Goal: Task Accomplishment & Management: Complete application form

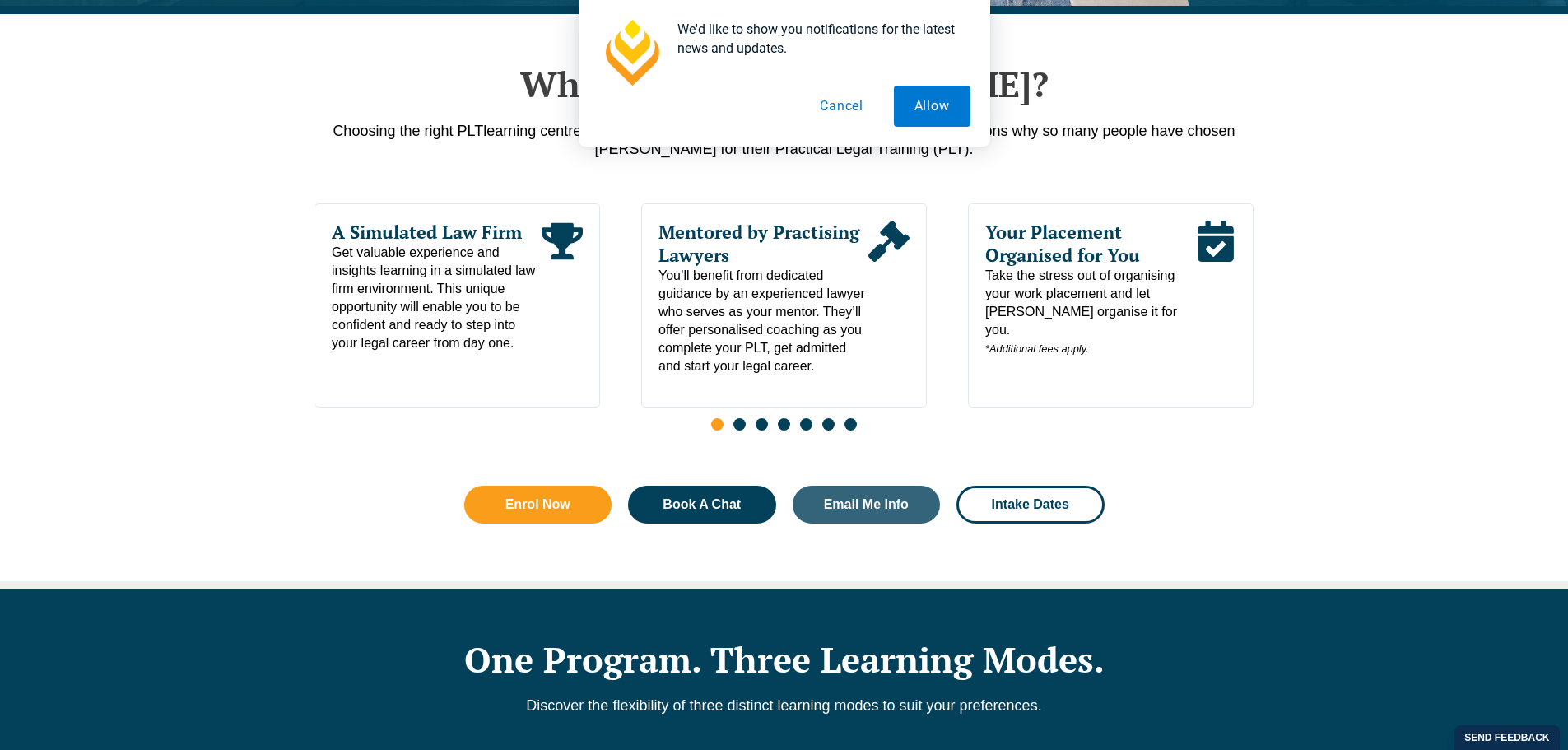
click at [847, 113] on button "Cancel" at bounding box center [841, 106] width 85 height 41
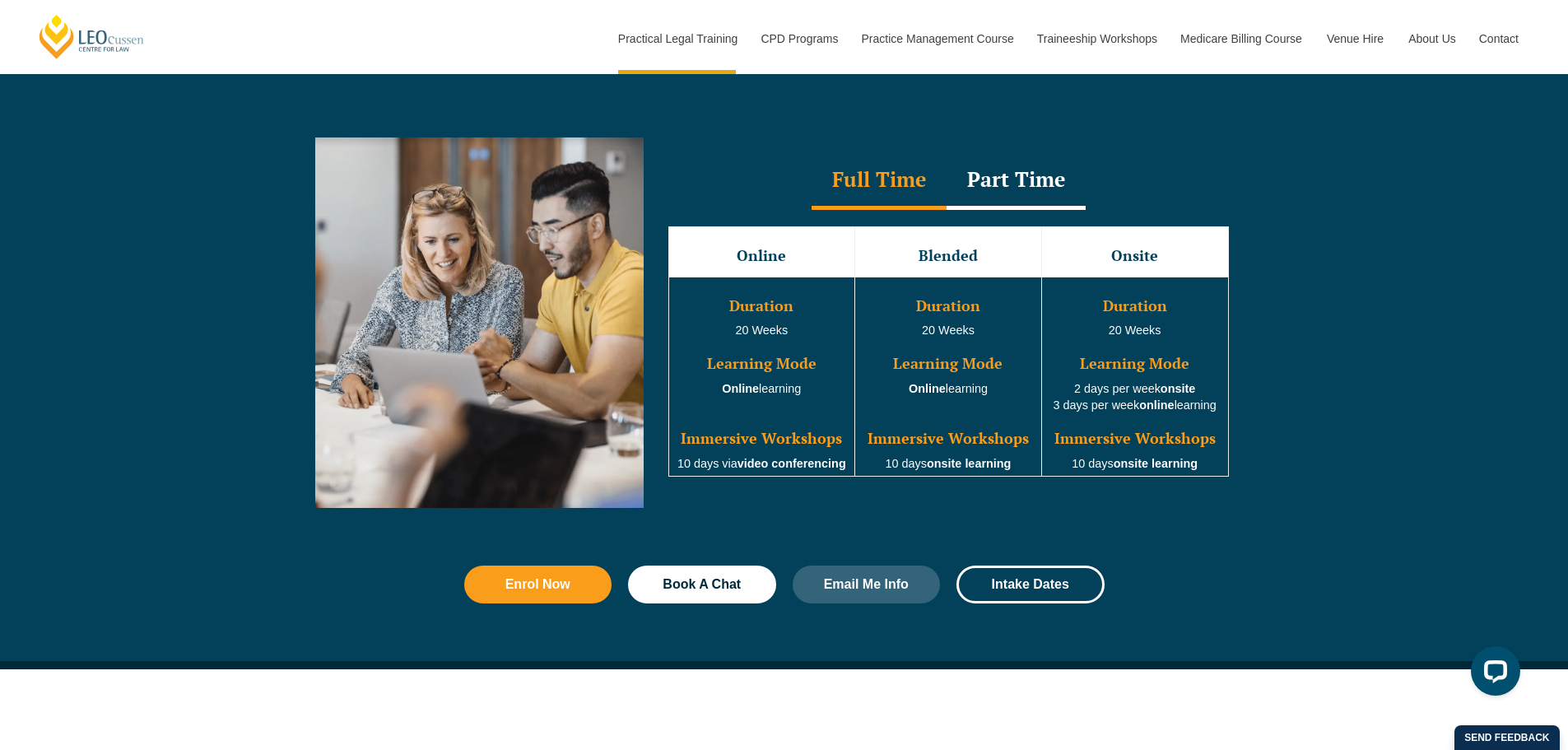
scroll to position [1481, 0]
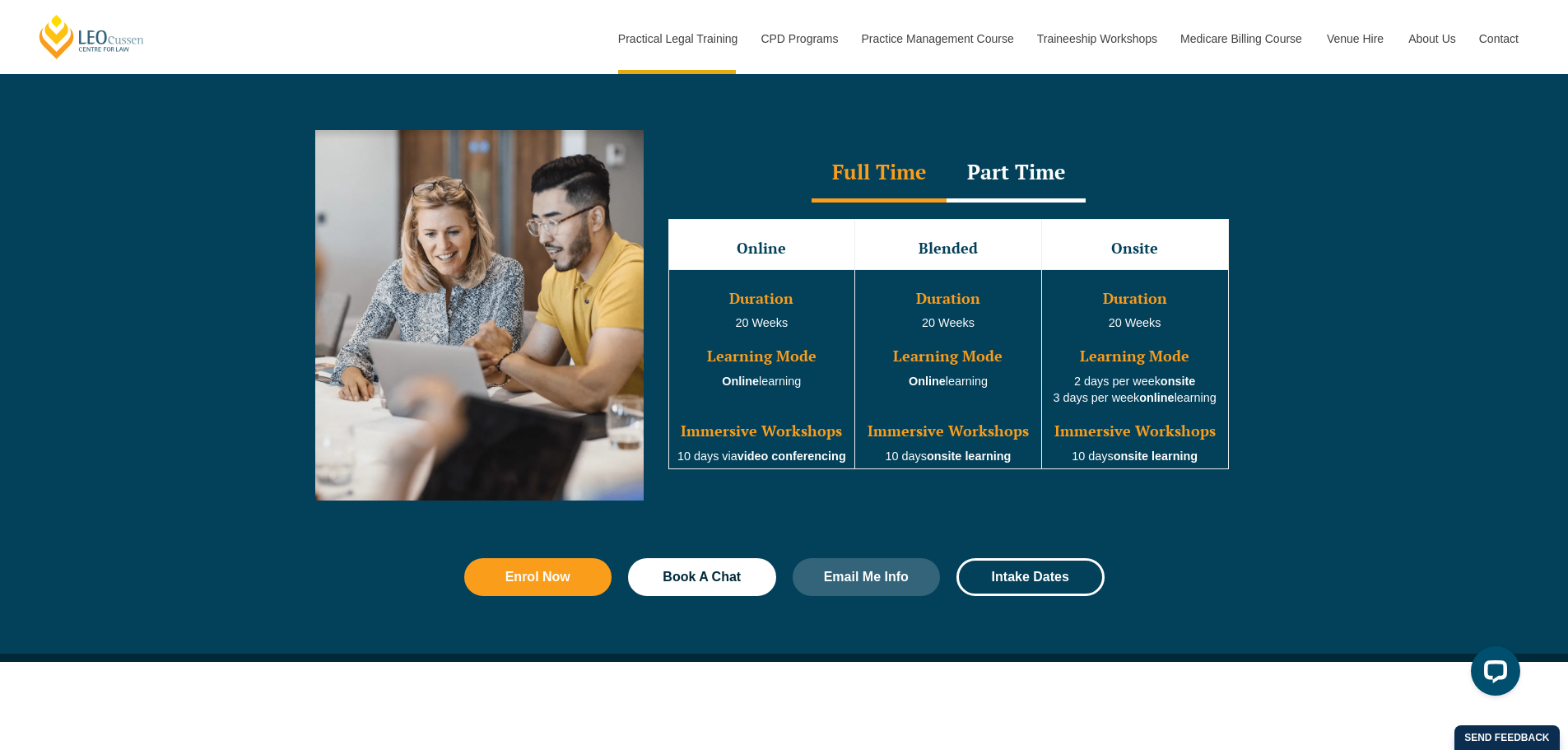
click at [1014, 184] on div "Part Time" at bounding box center [1015, 174] width 139 height 58
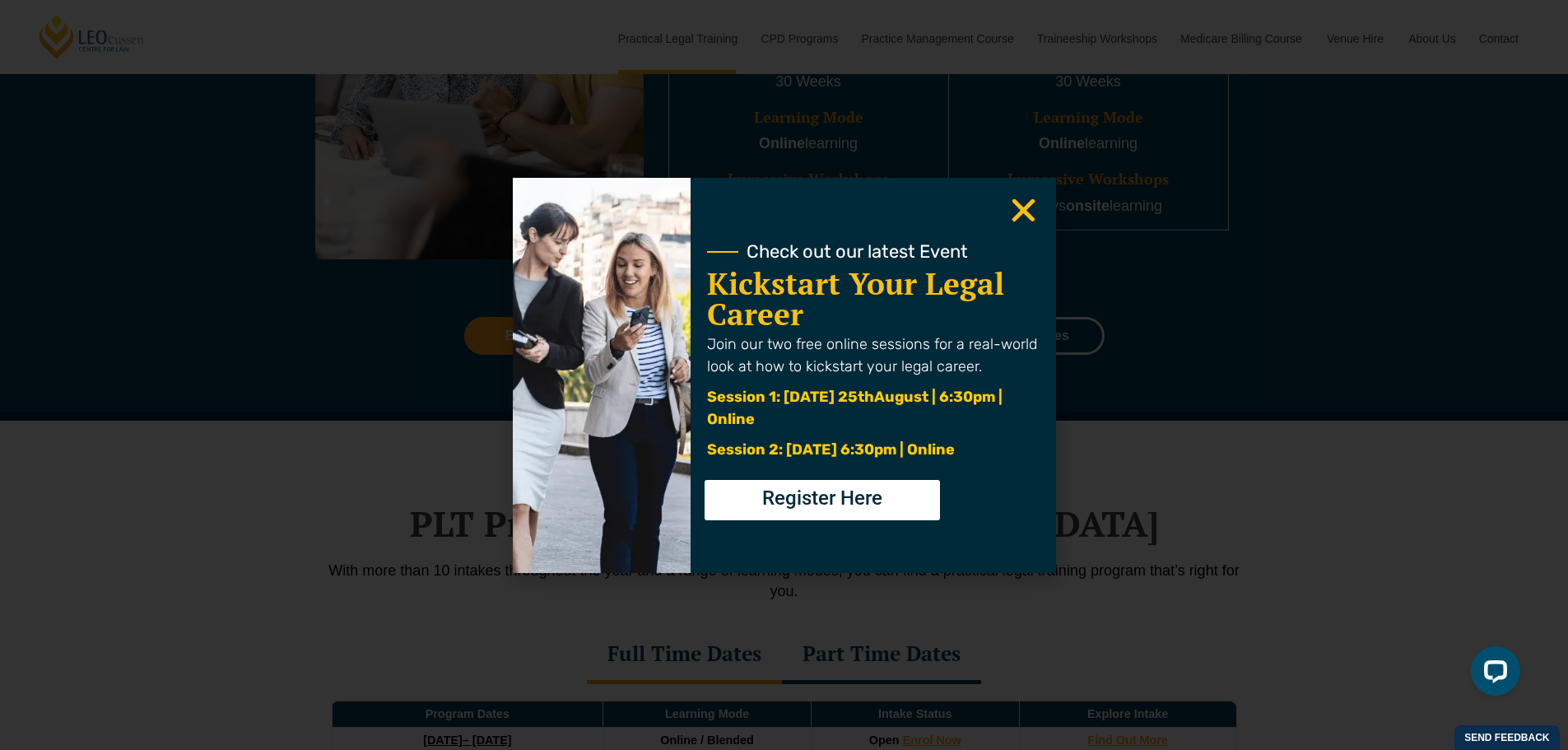
scroll to position [1728, 0]
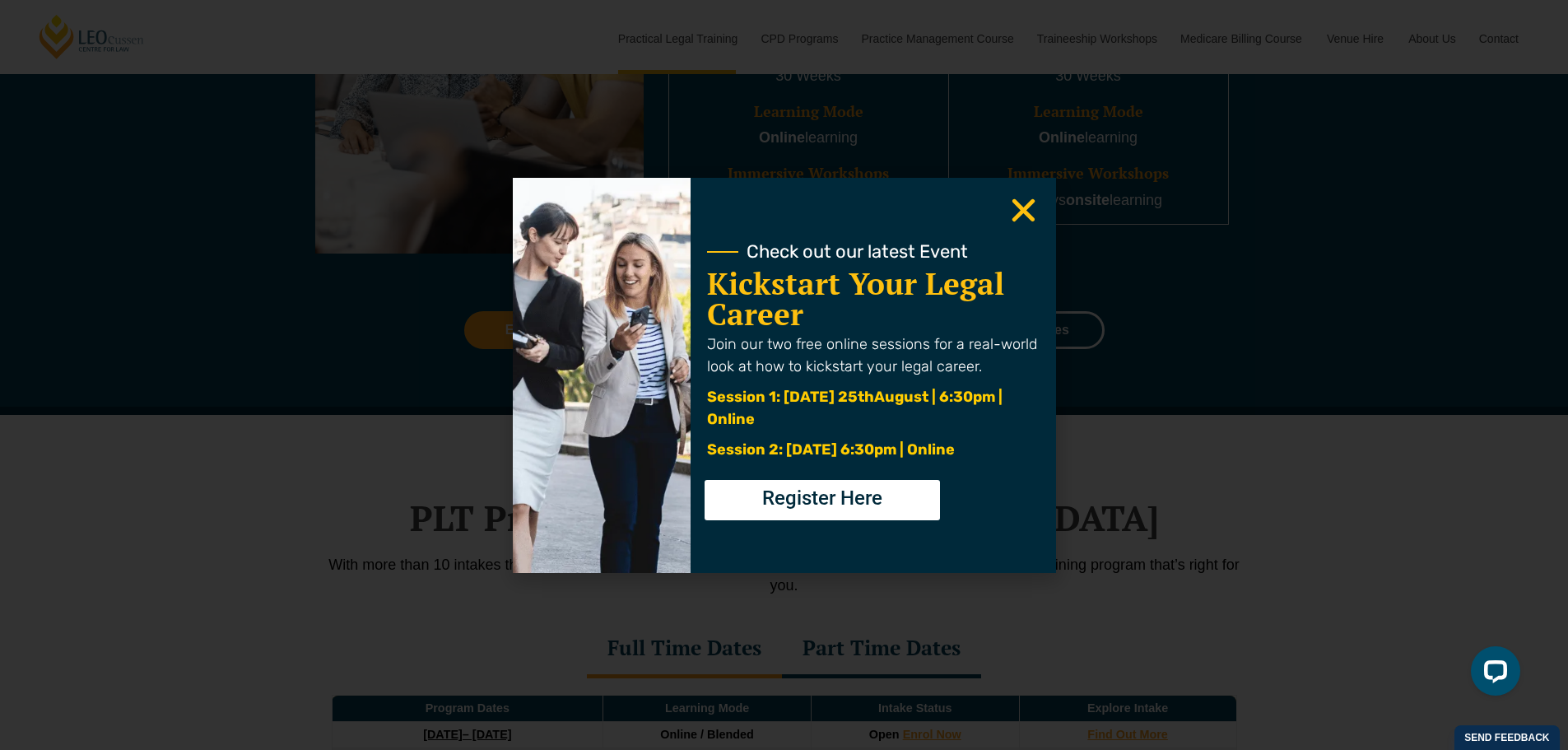
click at [1027, 208] on use "Close" at bounding box center [1023, 209] width 23 height 23
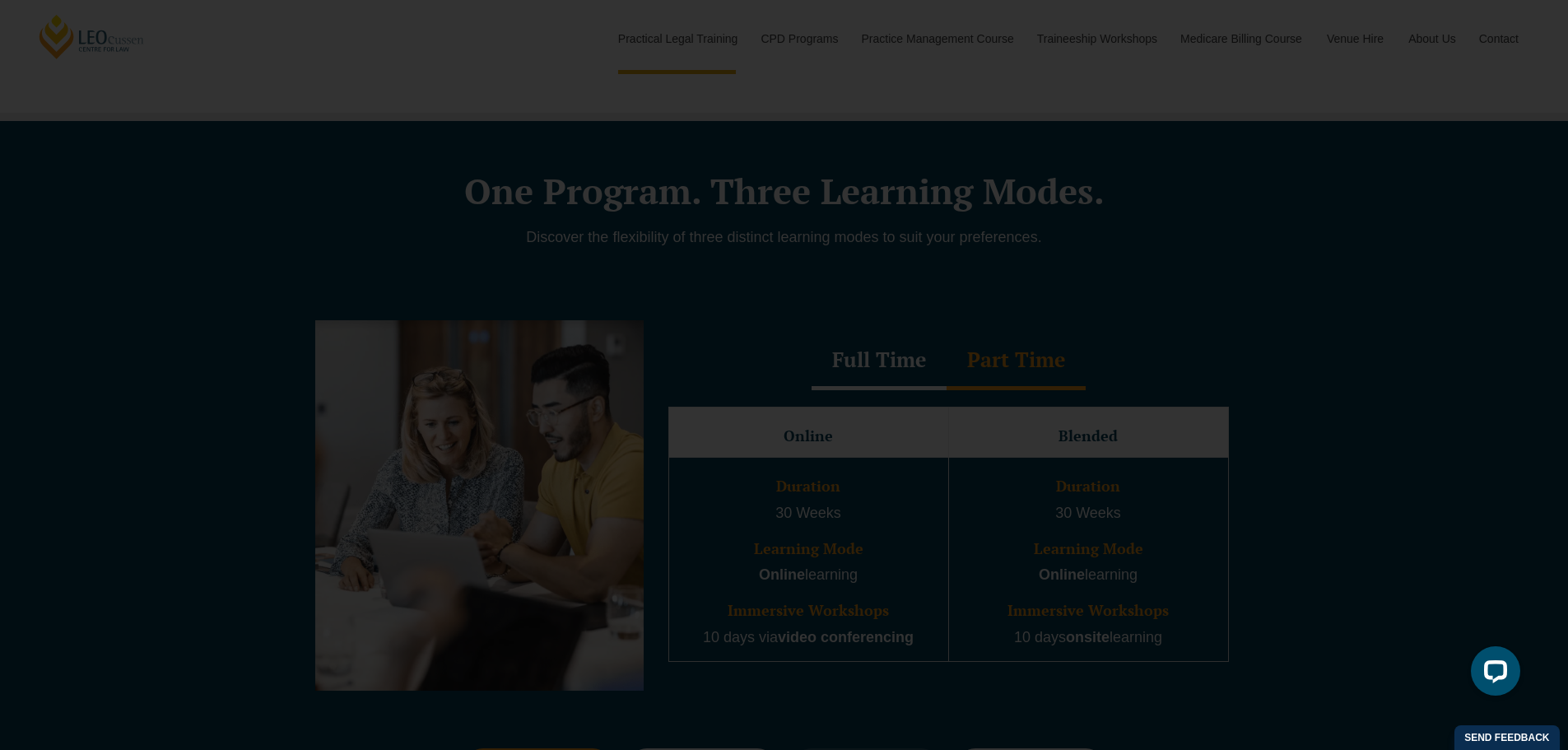
scroll to position [1283, 0]
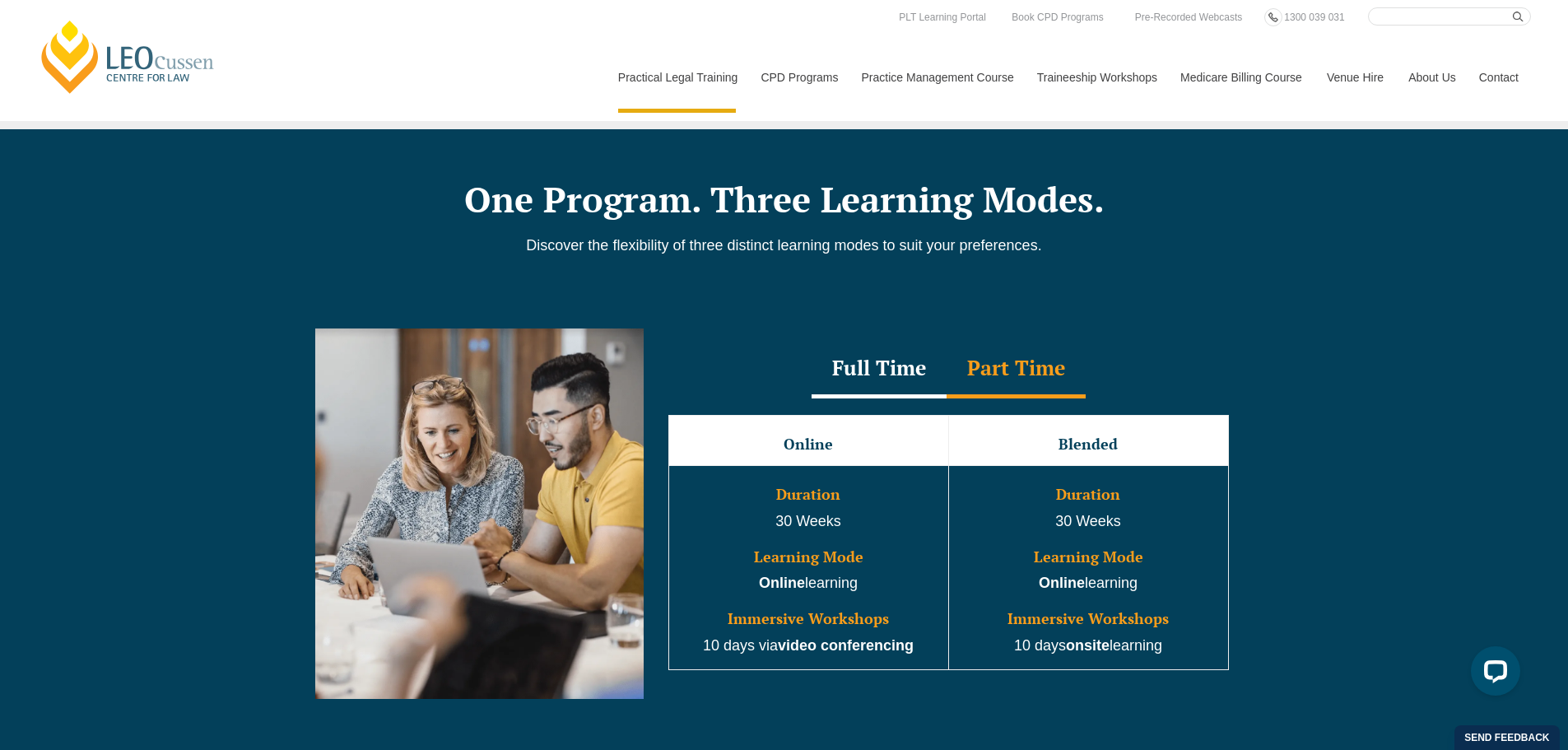
click at [888, 365] on div "Full Time" at bounding box center [878, 369] width 135 height 58
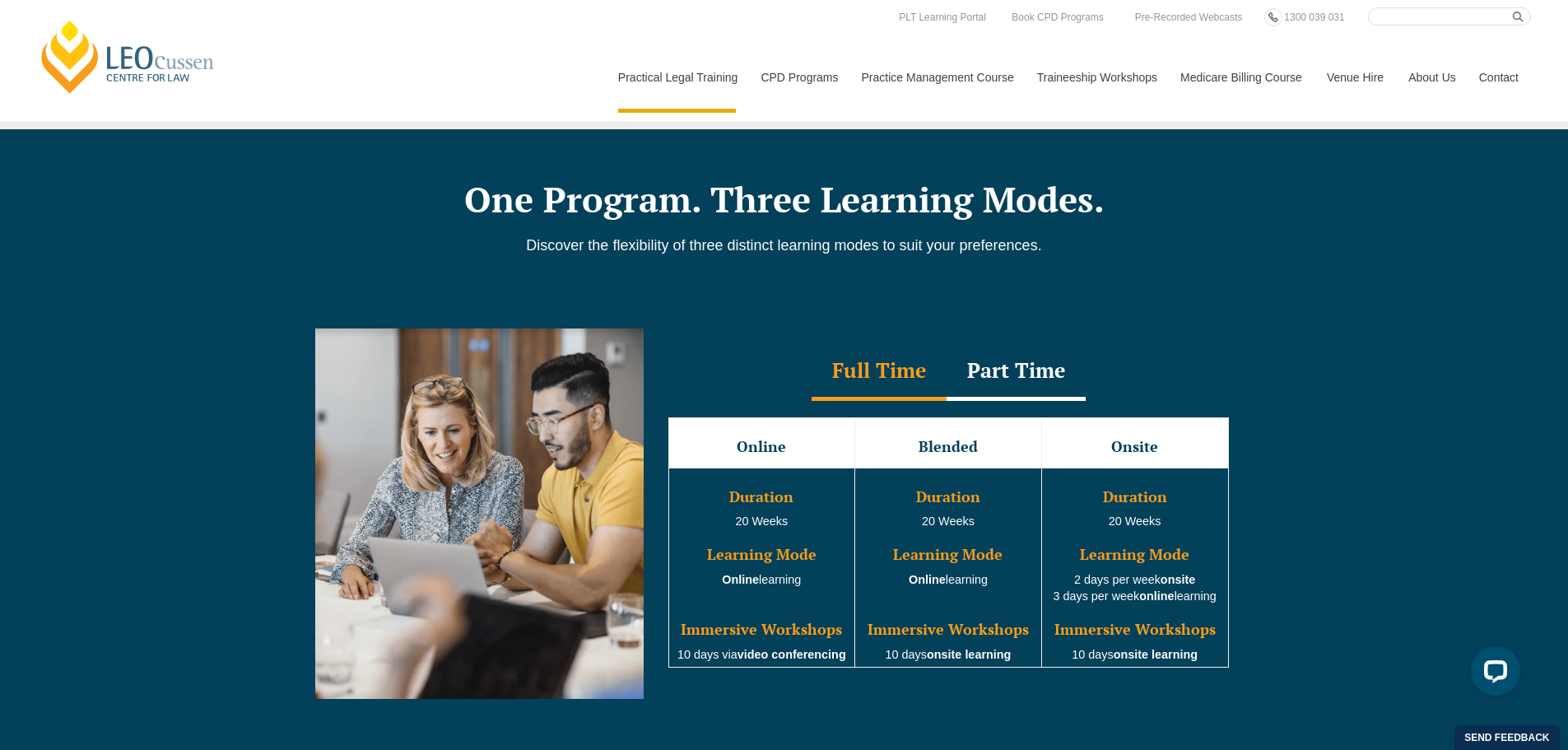
click at [999, 382] on div "Part Time" at bounding box center [1015, 372] width 139 height 58
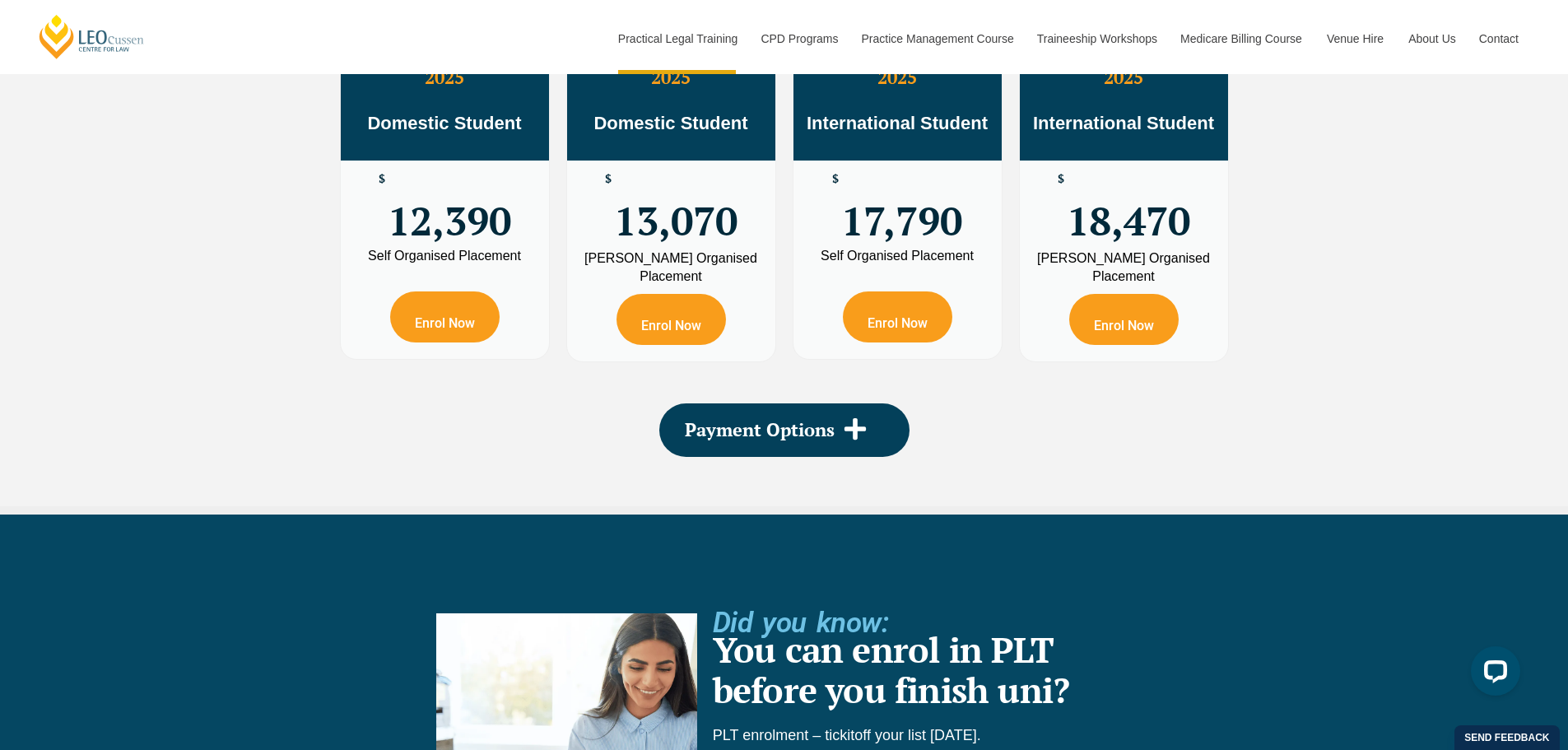
scroll to position [3259, 0]
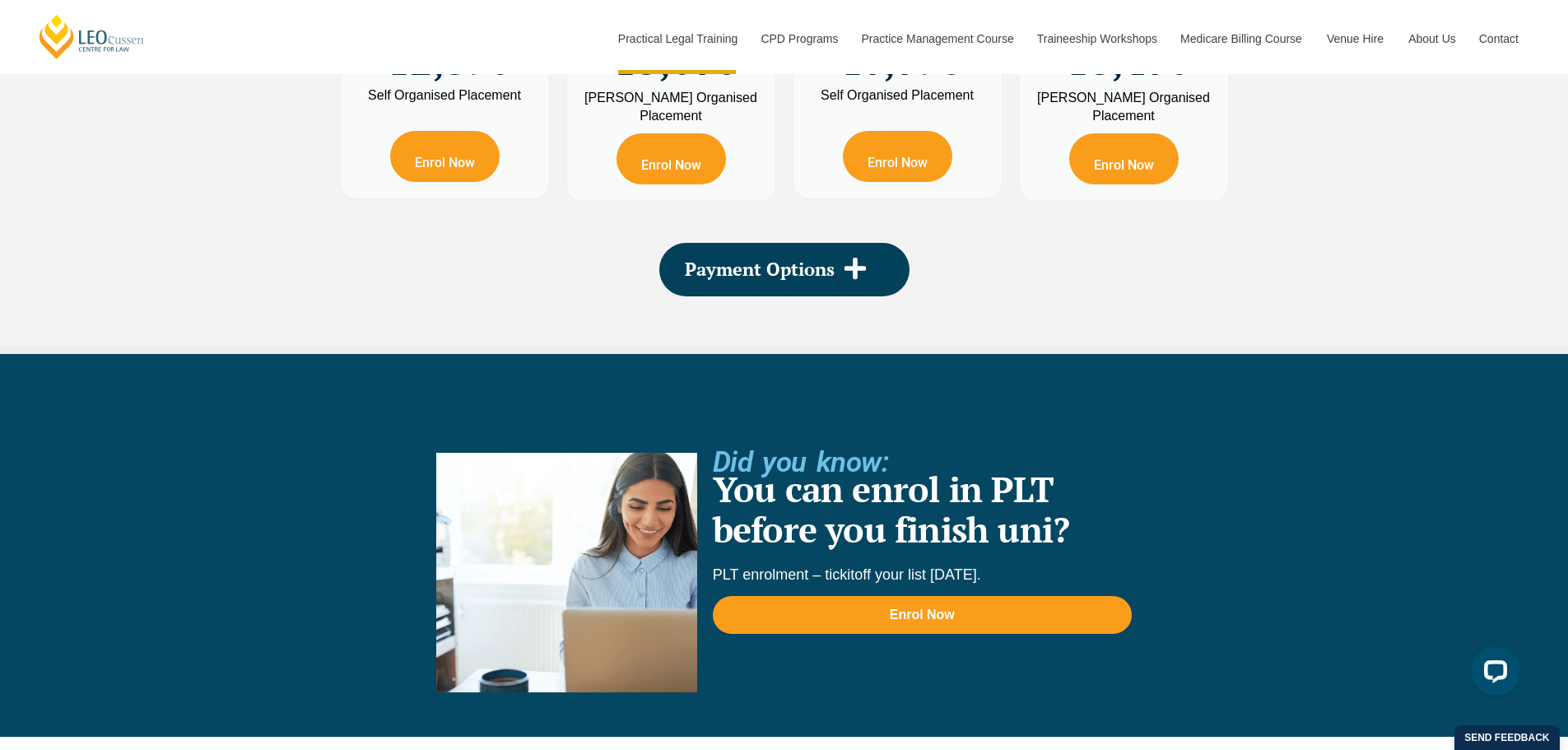
drag, startPoint x: 107, startPoint y: 349, endPoint x: 328, endPoint y: 321, distance: 222.8
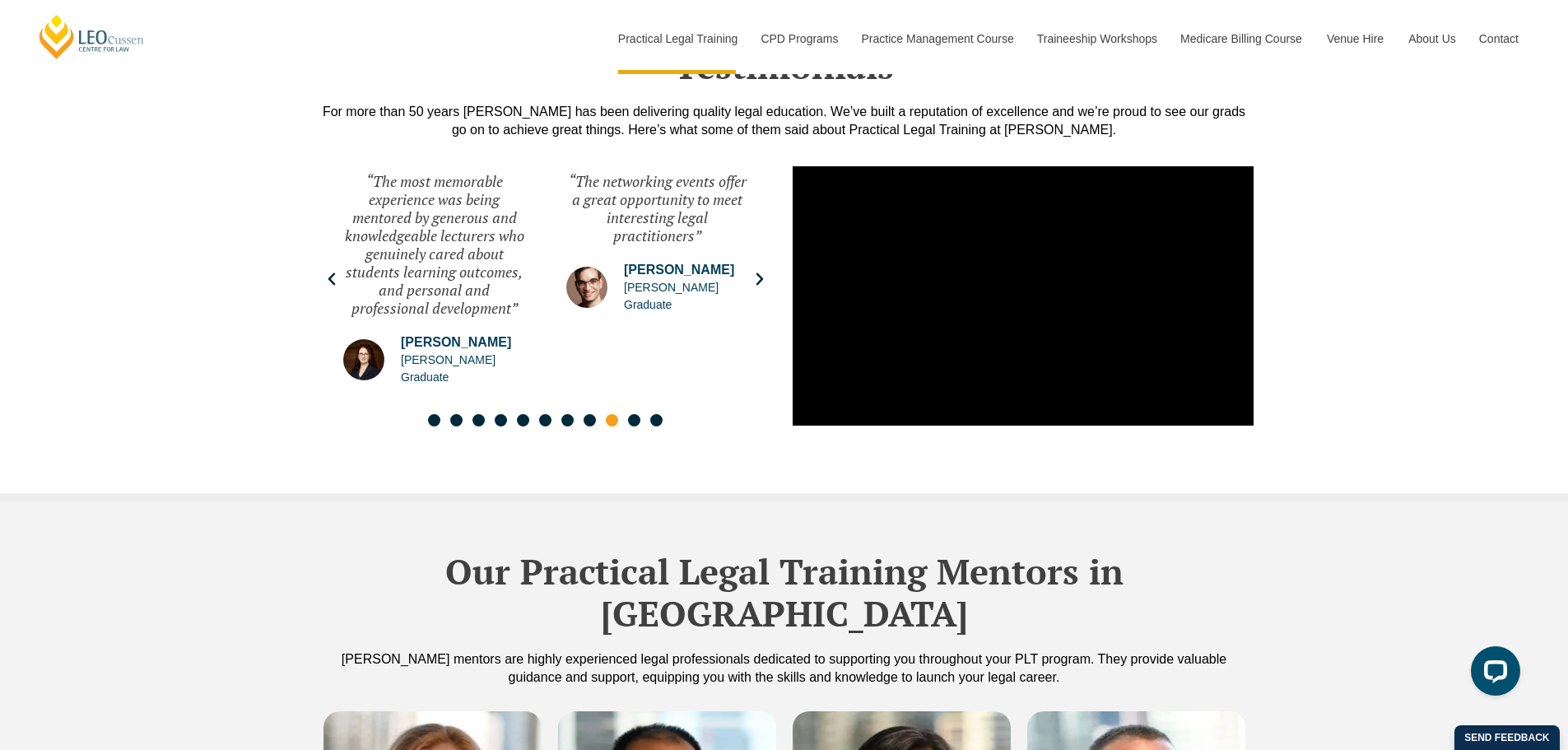
scroll to position [4493, 0]
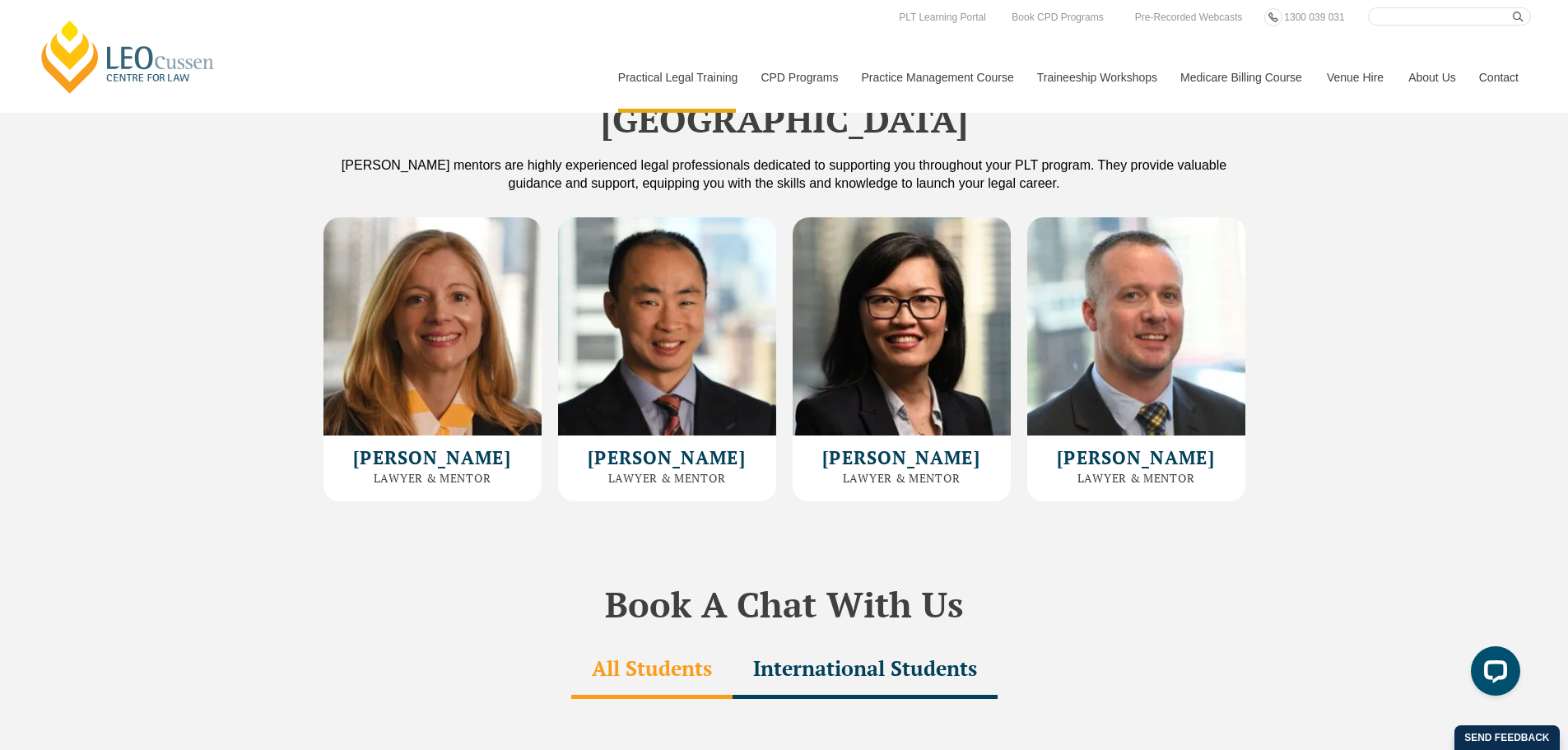
drag, startPoint x: 136, startPoint y: 354, endPoint x: 145, endPoint y: 267, distance: 87.5
click at [145, 267] on div "Our Practical Legal Training Mentors in Victoria Leo Cussen’s mentors are highl…" at bounding box center [784, 258] width 1568 height 502
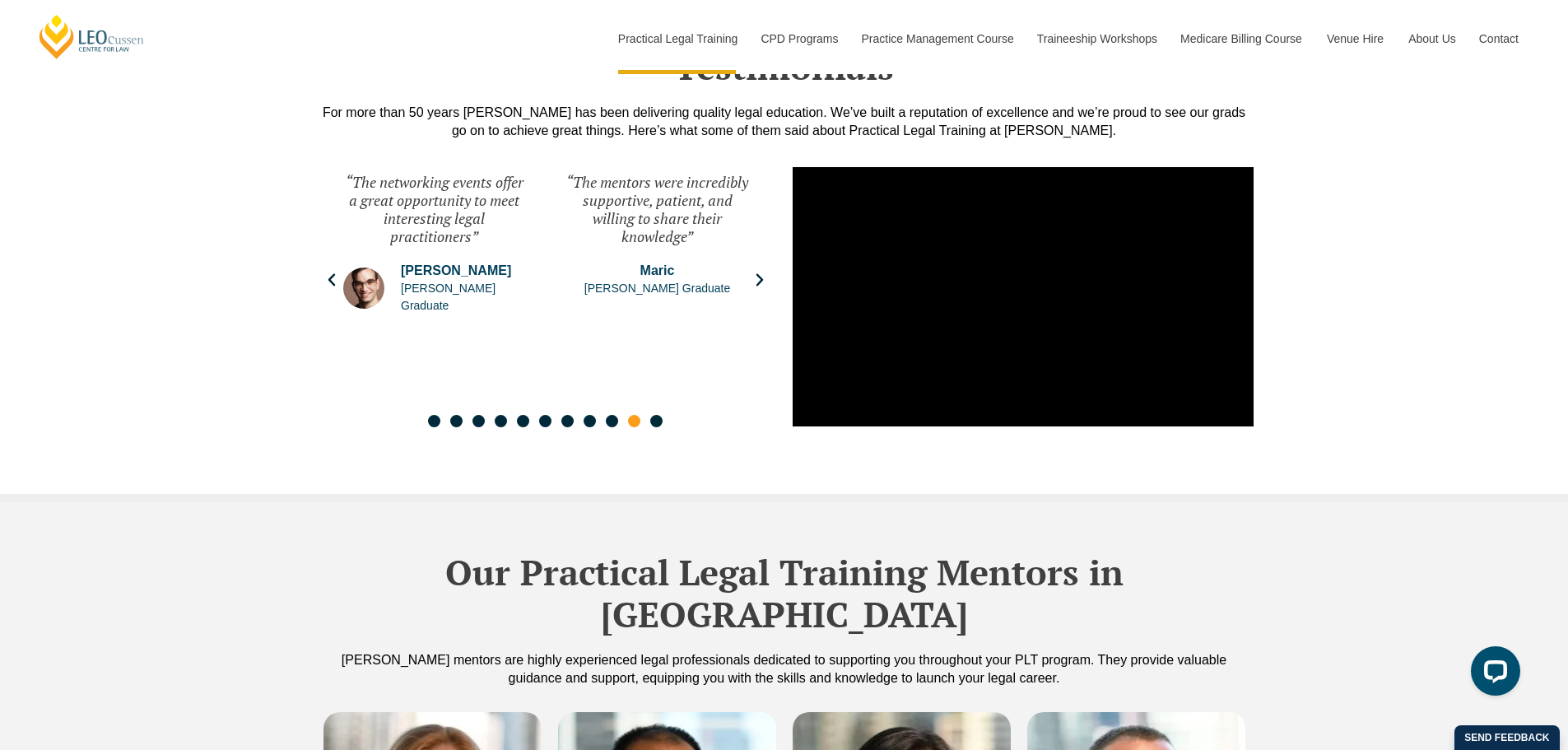
scroll to position [1212, 0]
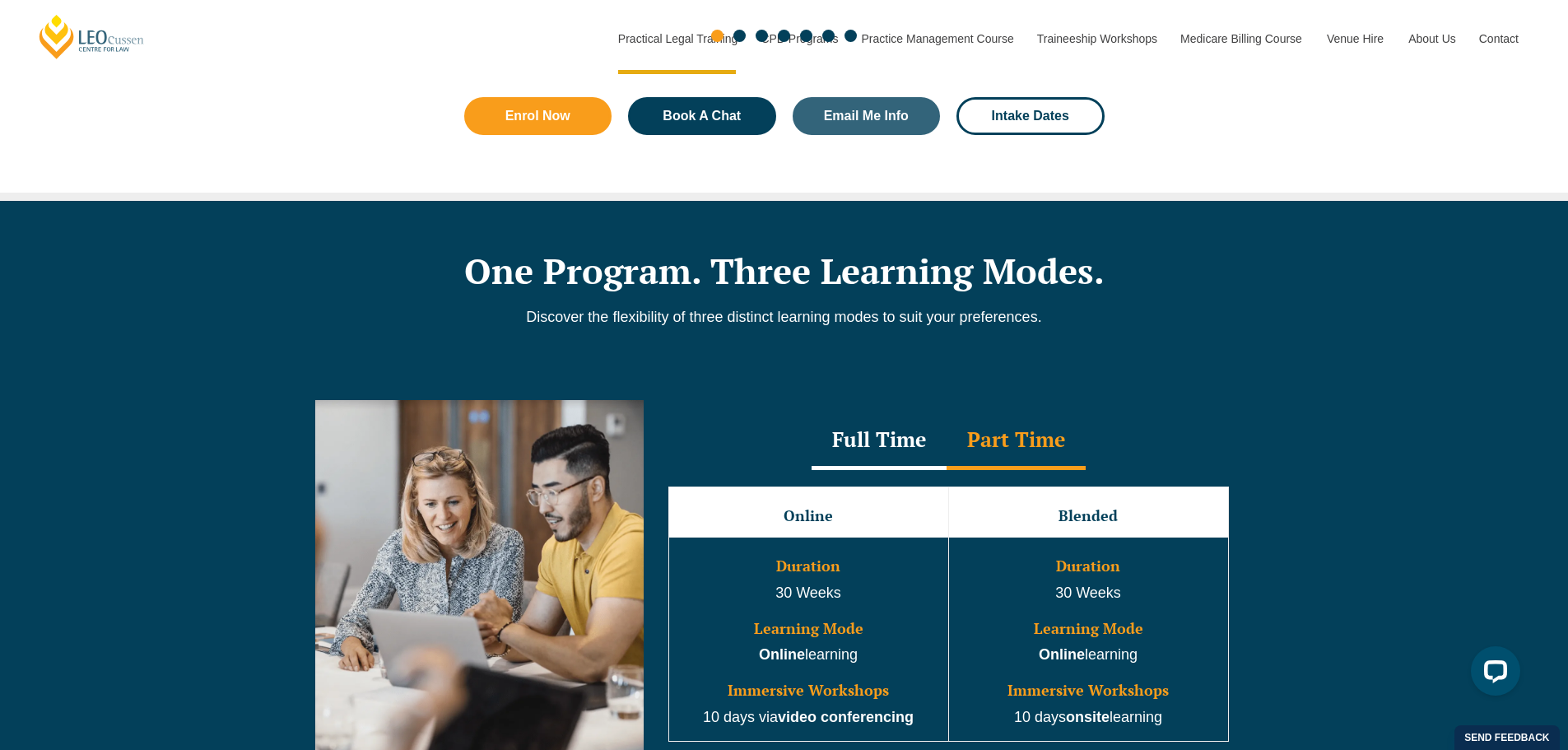
drag, startPoint x: 145, startPoint y: 525, endPoint x: 124, endPoint y: 139, distance: 386.6
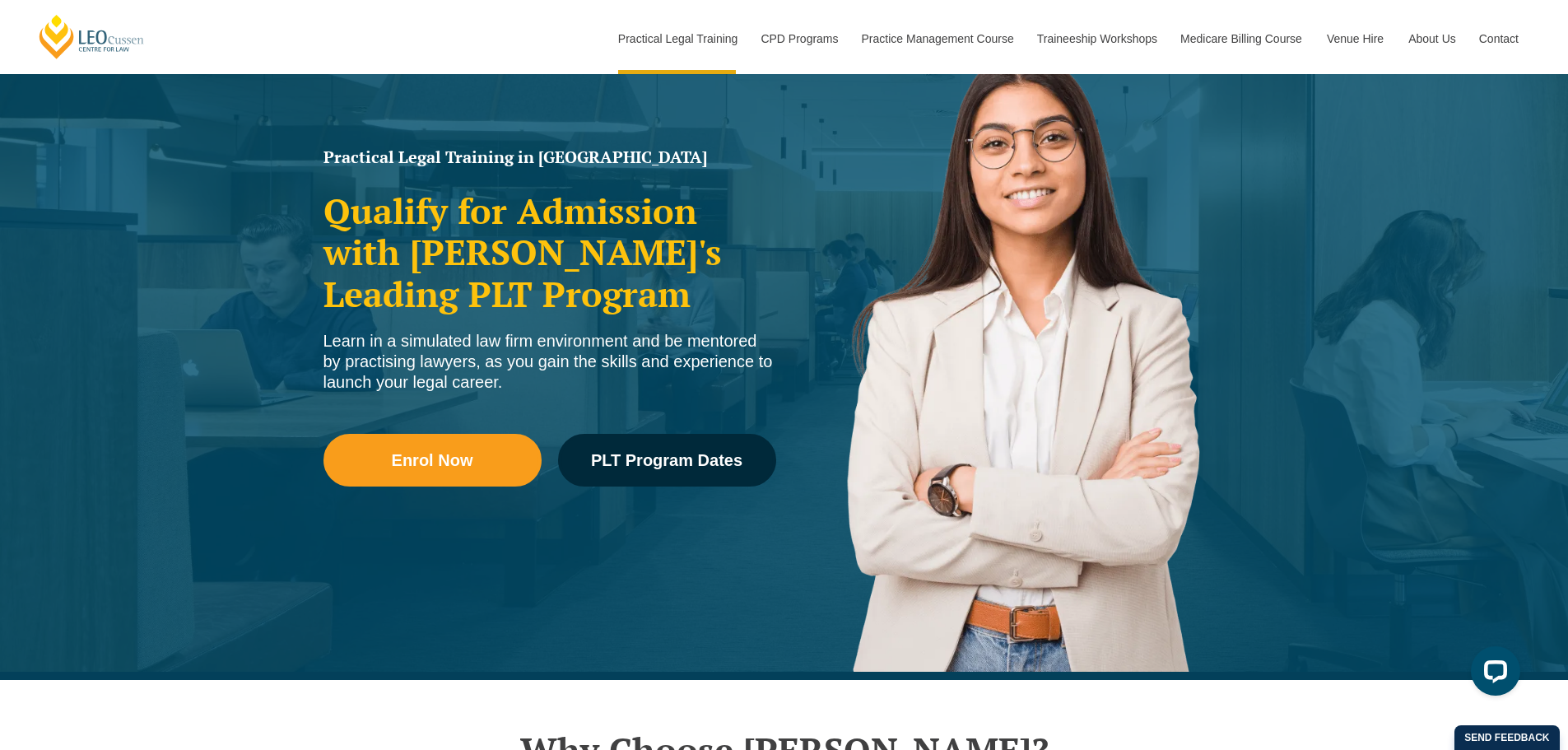
scroll to position [165, 0]
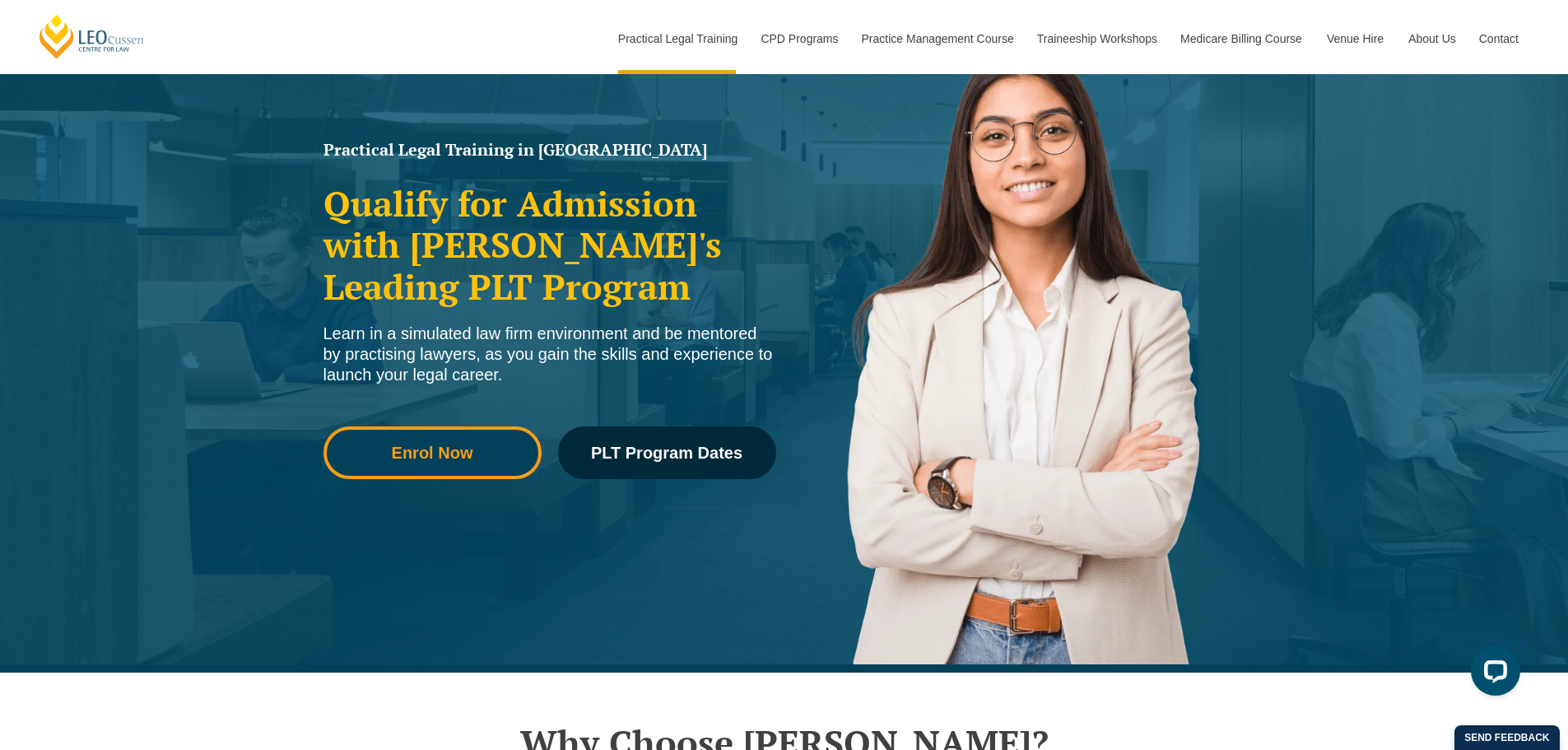
click at [500, 446] on span "Enrol Now" at bounding box center [433, 453] width 195 height 17
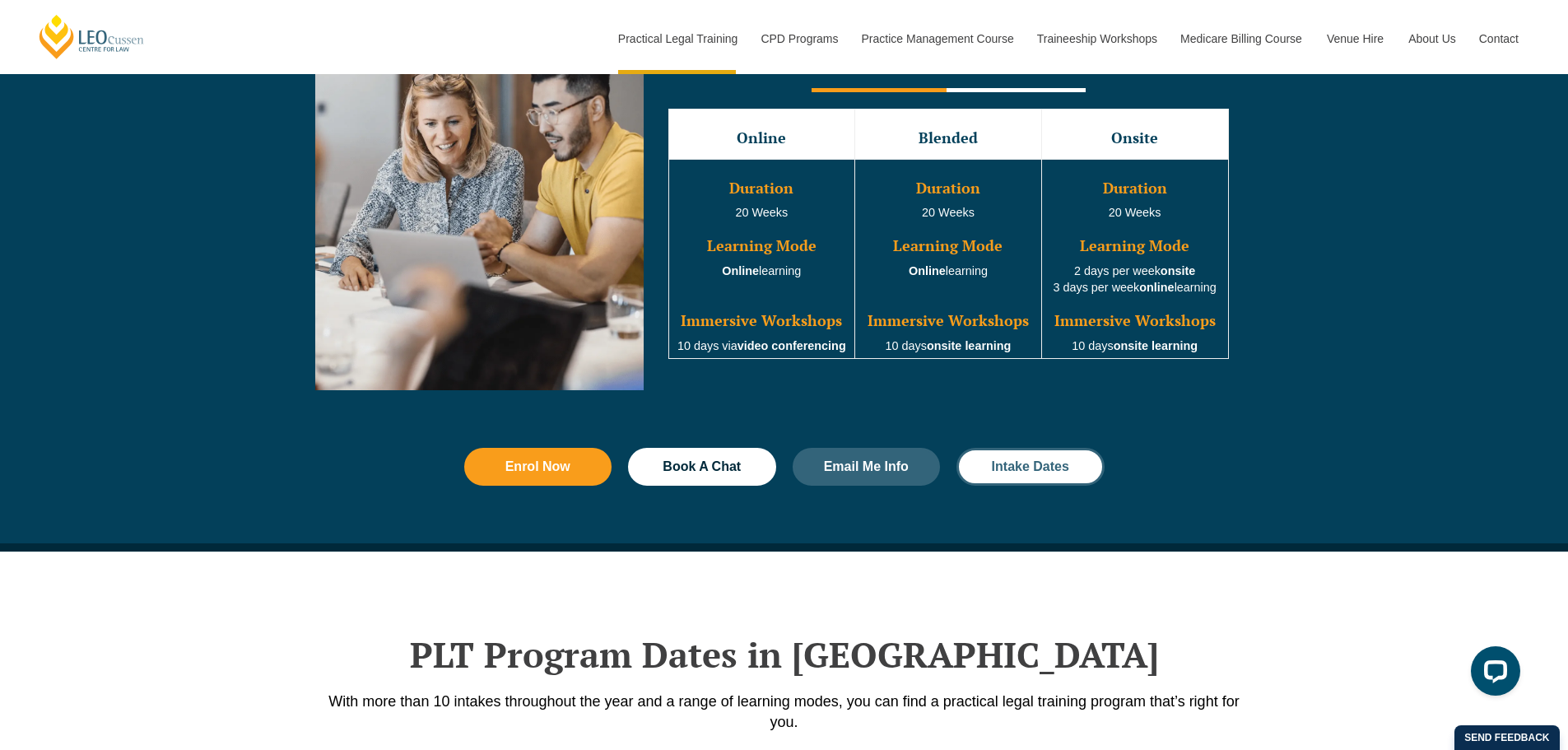
click at [1019, 485] on link "Intake Dates" at bounding box center [1030, 466] width 148 height 38
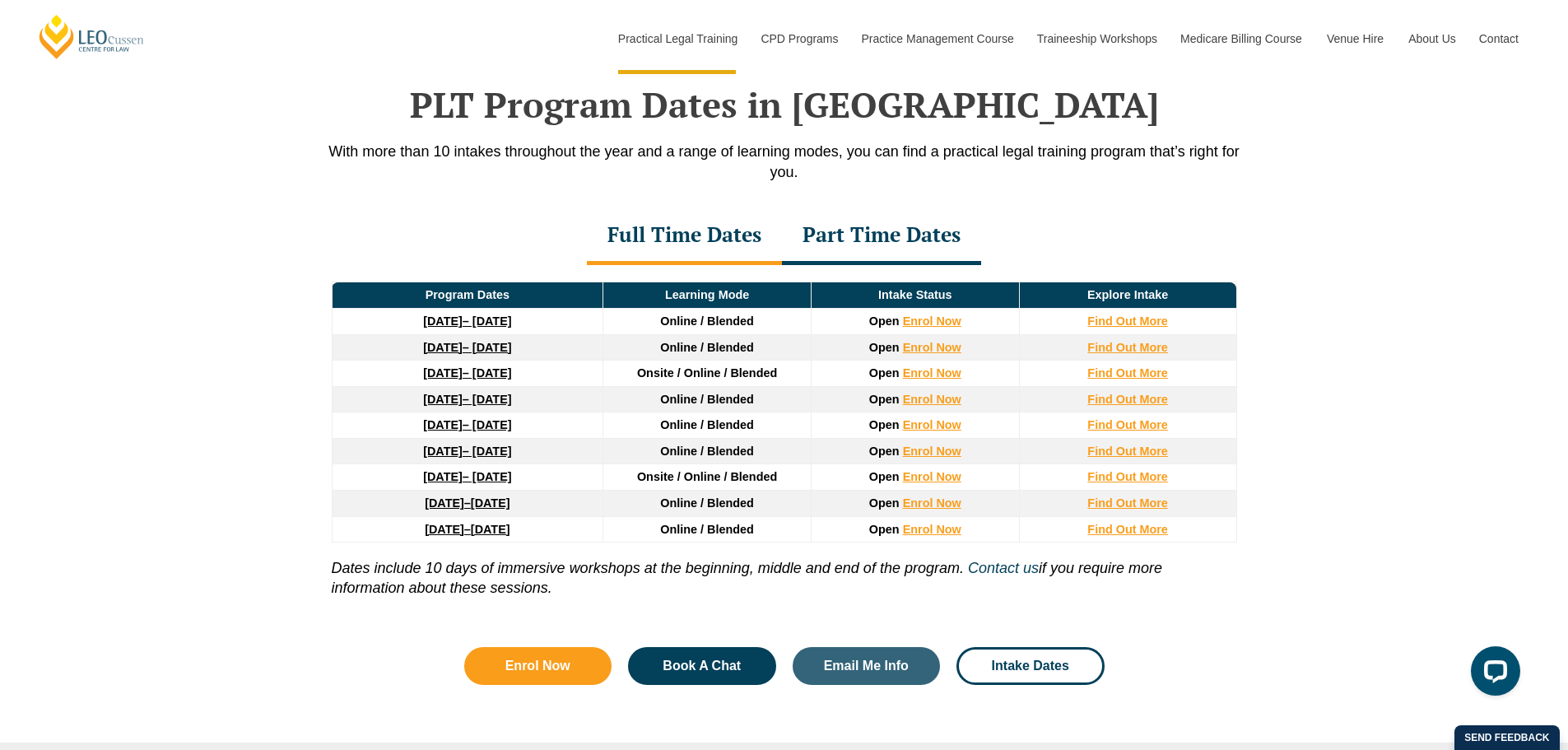
scroll to position [2148, 0]
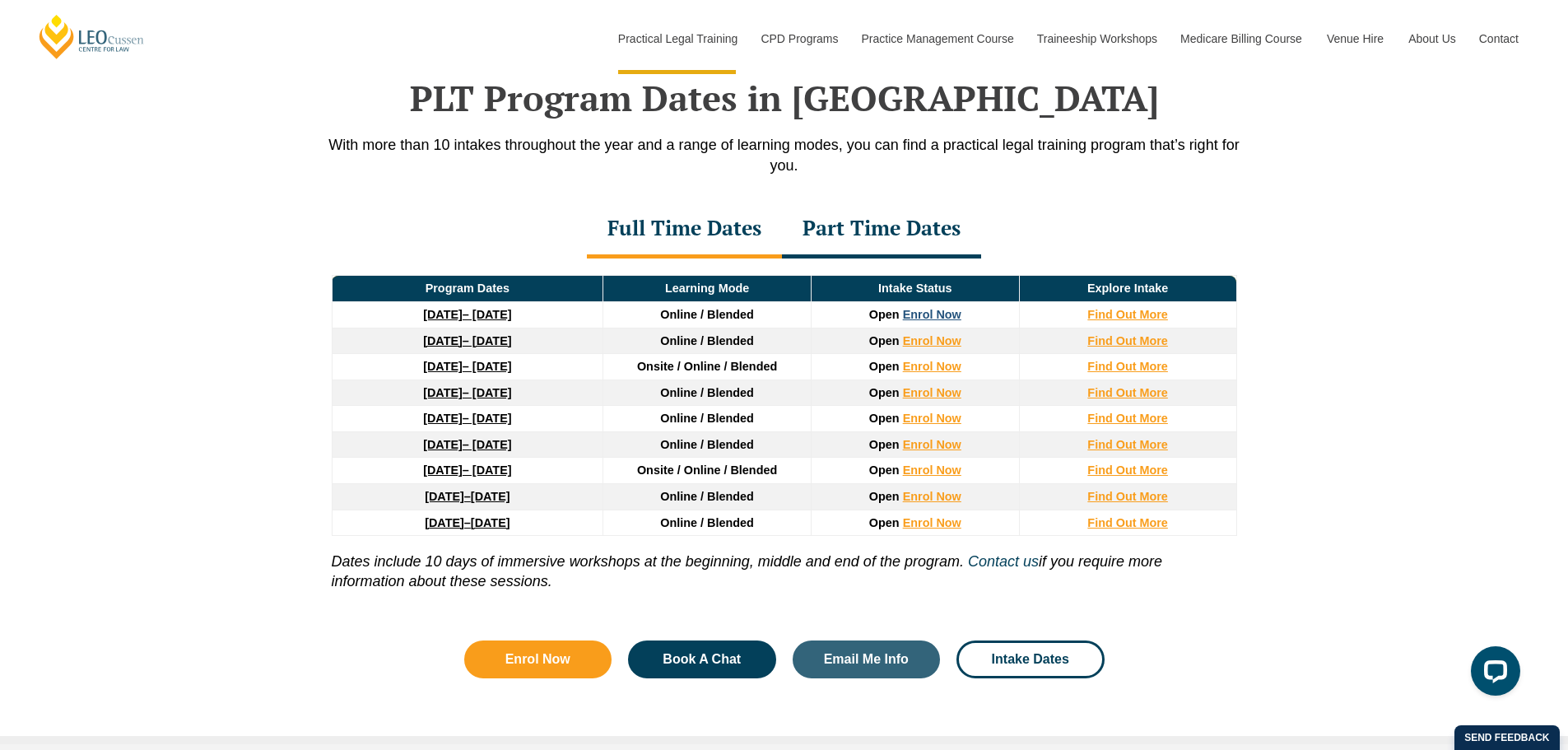
click at [940, 321] on link "Enrol Now" at bounding box center [931, 315] width 59 height 13
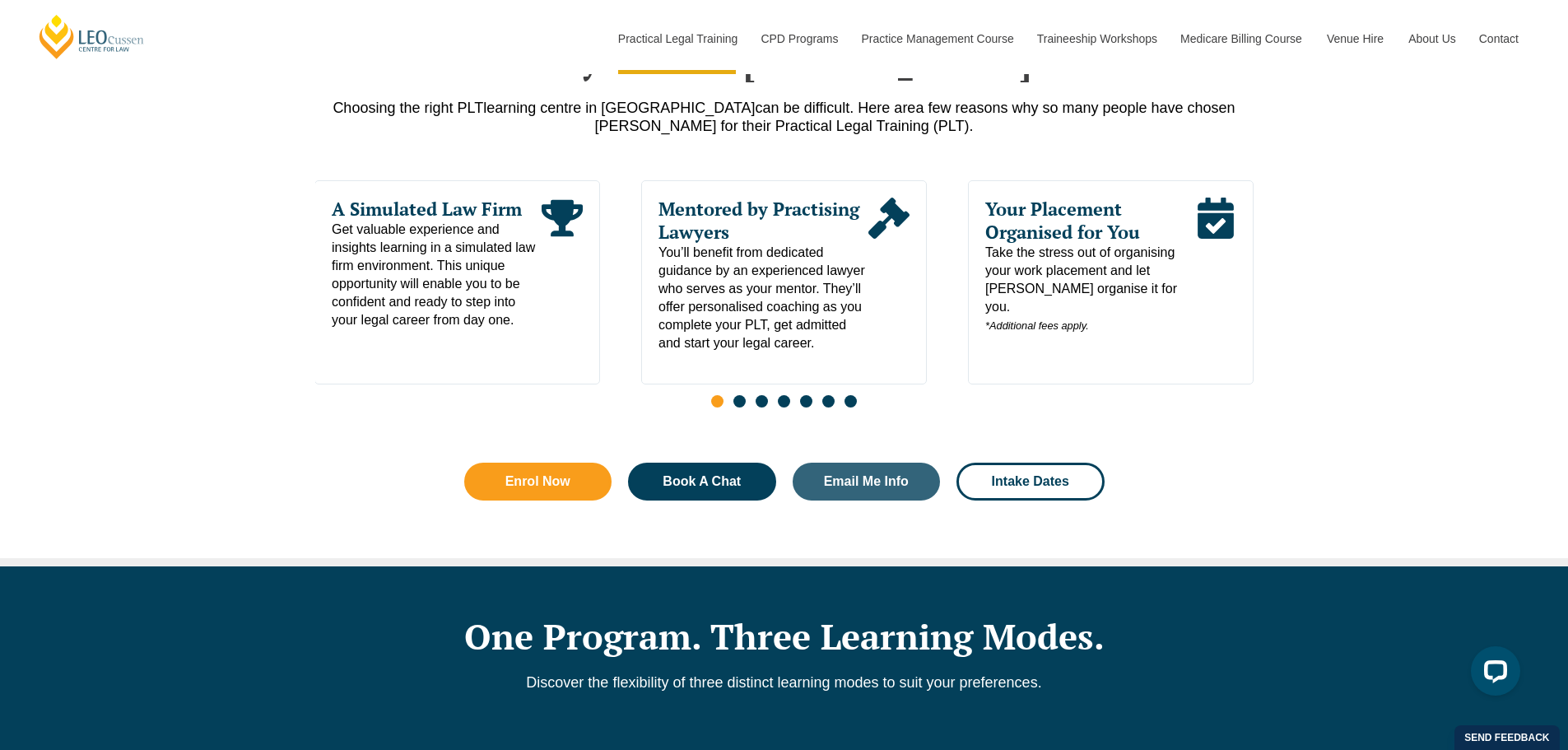
scroll to position [764, 0]
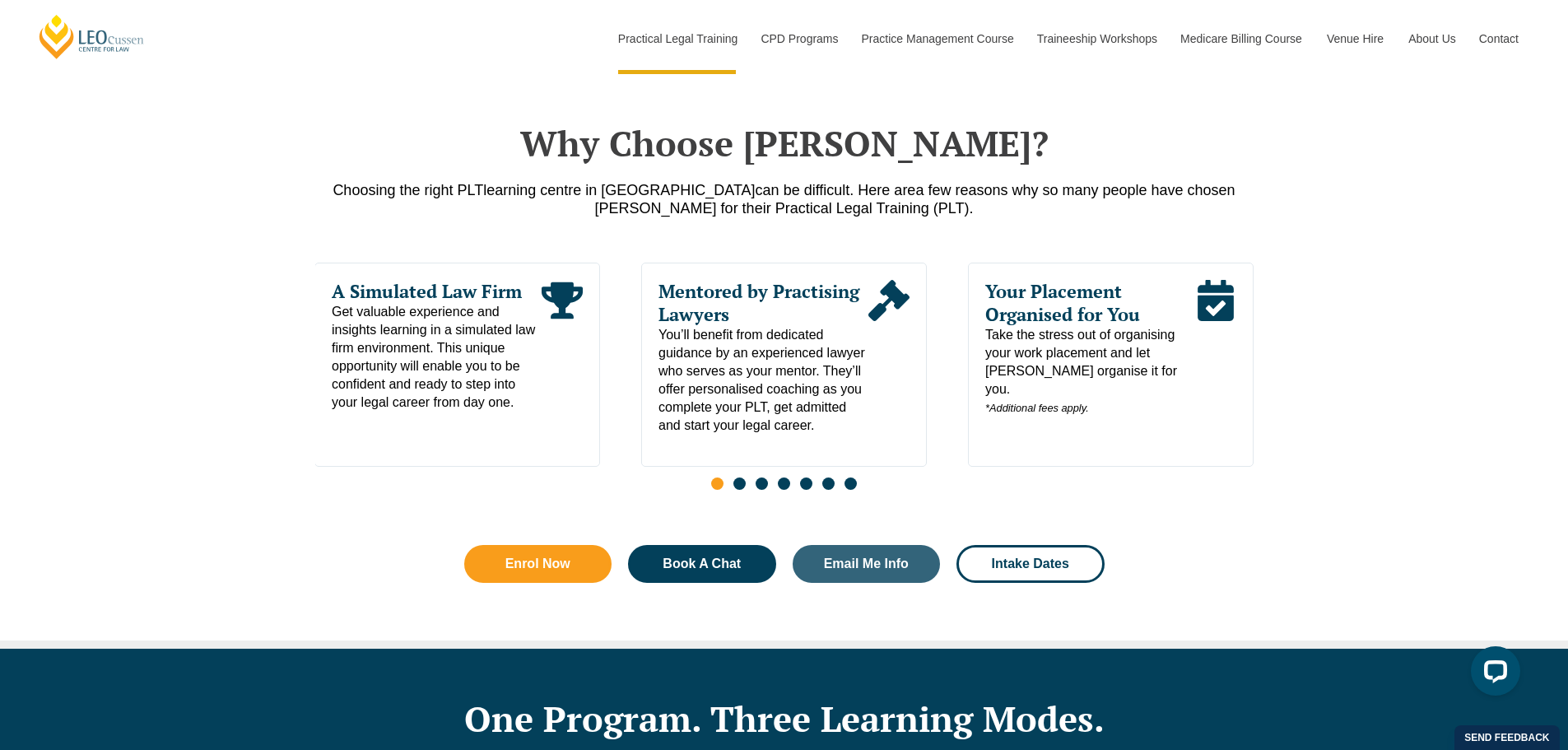
click at [1029, 403] on div "Your Placement Organised for You Take the stress out of organising your work pl…" at bounding box center [1110, 364] width 286 height 204
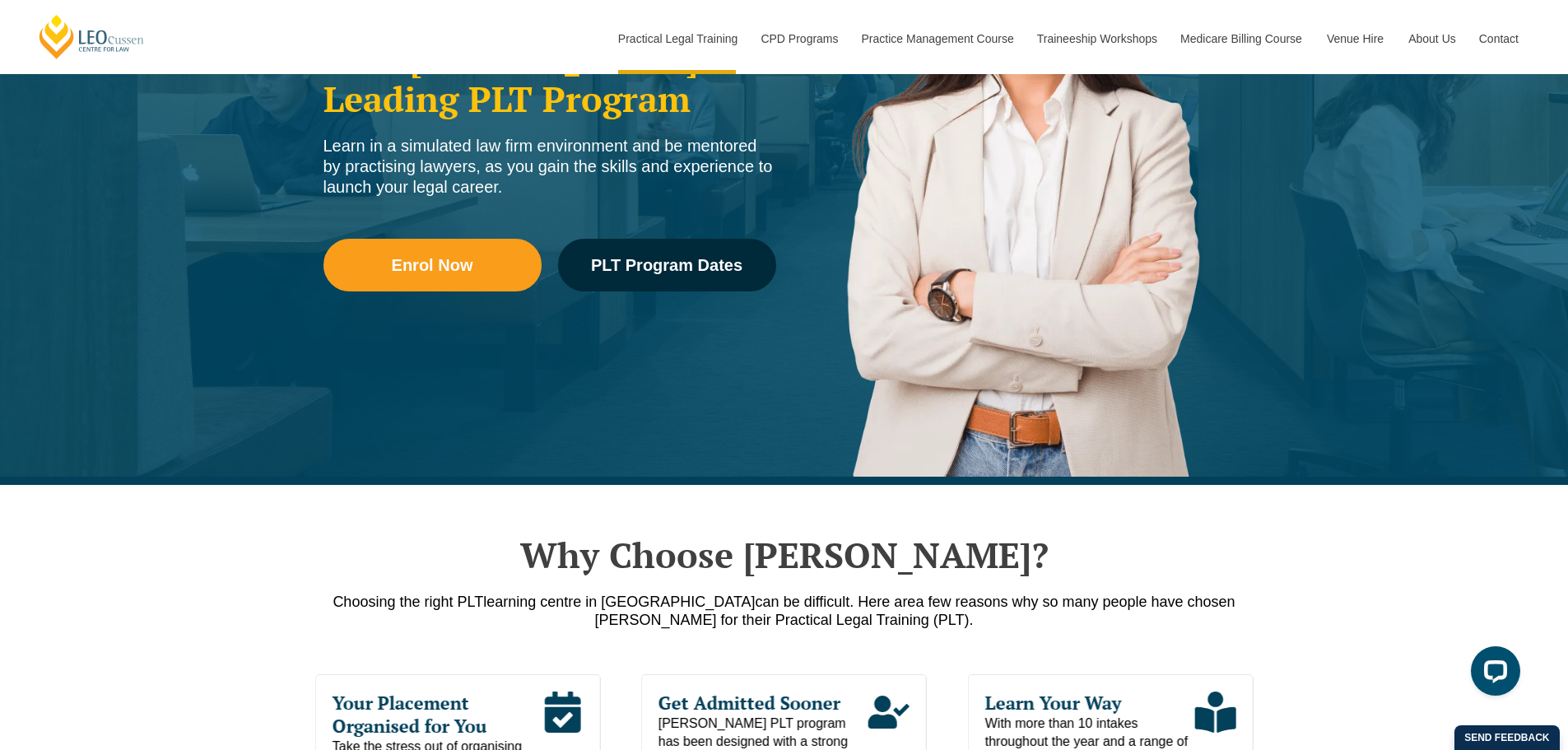
scroll to position [0, 0]
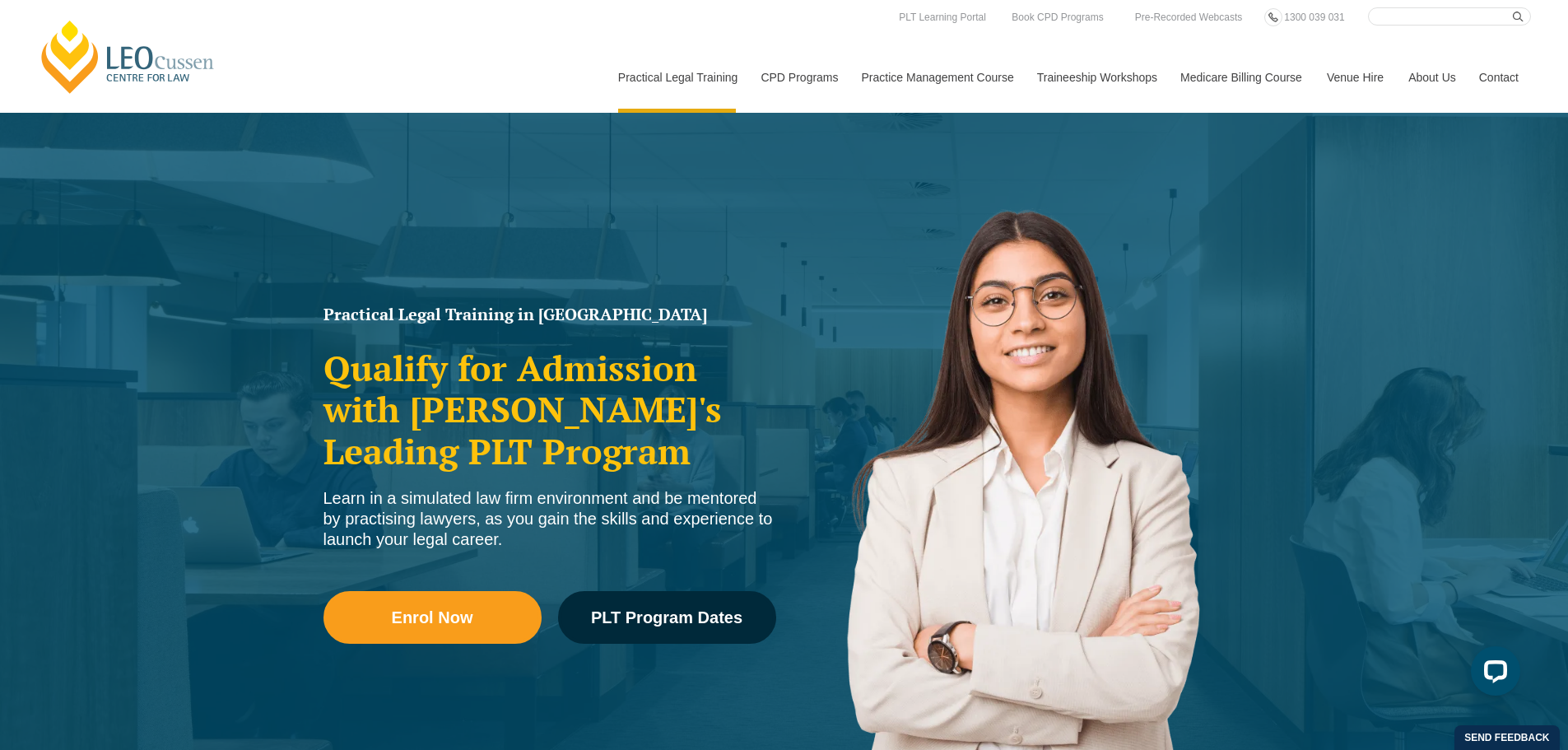
drag, startPoint x: 1073, startPoint y: 404, endPoint x: 1079, endPoint y: 345, distance: 59.3
click at [1079, 345] on img at bounding box center [1019, 495] width 469 height 666
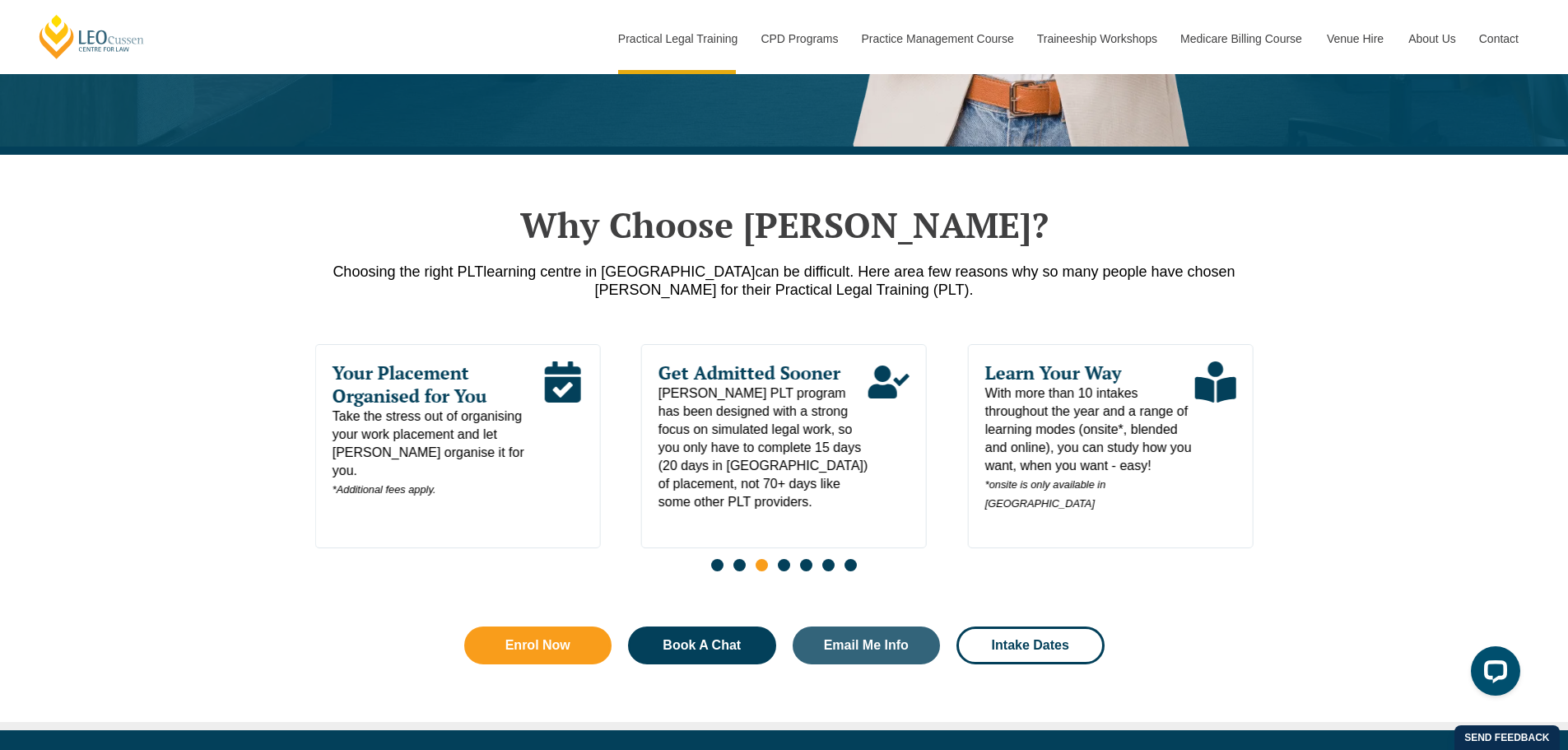
scroll to position [905, 0]
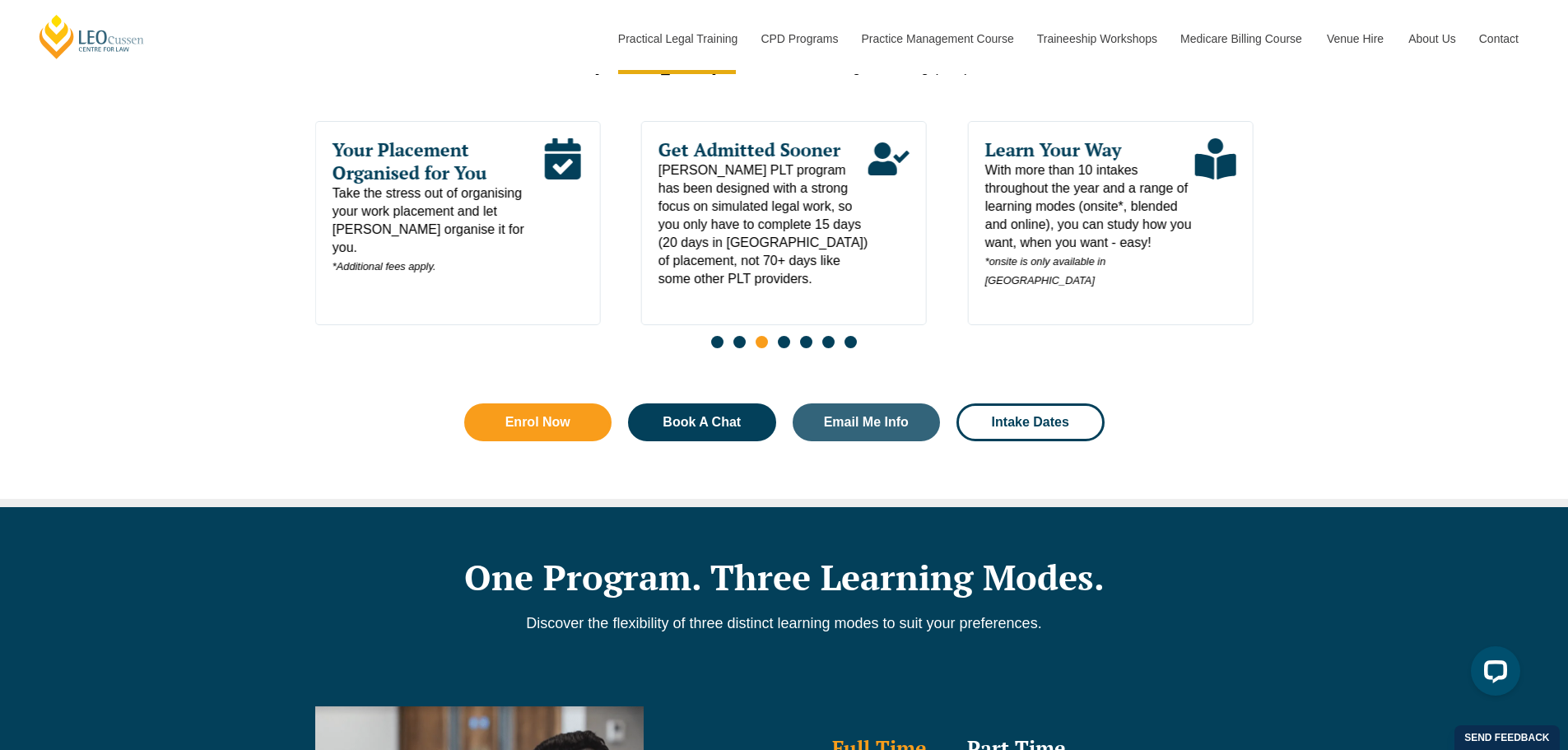
click at [478, 178] on span "Your Placement Organised for You" at bounding box center [436, 162] width 210 height 47
click at [871, 425] on span "Email Me Info" at bounding box center [865, 422] width 85 height 13
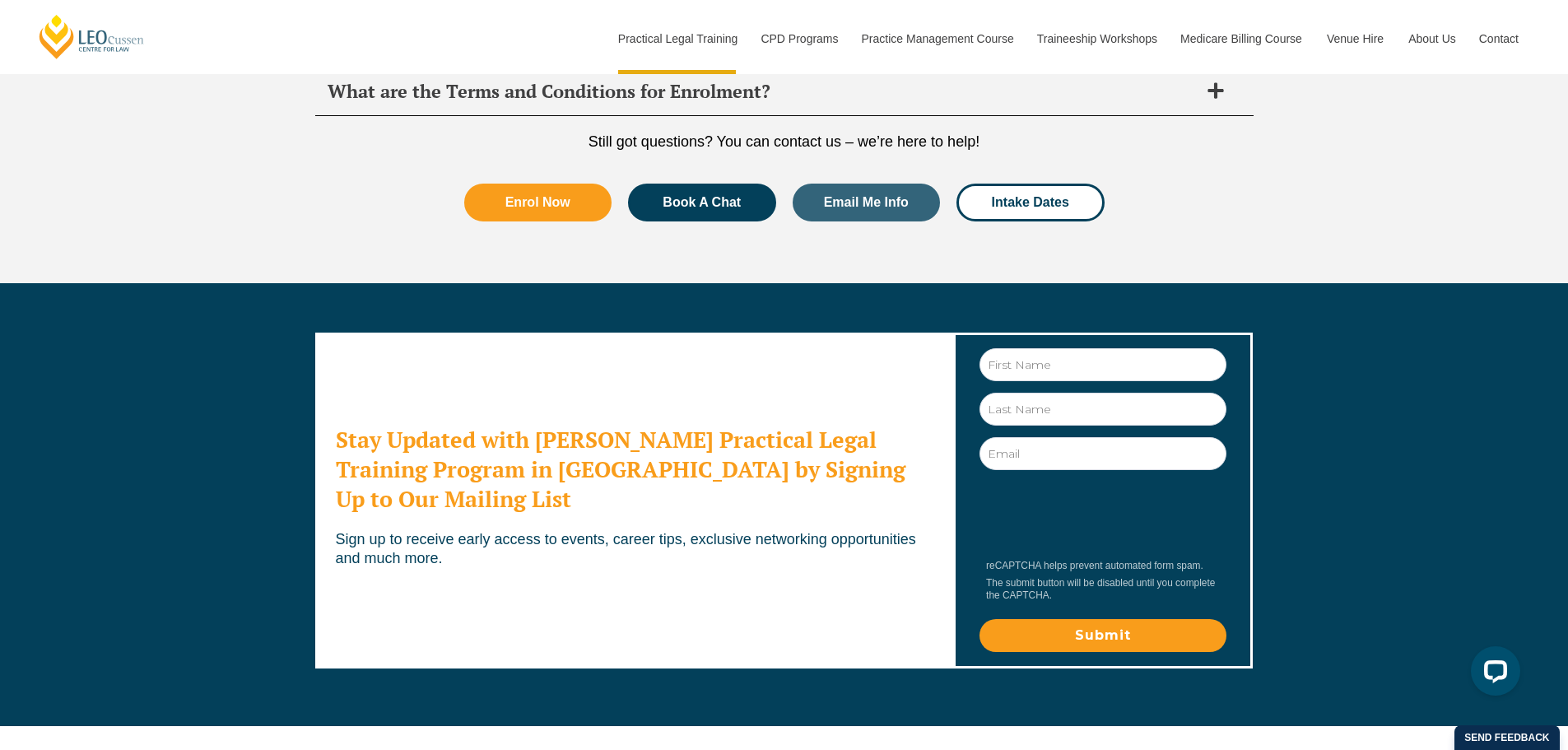
scroll to position [8842, 0]
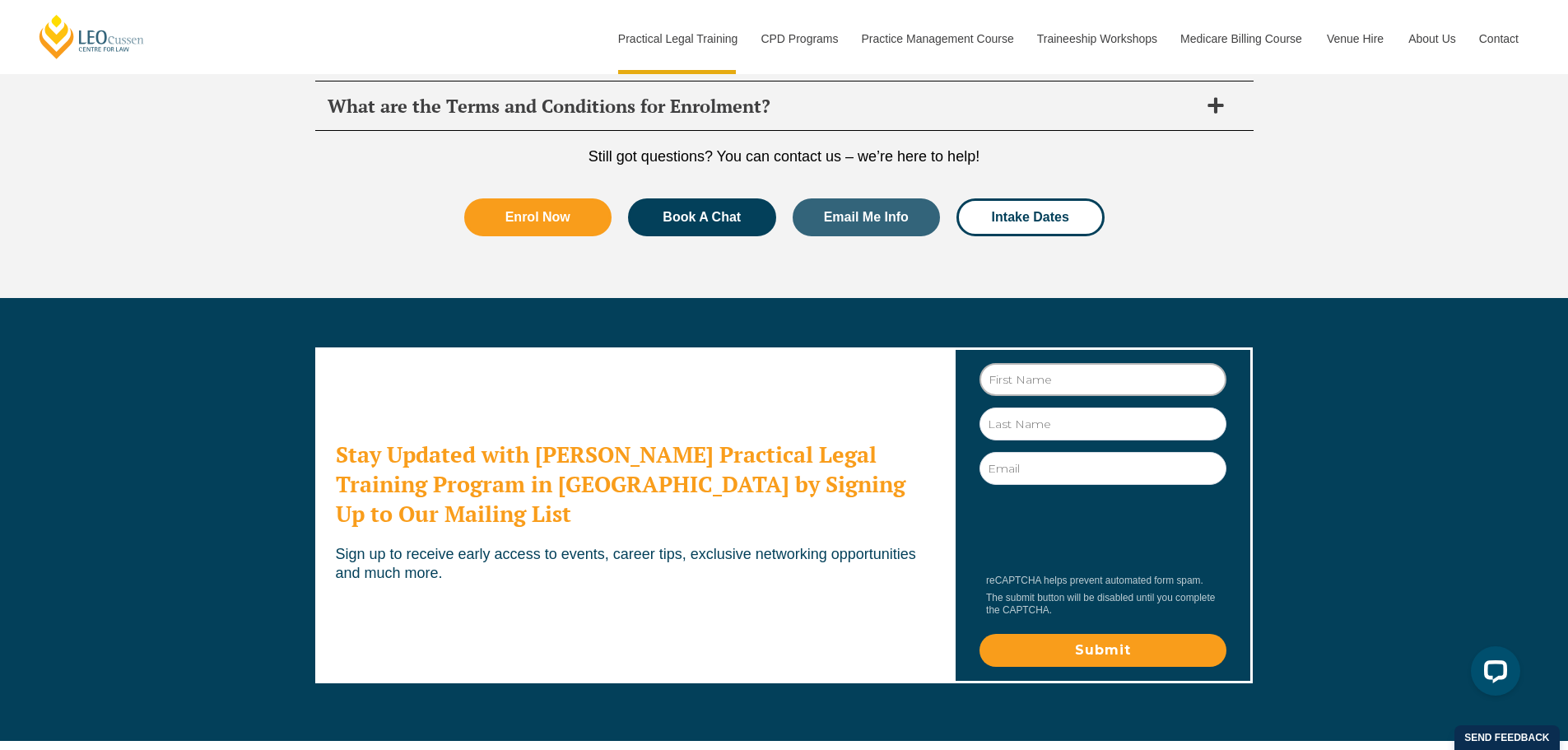
click at [1029, 363] on input "First Name" at bounding box center [1103, 379] width 247 height 33
type input "Sarah"
type input "Sayegh"
type input "sarahsayegh35@gmail.com"
click at [1058, 531] on div "First Name Sarah Last Name Sayegh Email sarahsayegh35@gmail.com reCAPTCHA helps…" at bounding box center [1104, 527] width 296 height 331
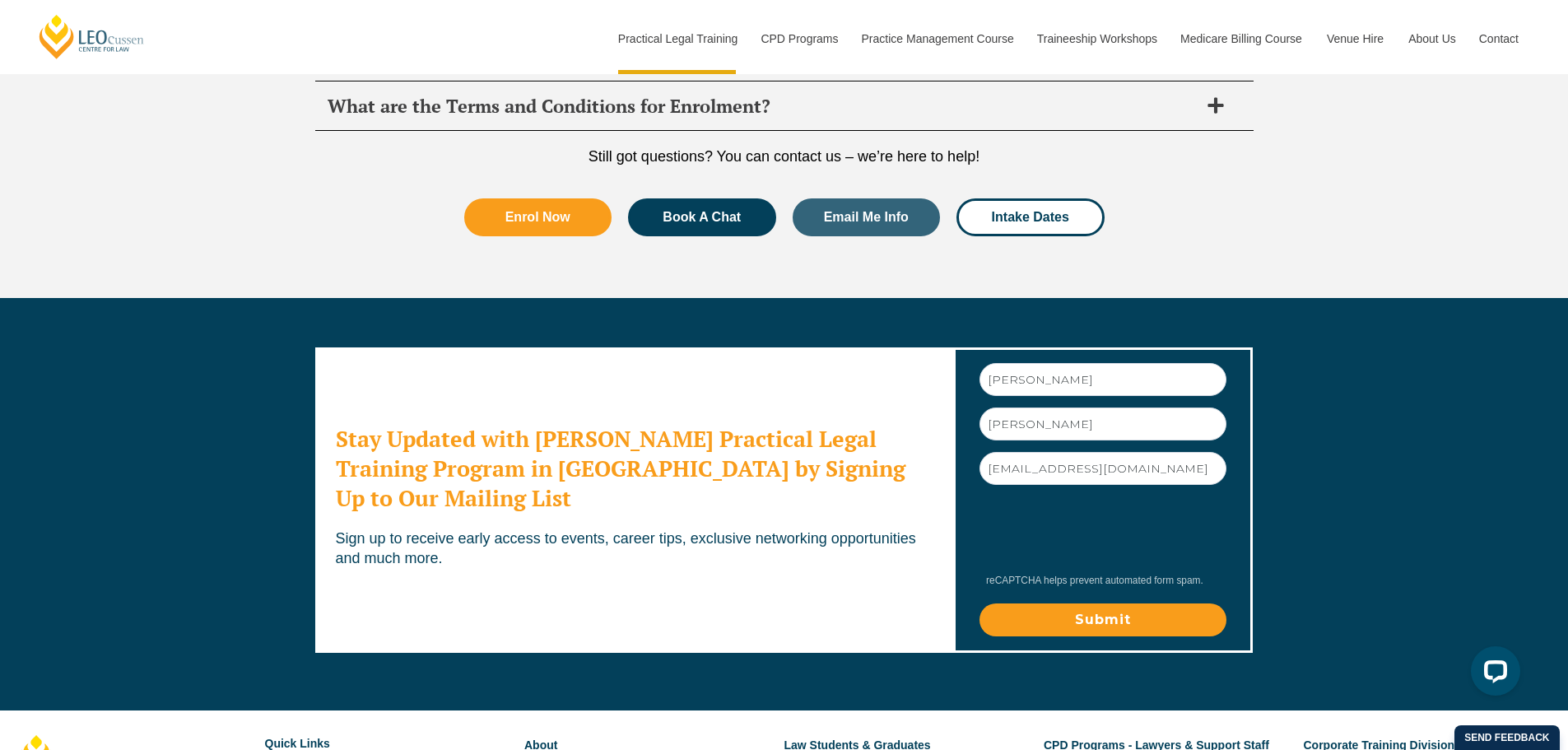
click at [1121, 603] on input "Submit" at bounding box center [1103, 619] width 247 height 33
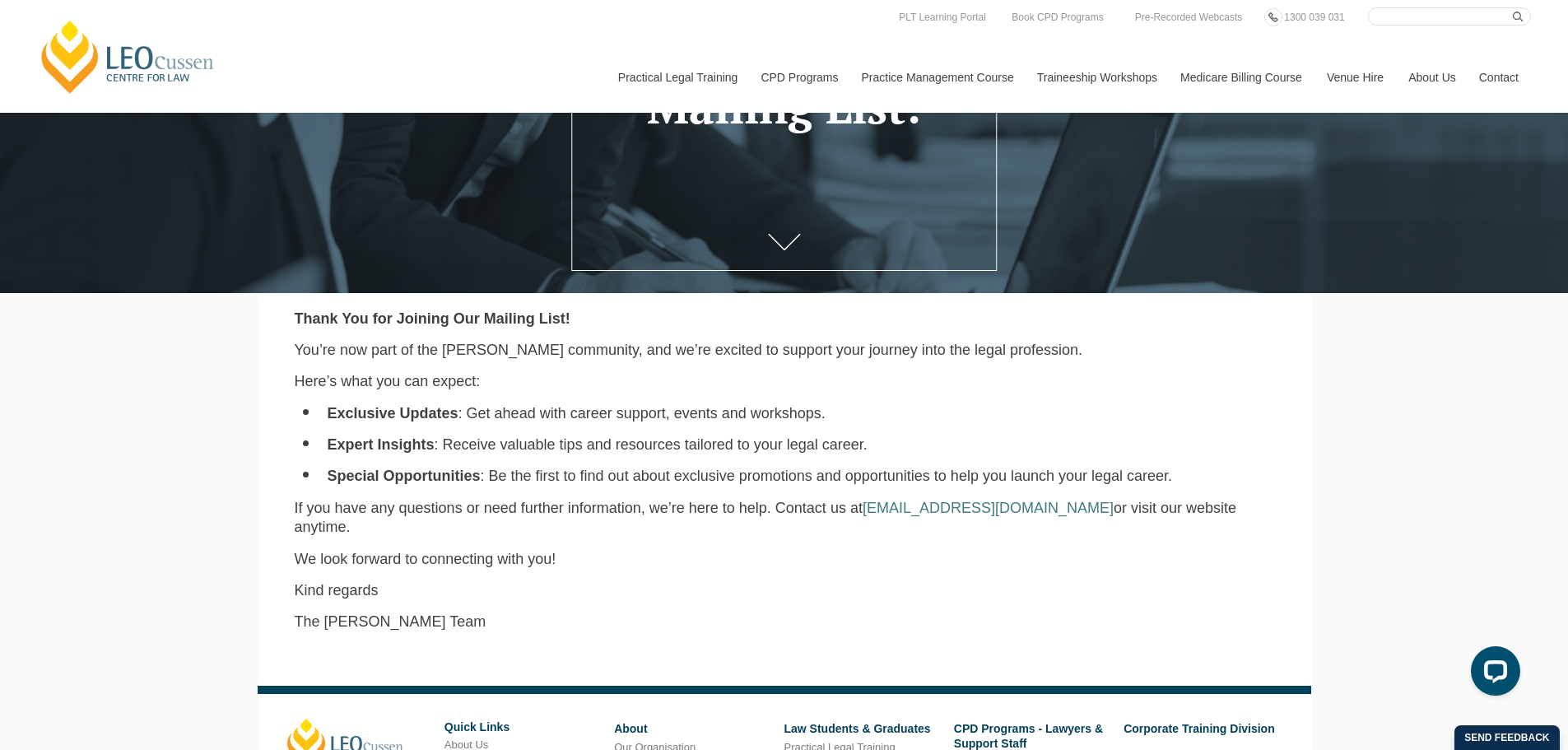
scroll to position [82, 0]
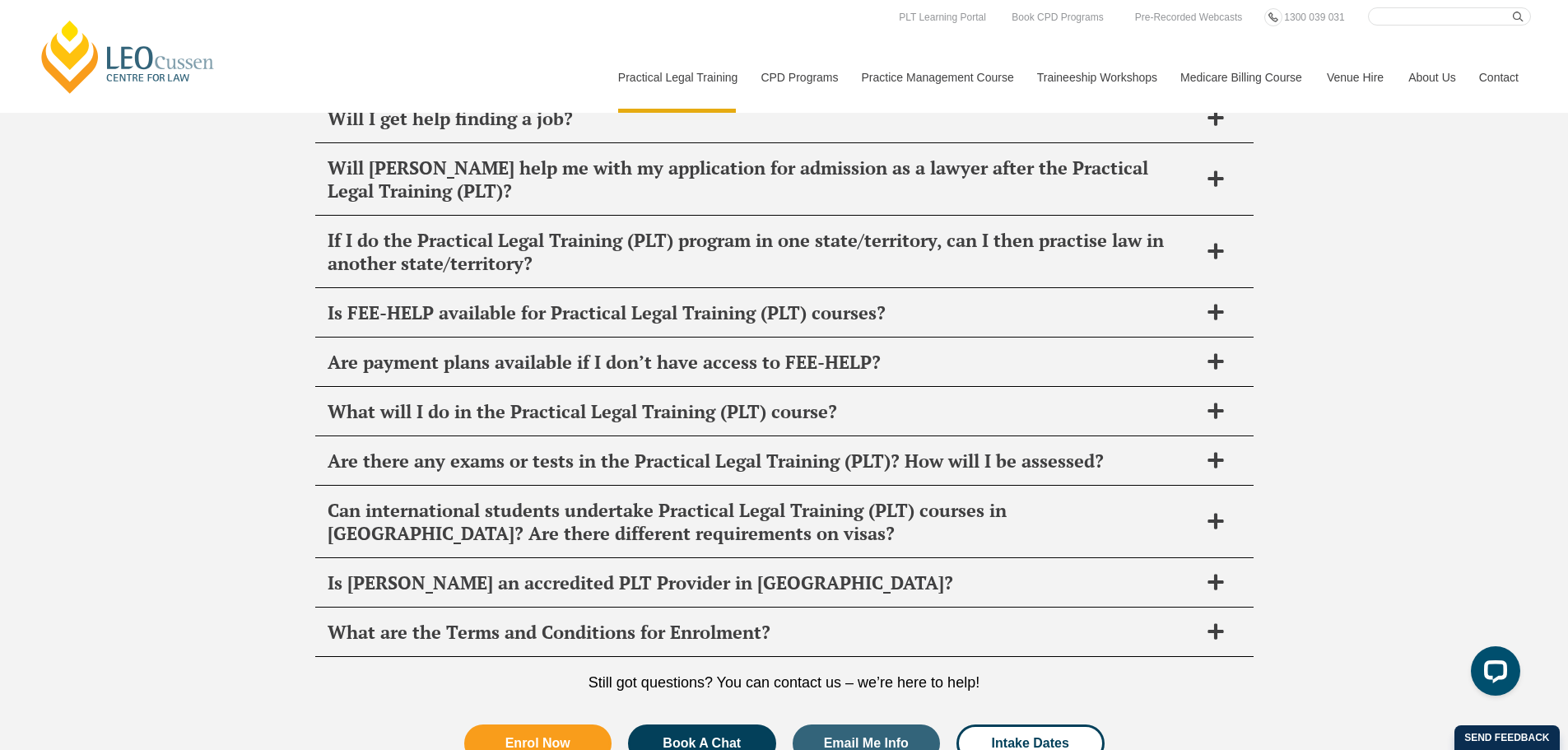
scroll to position [8183, 0]
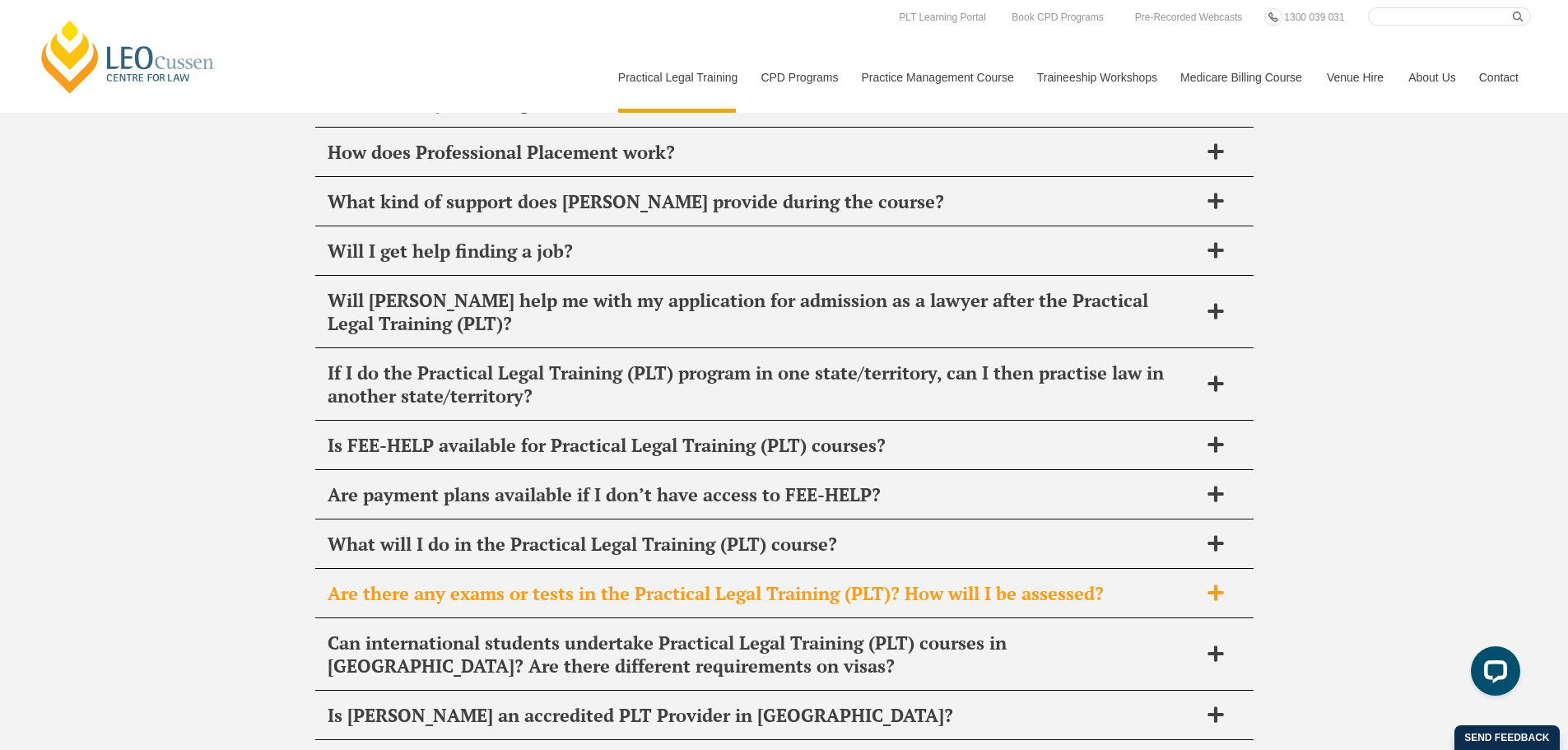
click at [425, 569] on div "Are there any exams or tests in the Practical Legal Training (PLT)? How will I …" at bounding box center [784, 594] width 938 height 48
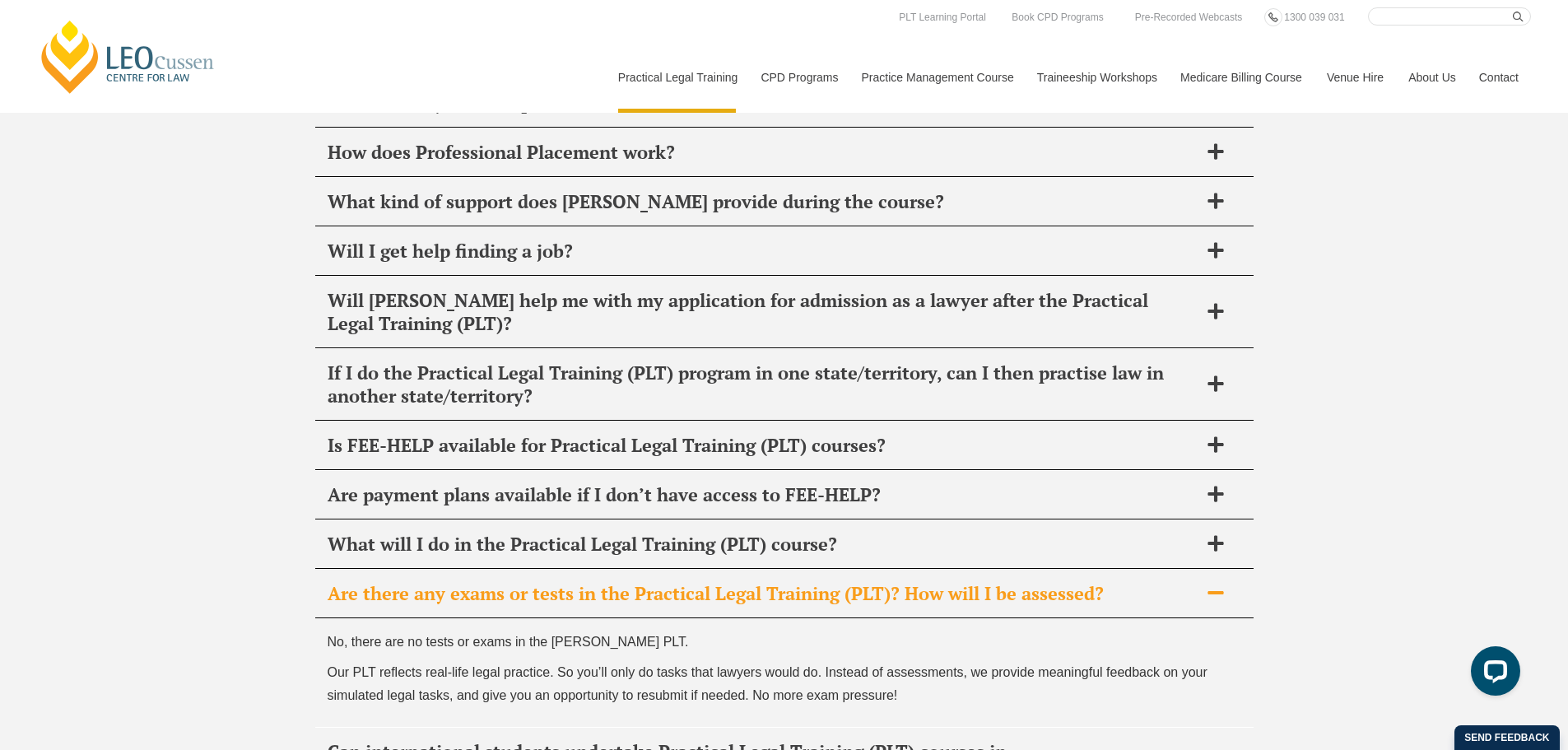
click at [425, 569] on div "Are there any exams or tests in the Practical Legal Training (PLT)? How will I …" at bounding box center [784, 594] width 938 height 48
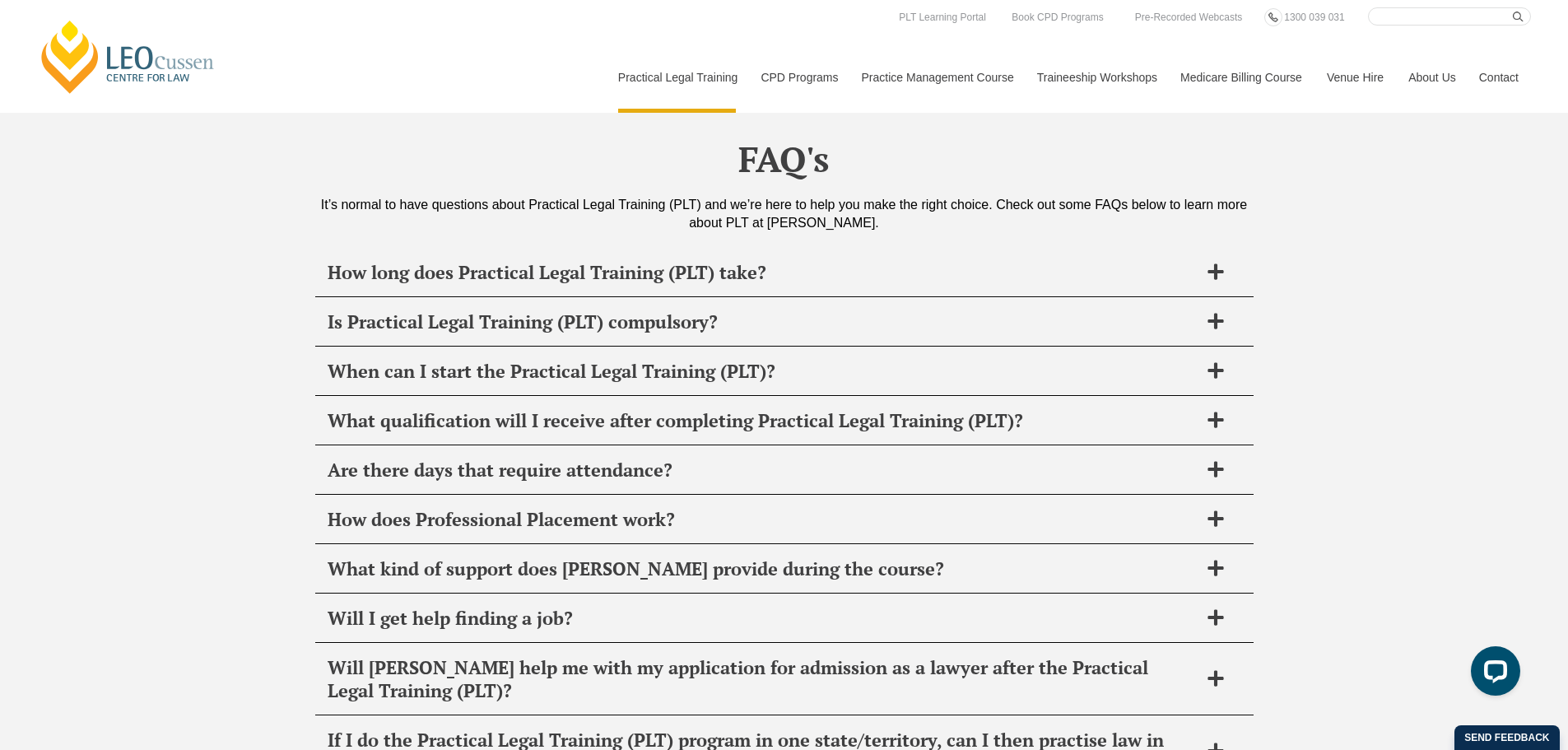
scroll to position [7772, 0]
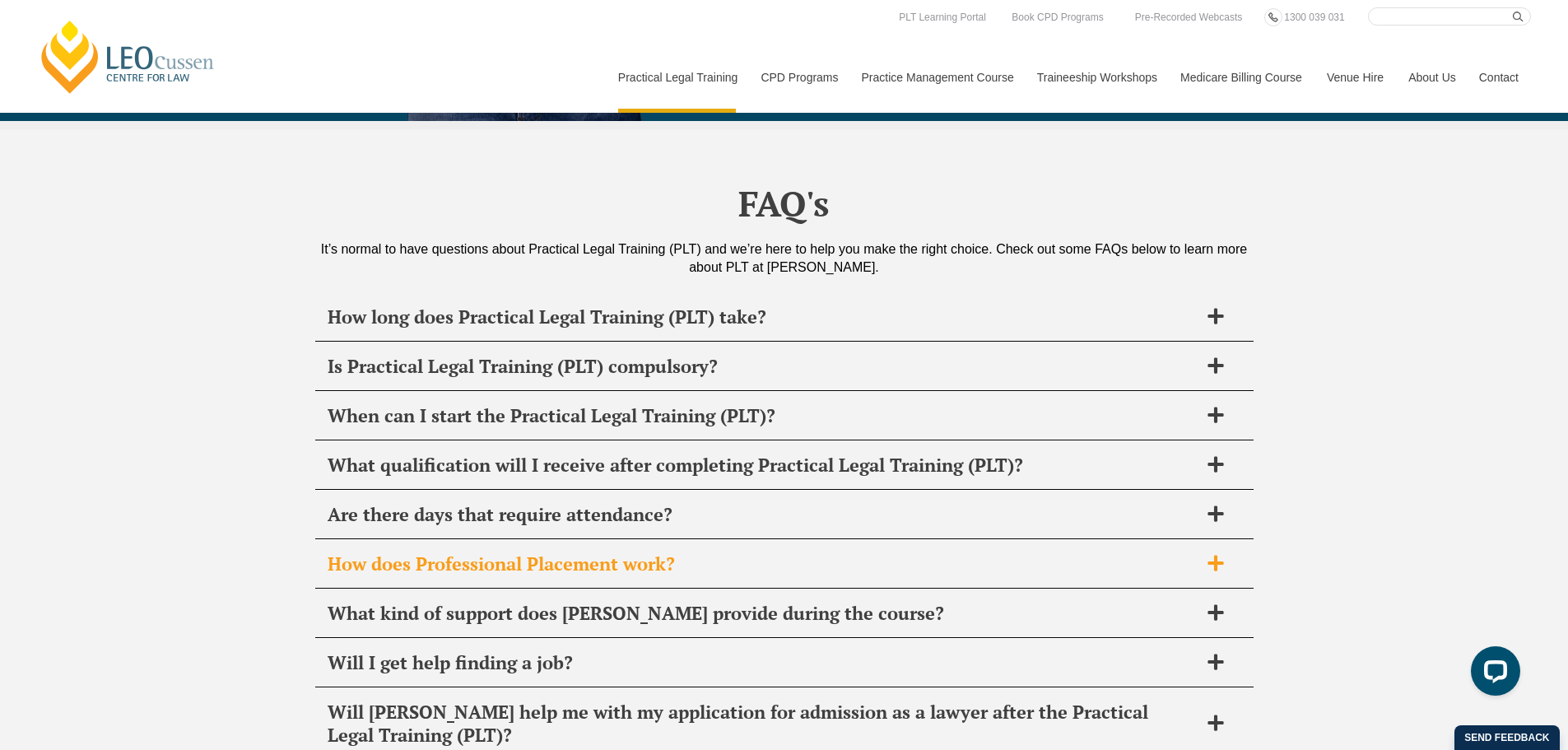
click at [339, 552] on span "How does Professional Placement work?" at bounding box center [763, 563] width 871 height 23
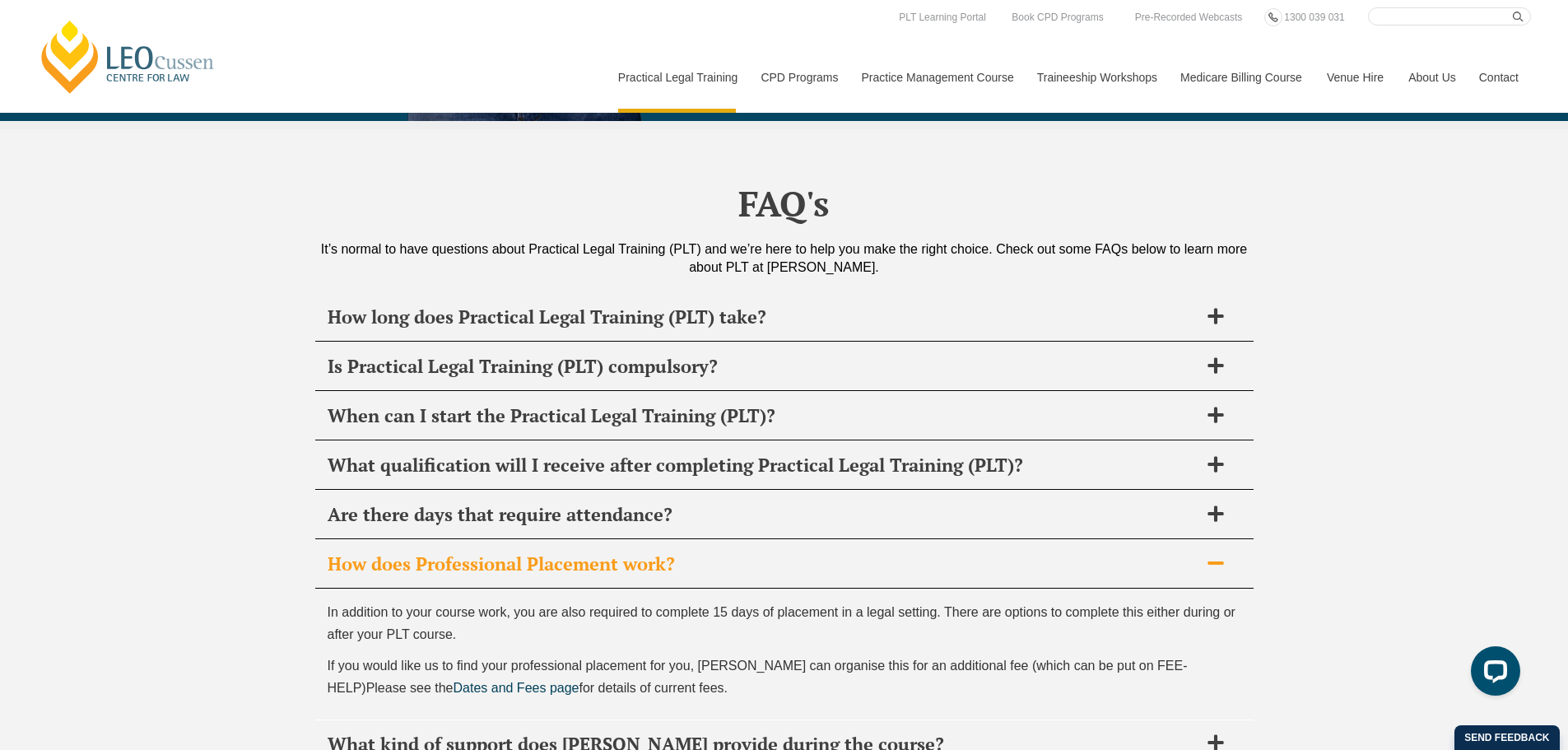
click at [387, 552] on span "How does Professional Placement work?" at bounding box center [763, 563] width 871 height 23
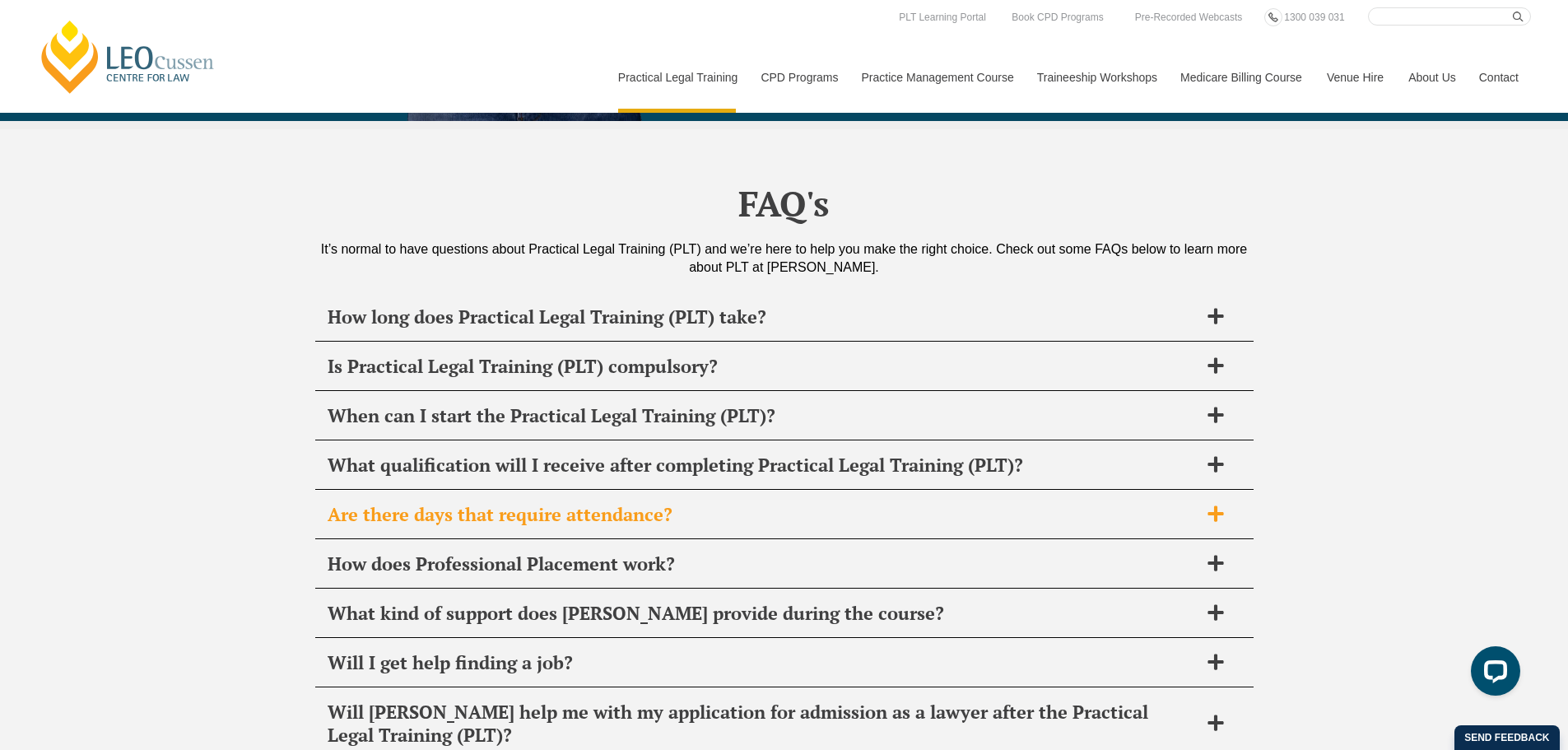
click at [436, 502] on span "Are there days that require attendance?" at bounding box center [763, 514] width 871 height 23
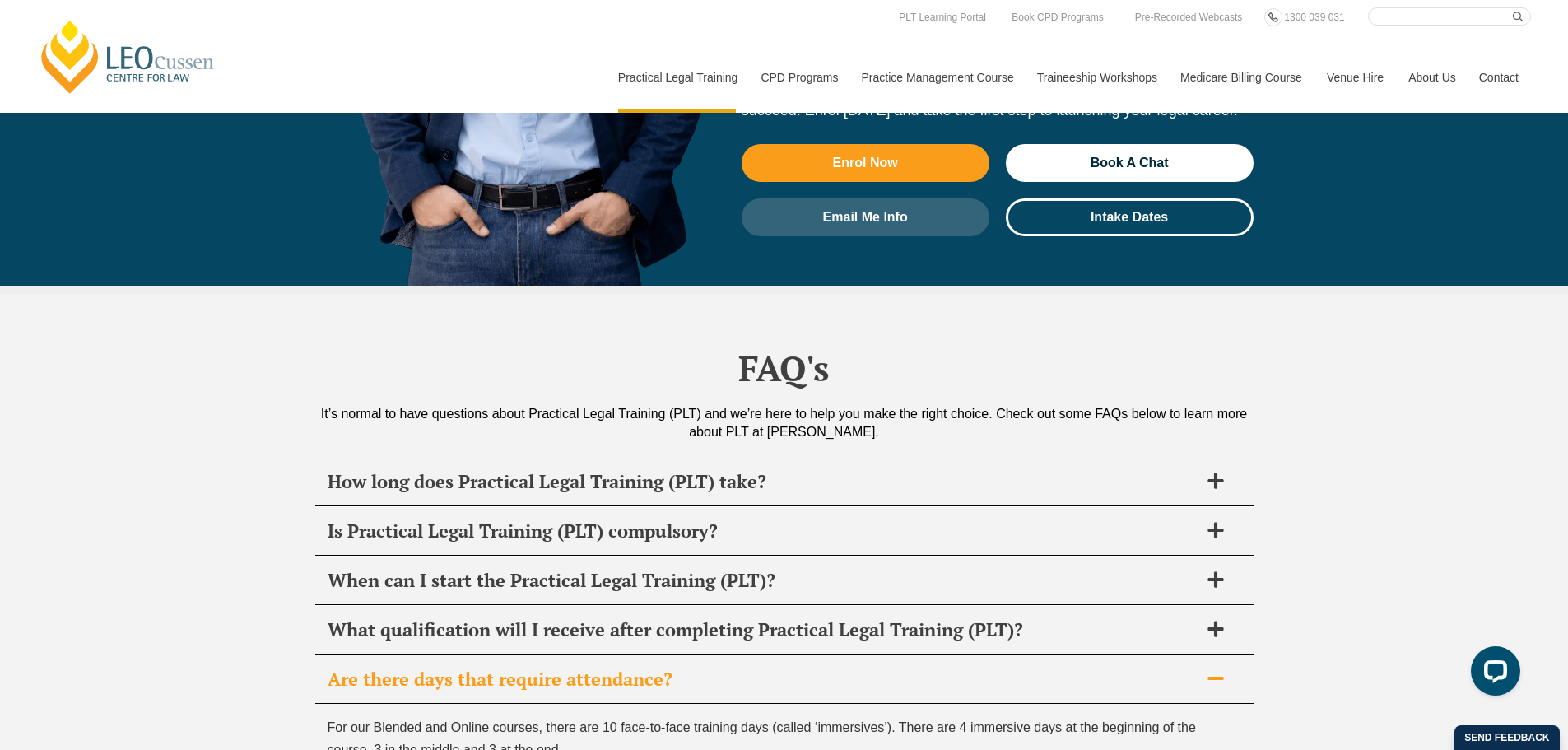
scroll to position [7114, 0]
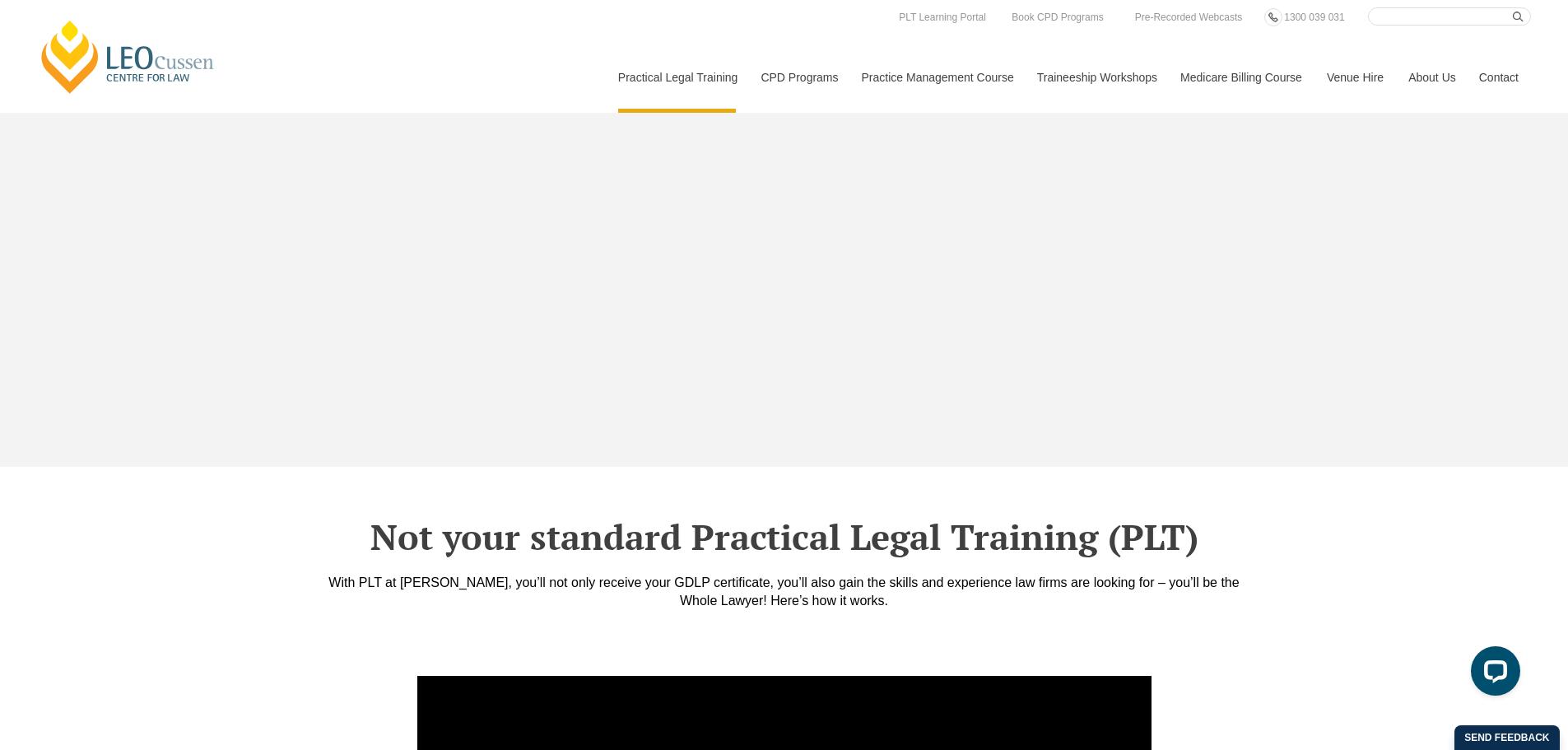
drag, startPoint x: 197, startPoint y: 499, endPoint x: 188, endPoint y: 59, distance: 440.1
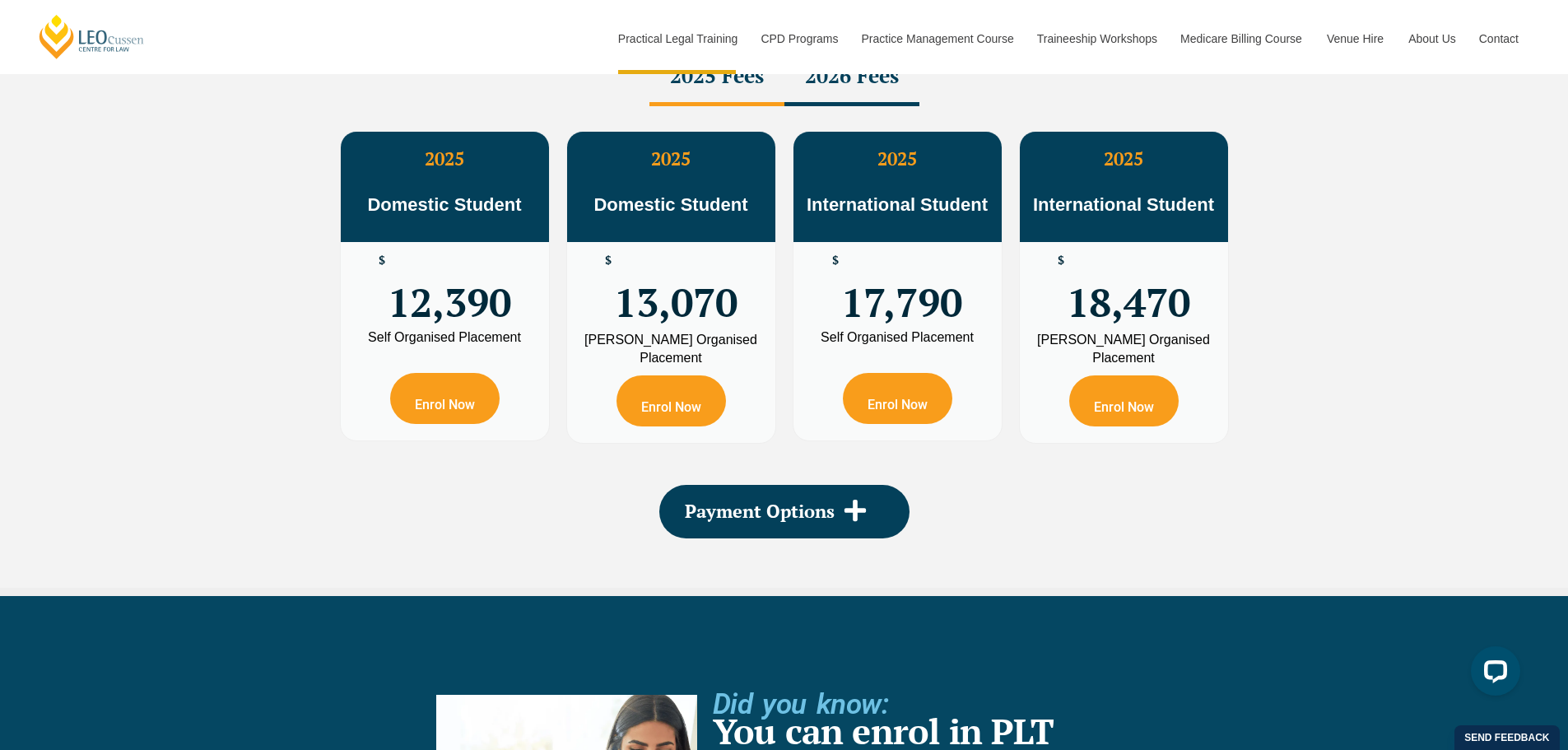
scroll to position [0, 0]
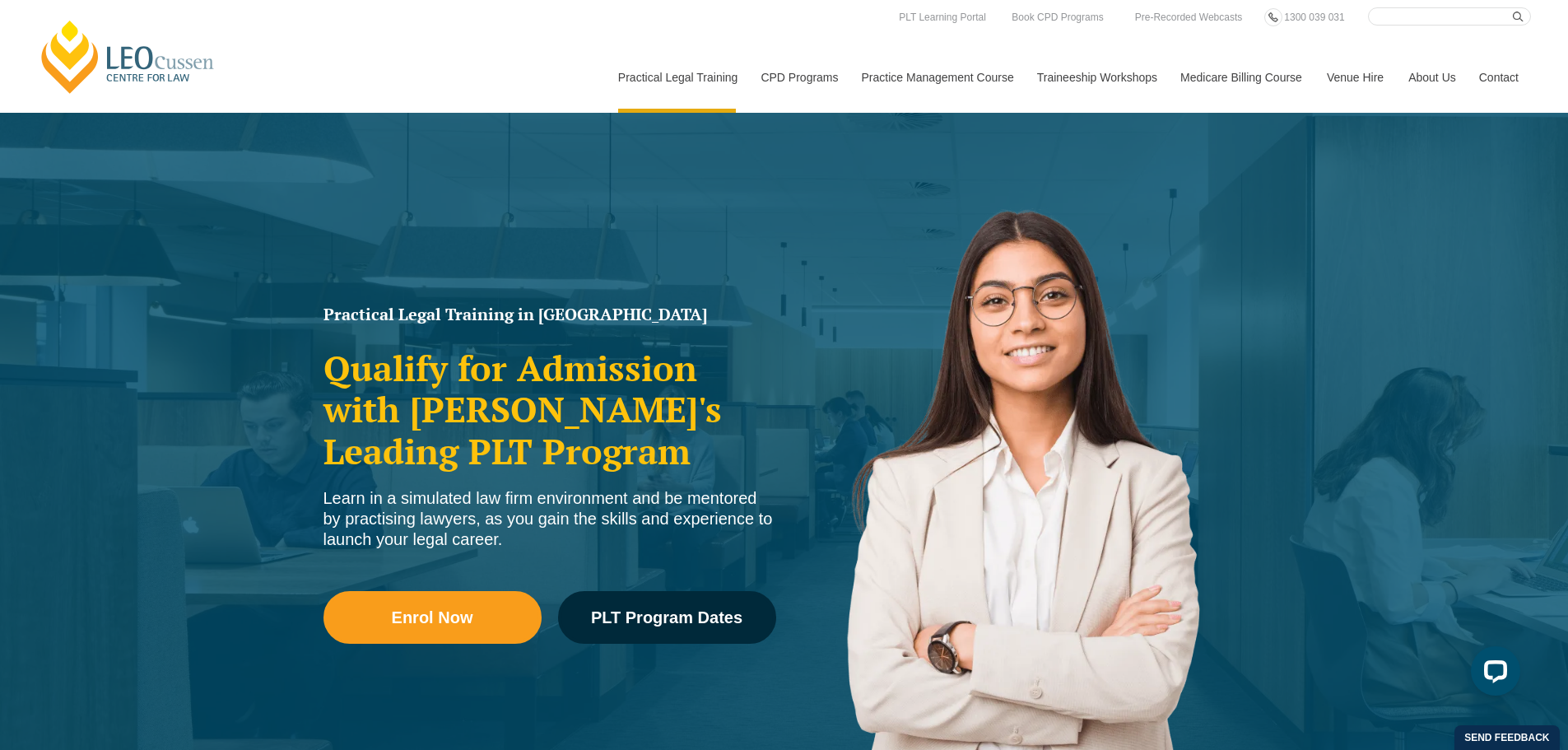
drag, startPoint x: 1371, startPoint y: 673, endPoint x: 1315, endPoint y: 208, distance: 468.4
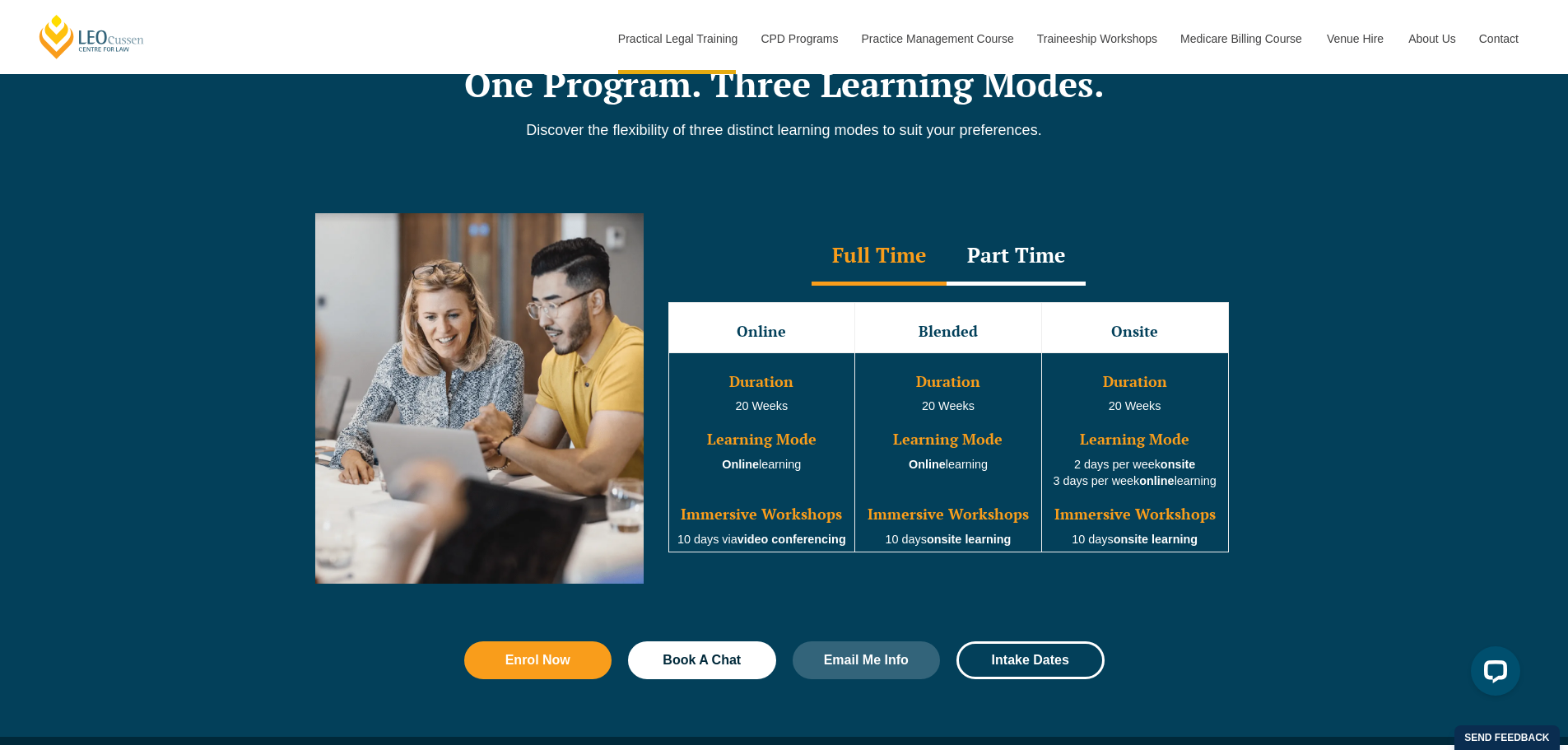
scroll to position [1400, 0]
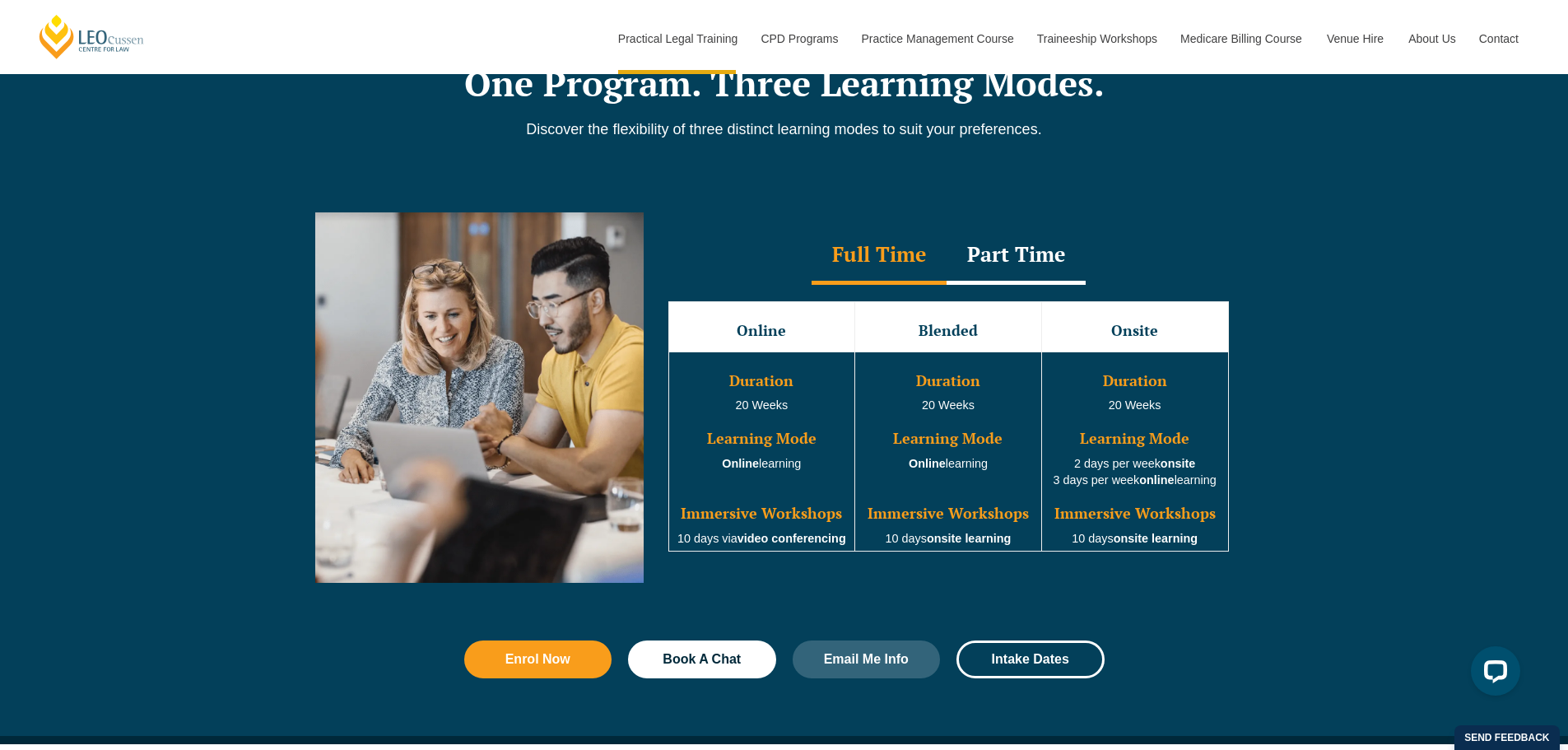
click at [1023, 266] on div "Part Time" at bounding box center [1015, 256] width 139 height 58
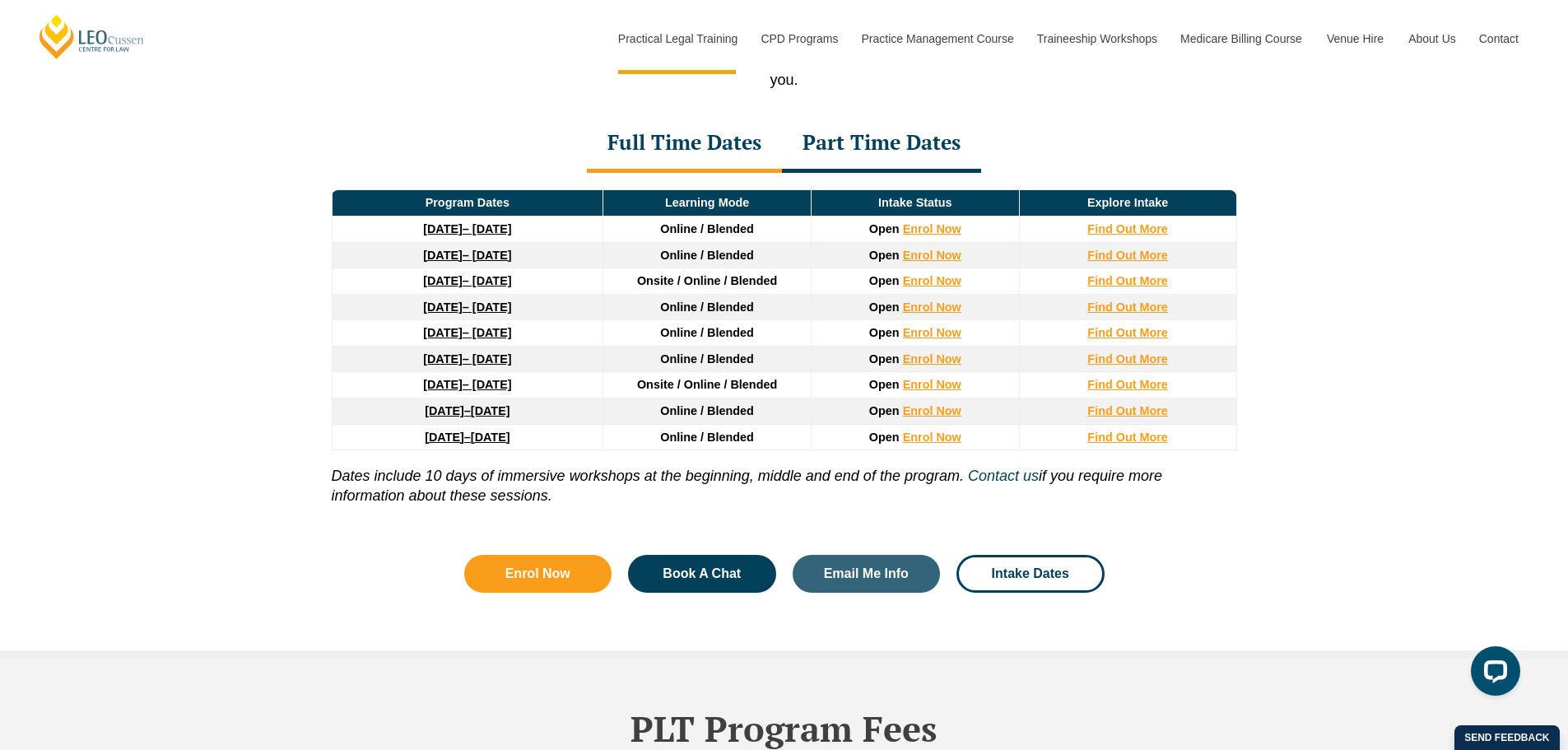
scroll to position [1975, 0]
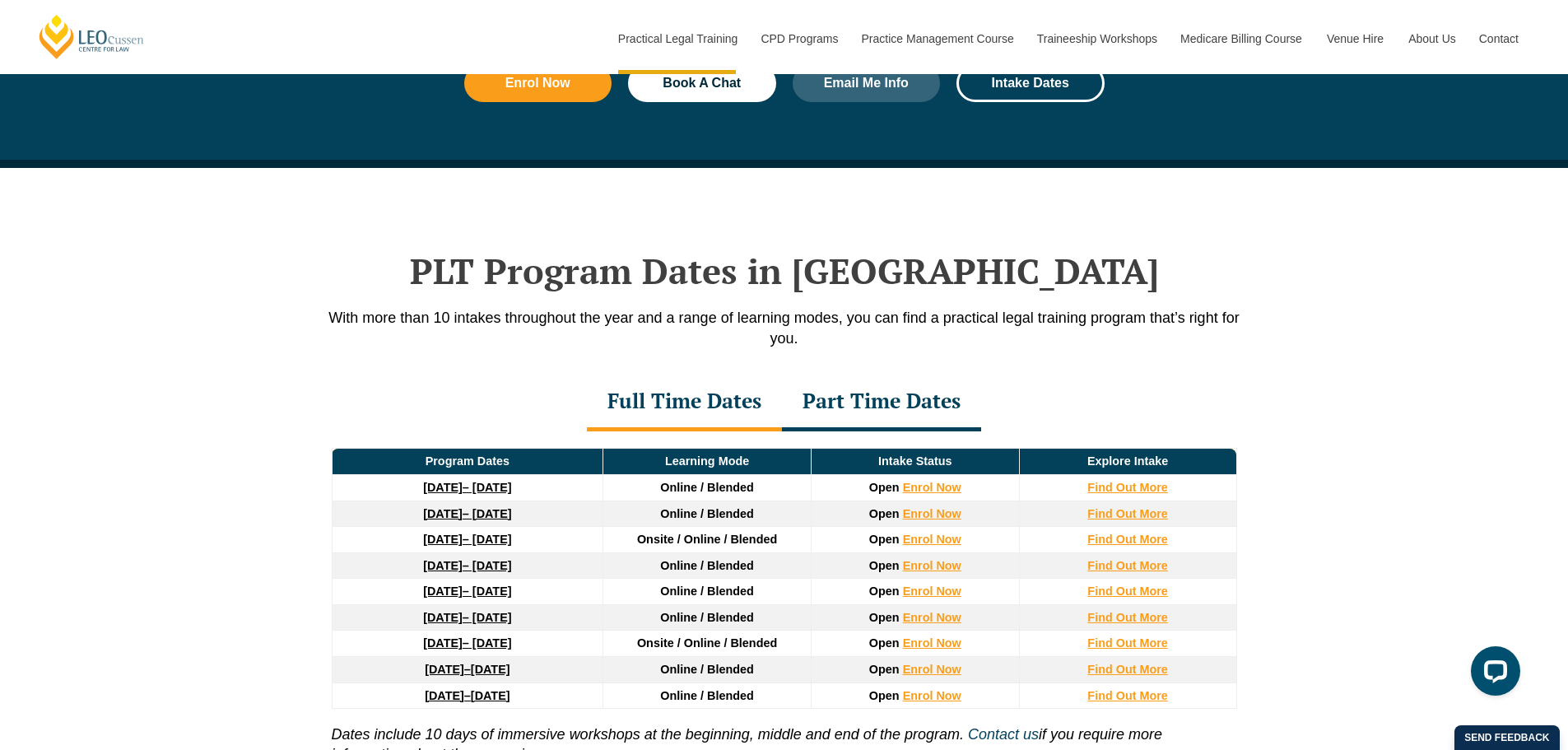
drag, startPoint x: 853, startPoint y: 555, endPoint x: 1439, endPoint y: 515, distance: 587.4
click at [1439, 515] on div "PLT Program Dates in Victoria With more than 10 intakes throughout the year and…" at bounding box center [784, 542] width 1568 height 749
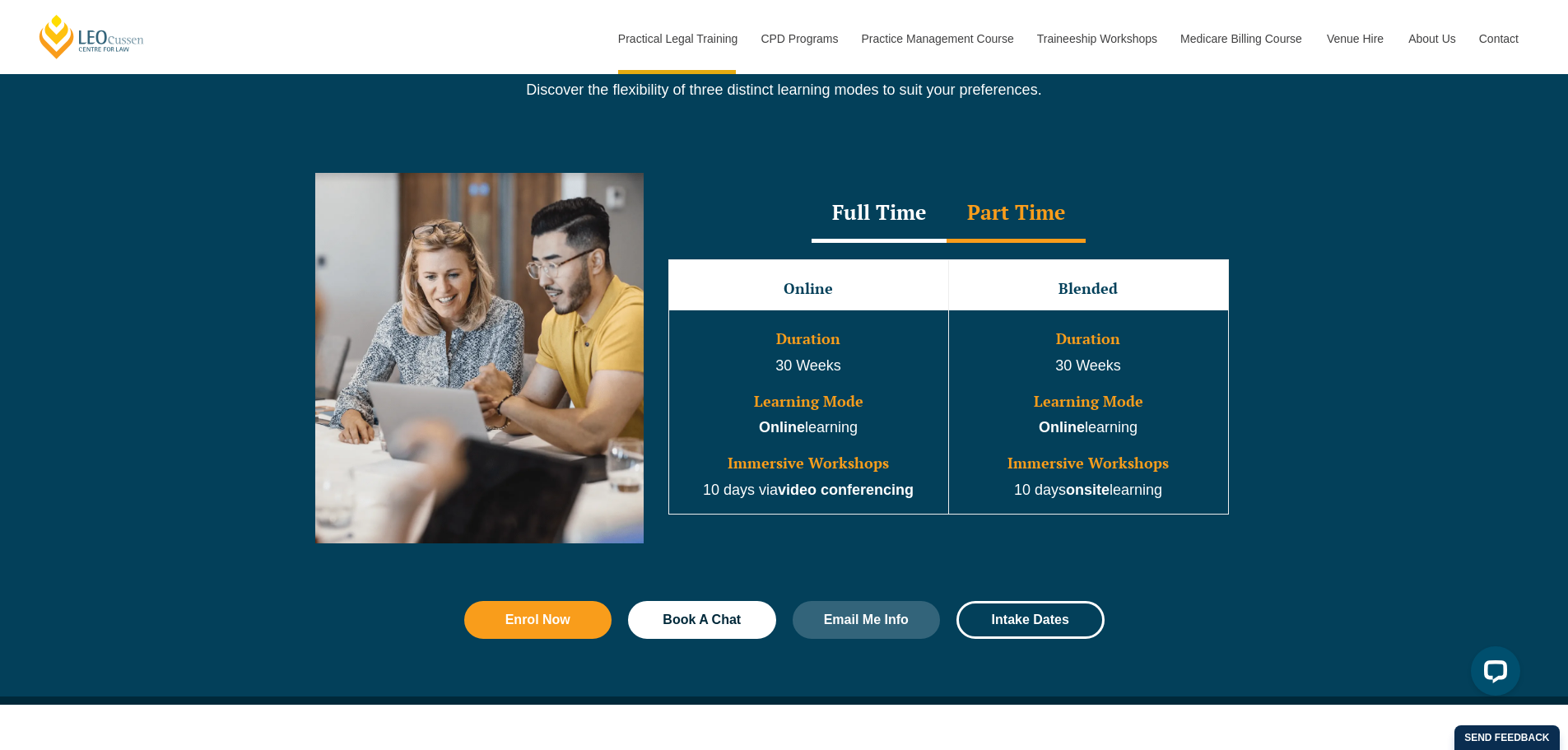
scroll to position [1400, 0]
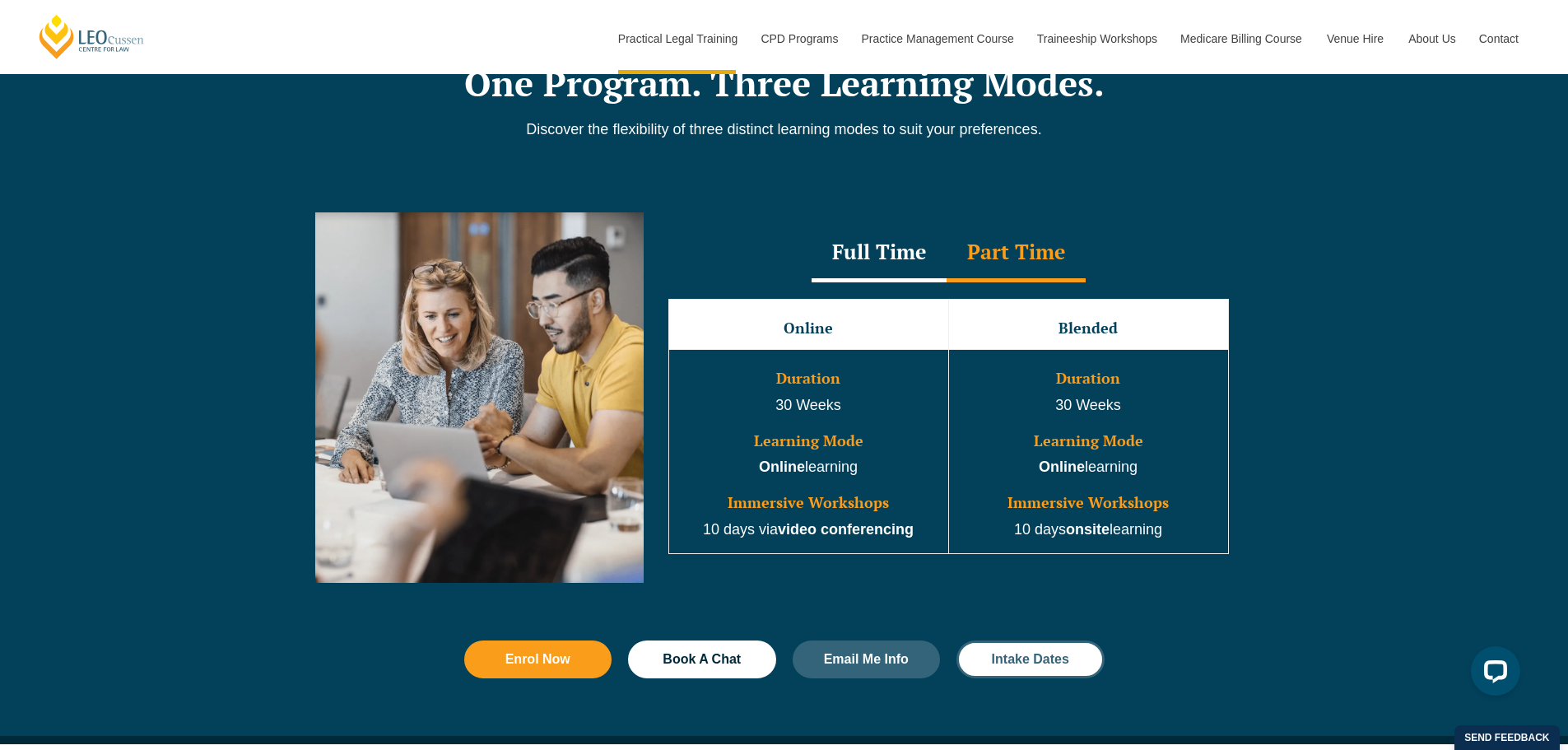
click at [1039, 658] on span "Intake Dates" at bounding box center [1030, 659] width 77 height 13
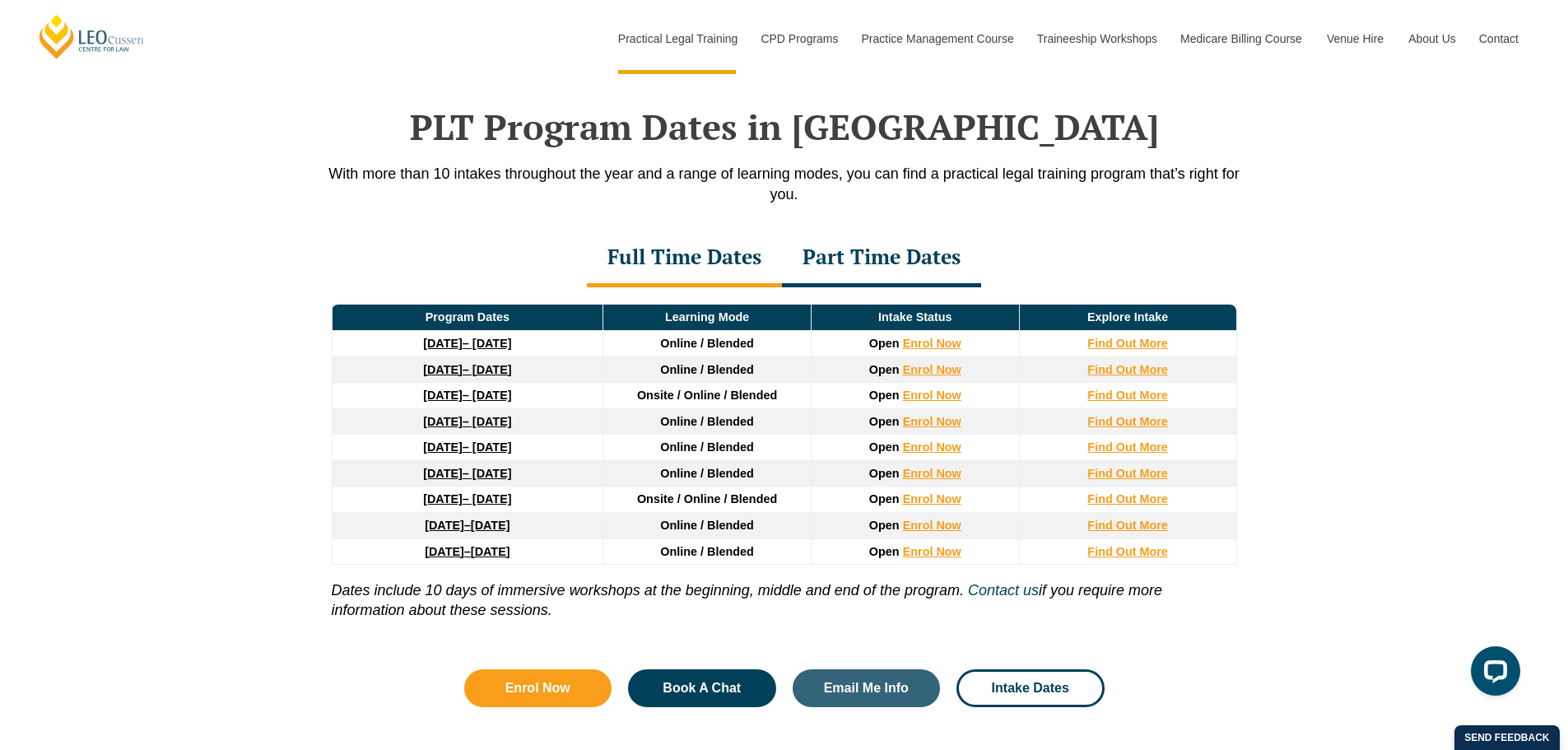
scroll to position [2148, 0]
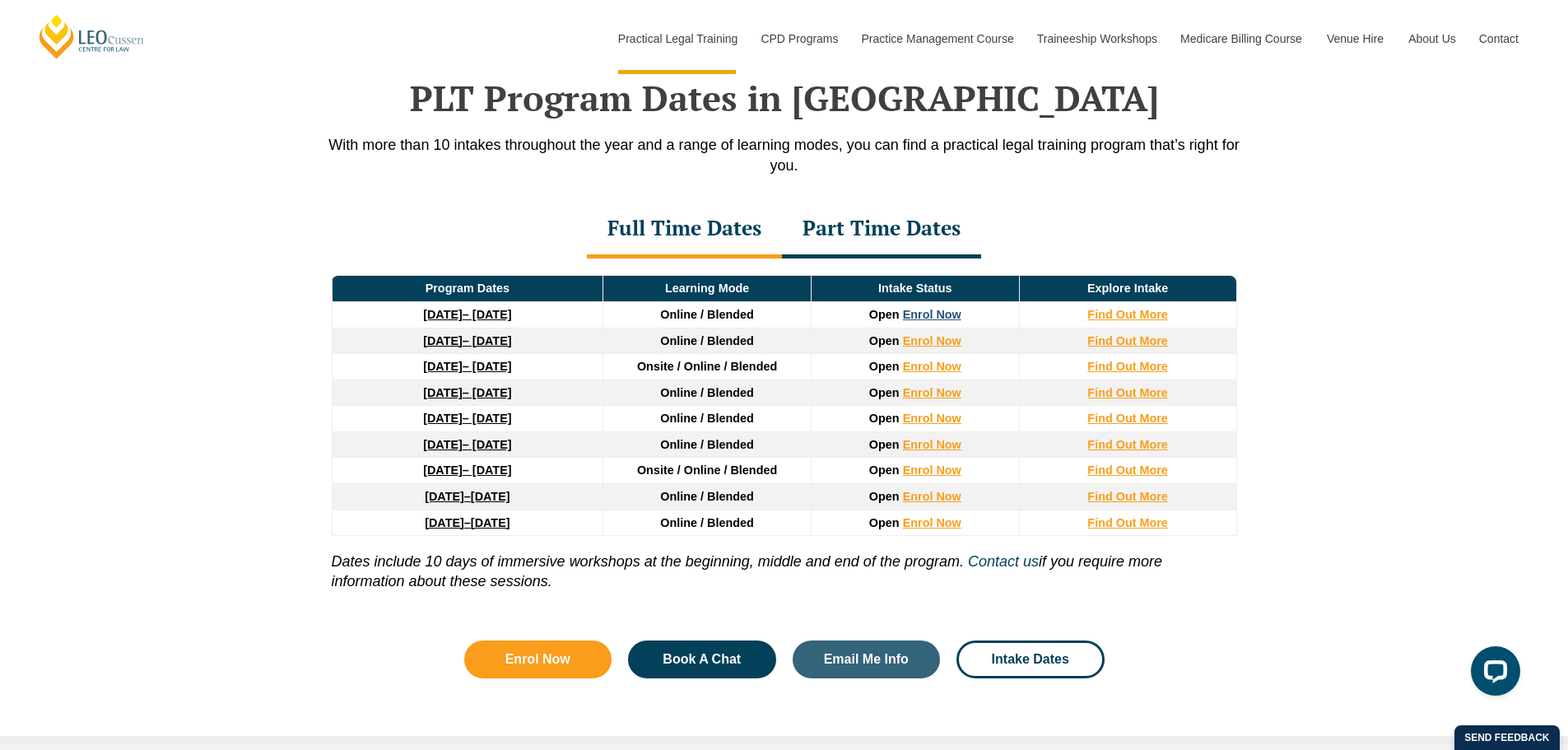
click at [936, 315] on link "Enrol Now" at bounding box center [931, 315] width 59 height 13
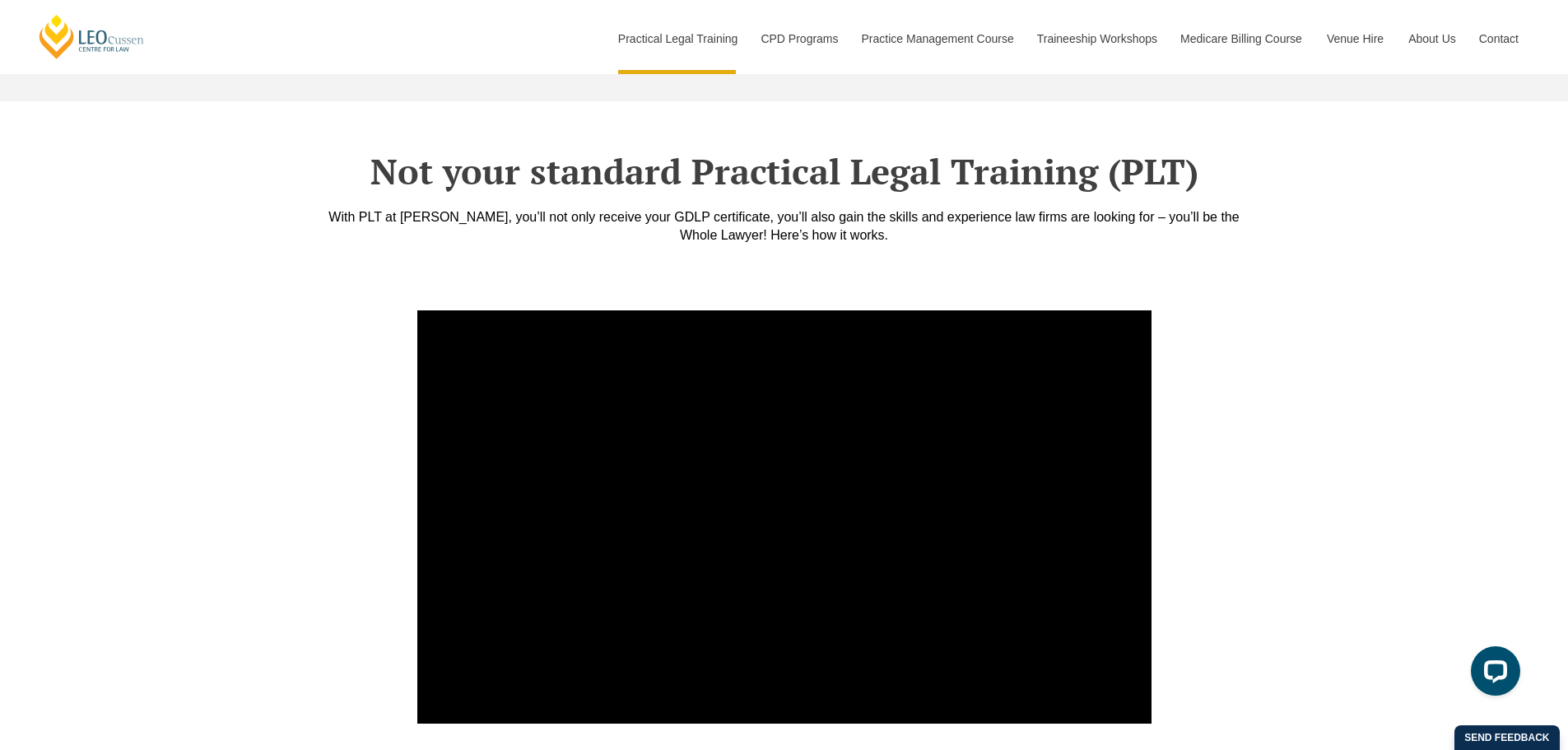
scroll to position [5514, 0]
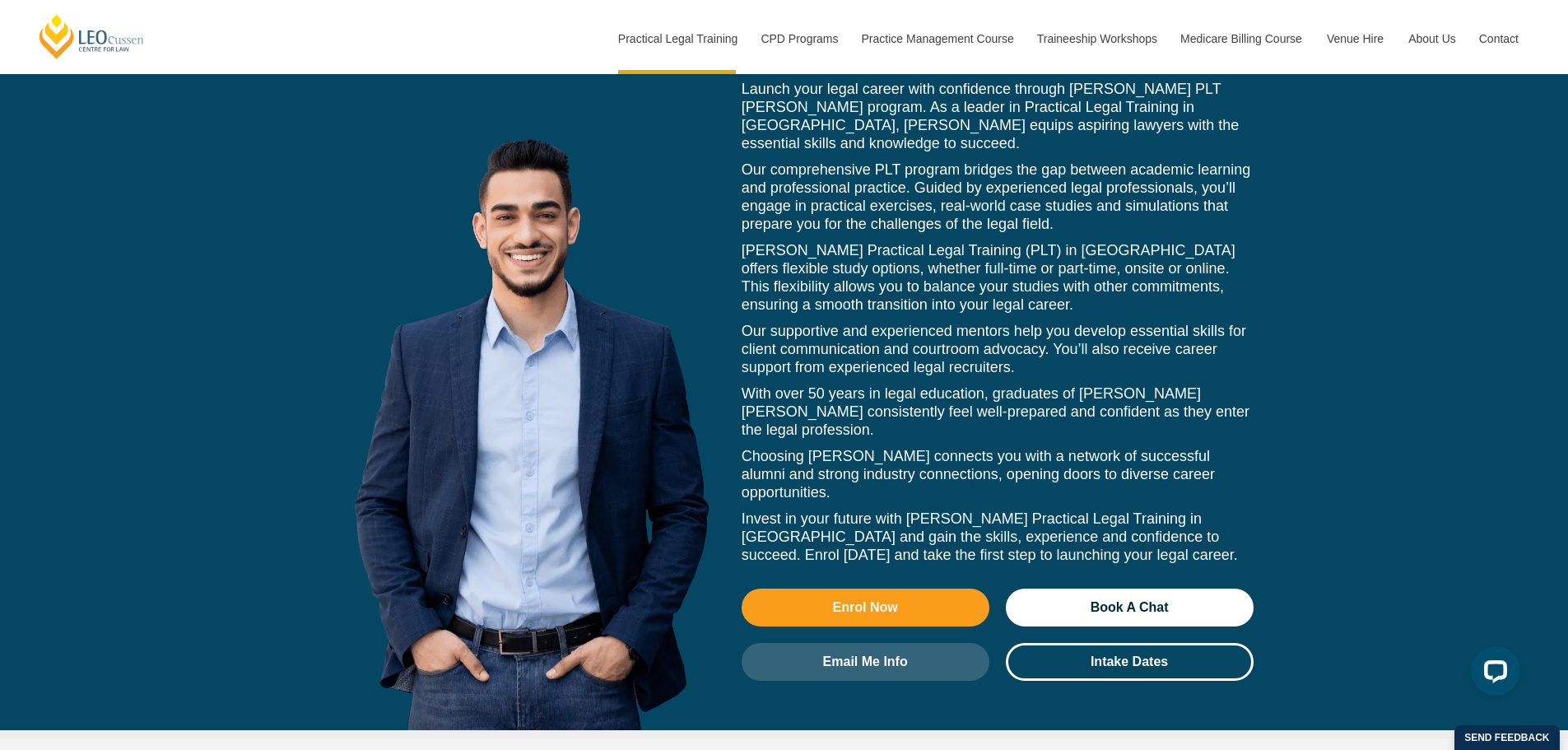
drag, startPoint x: 136, startPoint y: 462, endPoint x: 162, endPoint y: 679, distance: 218.6
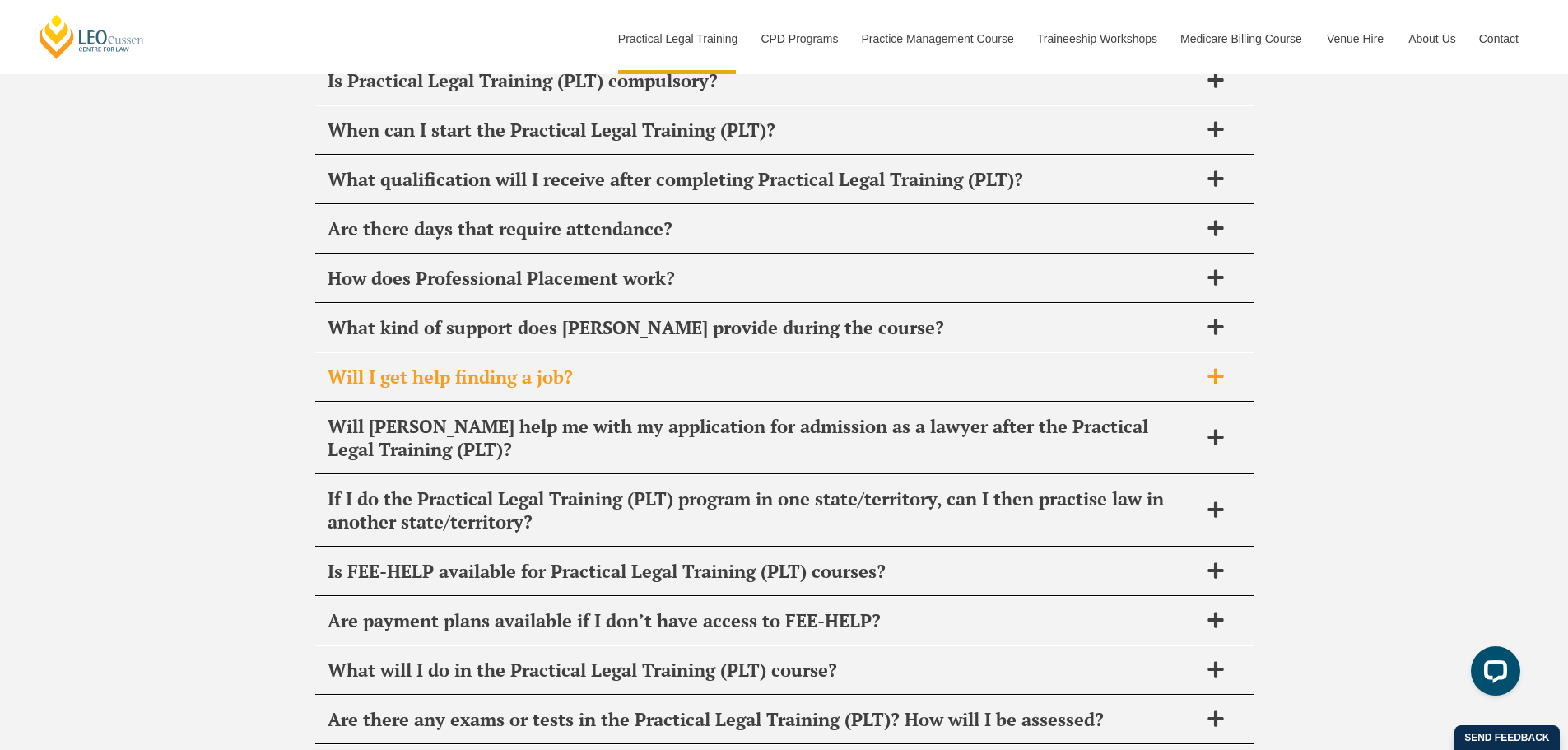
scroll to position [8020, 0]
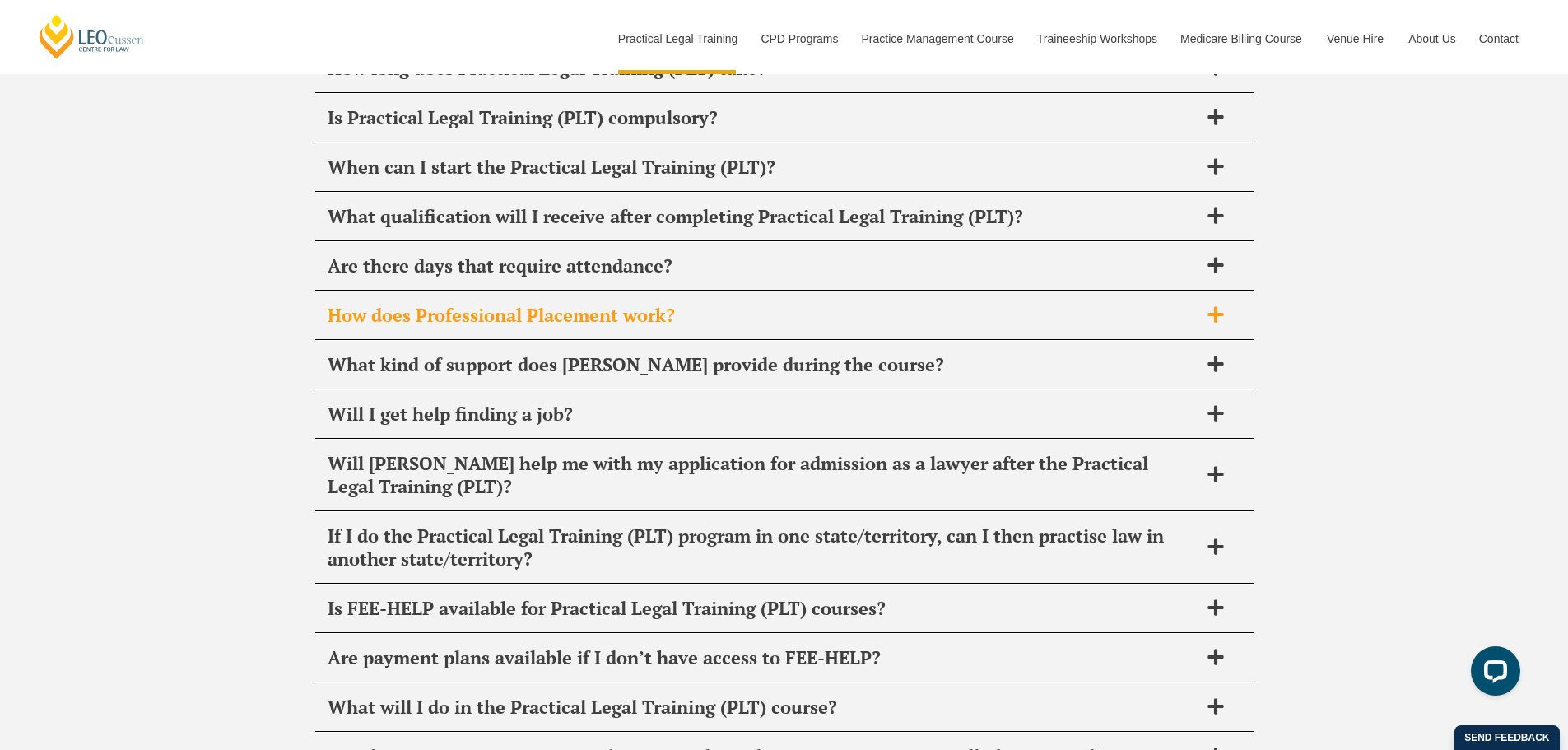
click at [527, 291] on div "How does Professional Placement work?" at bounding box center [784, 315] width 938 height 48
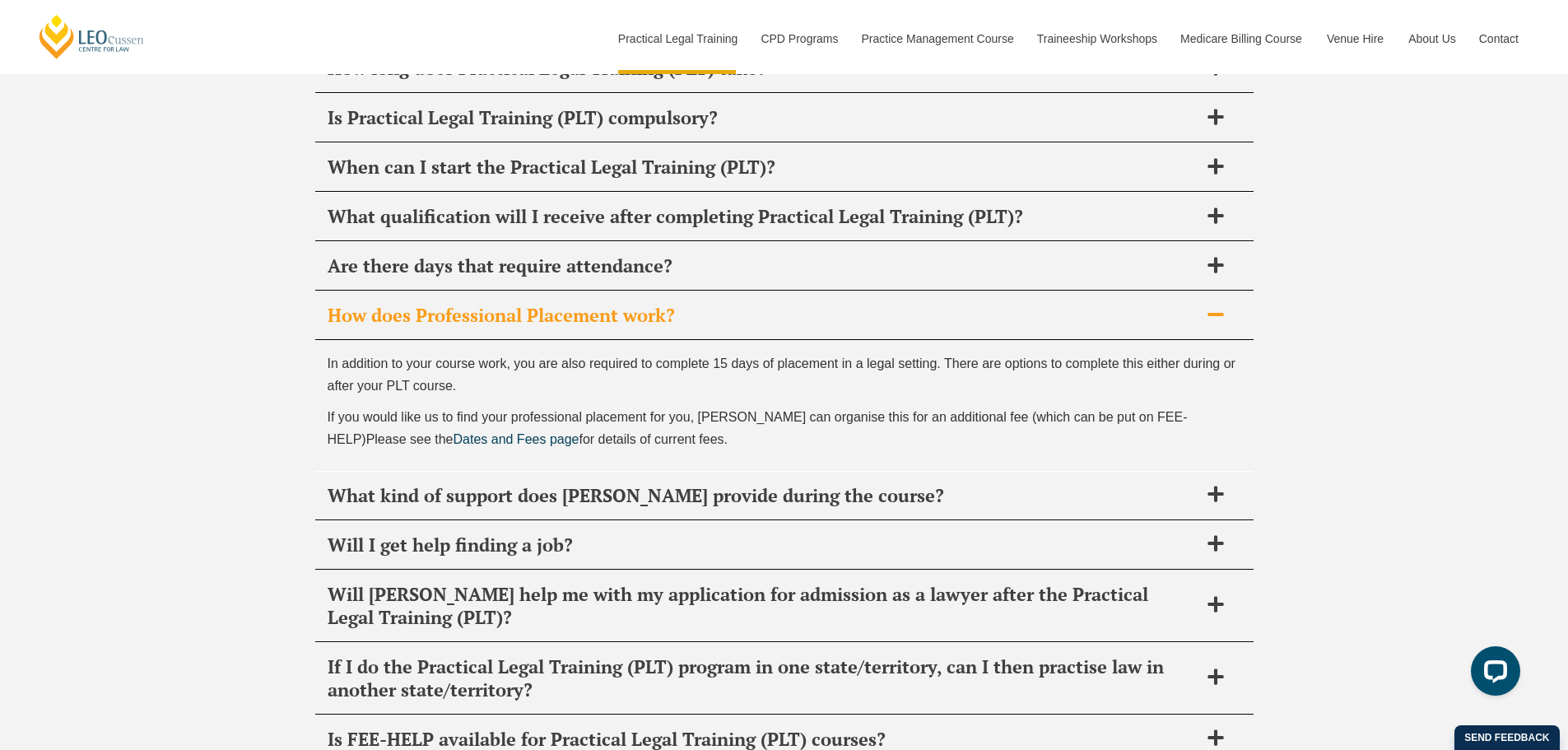
click at [517, 303] on span "How does Professional Placement work?" at bounding box center [763, 315] width 871 height 23
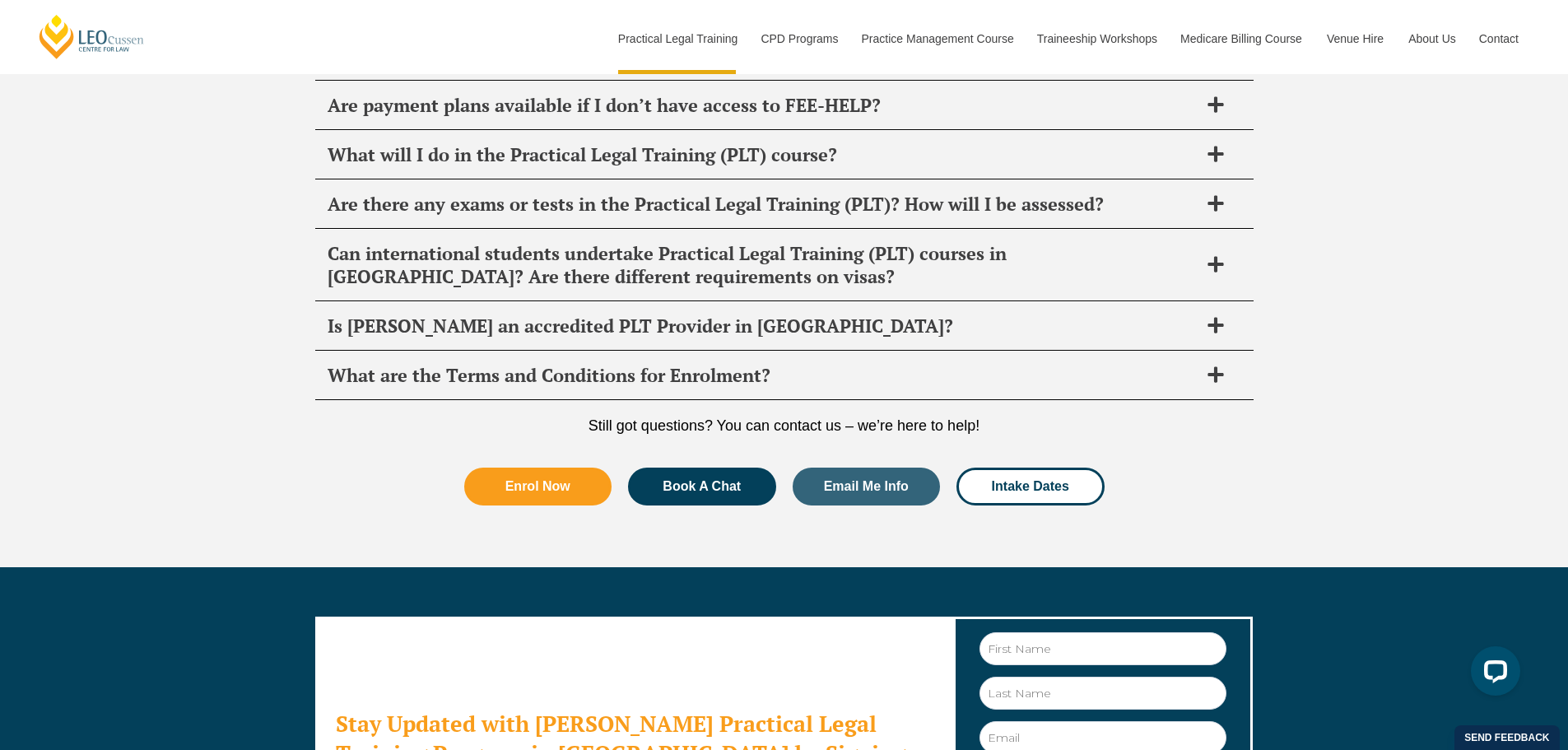
scroll to position [8350, 0]
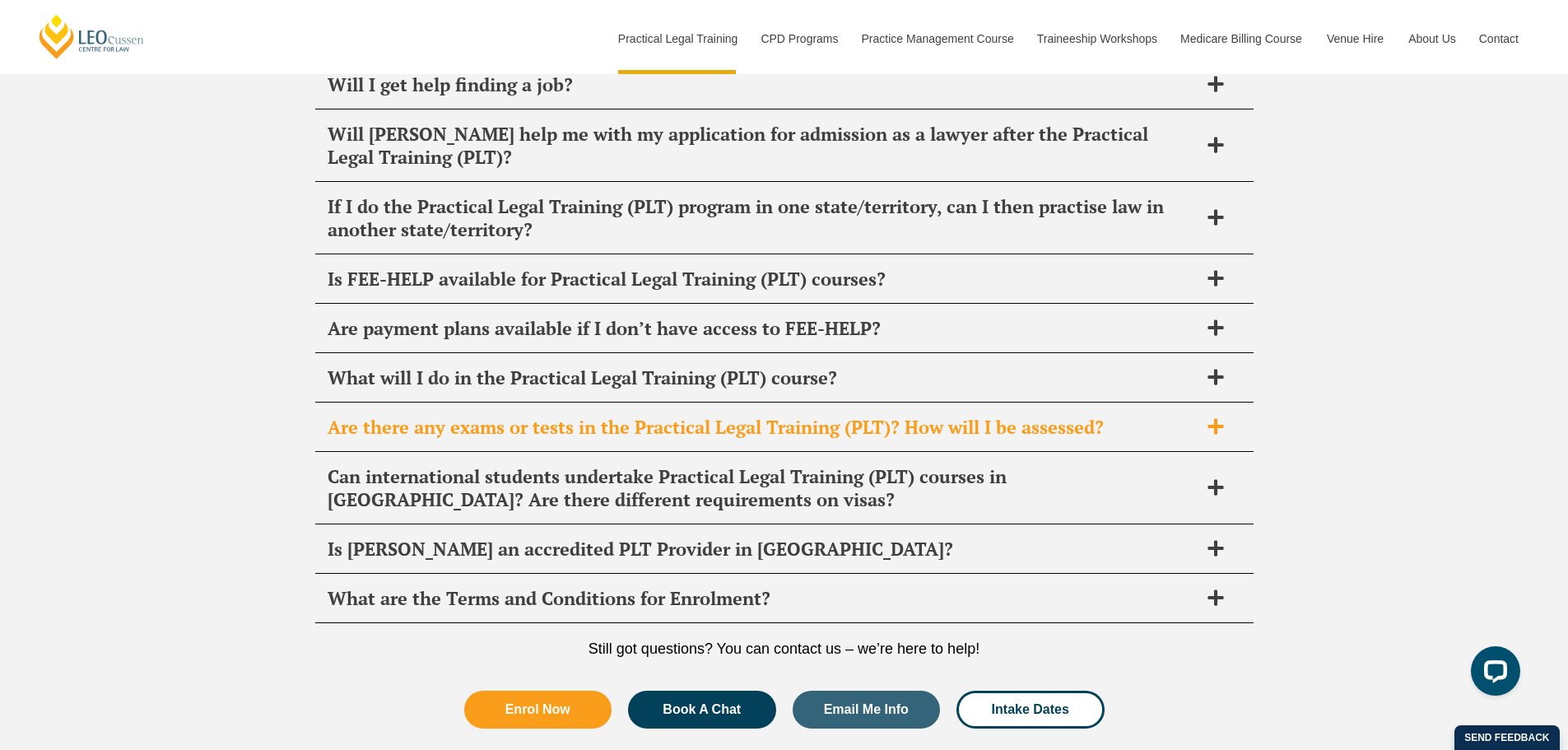
click at [425, 416] on span "Are there any exams or tests in the Practical Legal Training (PLT)? How will I …" at bounding box center [763, 427] width 871 height 23
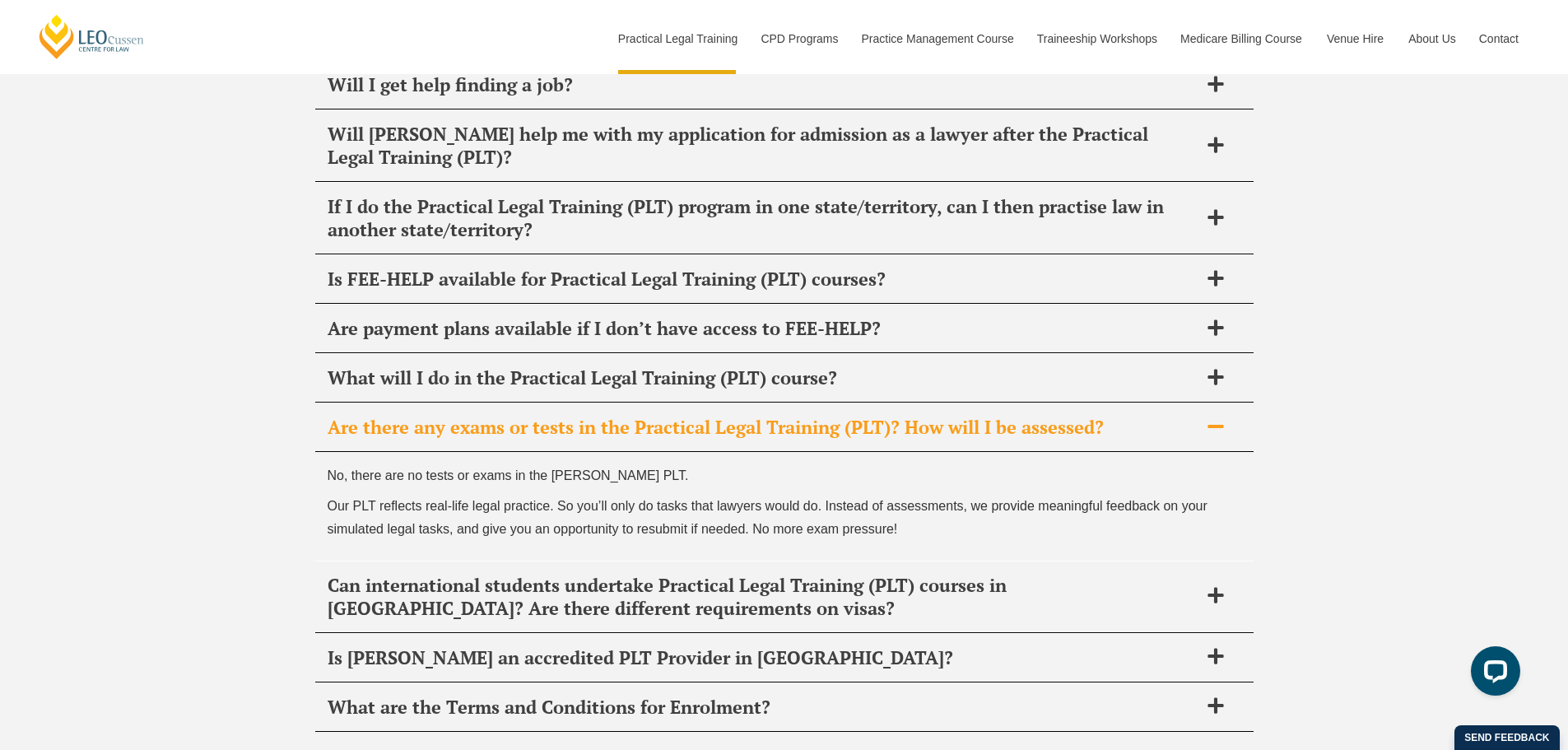
click at [425, 416] on span "Are there any exams or tests in the Practical Legal Training (PLT)? How will I …" at bounding box center [763, 427] width 871 height 23
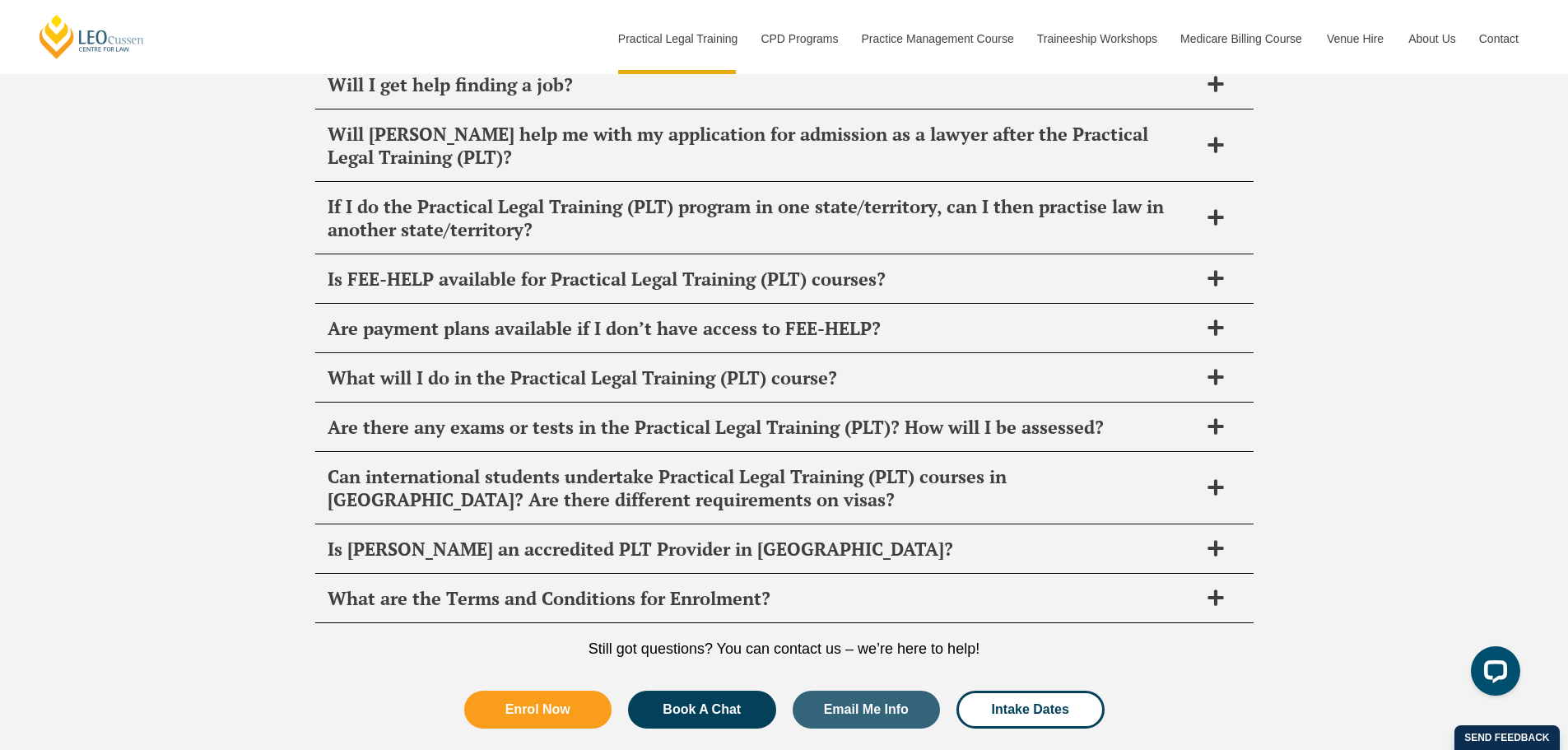
scroll to position [8844, 0]
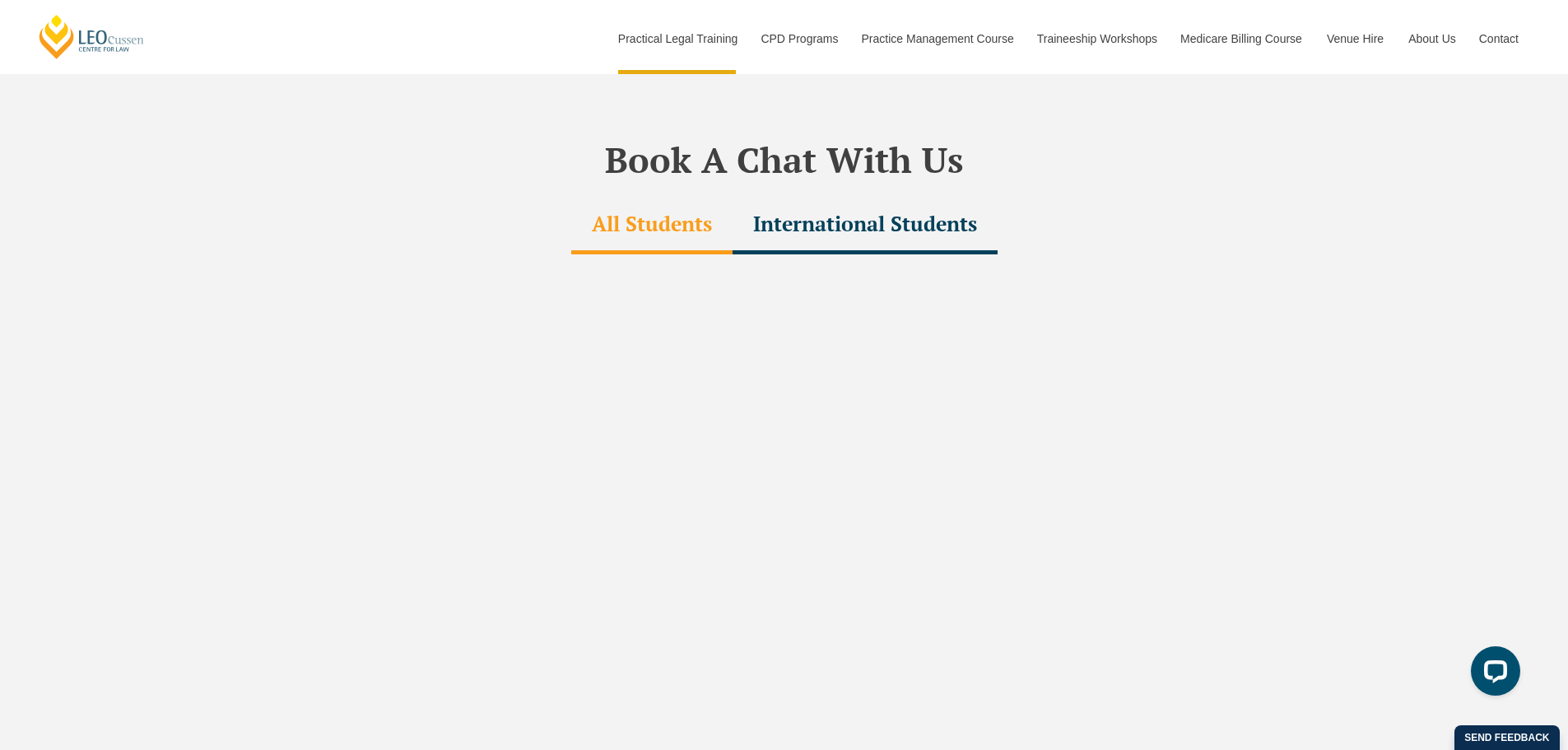
drag, startPoint x: 170, startPoint y: 101, endPoint x: 186, endPoint y: -100, distance: 201.6
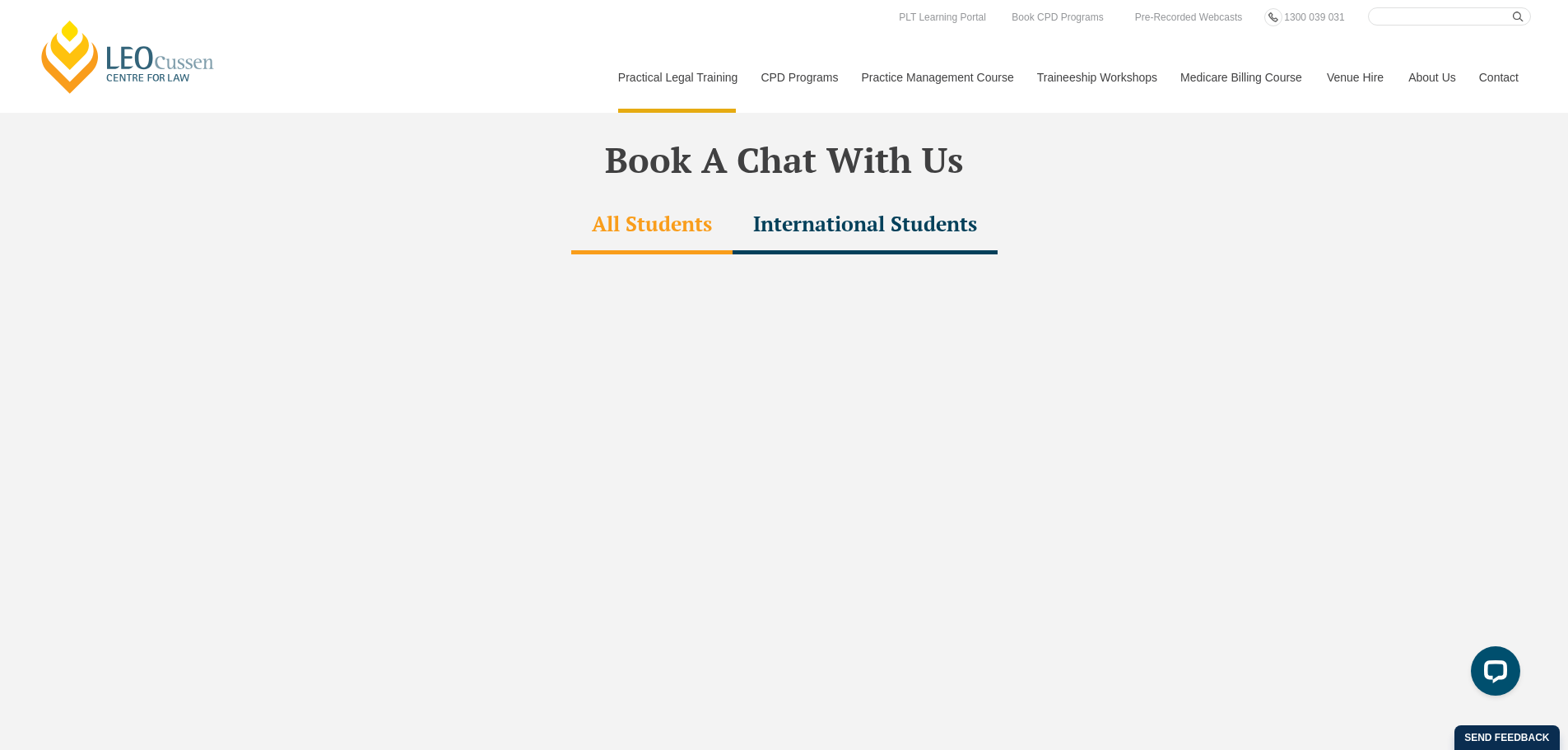
scroll to position [2262, 0]
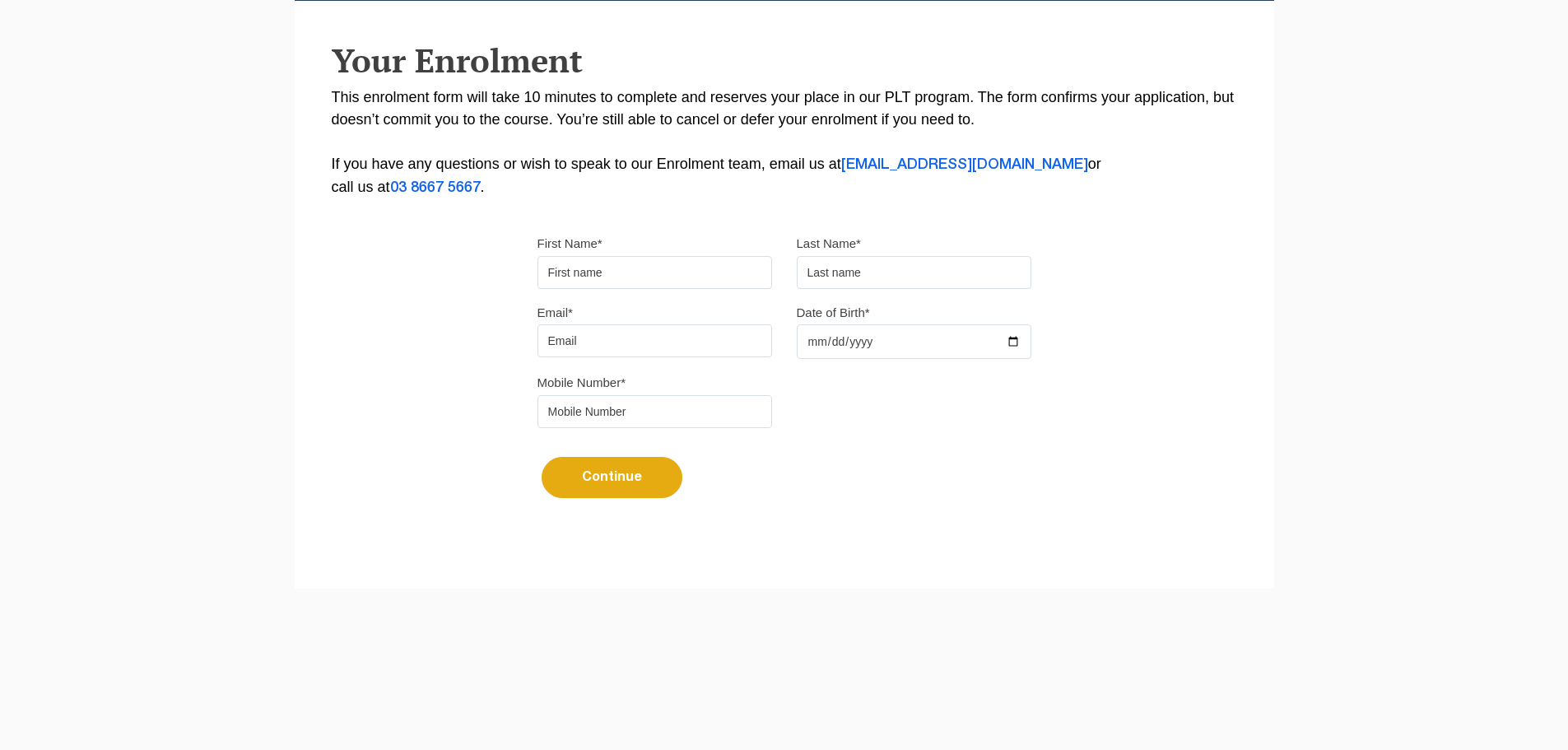
scroll to position [331, 0]
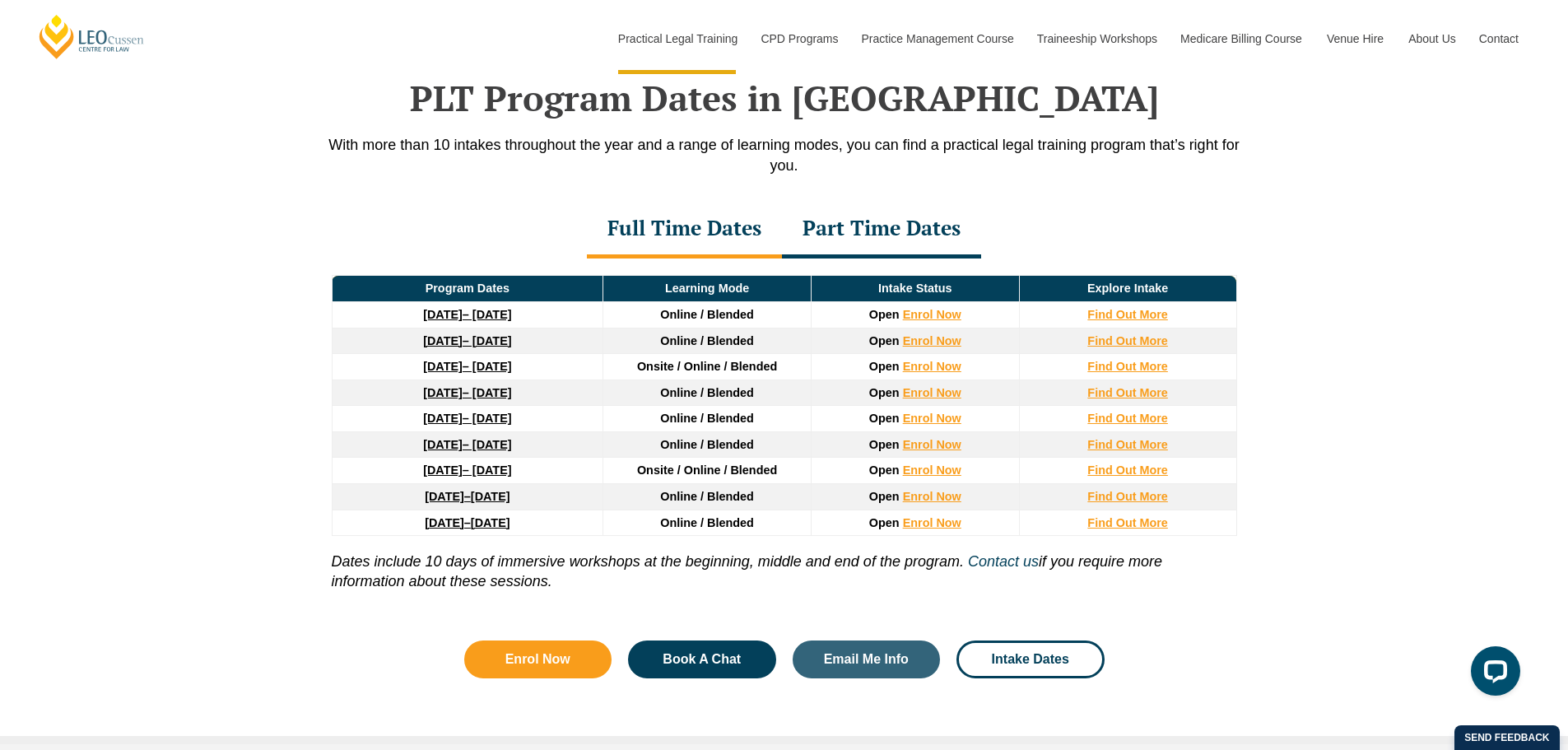
click at [863, 221] on div "Part Time Dates" at bounding box center [881, 230] width 199 height 58
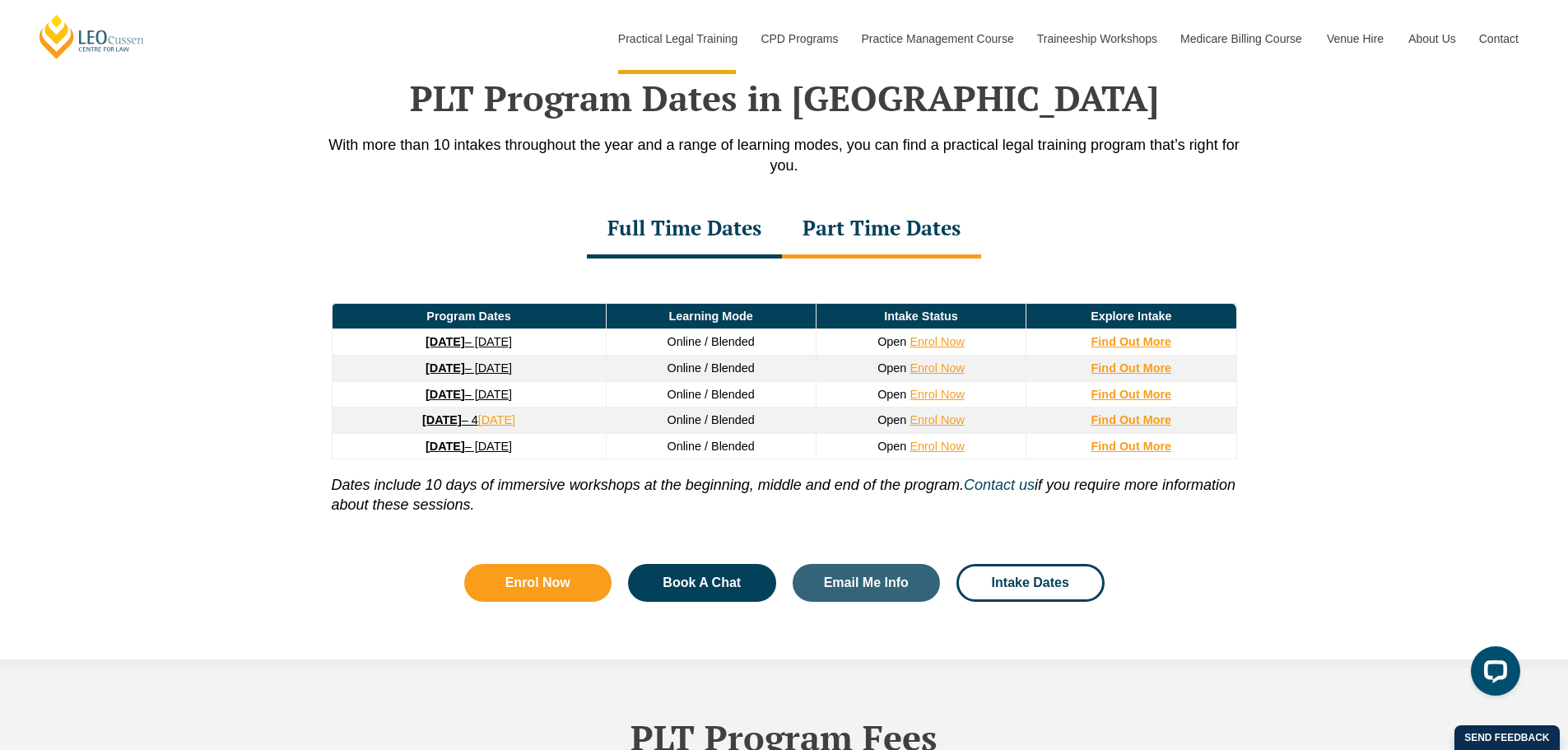
click at [705, 221] on div "Full Time Dates" at bounding box center [685, 230] width 195 height 58
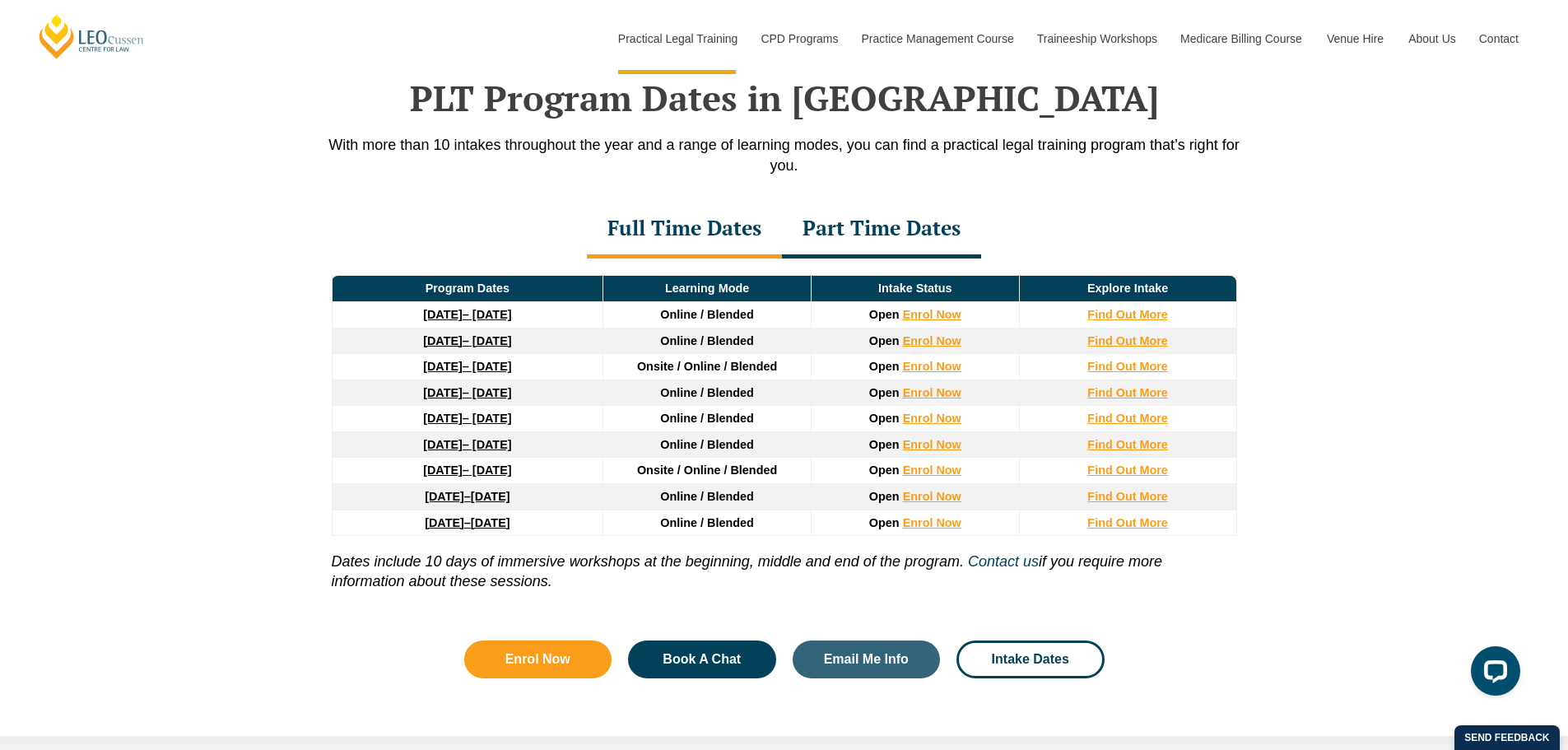
click at [865, 234] on div "Part Time Dates" at bounding box center [881, 230] width 199 height 58
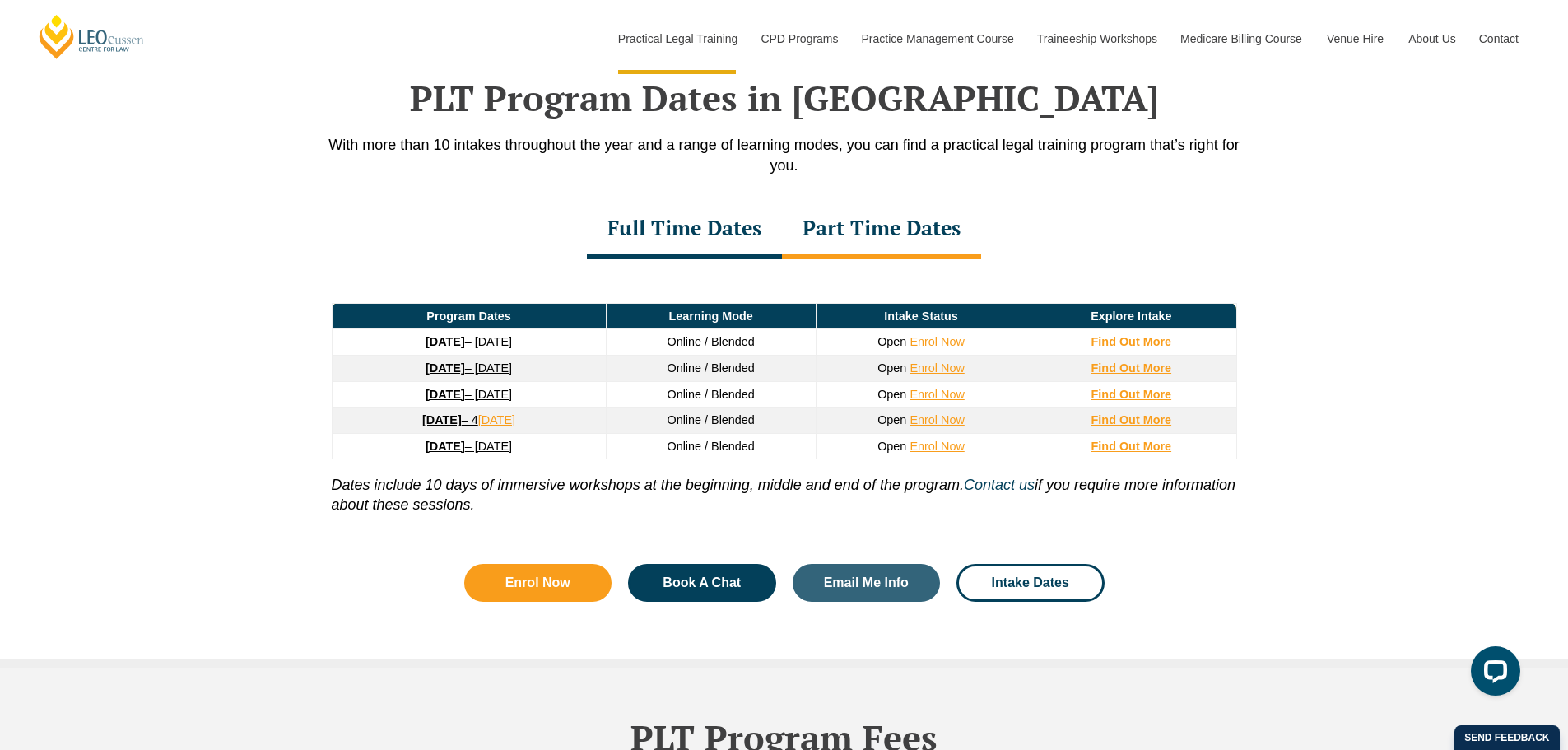
click at [733, 221] on div "Full Time Dates" at bounding box center [685, 230] width 195 height 58
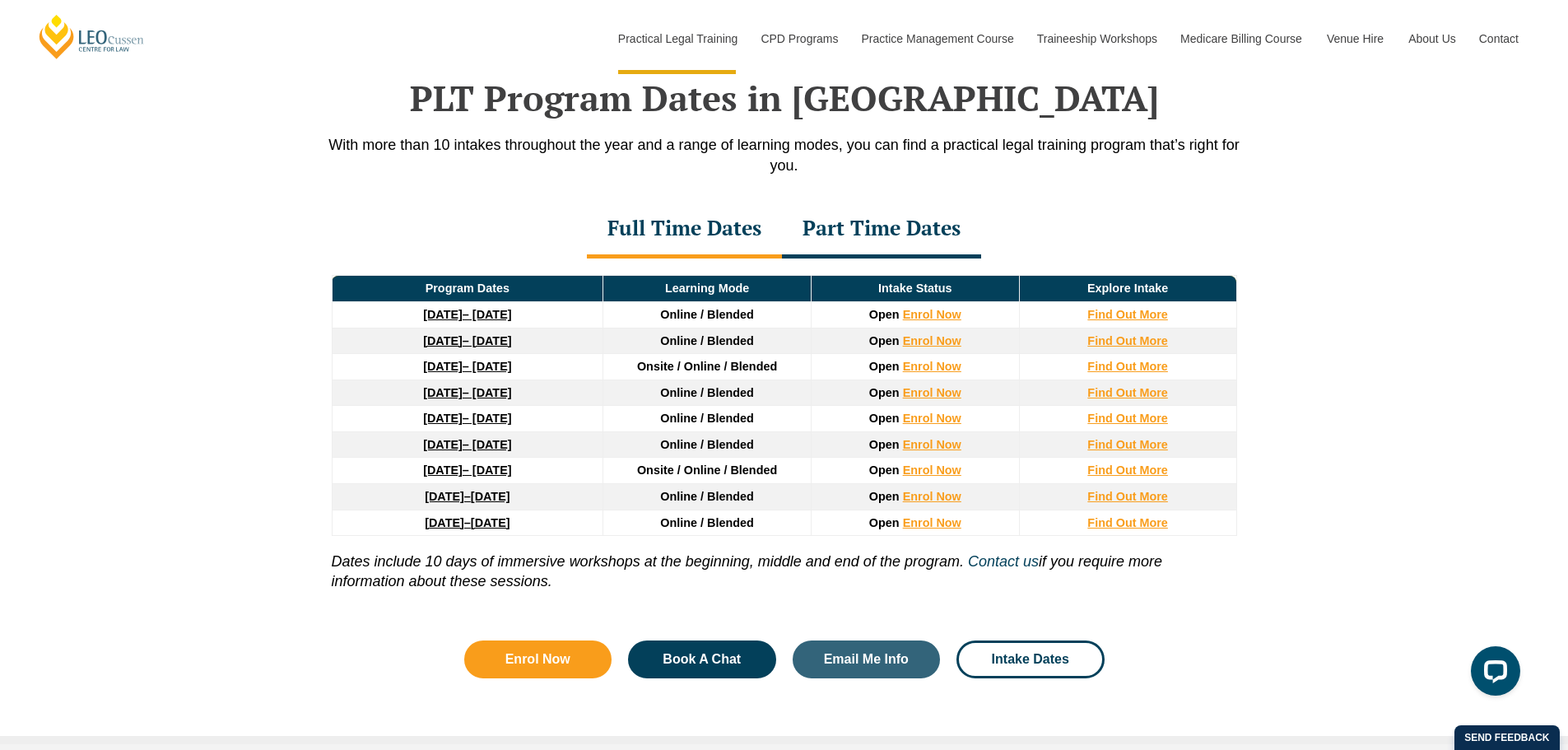
click at [851, 239] on div "Part Time Dates" at bounding box center [881, 230] width 199 height 58
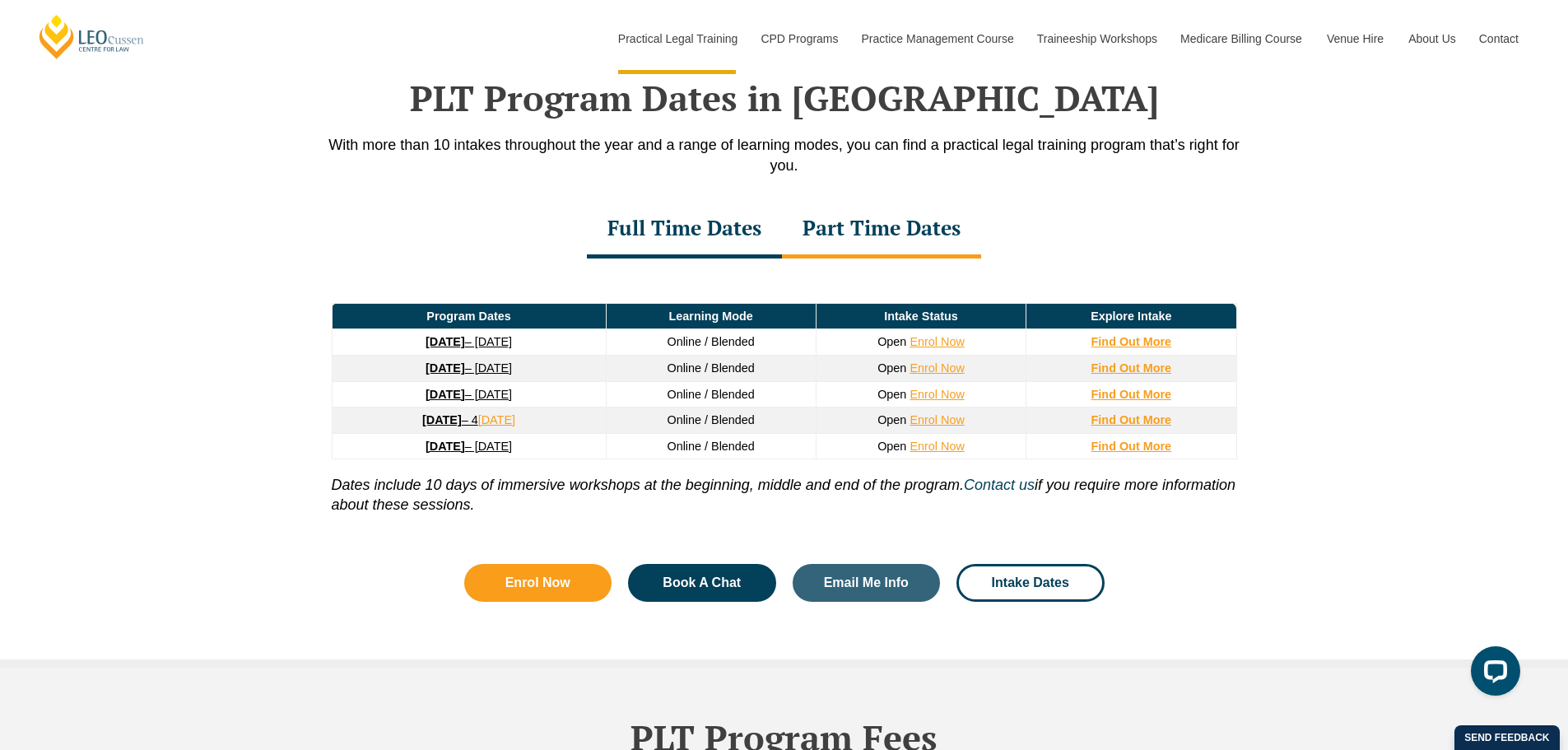
click at [714, 232] on div "Full Time Dates" at bounding box center [685, 230] width 195 height 58
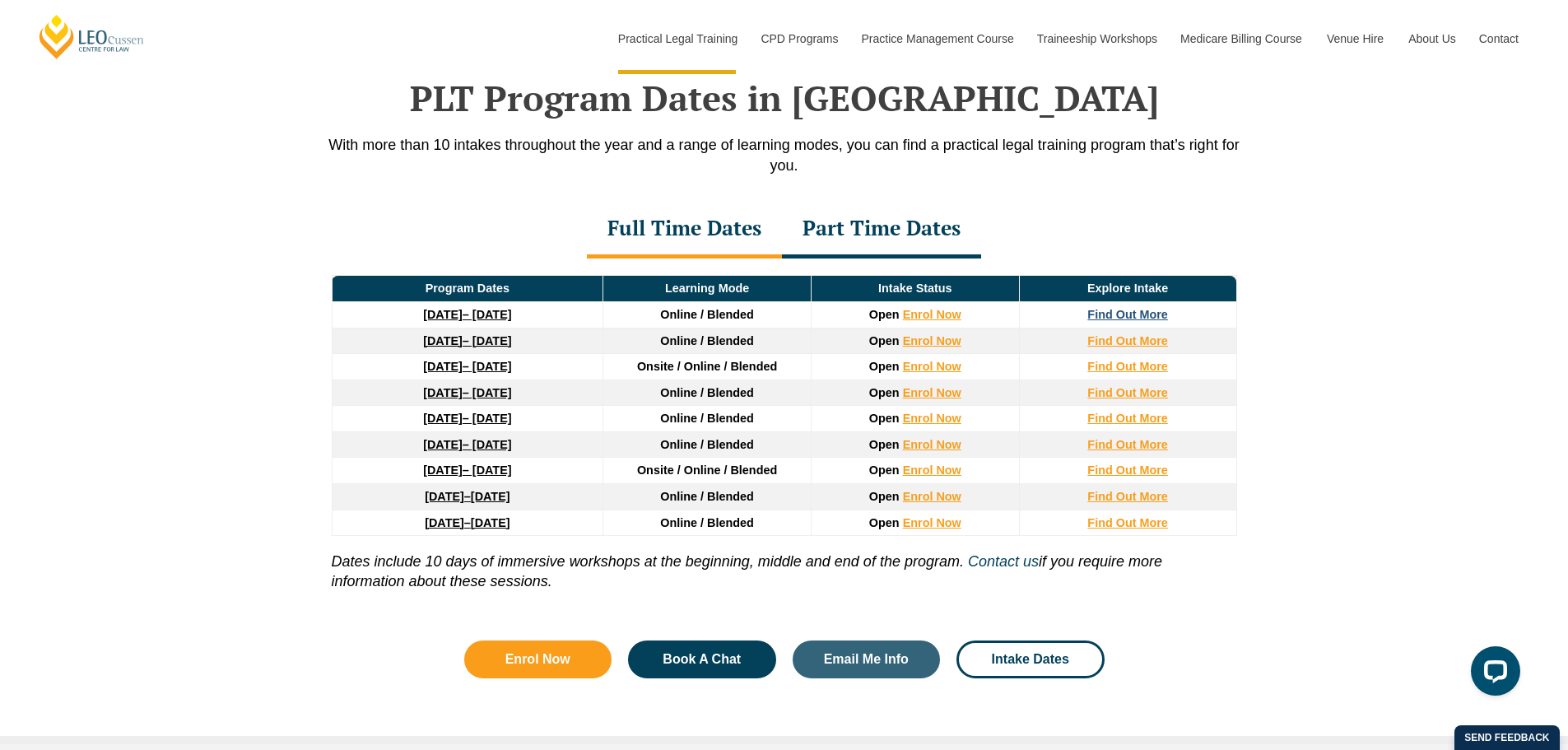
click at [1117, 321] on strong "Find Out More" at bounding box center [1127, 315] width 81 height 13
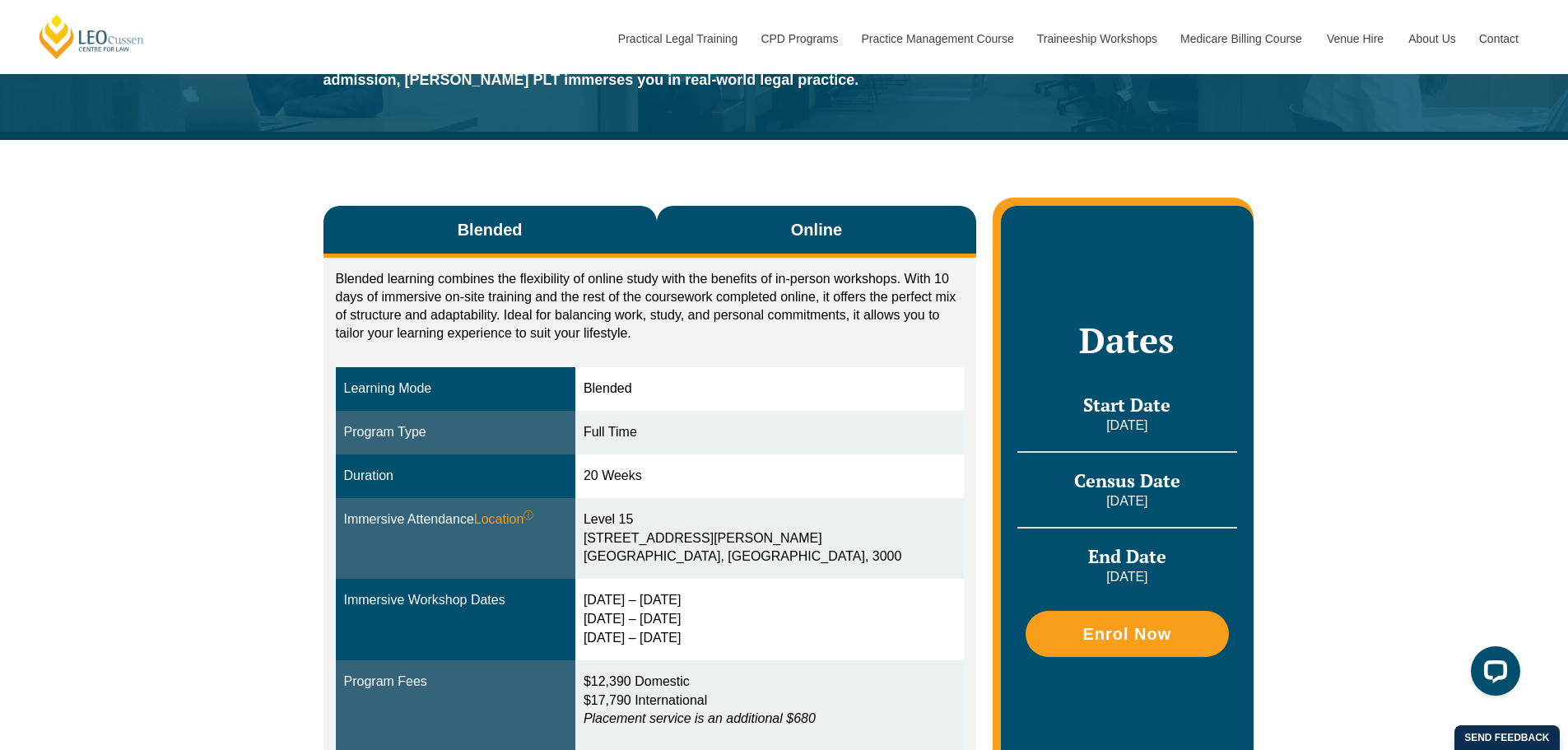
click at [838, 221] on span "Online" at bounding box center [816, 229] width 51 height 23
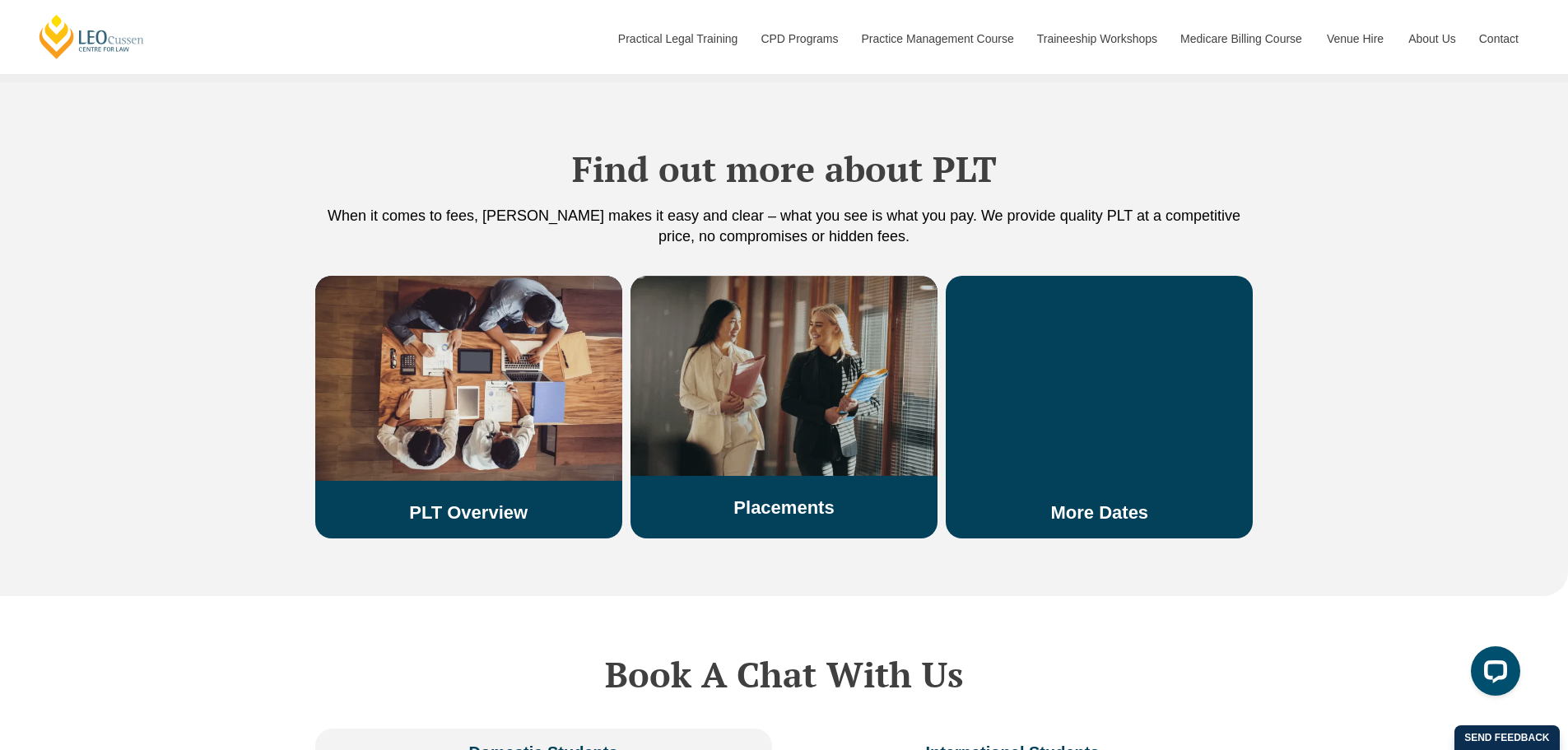
scroll to position [2716, 0]
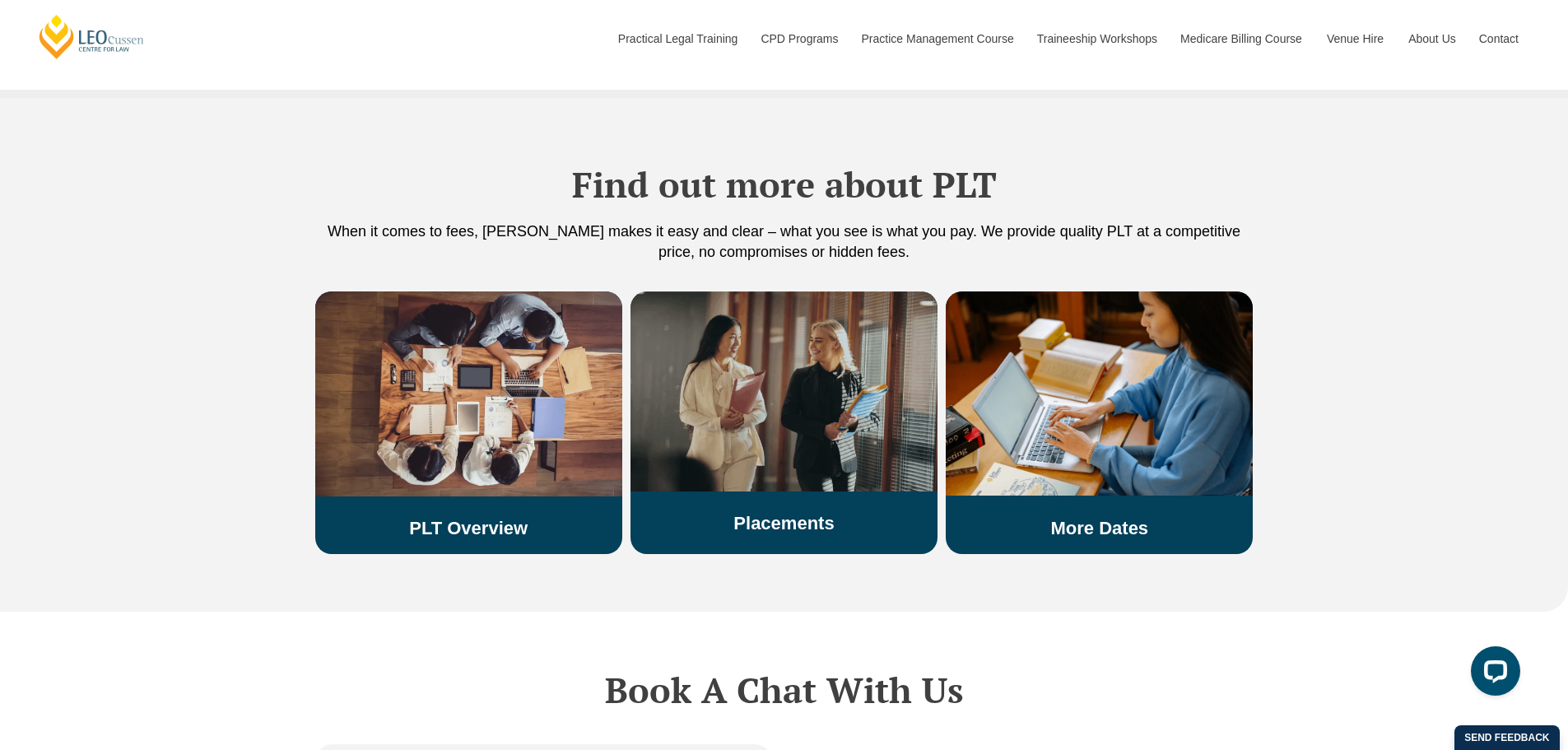
click at [704, 328] on img at bounding box center [784, 391] width 307 height 200
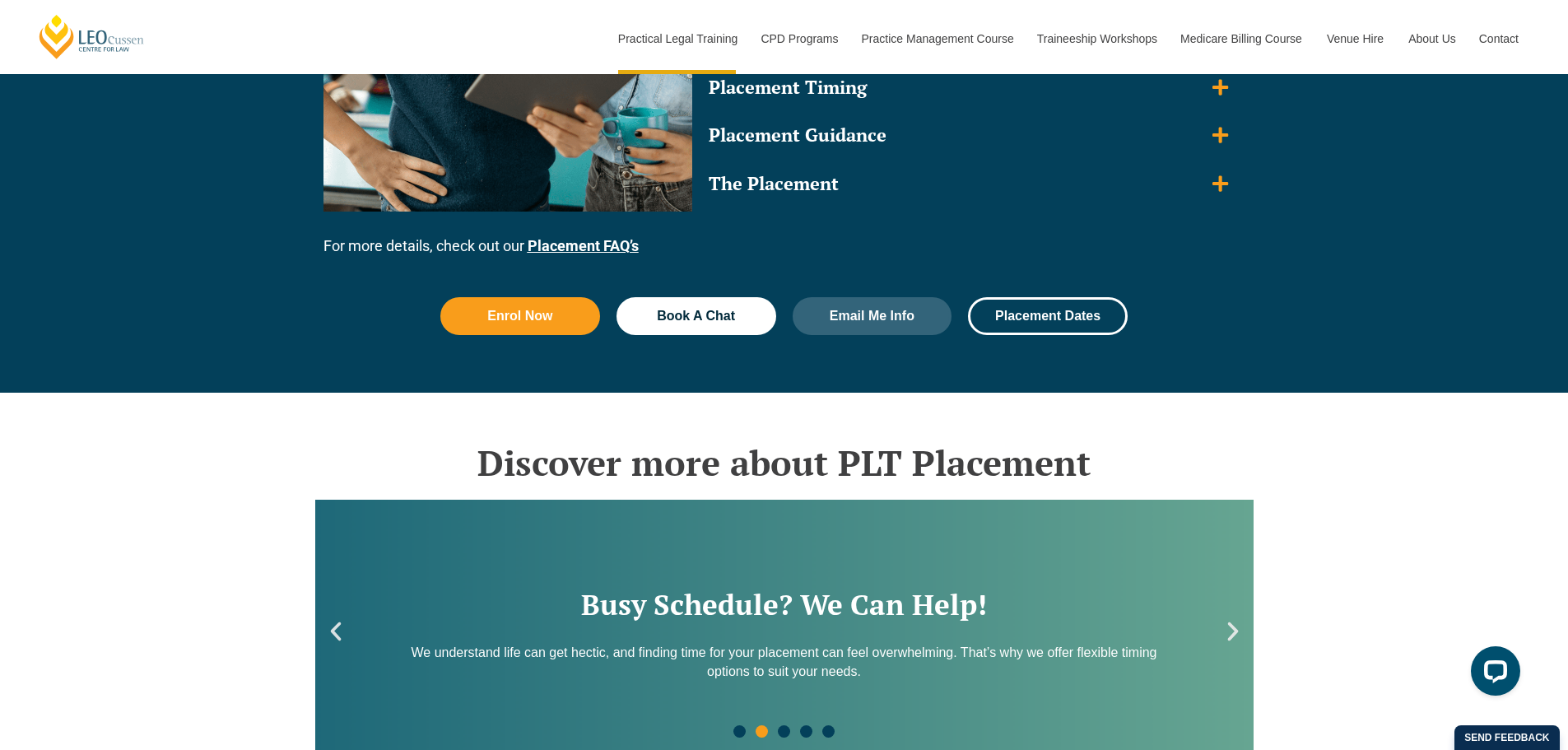
scroll to position [1893, 0]
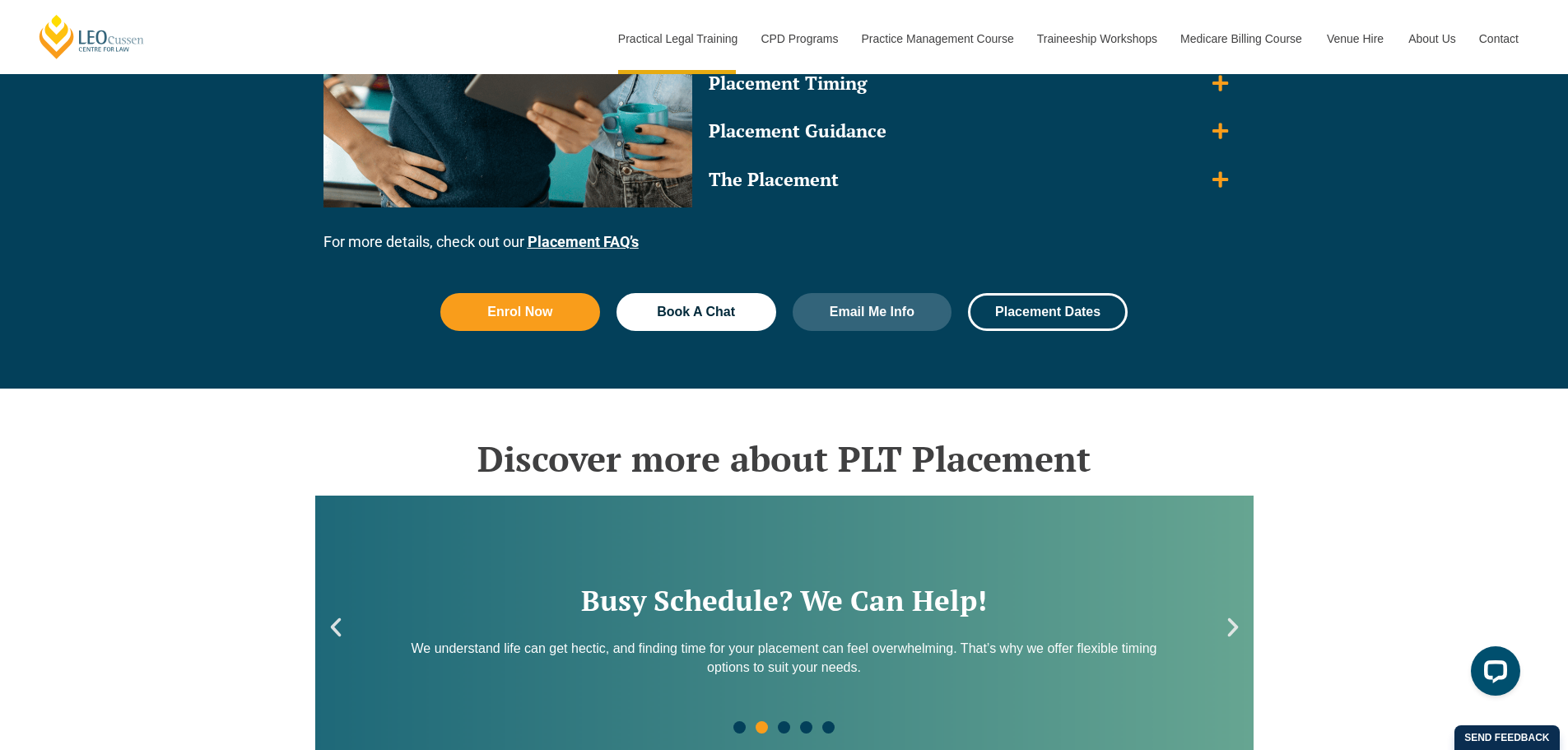
click at [543, 235] on link "Placement FAQ’s" at bounding box center [583, 241] width 111 height 18
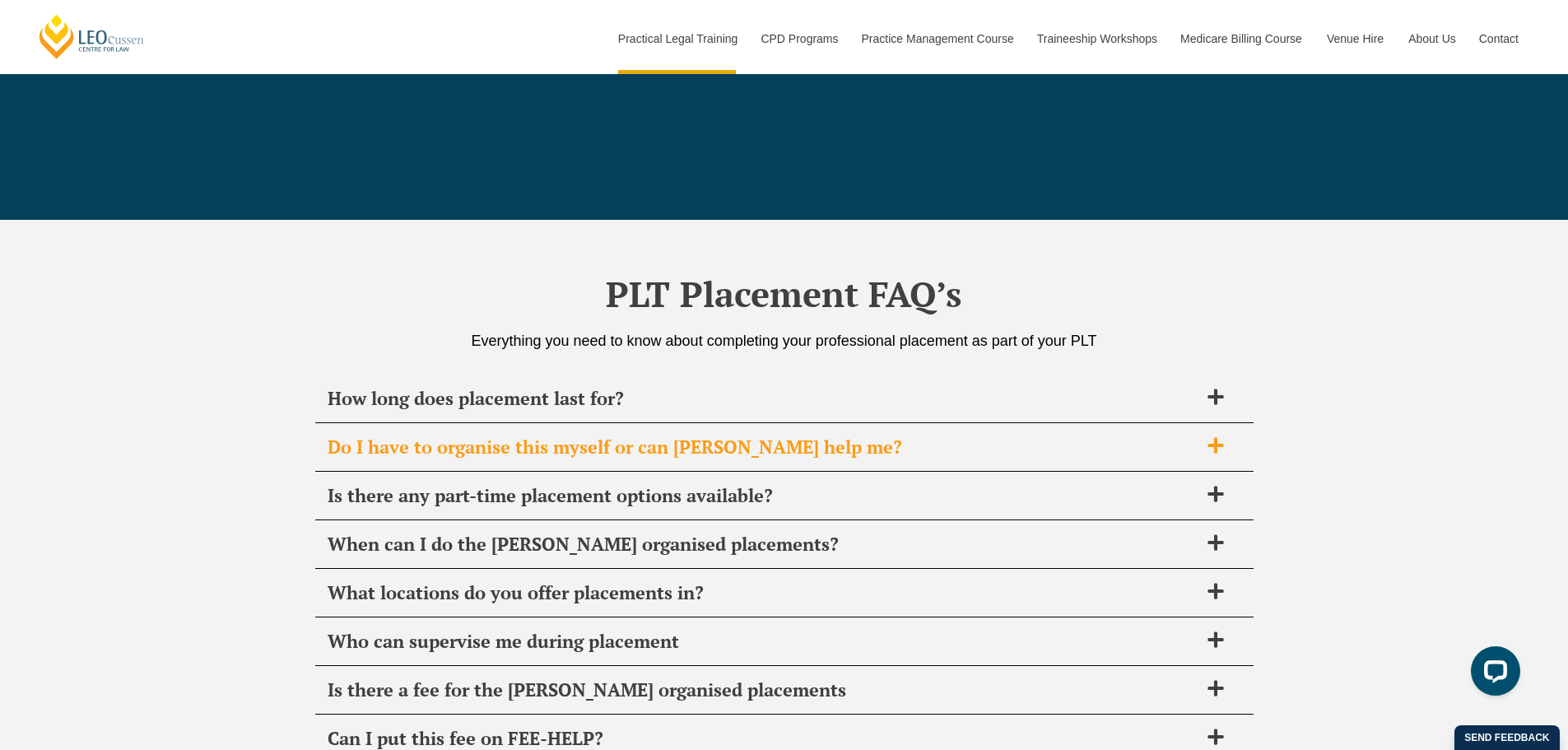
scroll to position [5816, 0]
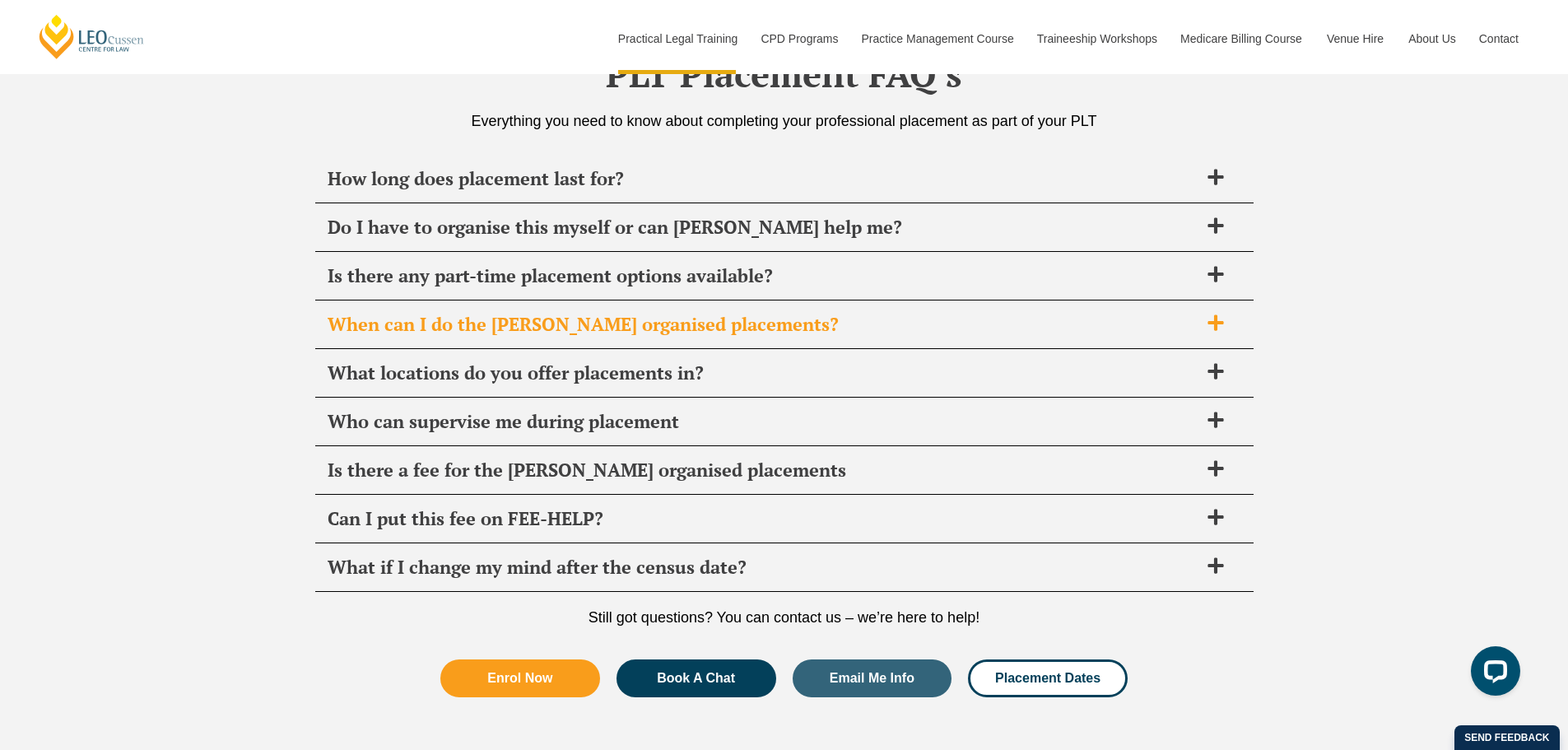
click at [436, 326] on span "When can I do the [PERSON_NAME] organised placements?" at bounding box center [763, 324] width 871 height 23
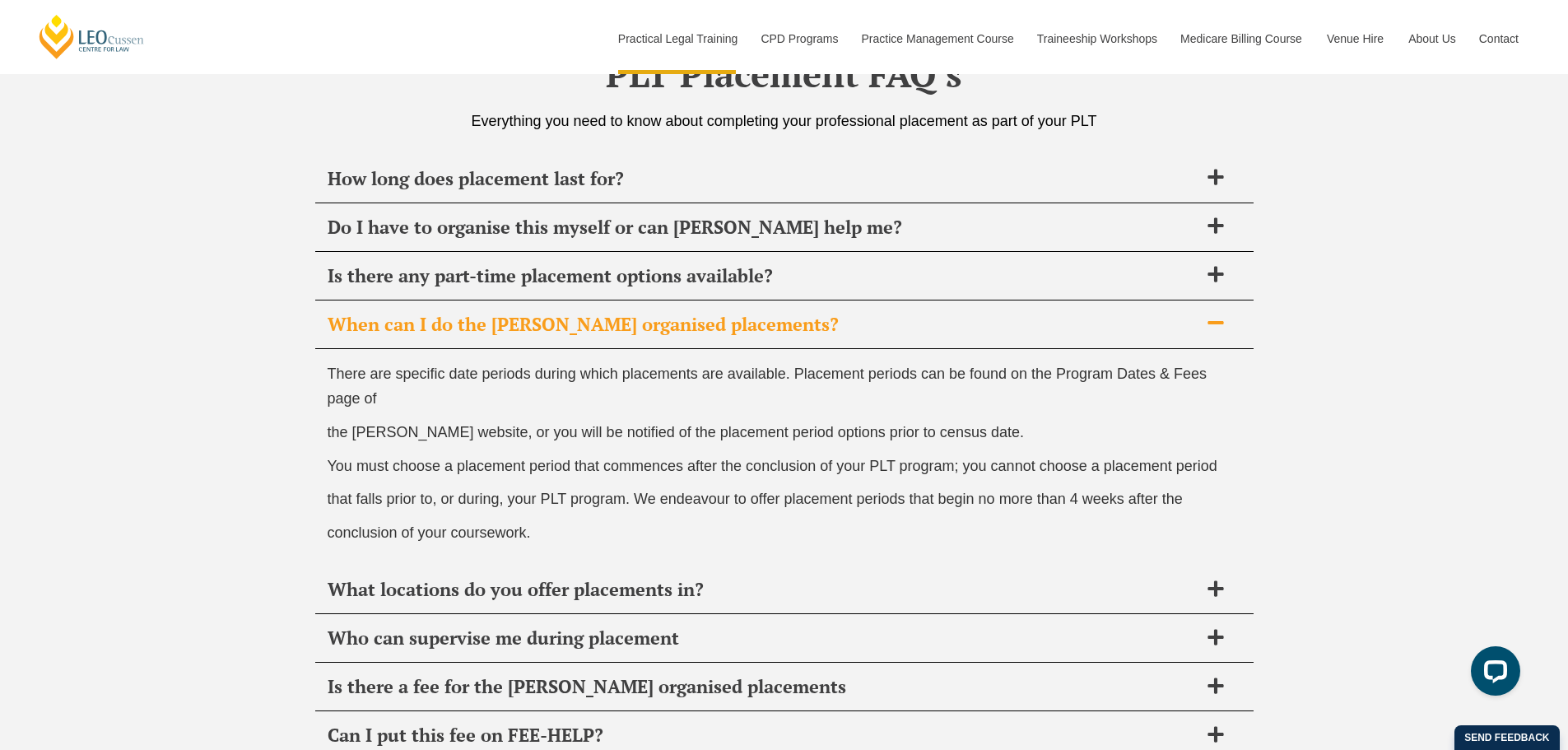
click at [436, 326] on span "When can I do the Leo Cussen organised placements?" at bounding box center [763, 324] width 871 height 23
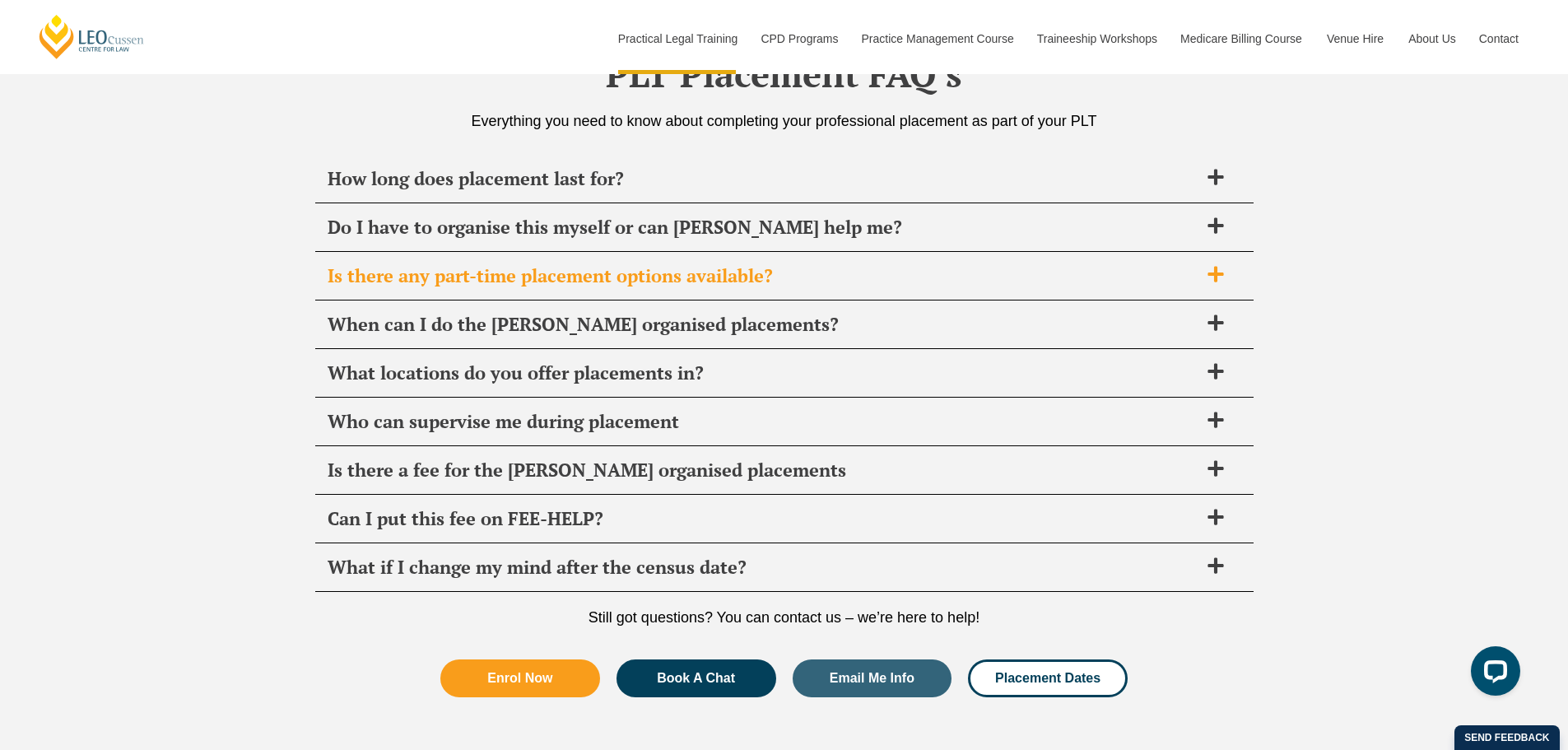
click at [438, 281] on span "Is there any part-time placement options available?" at bounding box center [763, 275] width 871 height 23
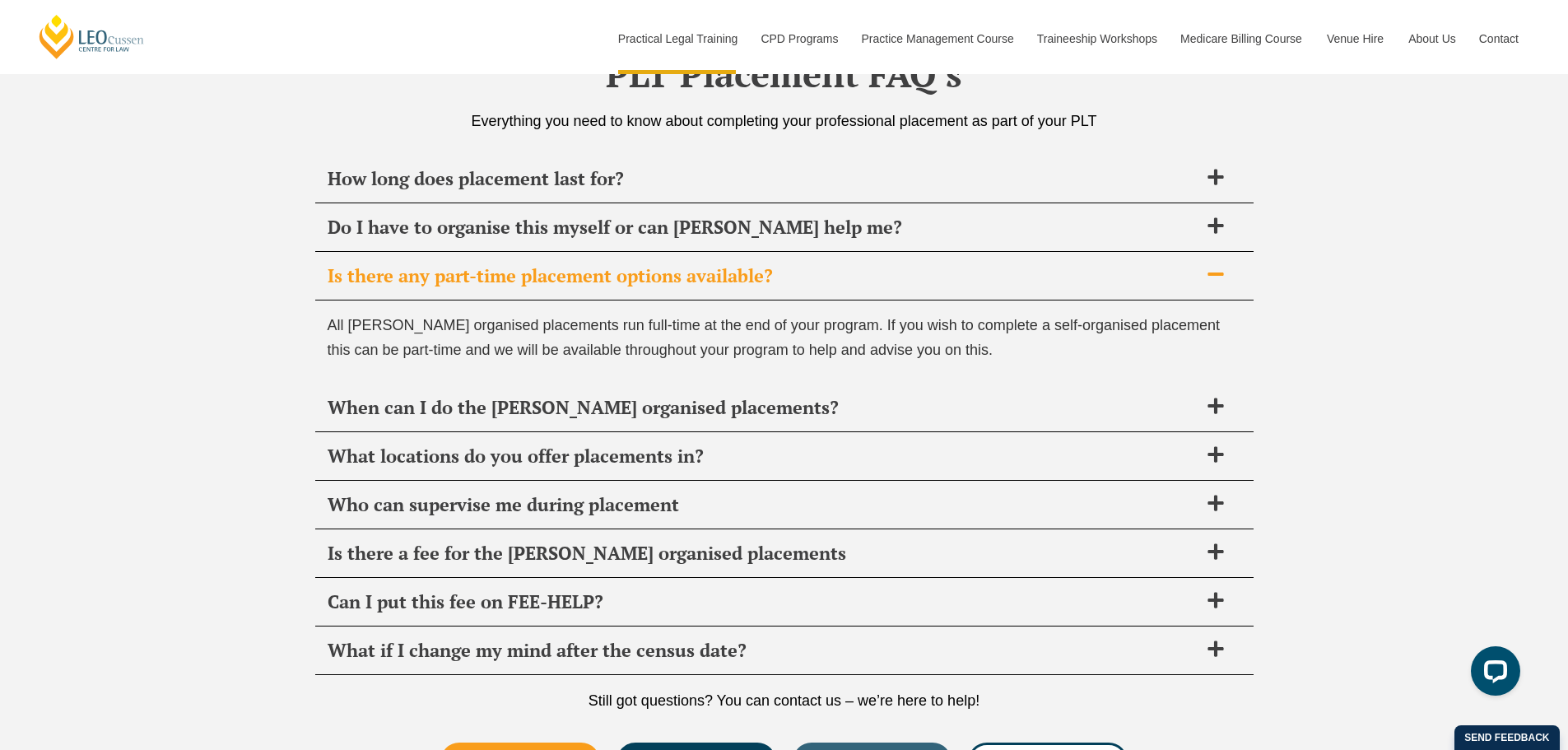
click at [451, 275] on span "Is there any part-time placement options available?" at bounding box center [763, 275] width 871 height 23
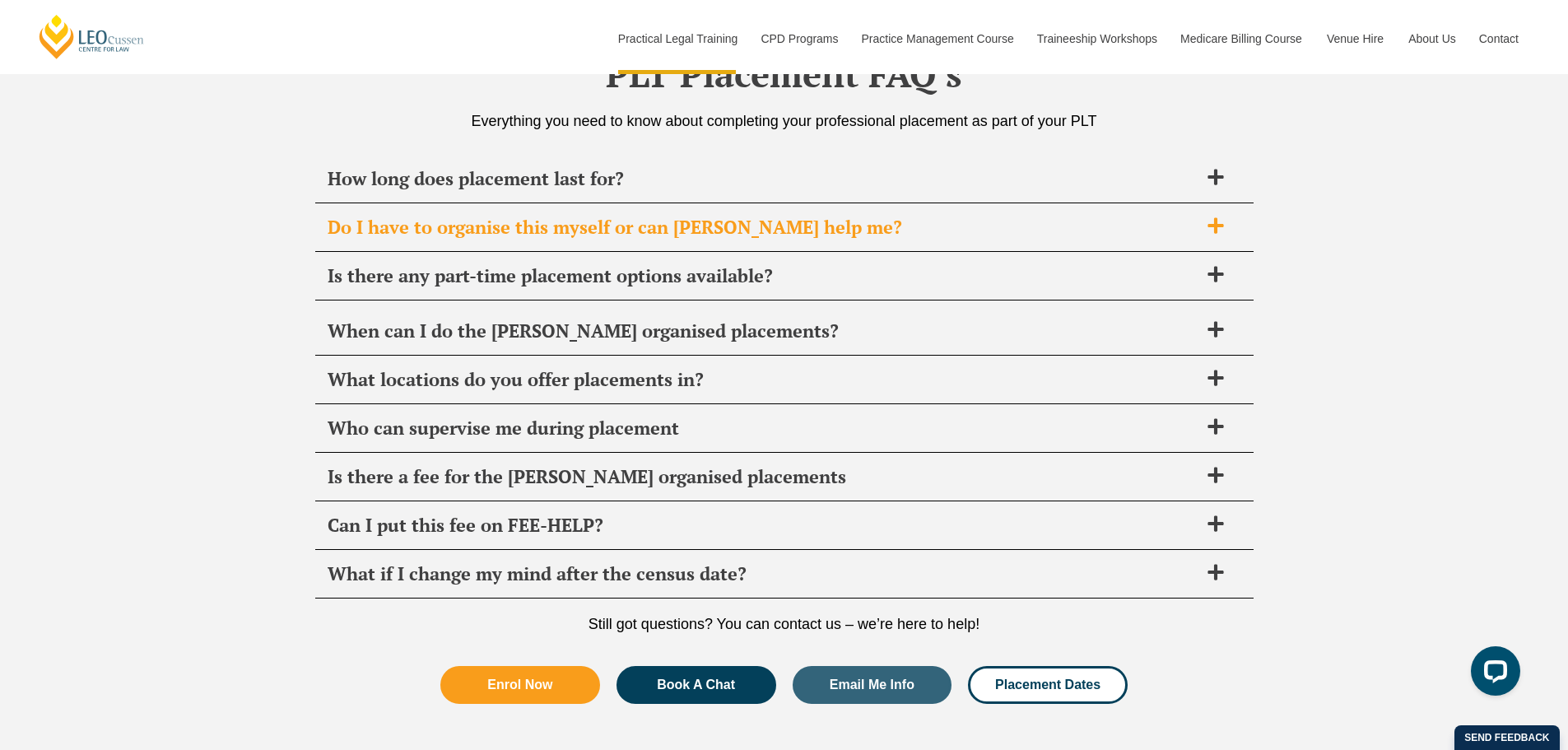
click at [462, 225] on span "Do I have to organise this myself or can Leo Cussen help me?" at bounding box center [763, 227] width 871 height 23
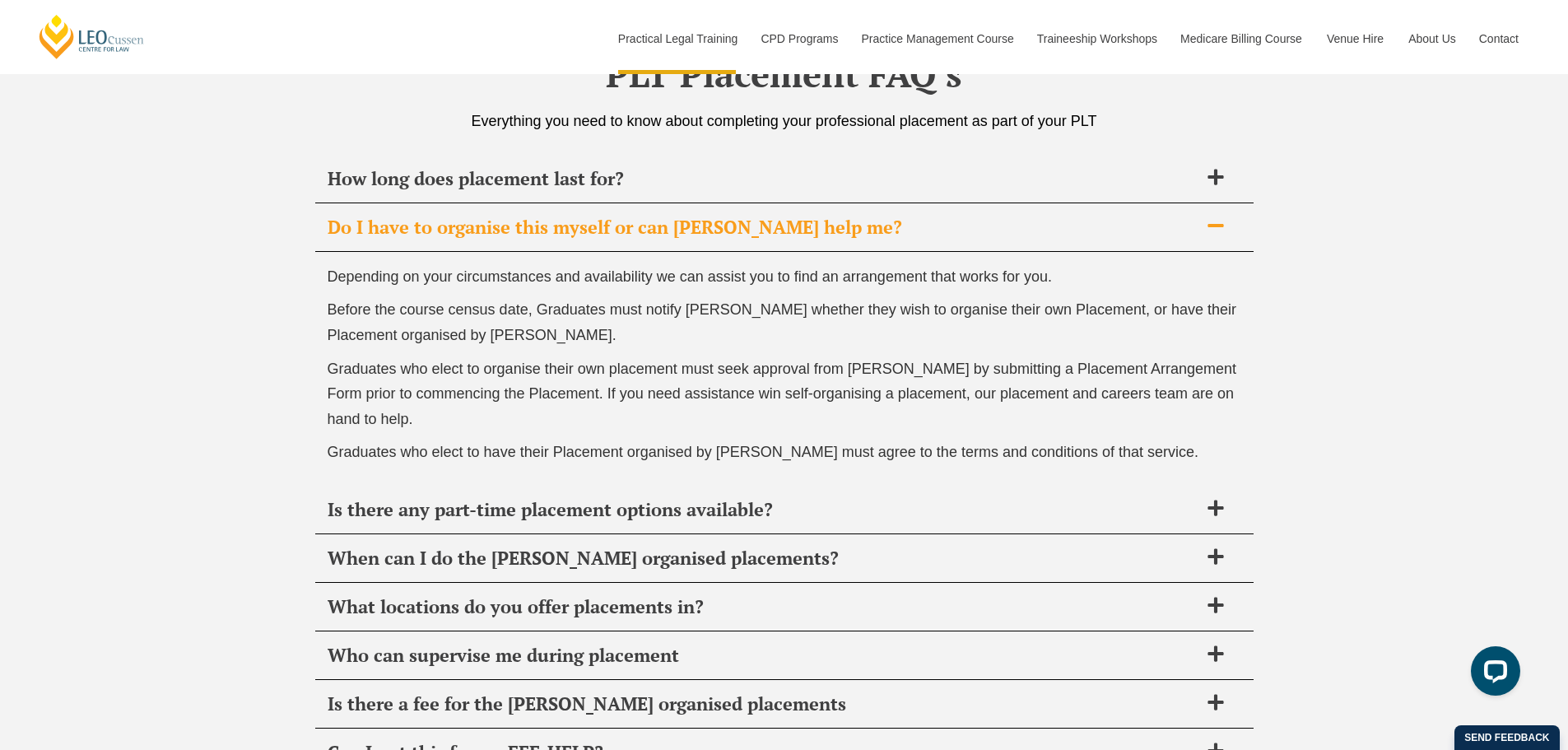
click at [462, 225] on span "Do I have to organise this myself or can Leo Cussen help me?" at bounding box center [763, 227] width 871 height 23
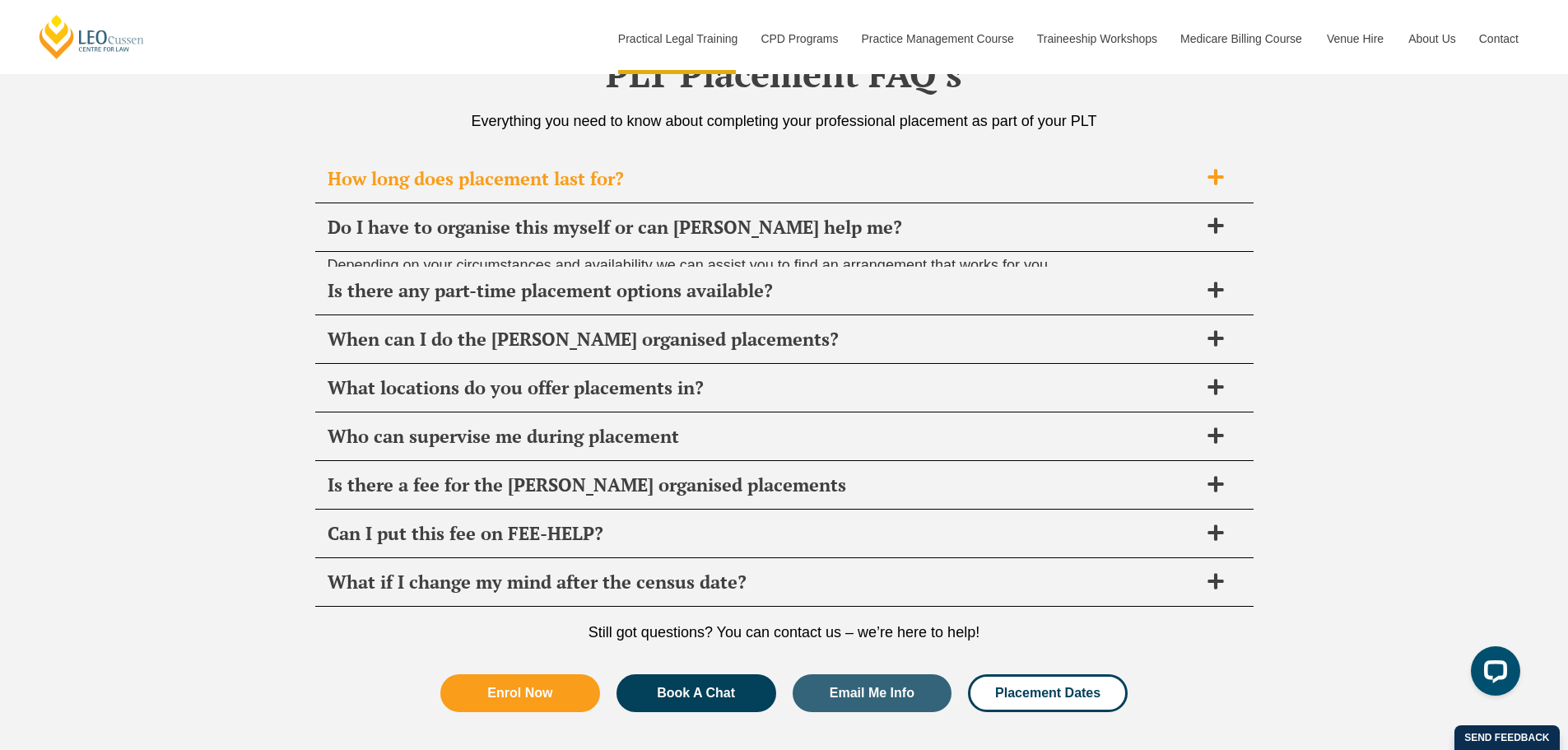
click at [470, 176] on span "How long does placement last for?" at bounding box center [763, 179] width 871 height 23
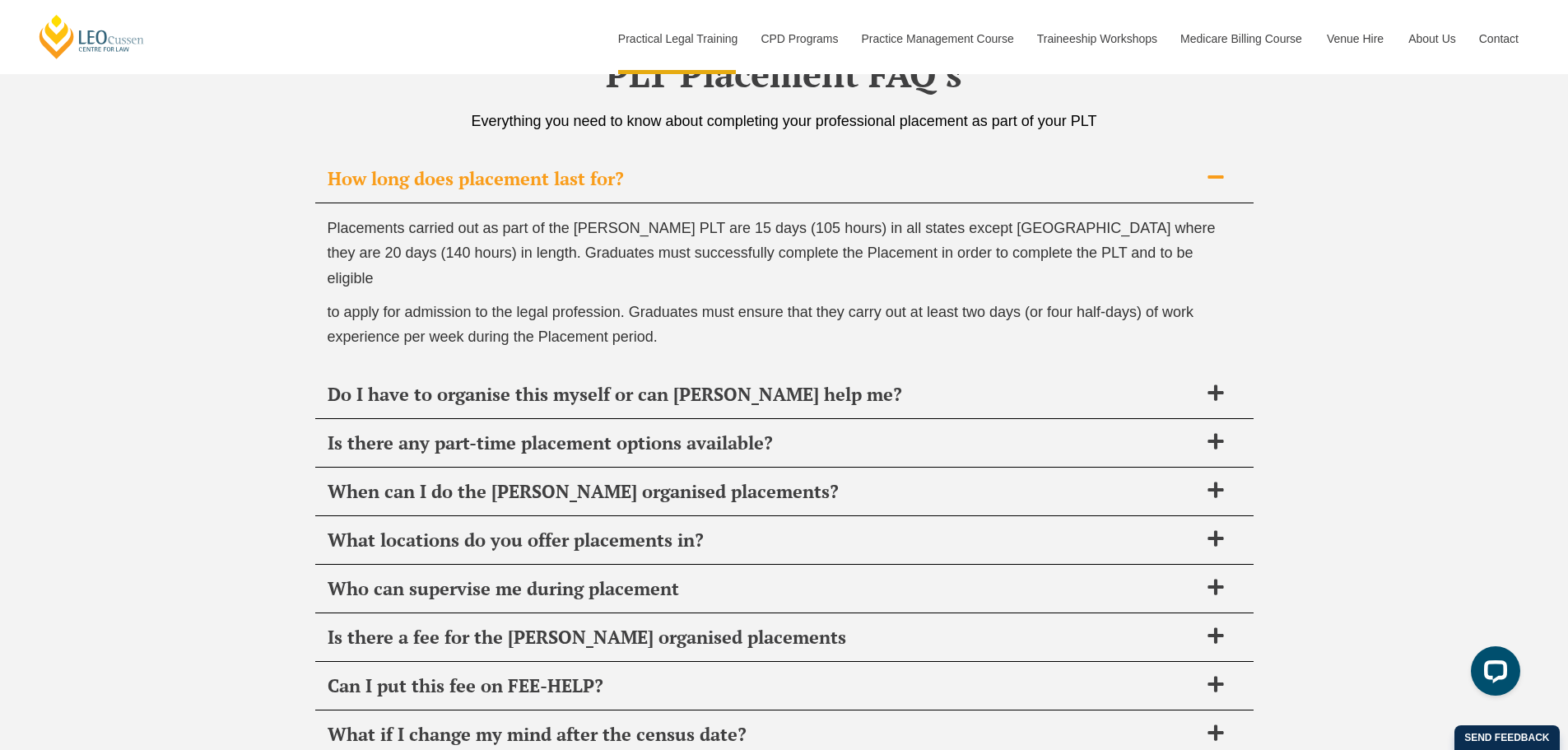
click at [467, 181] on span "How long does placement last for?" at bounding box center [763, 179] width 871 height 23
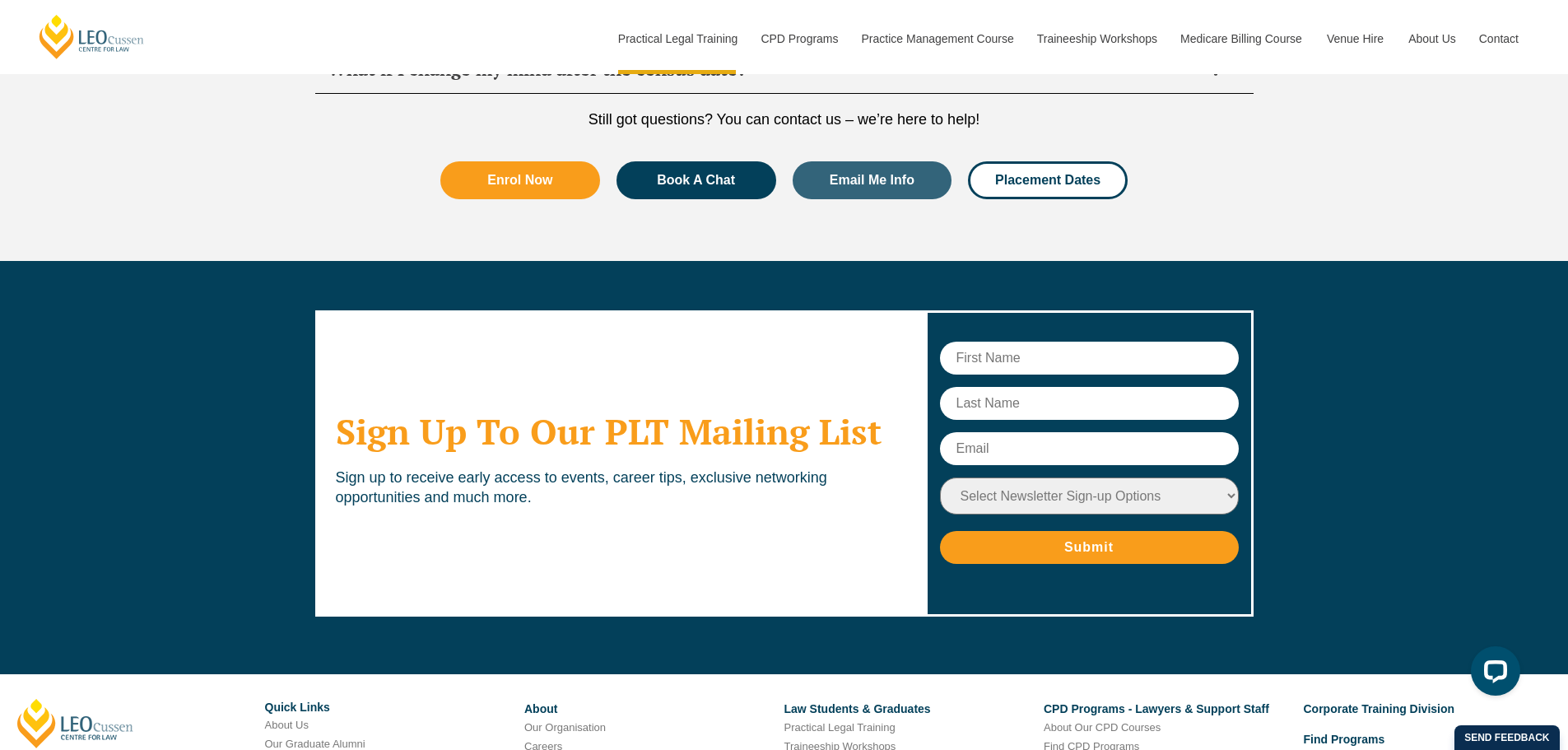
scroll to position [6038, 0]
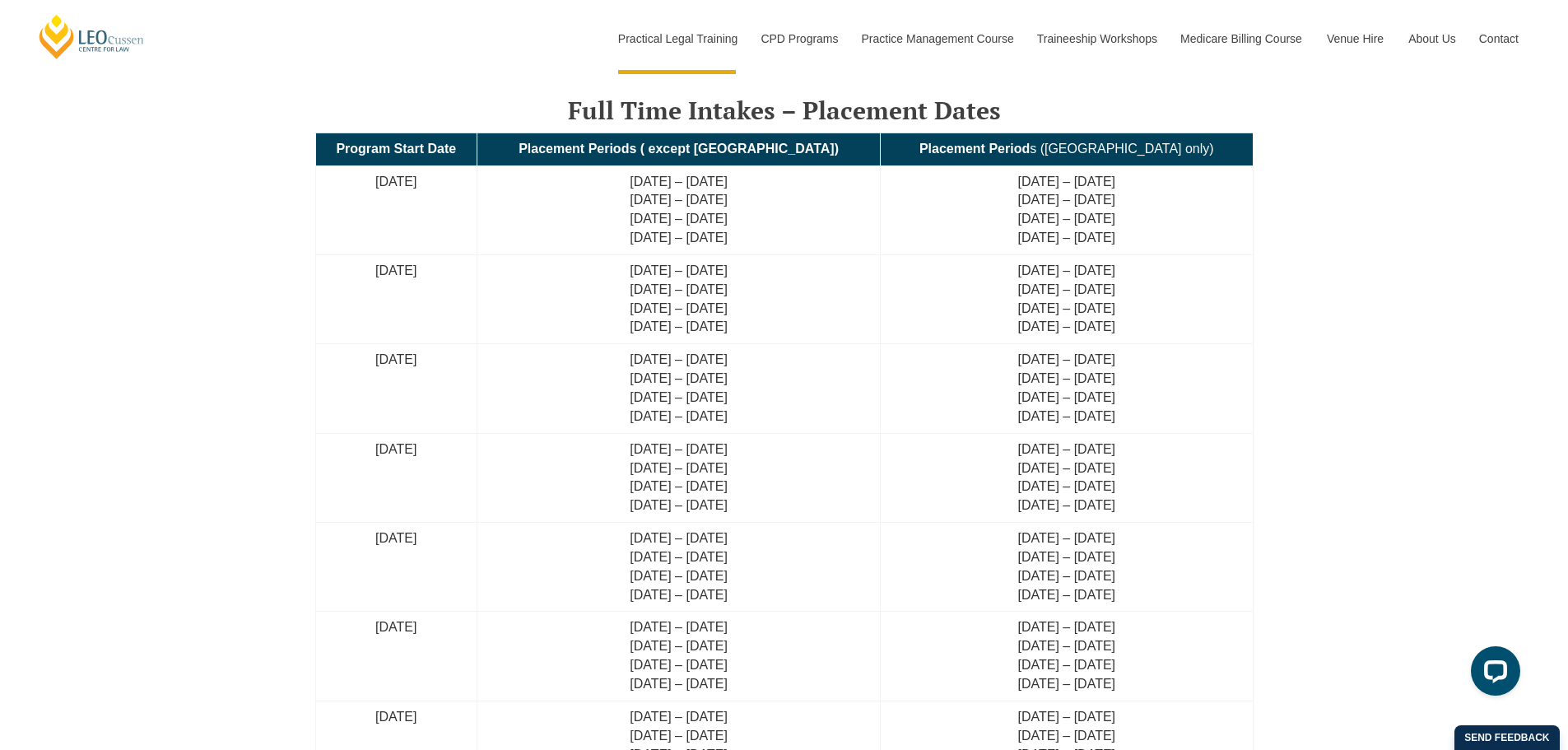
scroll to position [3622, 0]
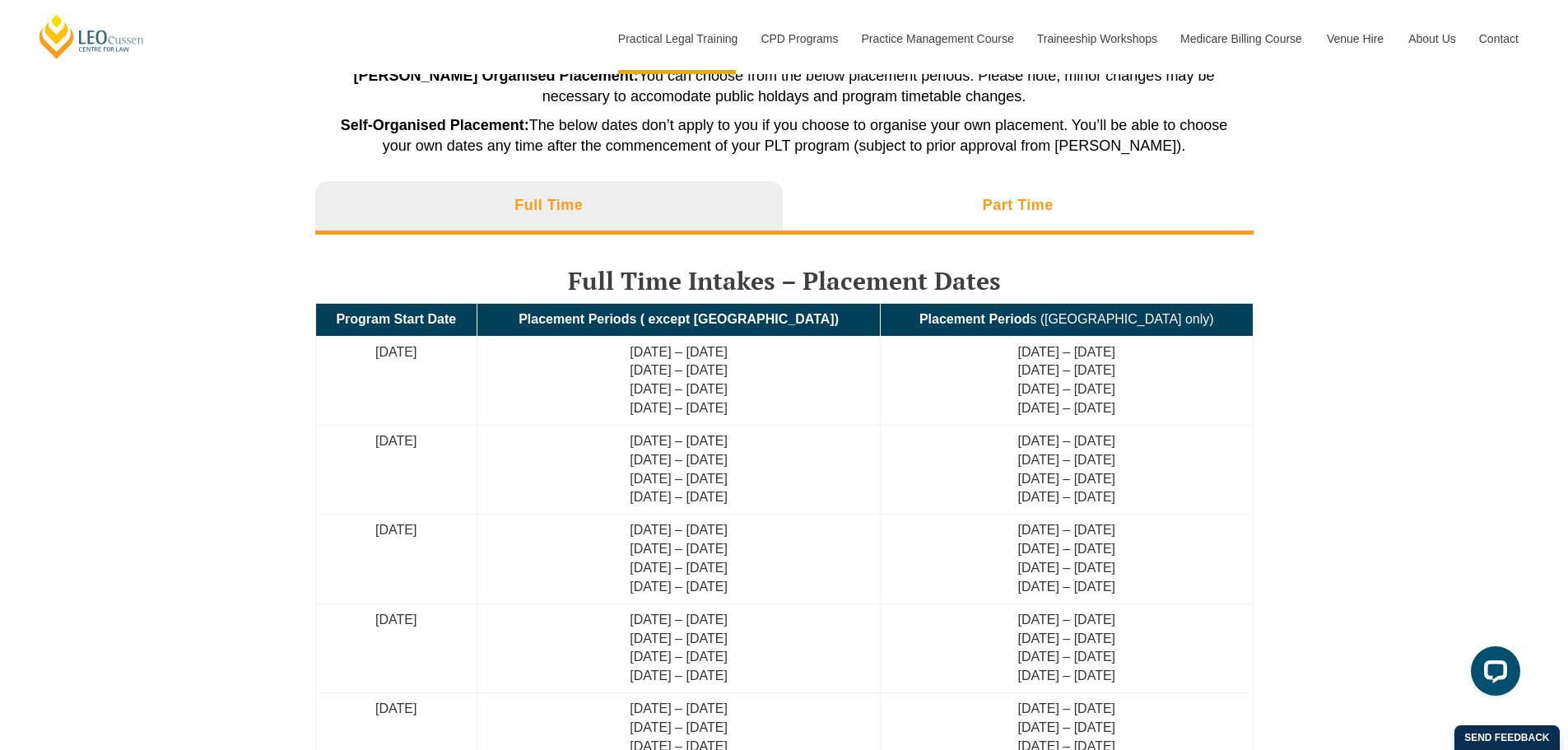
click at [1037, 217] on li "Part Time" at bounding box center [1018, 208] width 471 height 53
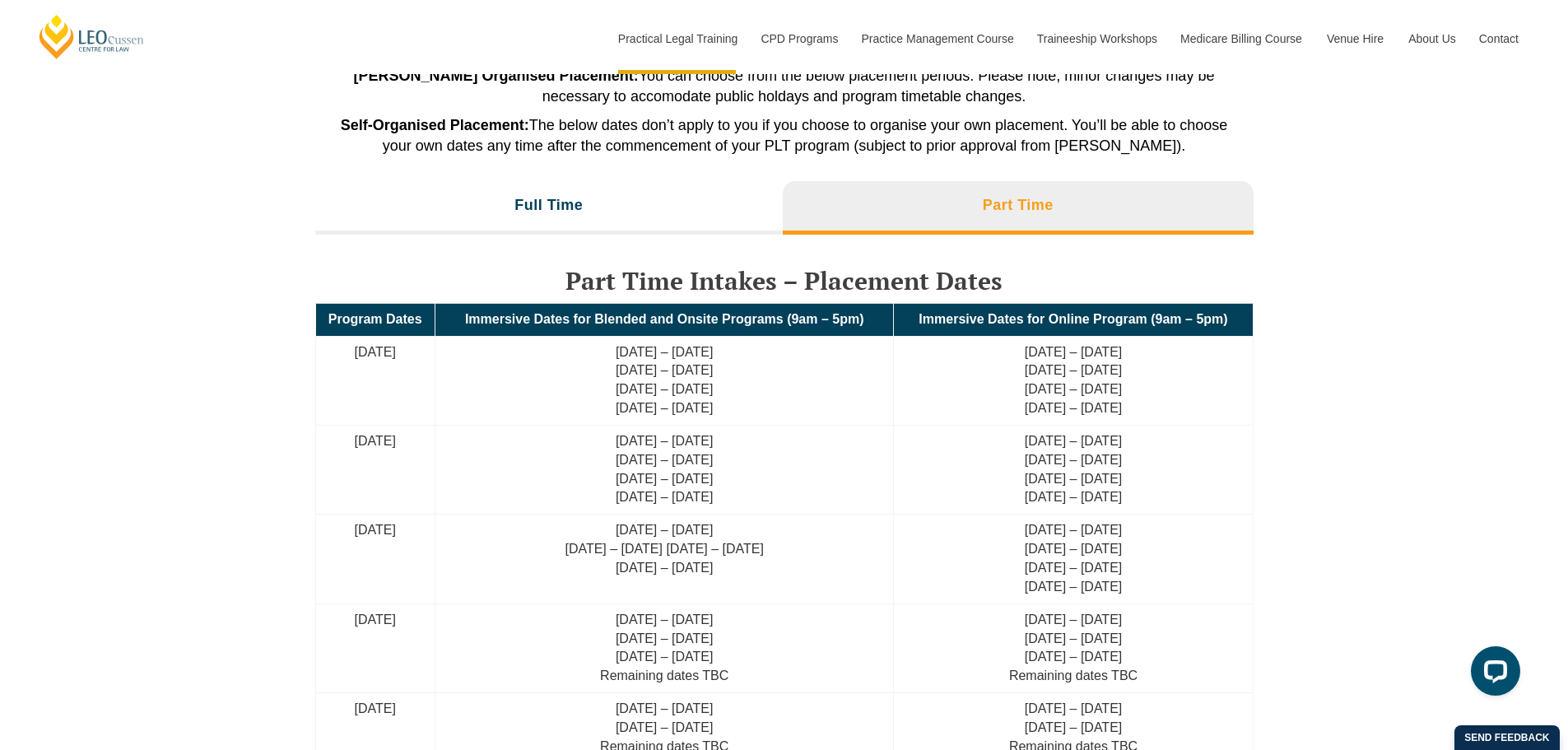
click at [720, 168] on div "When can I do my PLT Placement? Leo Cussen Organised Placement: You can choose …" at bounding box center [784, 438] width 938 height 1025
click at [755, 178] on div "When can I do my PLT Placement? Leo Cussen Organised Placement: You can choose …" at bounding box center [784, 438] width 938 height 1025
click at [730, 189] on li "Full Time" at bounding box center [549, 208] width 468 height 53
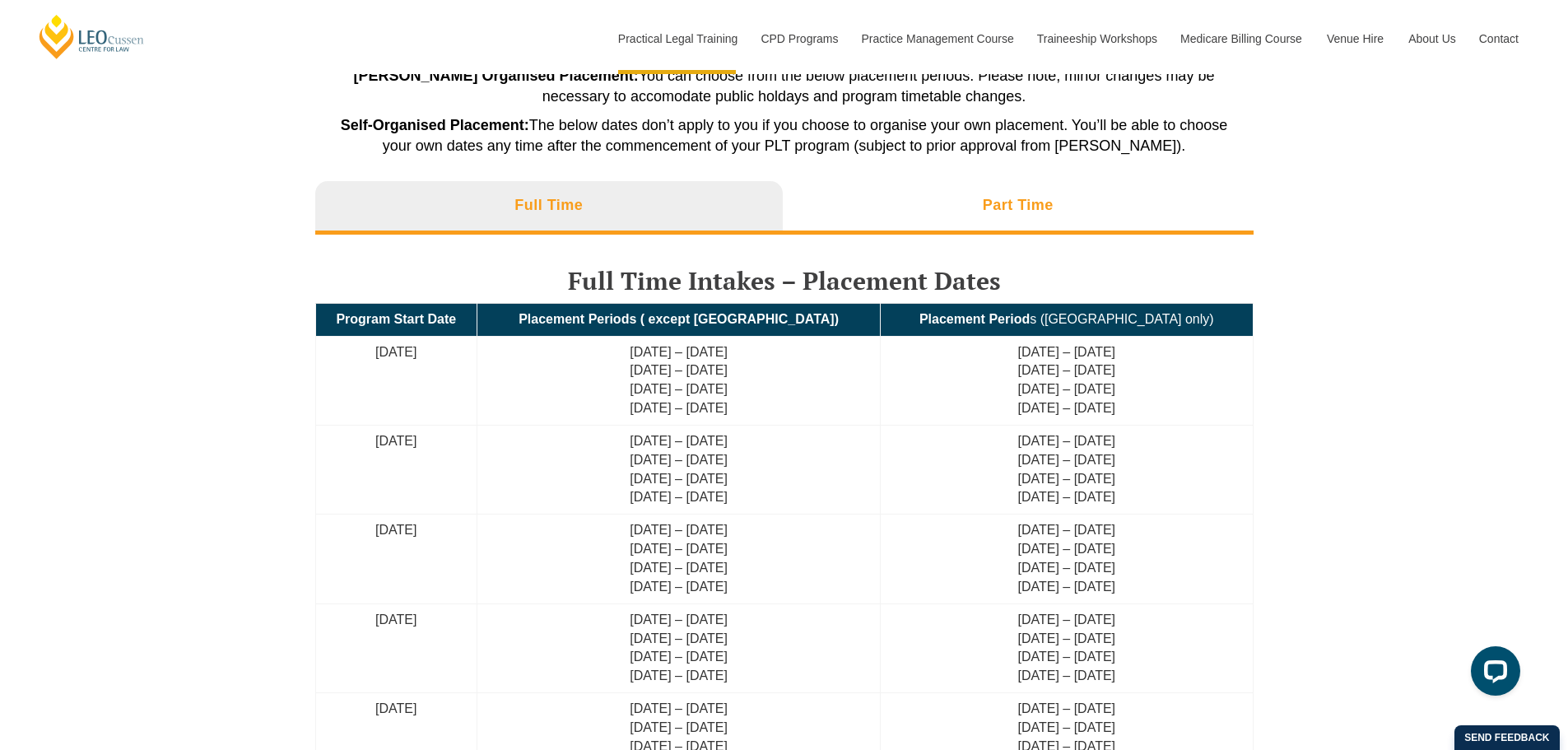
click at [927, 220] on li "Part Time" at bounding box center [1018, 208] width 471 height 53
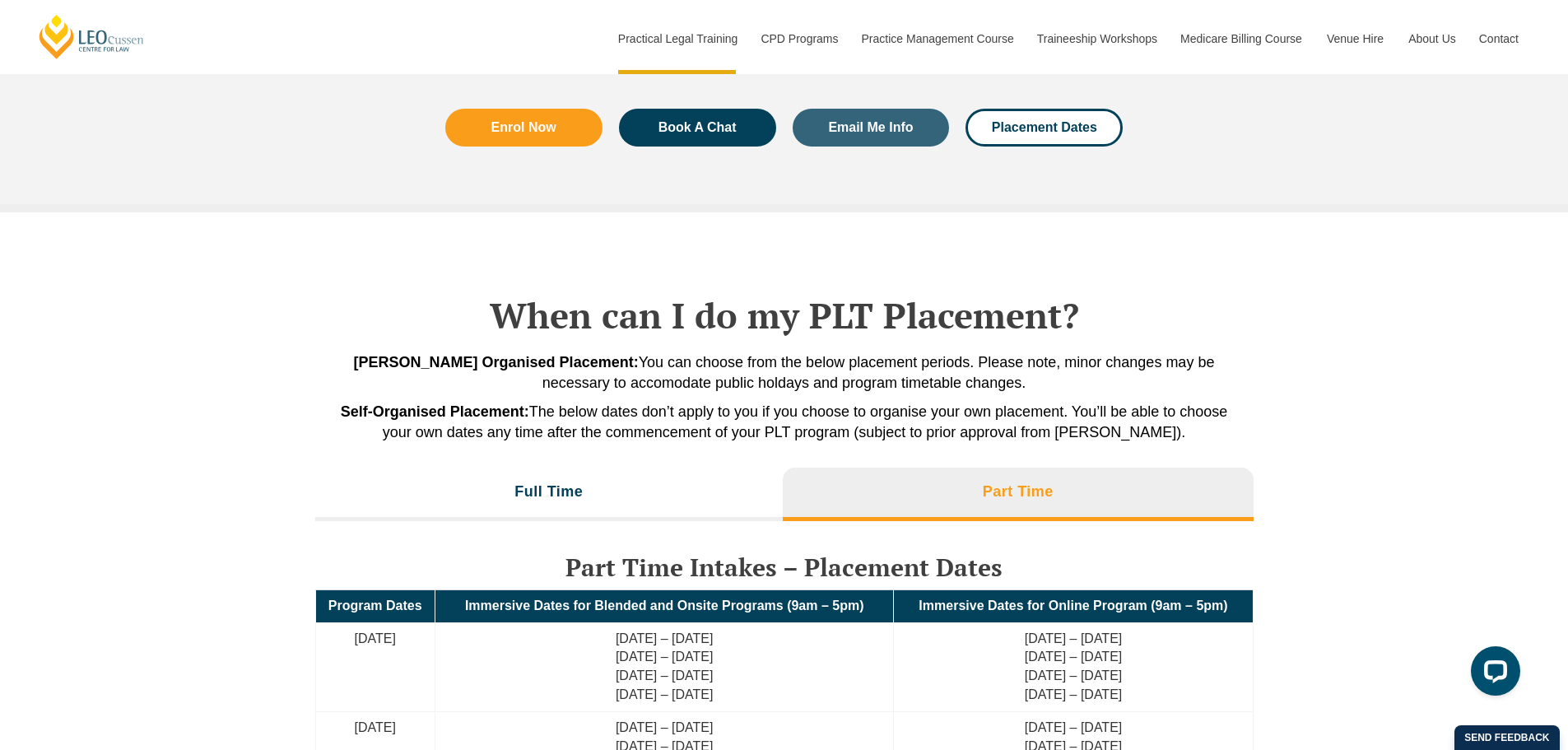
scroll to position [3292, 0]
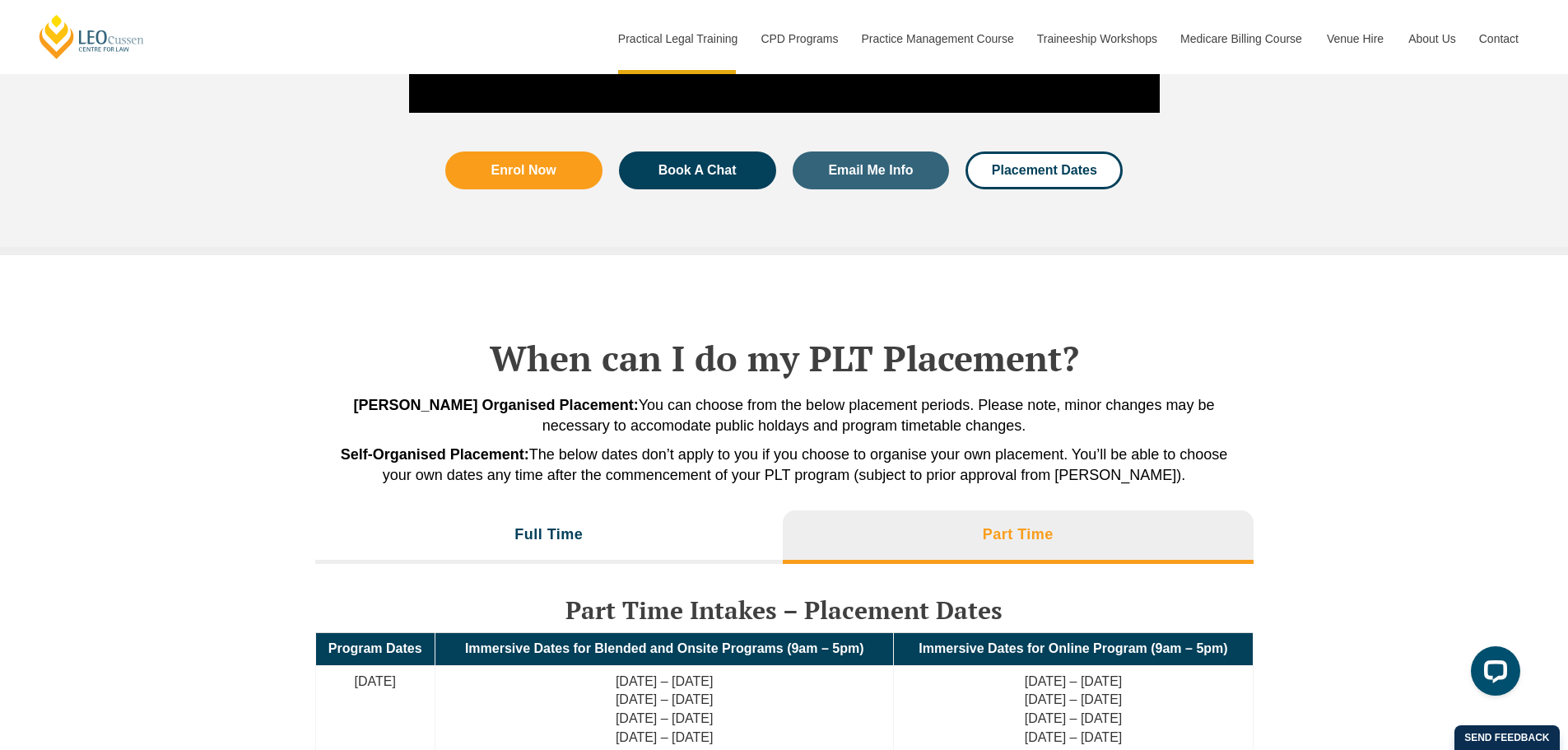
drag, startPoint x: 1336, startPoint y: 419, endPoint x: 1423, endPoint y: 466, distance: 98.9
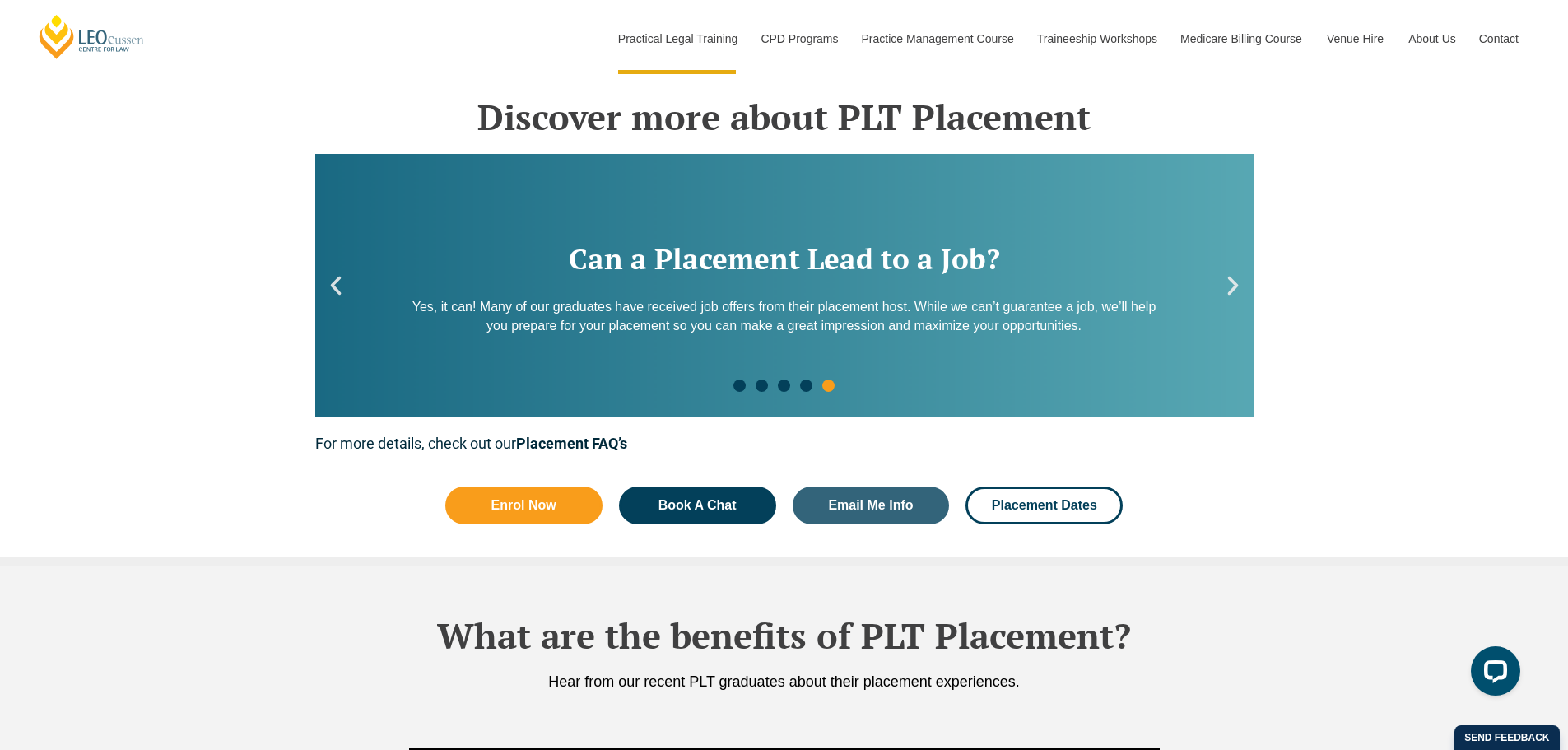
scroll to position [2469, 0]
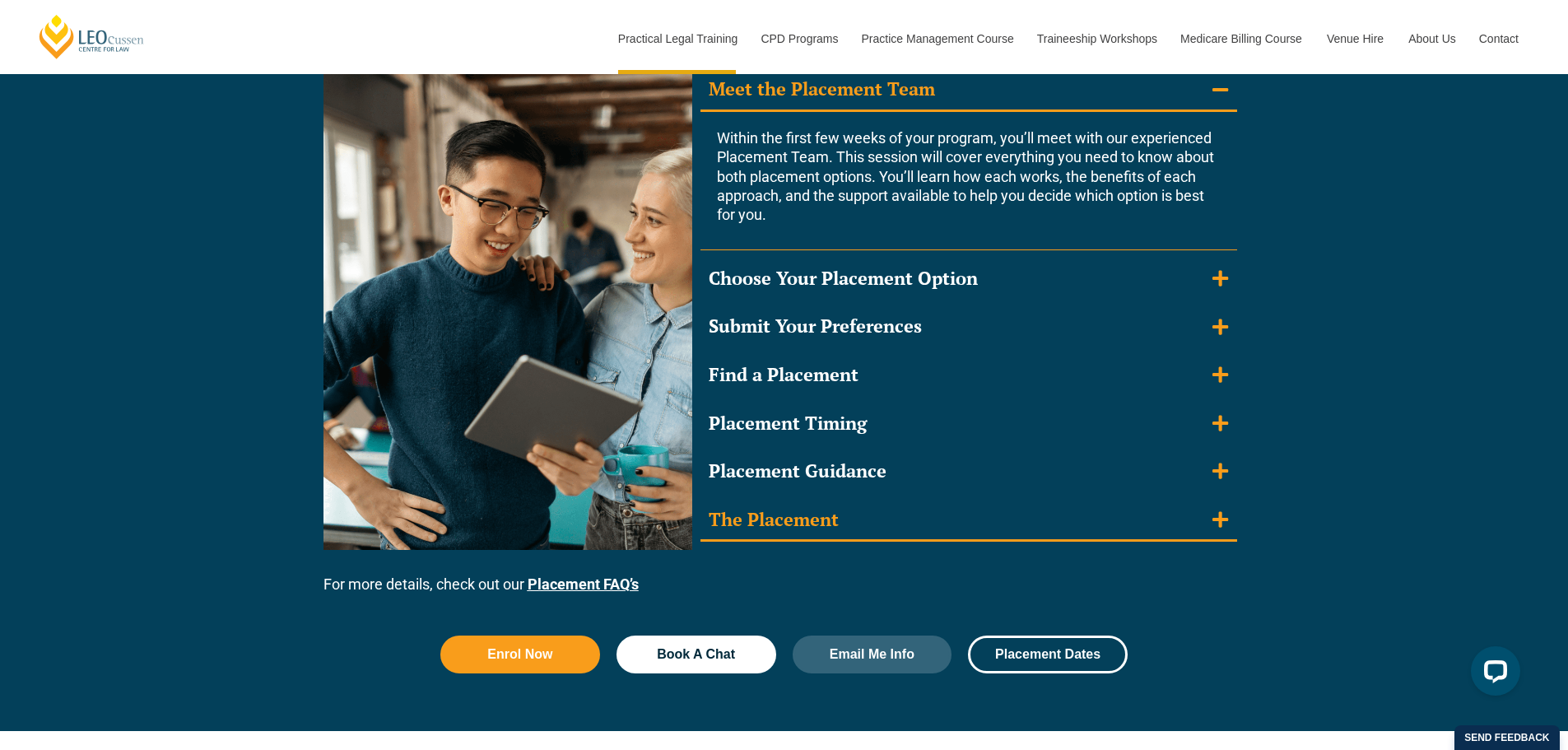
click at [831, 538] on summary "The Placement" at bounding box center [969, 521] width 537 height 43
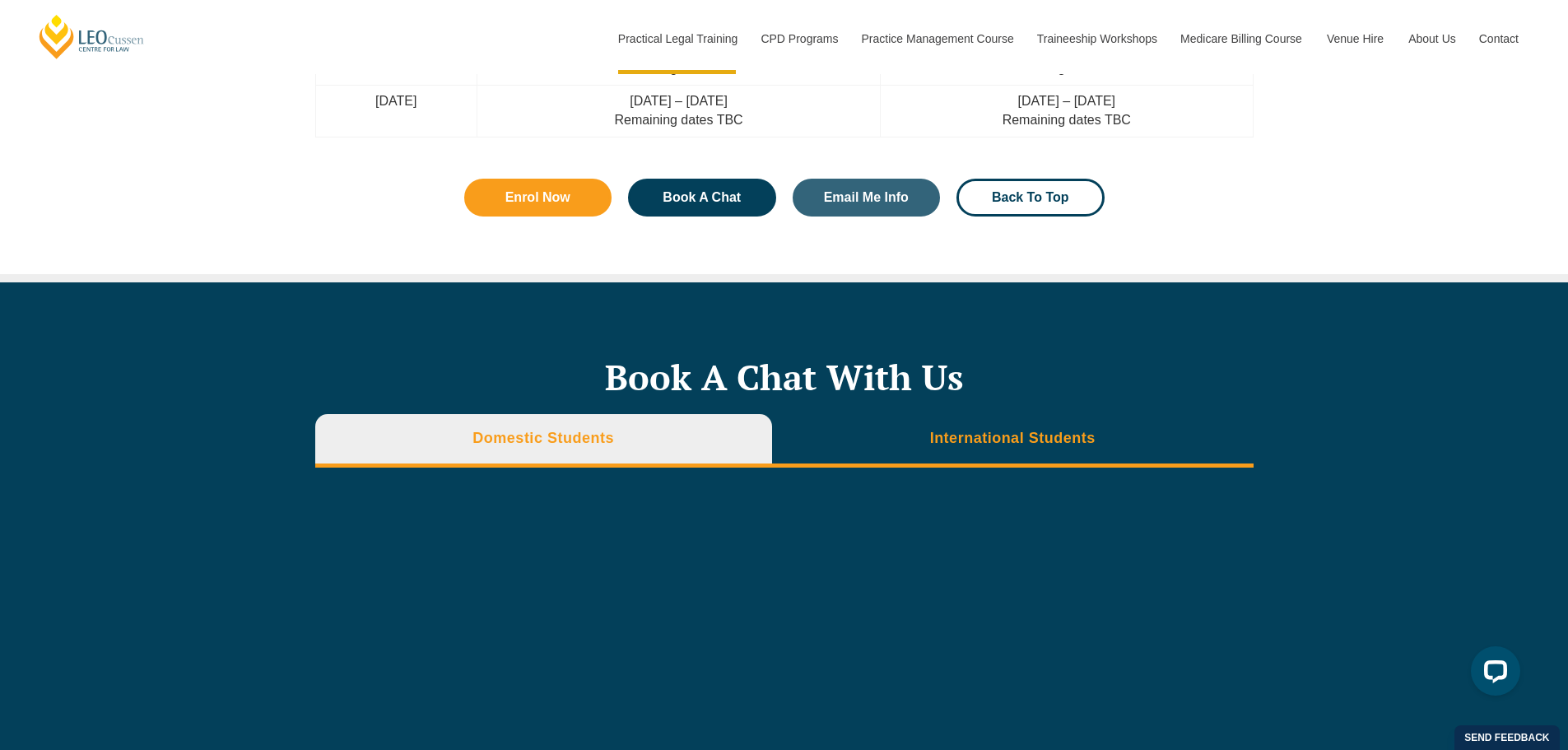
scroll to position [5421, 0]
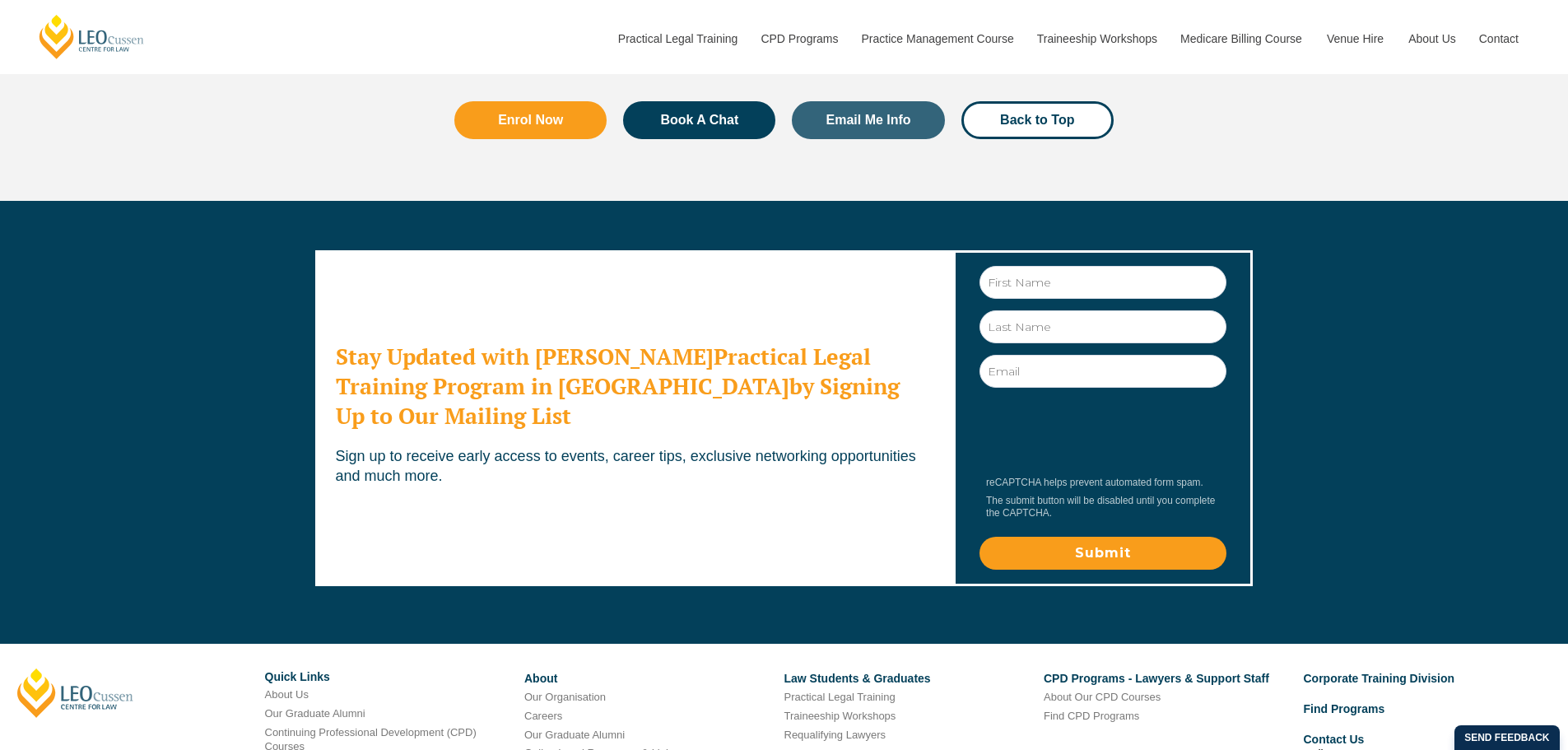
drag, startPoint x: 0, startPoint y: 0, endPoint x: 625, endPoint y: 509, distance: 806.0
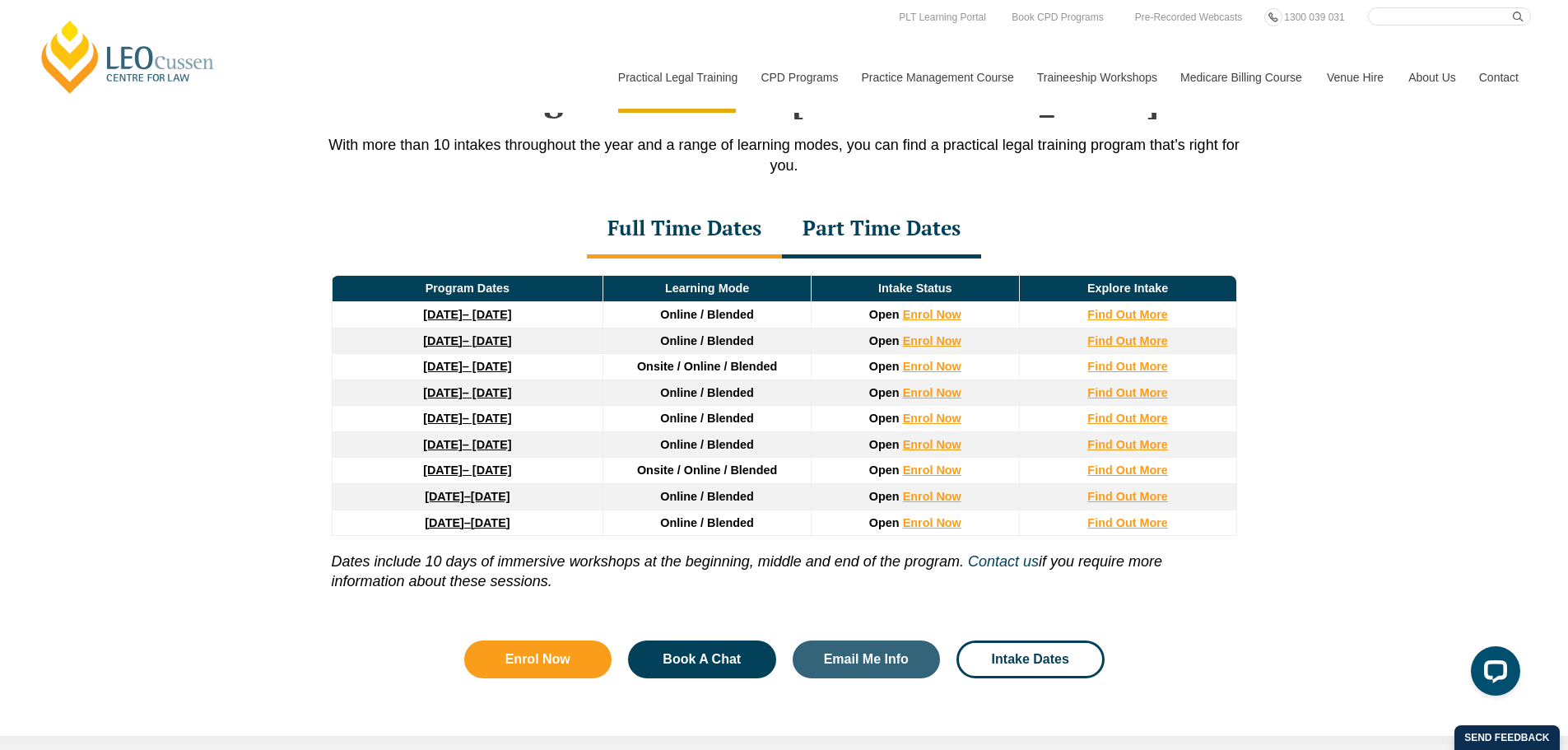
click at [898, 234] on div "Part Time Dates" at bounding box center [881, 230] width 199 height 58
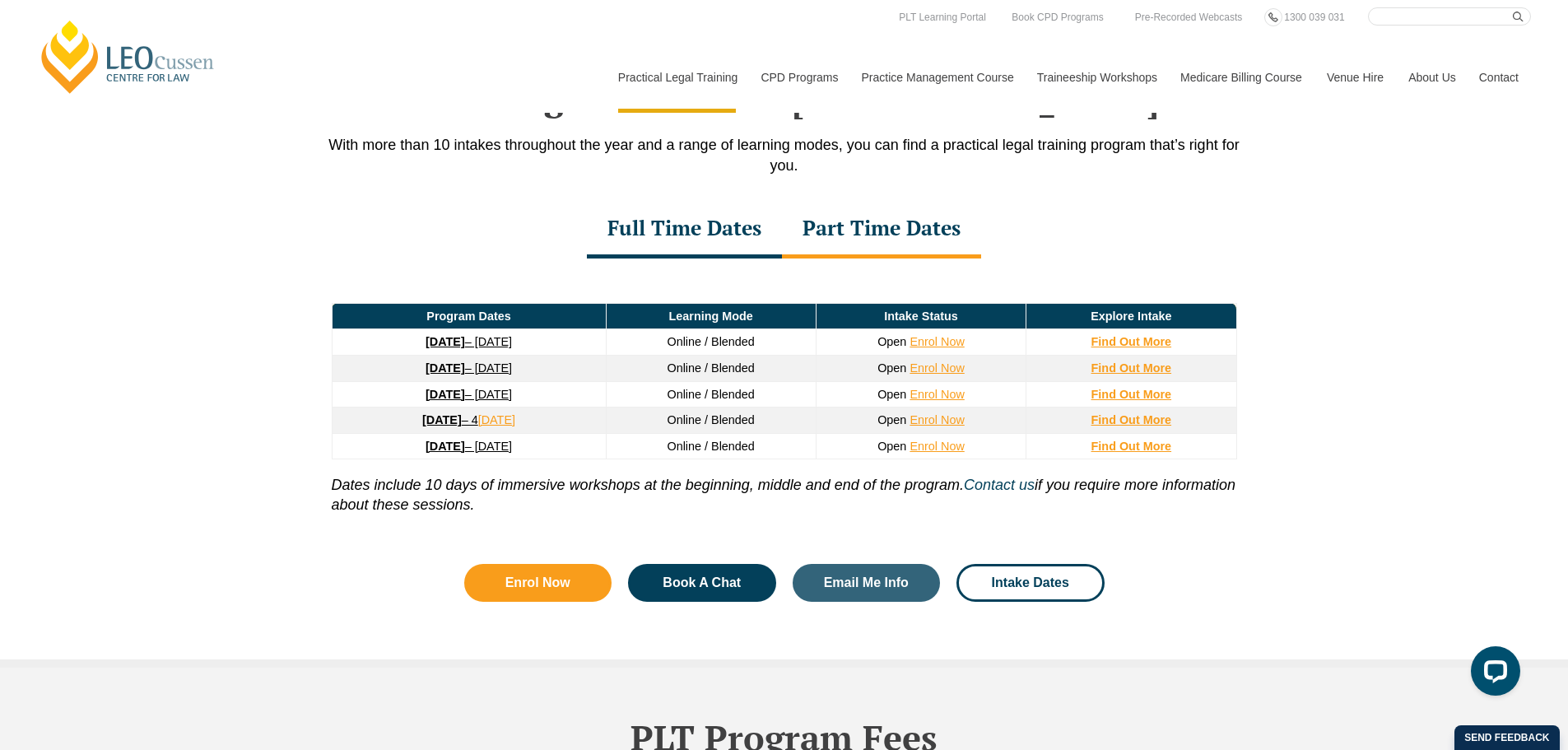
click at [695, 221] on div "Full Time Dates" at bounding box center [685, 230] width 195 height 58
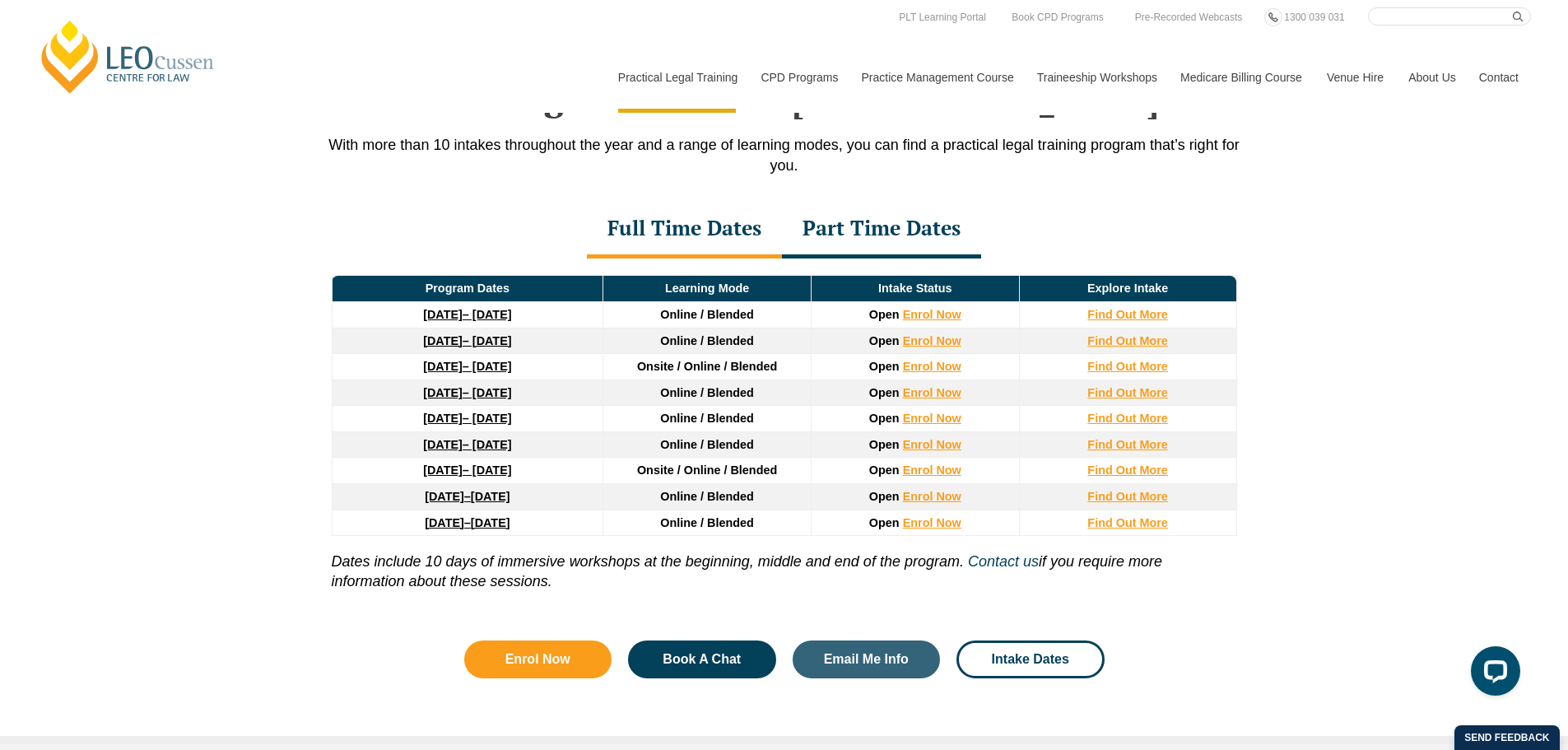
click at [928, 238] on div "Part Time Dates" at bounding box center [881, 230] width 199 height 58
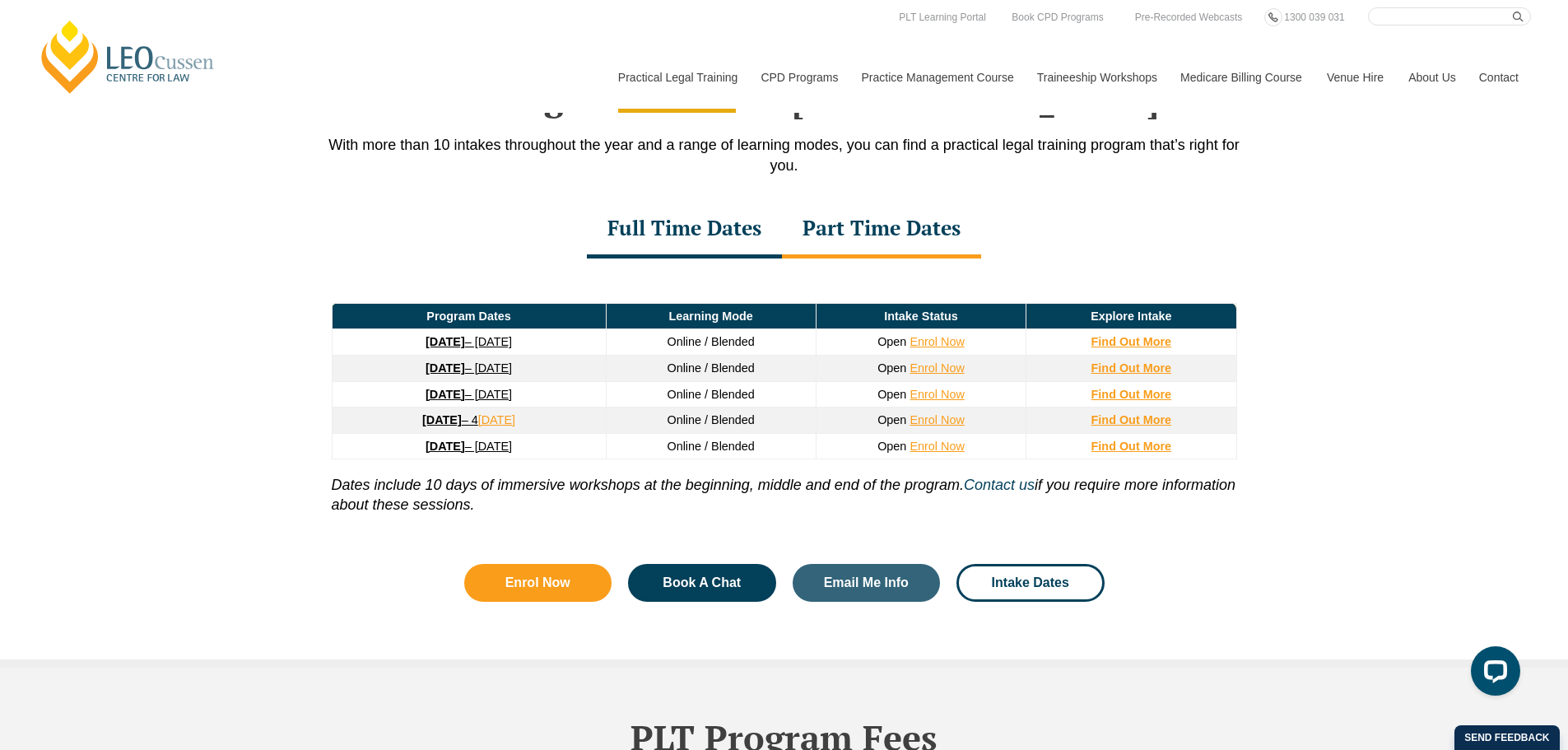
click at [677, 222] on div "Full Time Dates" at bounding box center [685, 230] width 195 height 58
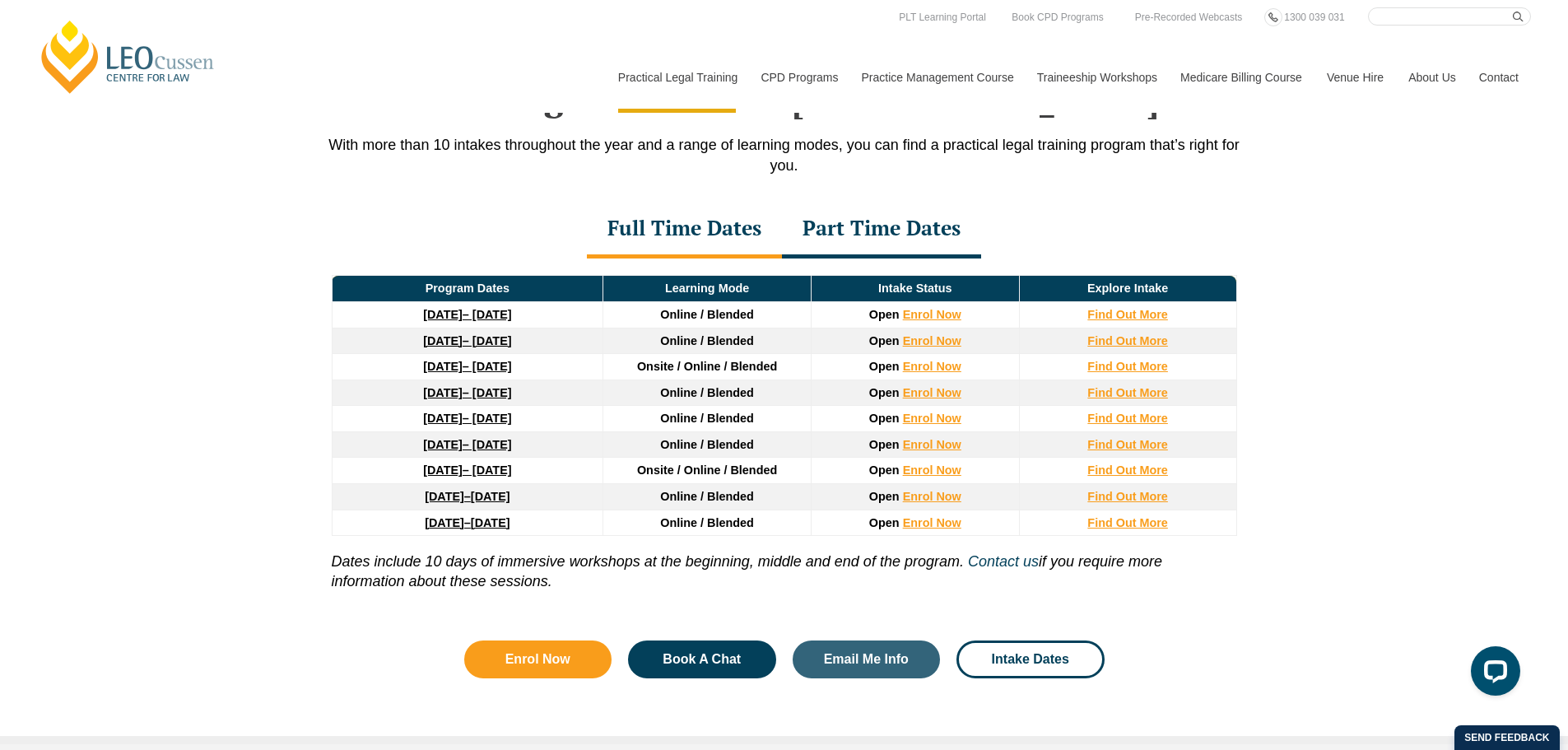
click at [830, 250] on div "Part Time Dates" at bounding box center [881, 230] width 199 height 58
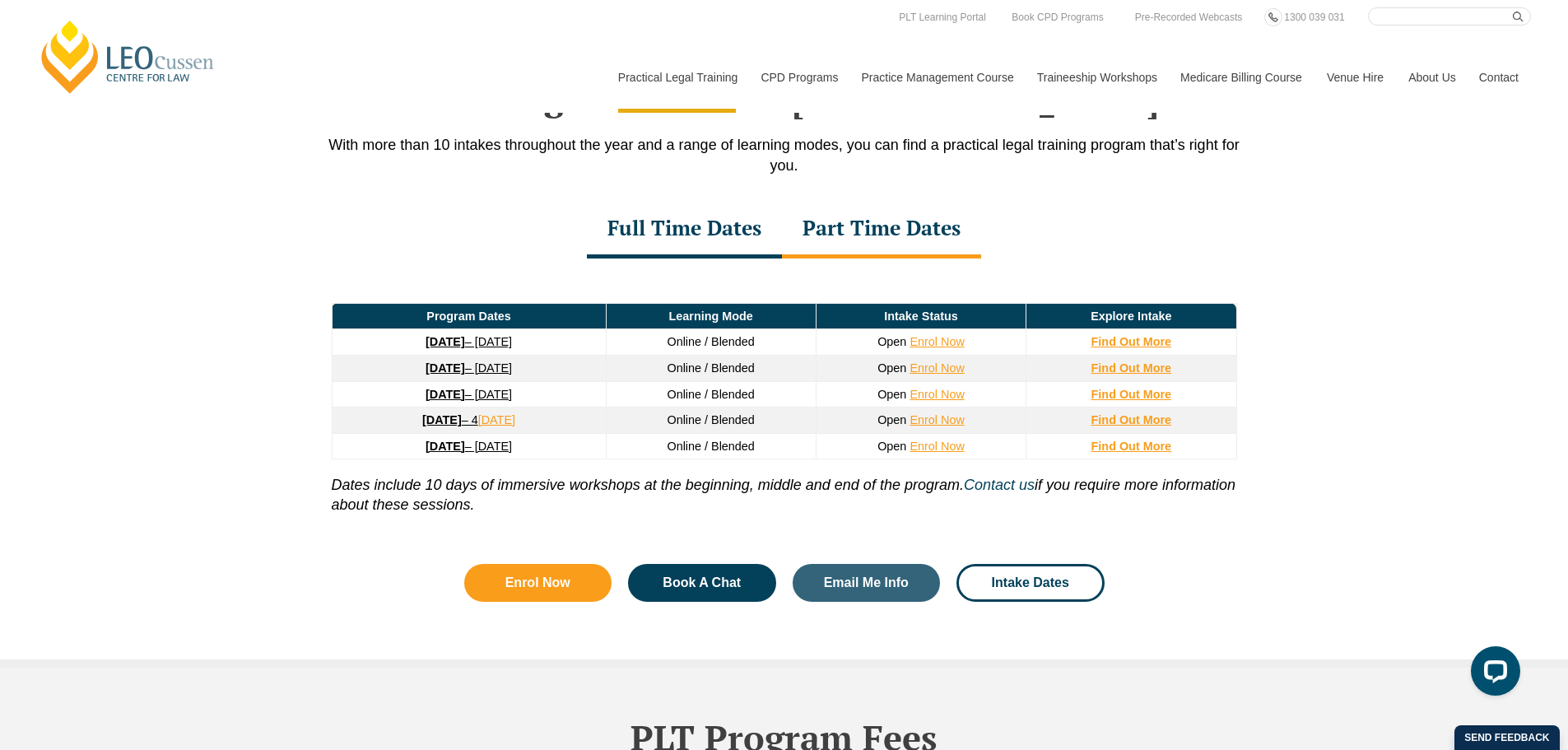
click at [702, 228] on div "Full Time Dates" at bounding box center [685, 230] width 195 height 58
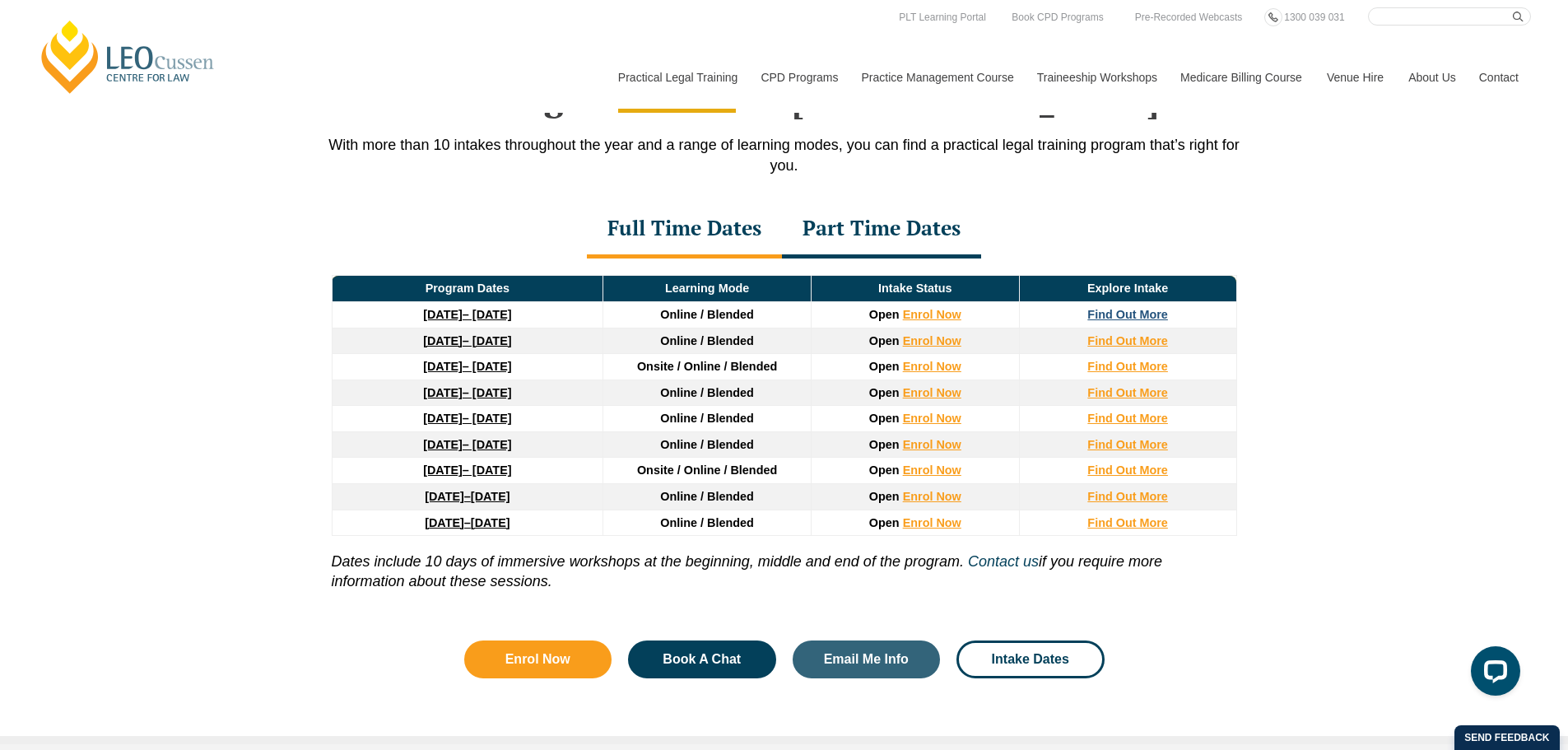
click at [1150, 318] on strong "Find Out More" at bounding box center [1127, 315] width 81 height 13
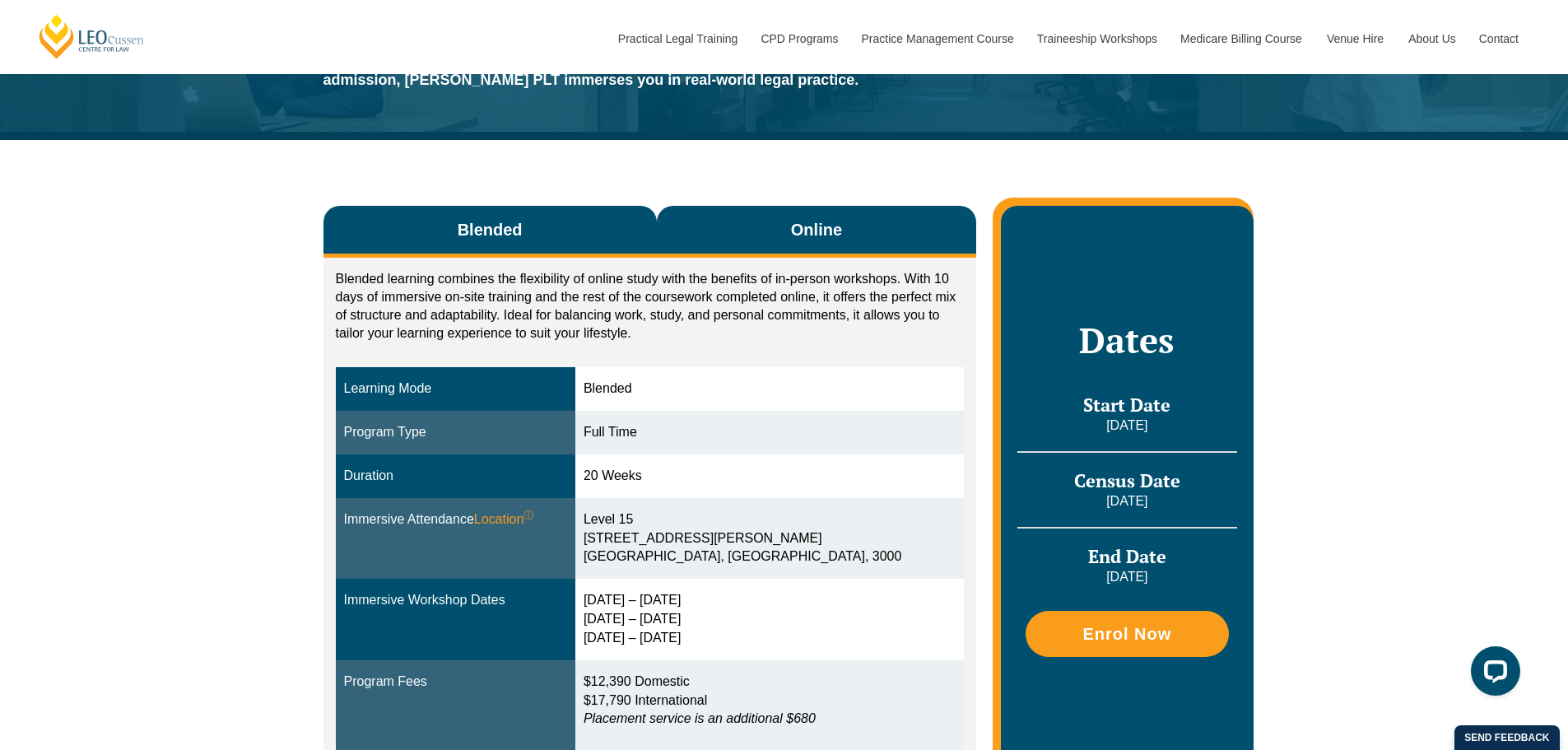
click at [760, 228] on button "Online" at bounding box center [817, 232] width 320 height 52
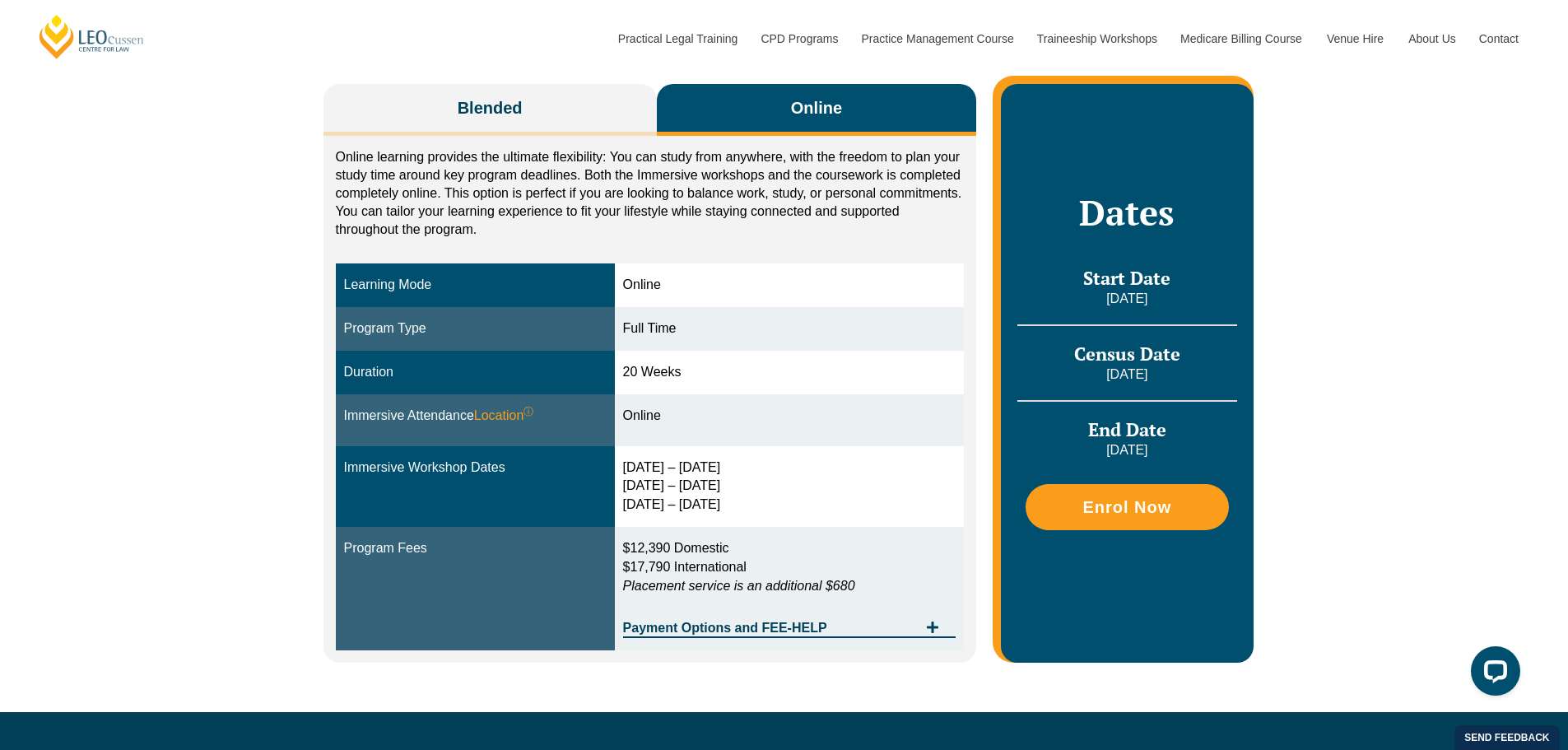
scroll to position [247, 0]
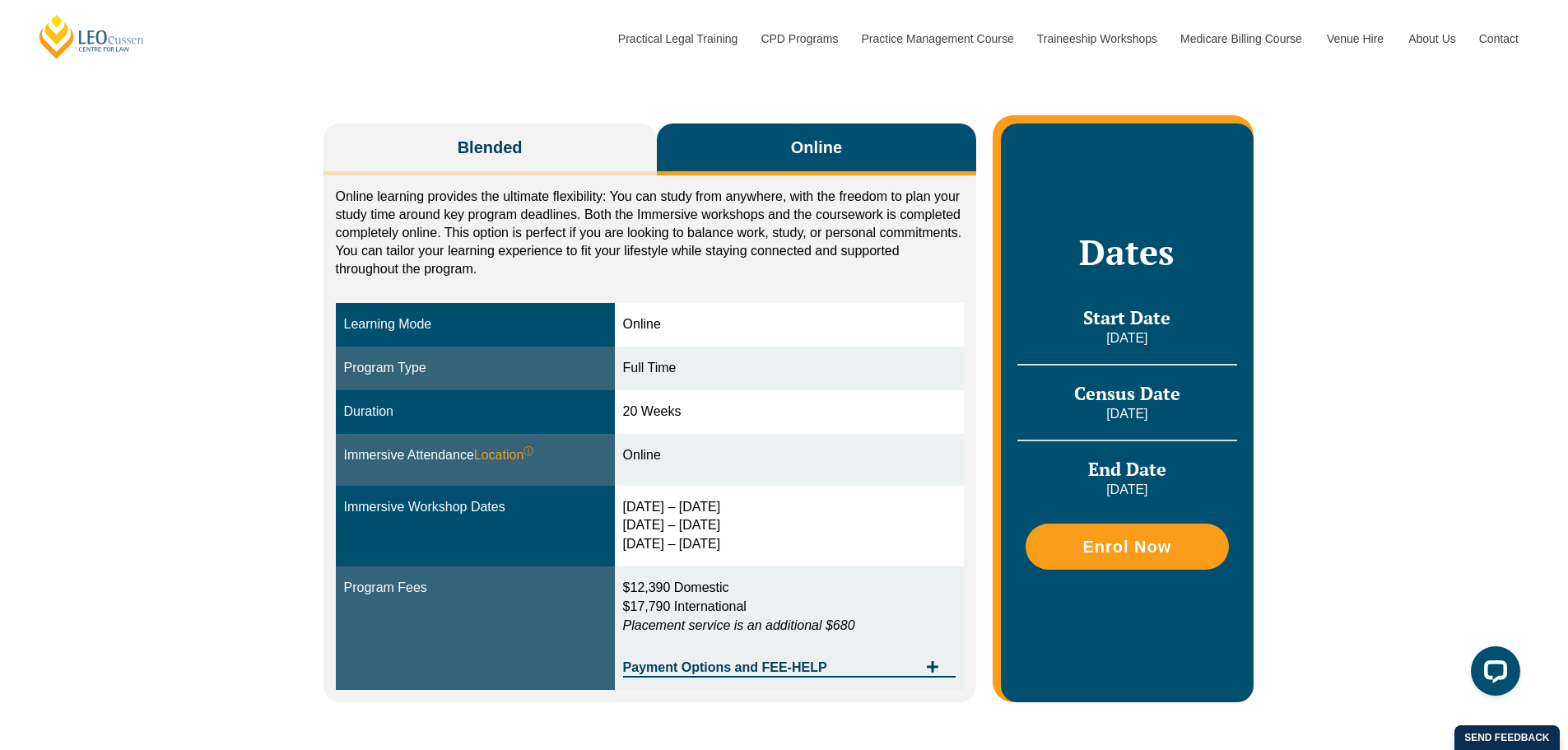
click at [871, 155] on button "Online" at bounding box center [817, 150] width 320 height 52
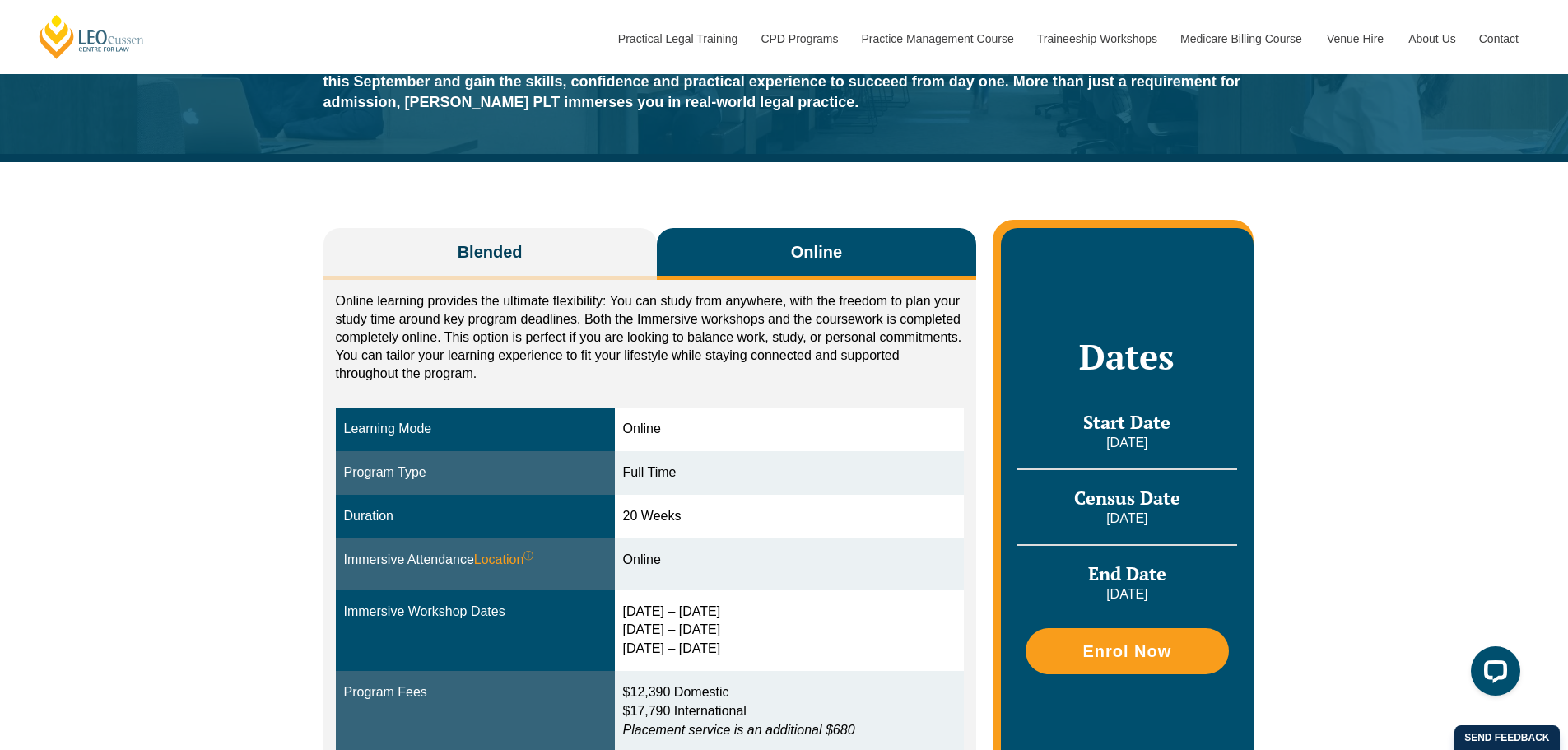
scroll to position [0, 0]
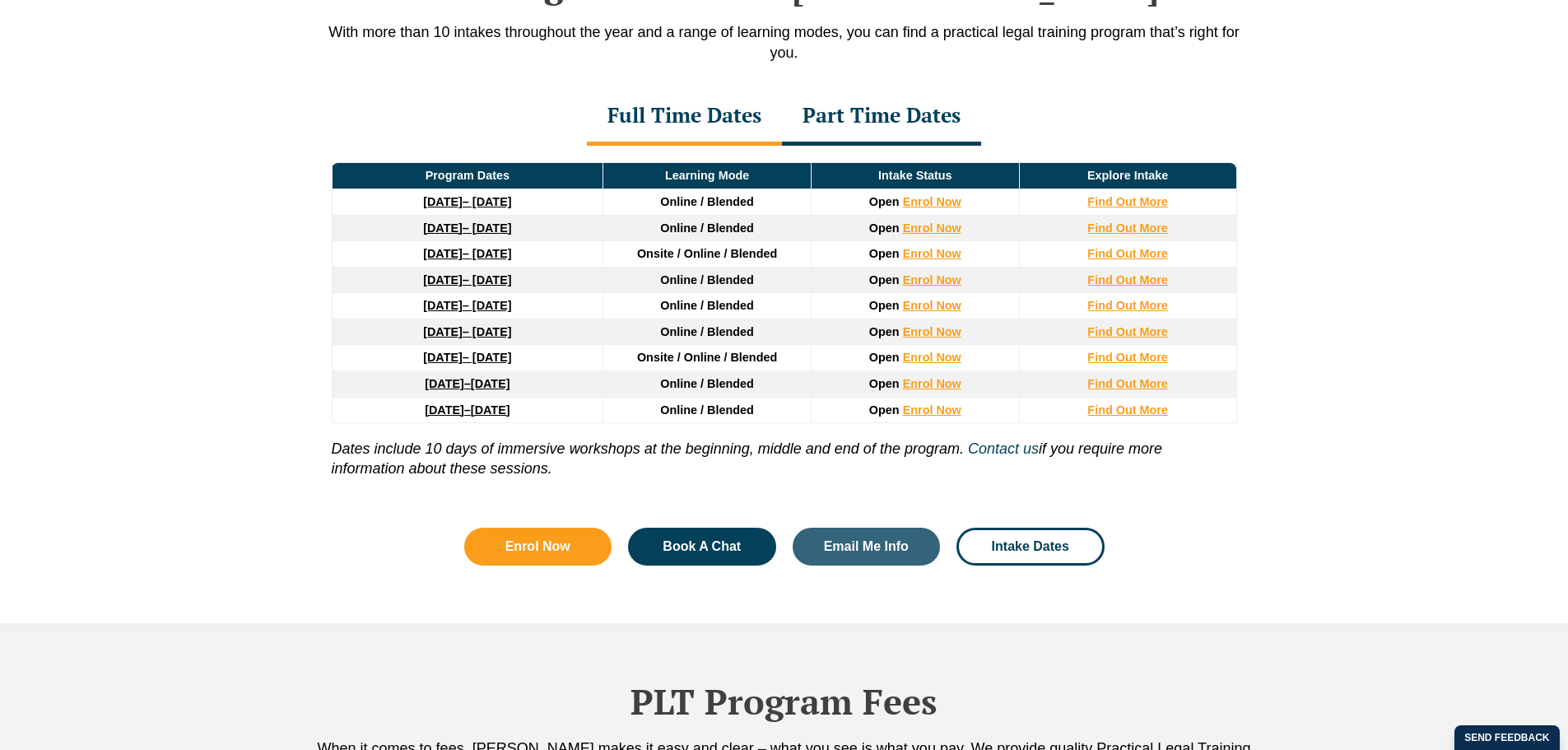
click at [932, 109] on div "Part Time Dates" at bounding box center [881, 117] width 199 height 58
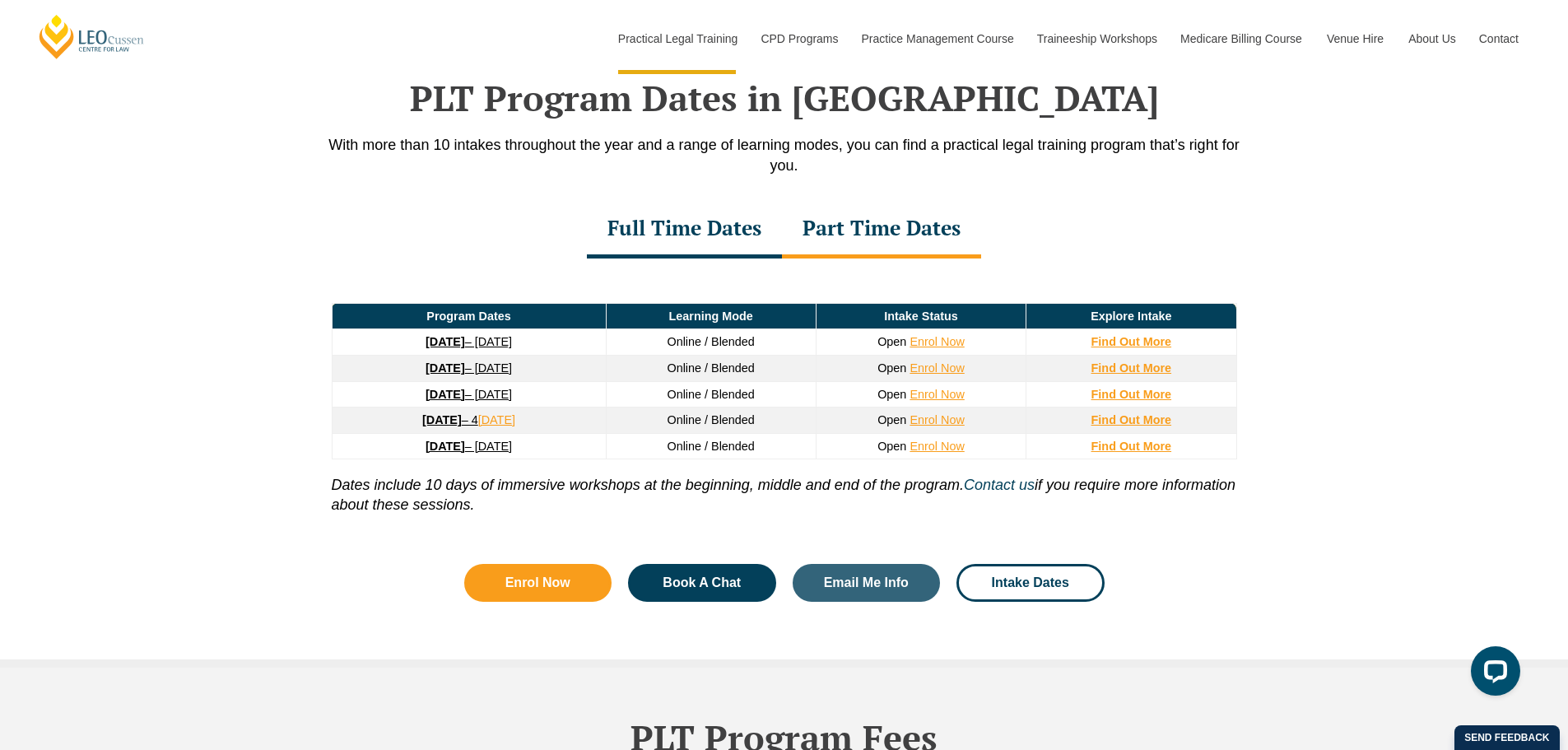
click at [718, 241] on div "Full Time Dates" at bounding box center [685, 230] width 195 height 58
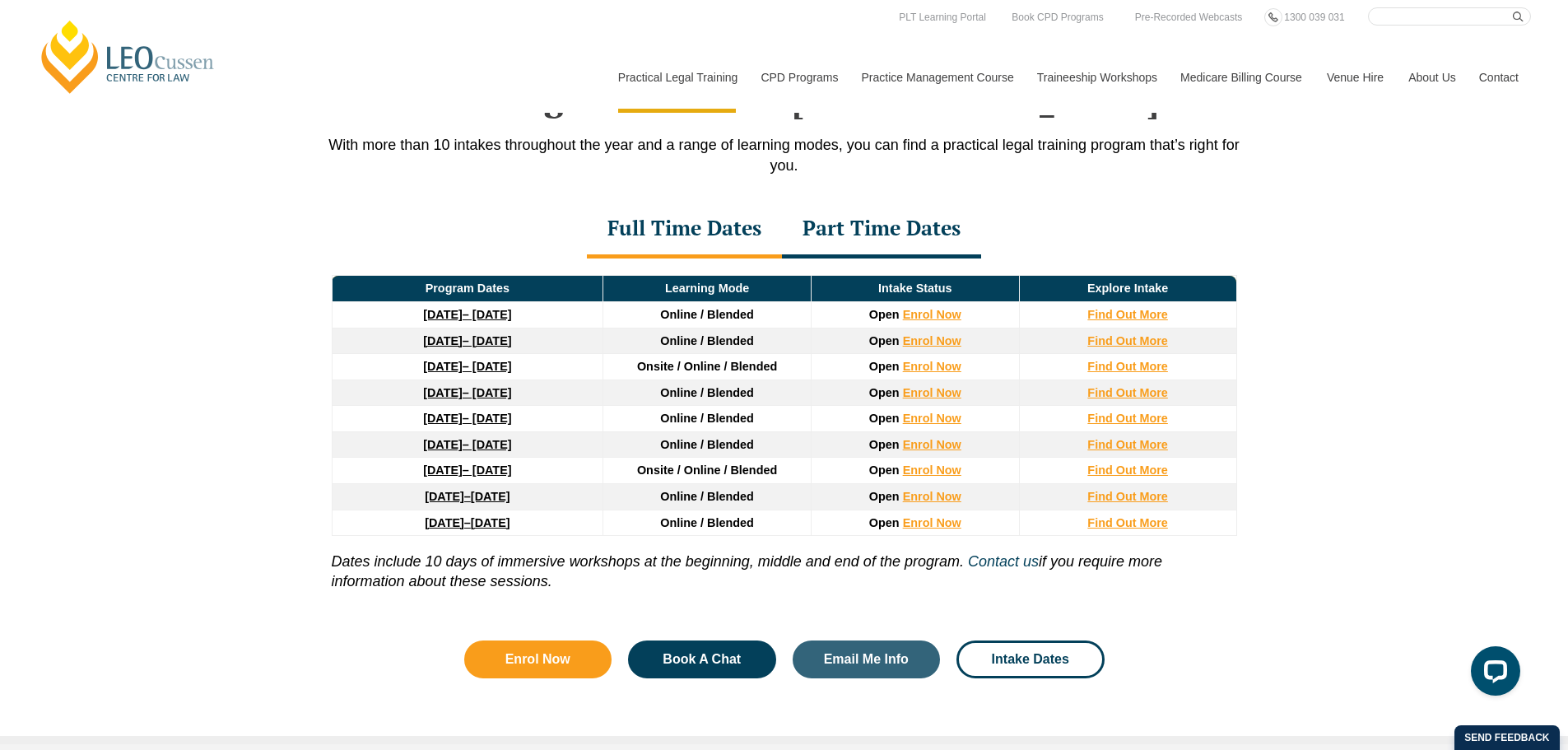
click at [867, 238] on div "Part Time Dates" at bounding box center [881, 230] width 199 height 58
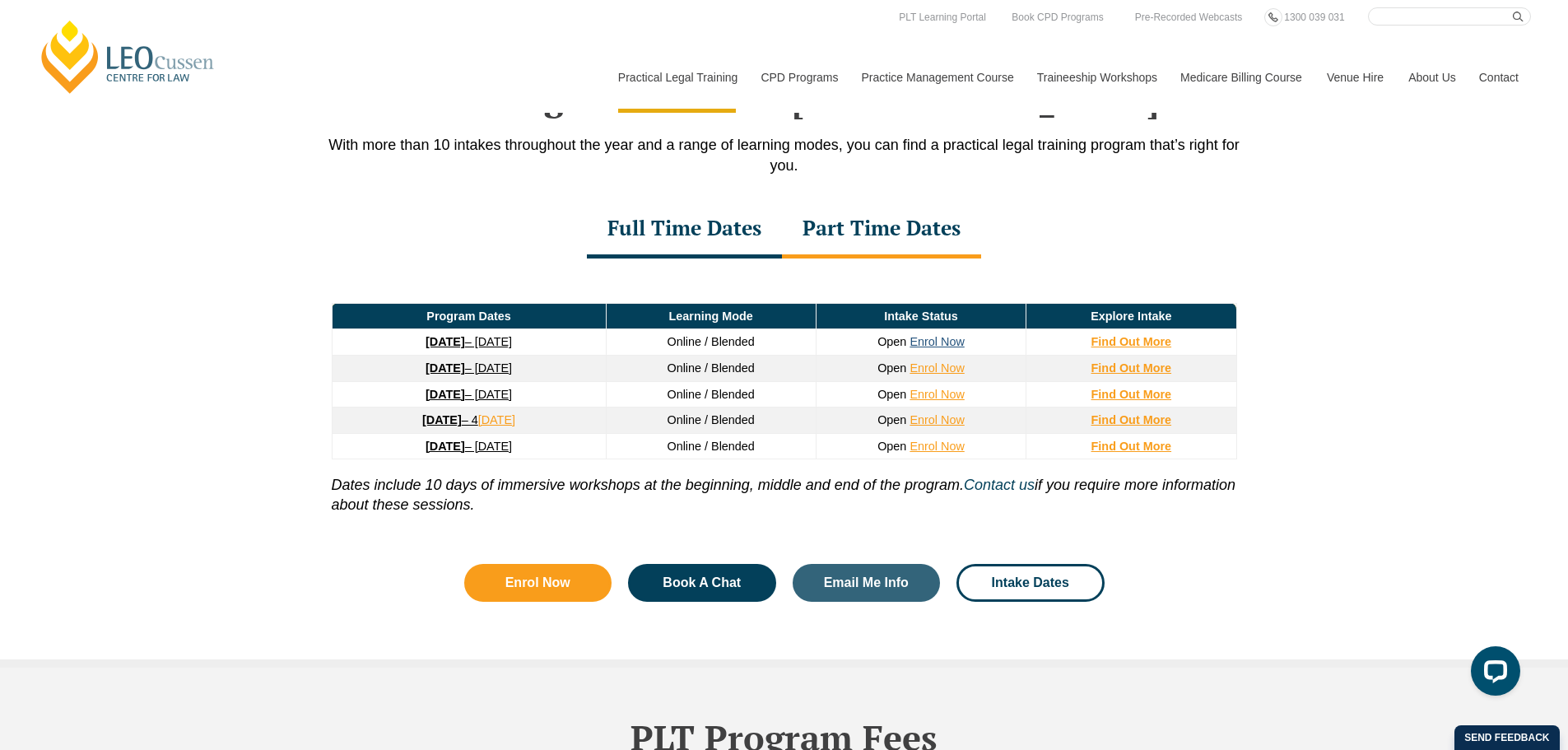
click at [923, 342] on link "Enrol Now" at bounding box center [936, 342] width 54 height 13
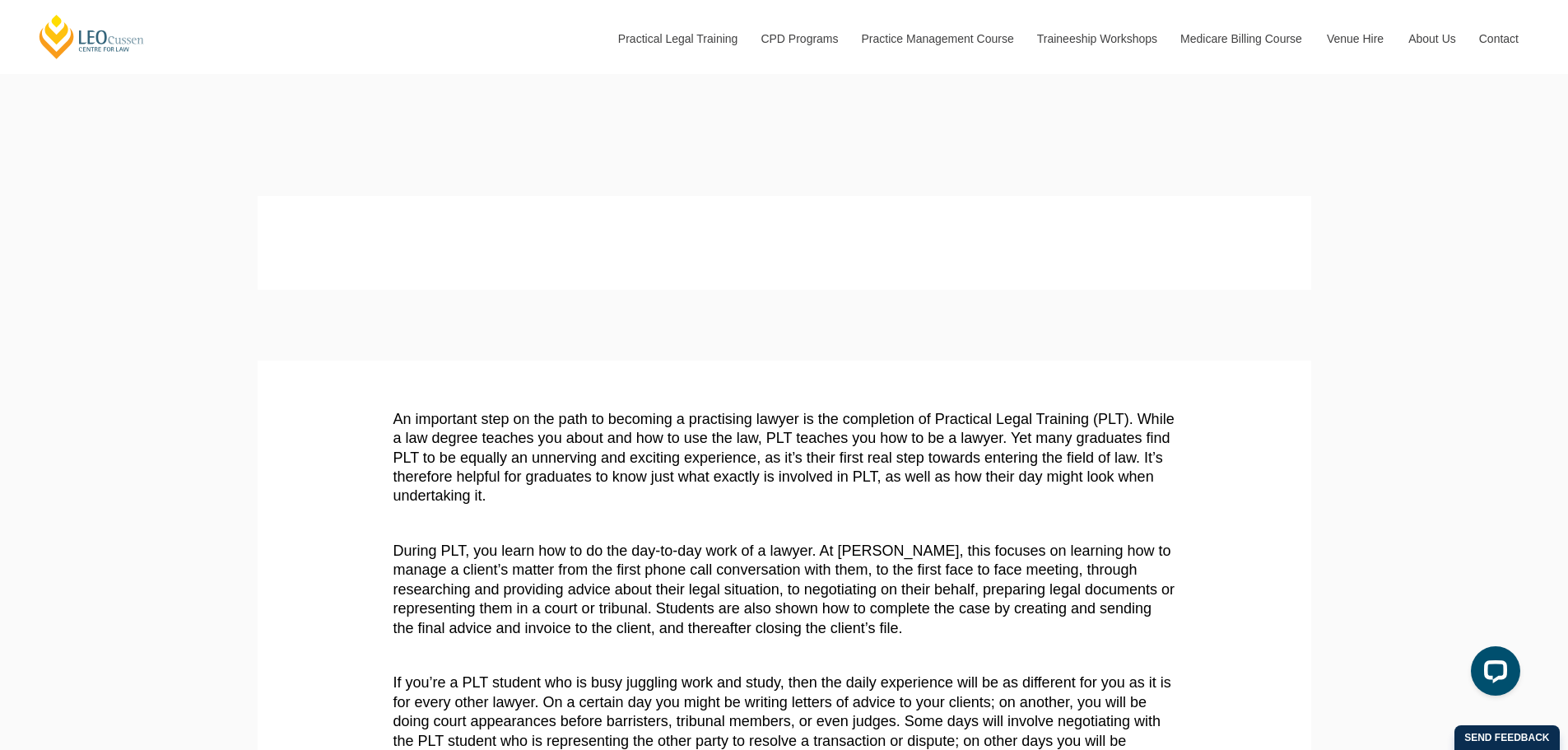
drag, startPoint x: 353, startPoint y: 145, endPoint x: 386, endPoint y: -100, distance: 247.2
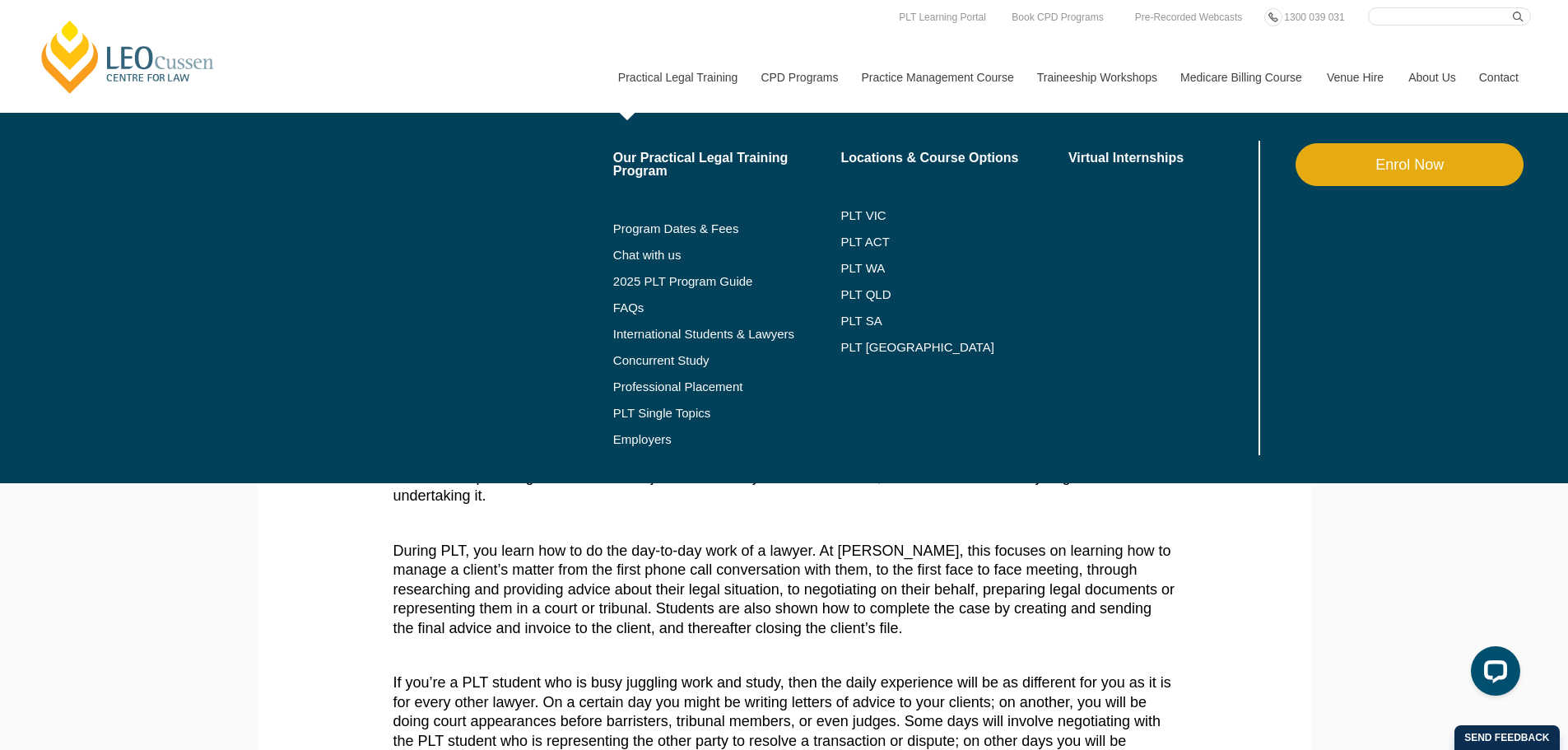
drag, startPoint x: 739, startPoint y: 60, endPoint x: 716, endPoint y: 68, distance: 24.4
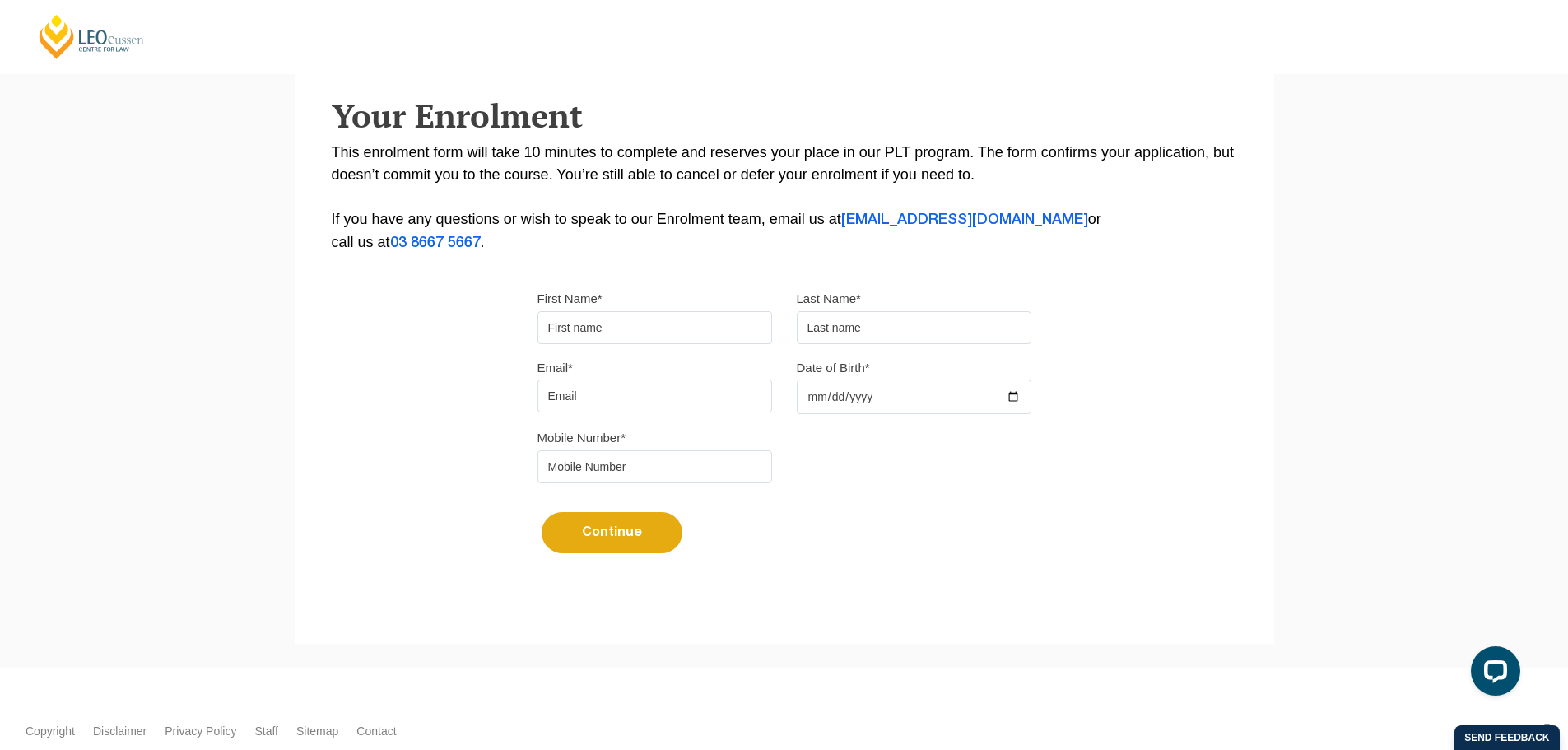
click at [631, 314] on input "First Name*" at bounding box center [655, 327] width 235 height 33
type input "Sarah"
type input "Sayegh"
type input "sarahsayegh35@gmail.com"
type input "0452237952"
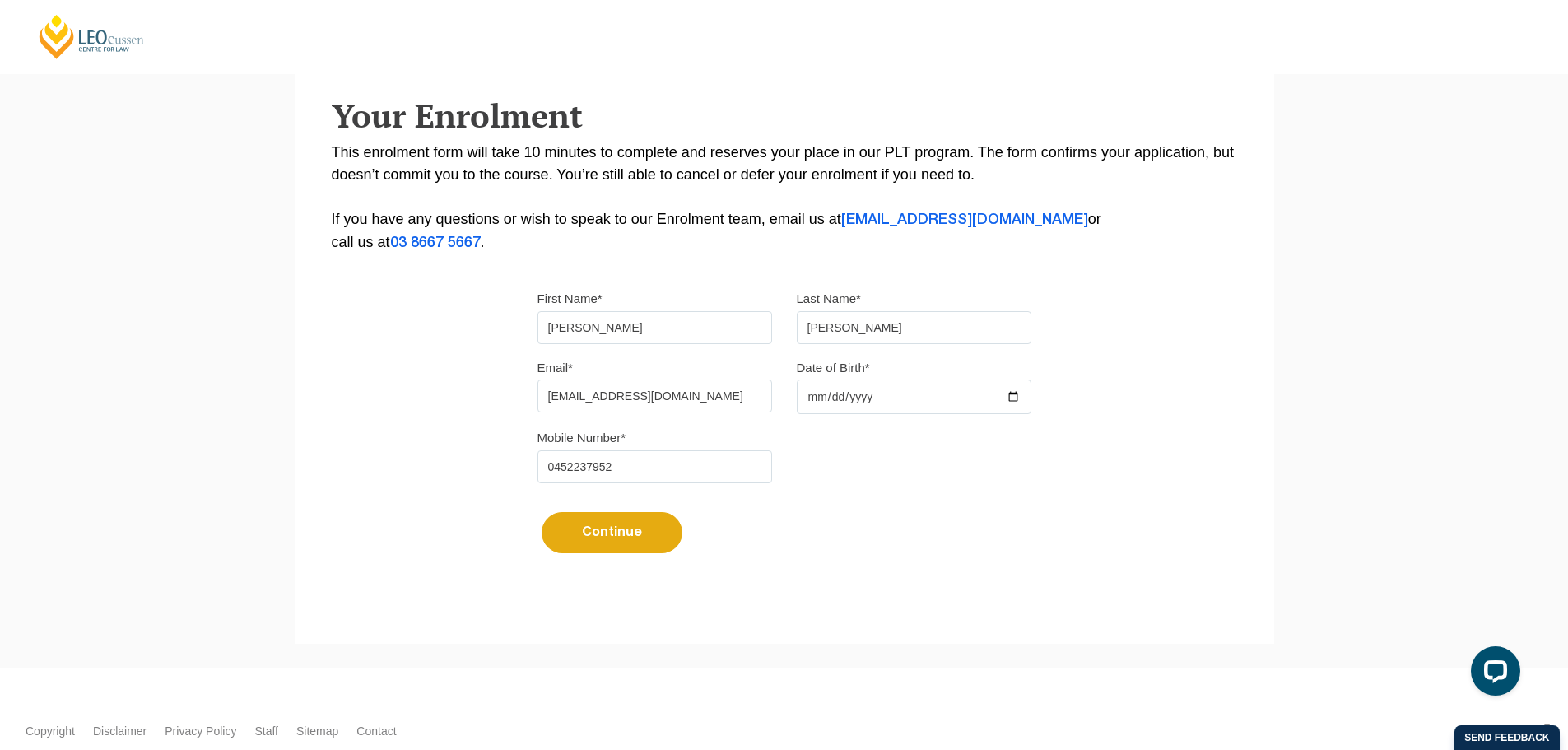
click at [825, 399] on input "Date of Birth*" at bounding box center [914, 396] width 235 height 34
click at [810, 391] on input "Date of Birth*" at bounding box center [914, 396] width 235 height 34
type input "1999-09-20"
click at [687, 458] on input "0452237952" at bounding box center [655, 466] width 235 height 33
click at [605, 526] on button "Continue" at bounding box center [611, 532] width 141 height 41
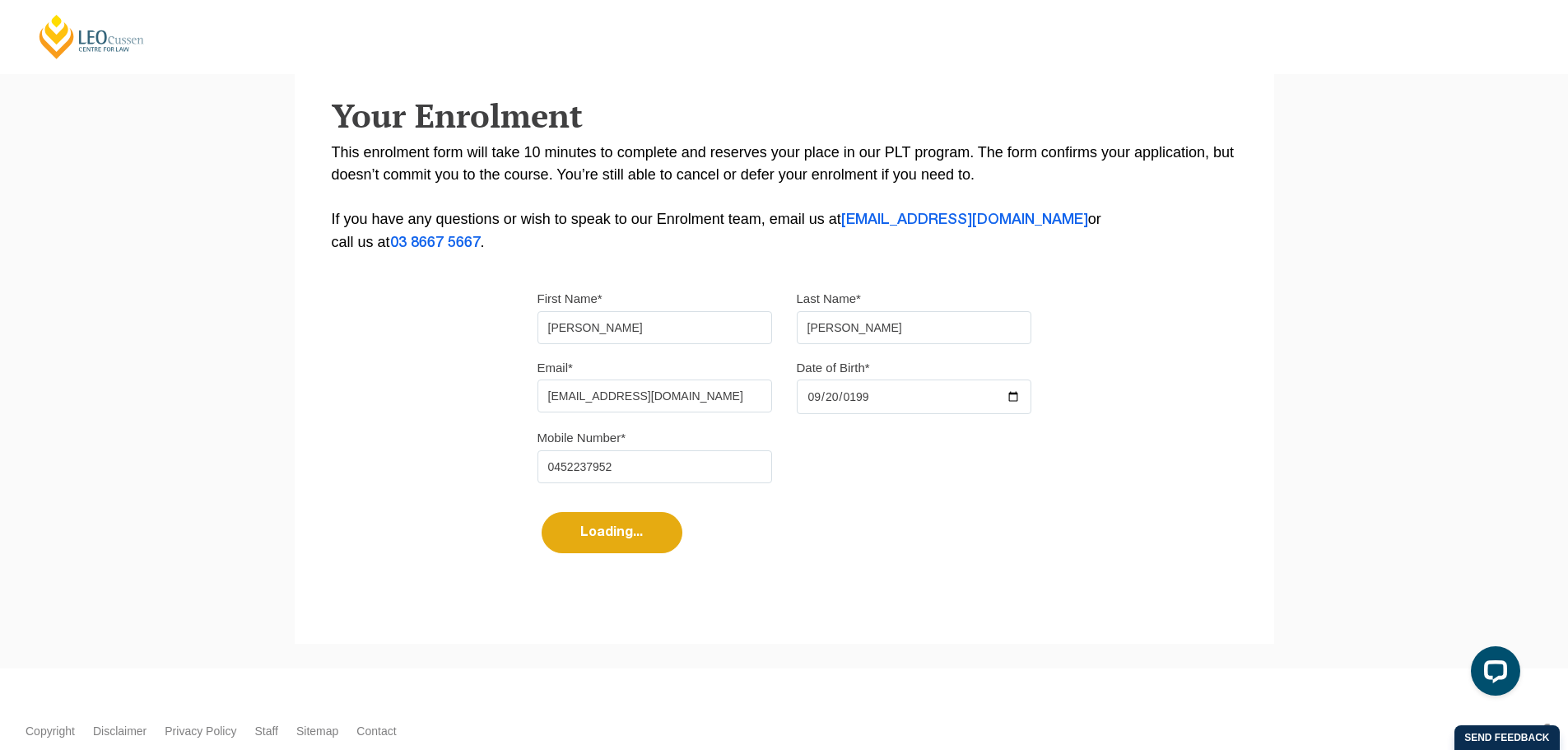
select select
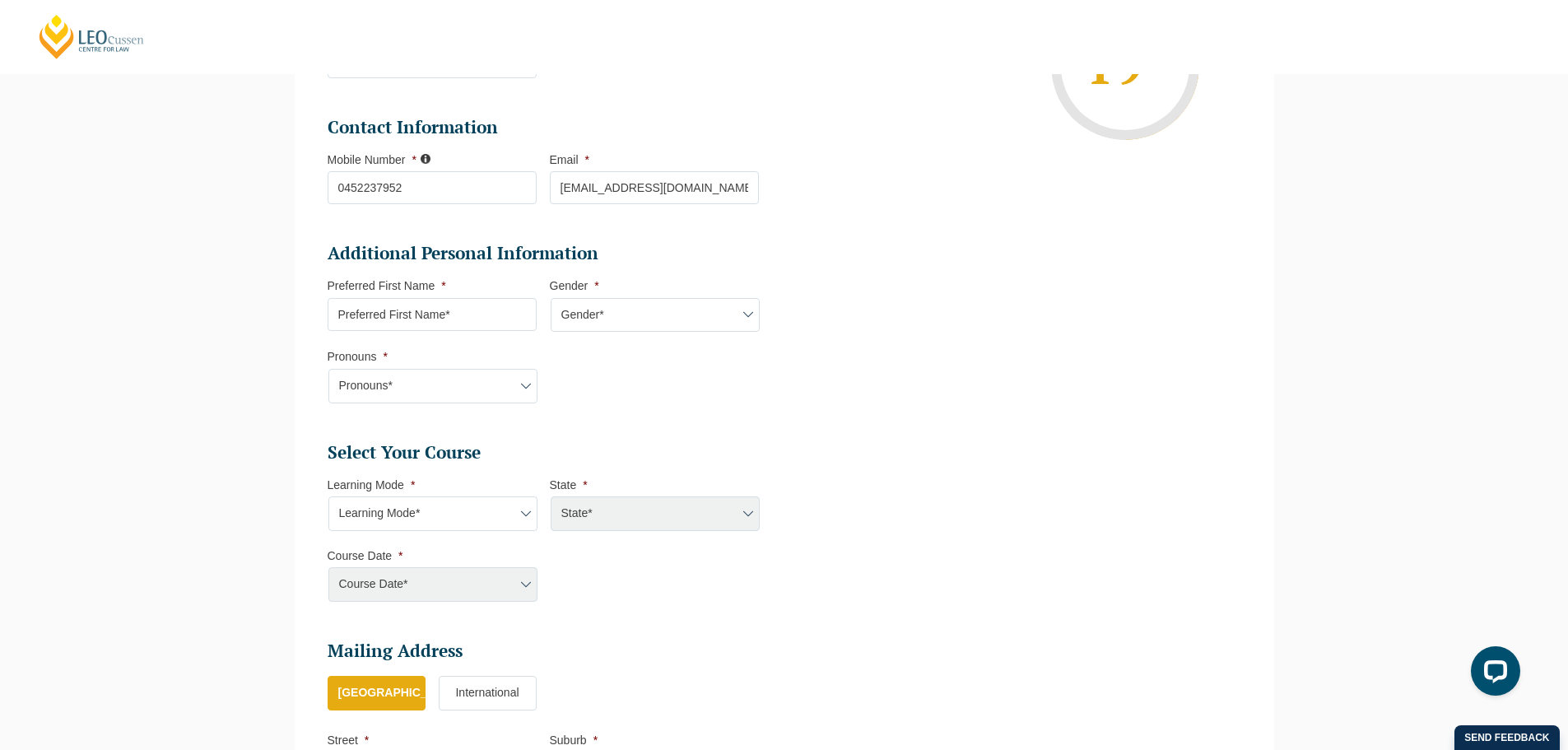
scroll to position [389, 0]
click at [579, 331] on select "Gender* Male Female Nonbinary Intersex Prefer not to disclose Other" at bounding box center [655, 314] width 209 height 34
select select "Female"
click at [551, 297] on select "Gender* Male Female Nonbinary Intersex Prefer not to disclose Other" at bounding box center [655, 314] width 209 height 34
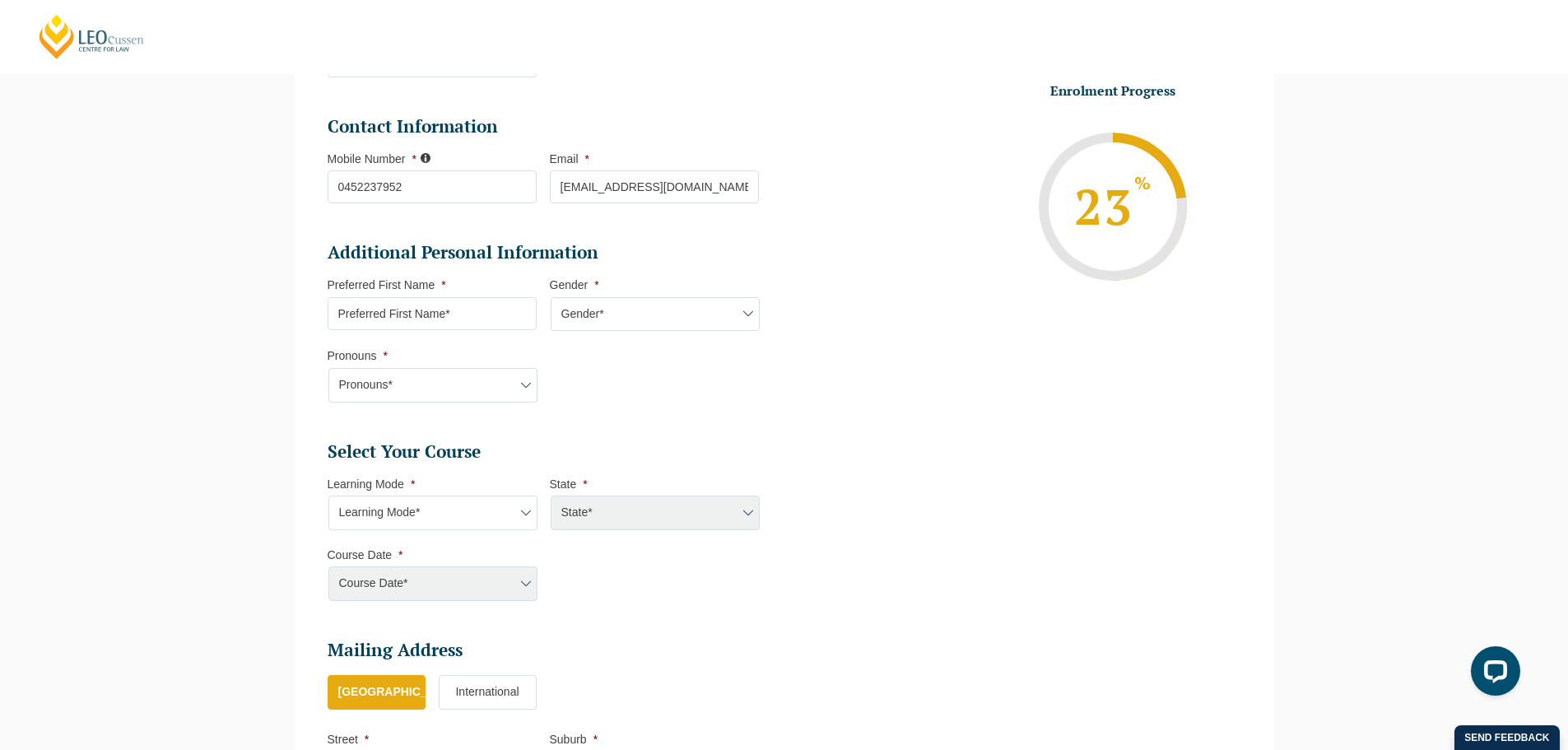
click at [470, 368] on select "Pronouns* She/Her/Hers He/Him/His They/Them/Theirs Other Prefer not to disclose" at bounding box center [433, 384] width 209 height 34
select select "She/Her/Hers"
click at [328, 368] on select "Pronouns* She/Her/Hers He/Him/His They/Them/Theirs Other Prefer not to disclose" at bounding box center [433, 384] width 209 height 34
click at [497, 321] on input "Preferred First Name *" at bounding box center [432, 313] width 209 height 33
type input "Sarah"
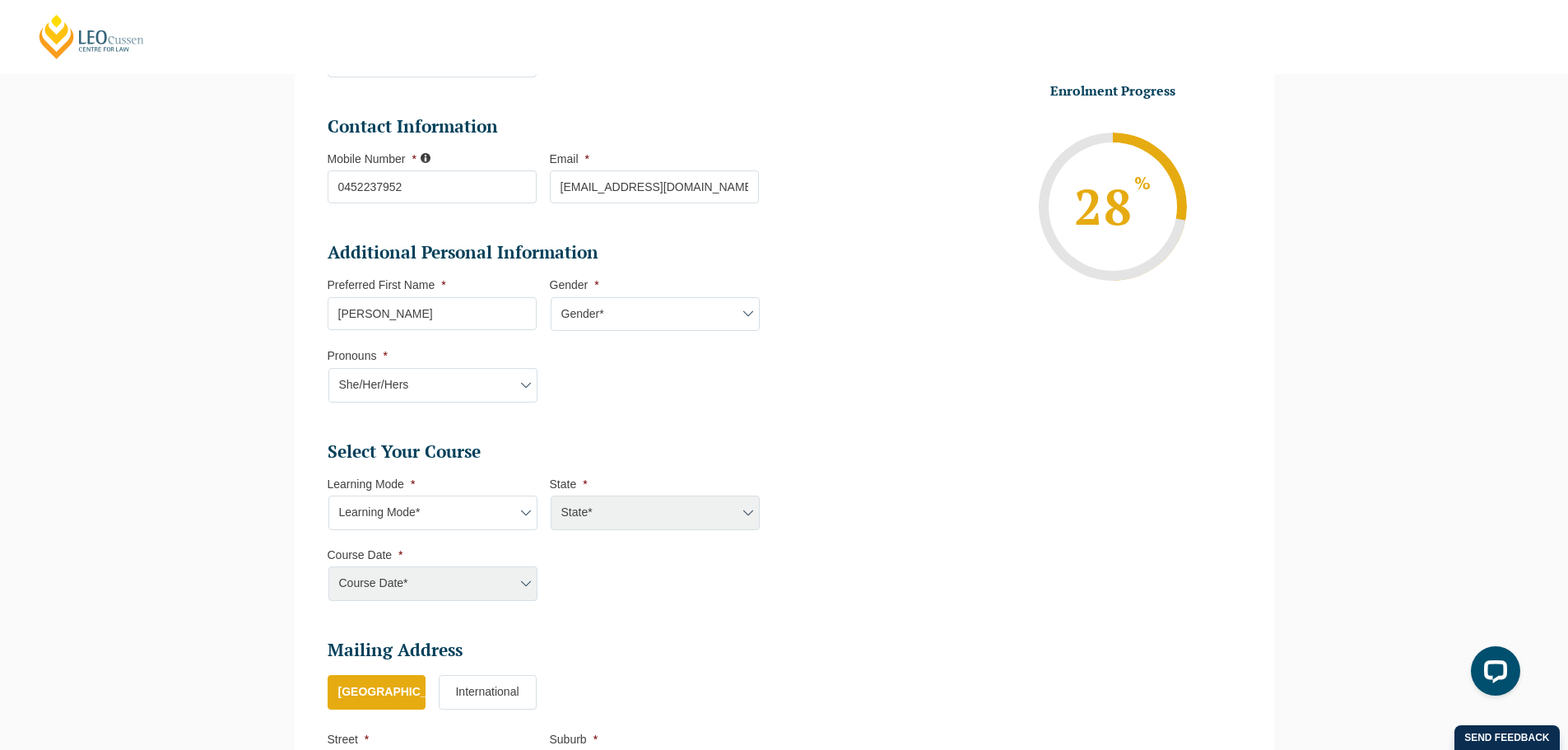
select select "VIC"
select select
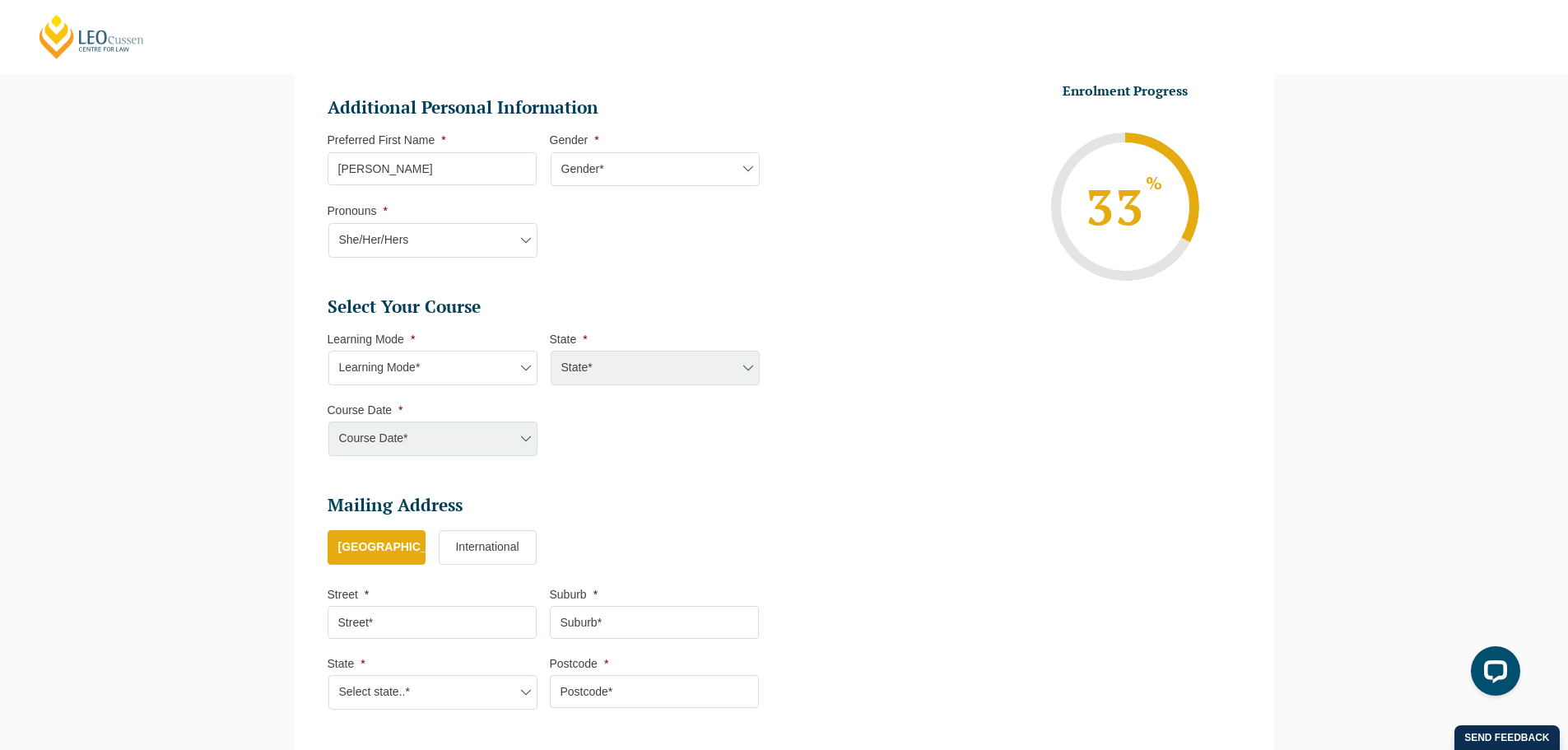
scroll to position [636, 0]
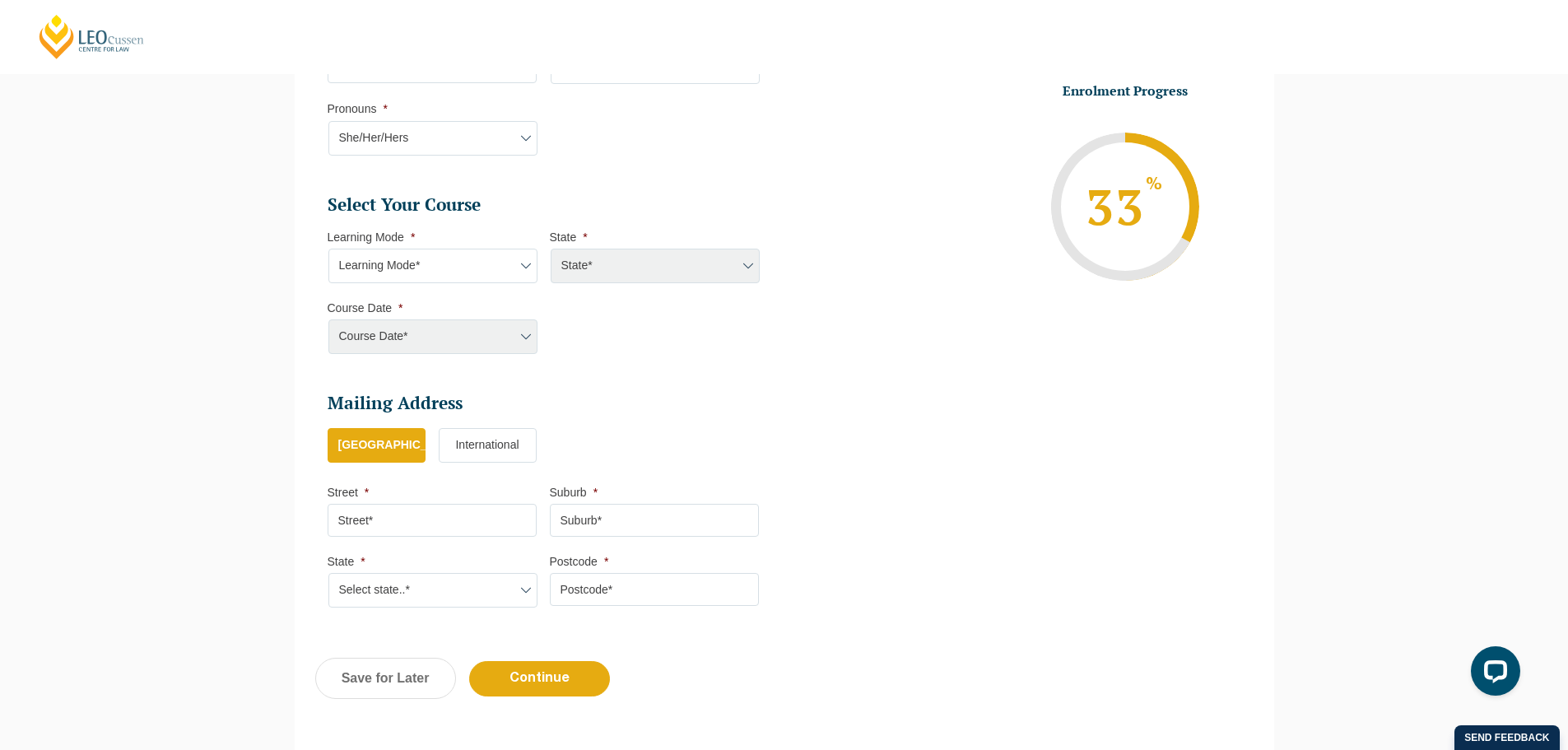
click at [444, 275] on select "Learning Mode* Online Full Time Learning Online Part Time Learning Blended Full…" at bounding box center [433, 265] width 209 height 34
select select "Online Part Time Learning"
click at [328, 248] on select "Learning Mode* Online Full Time Learning Online Part Time Learning Blended Full…" at bounding box center [433, 265] width 209 height 34
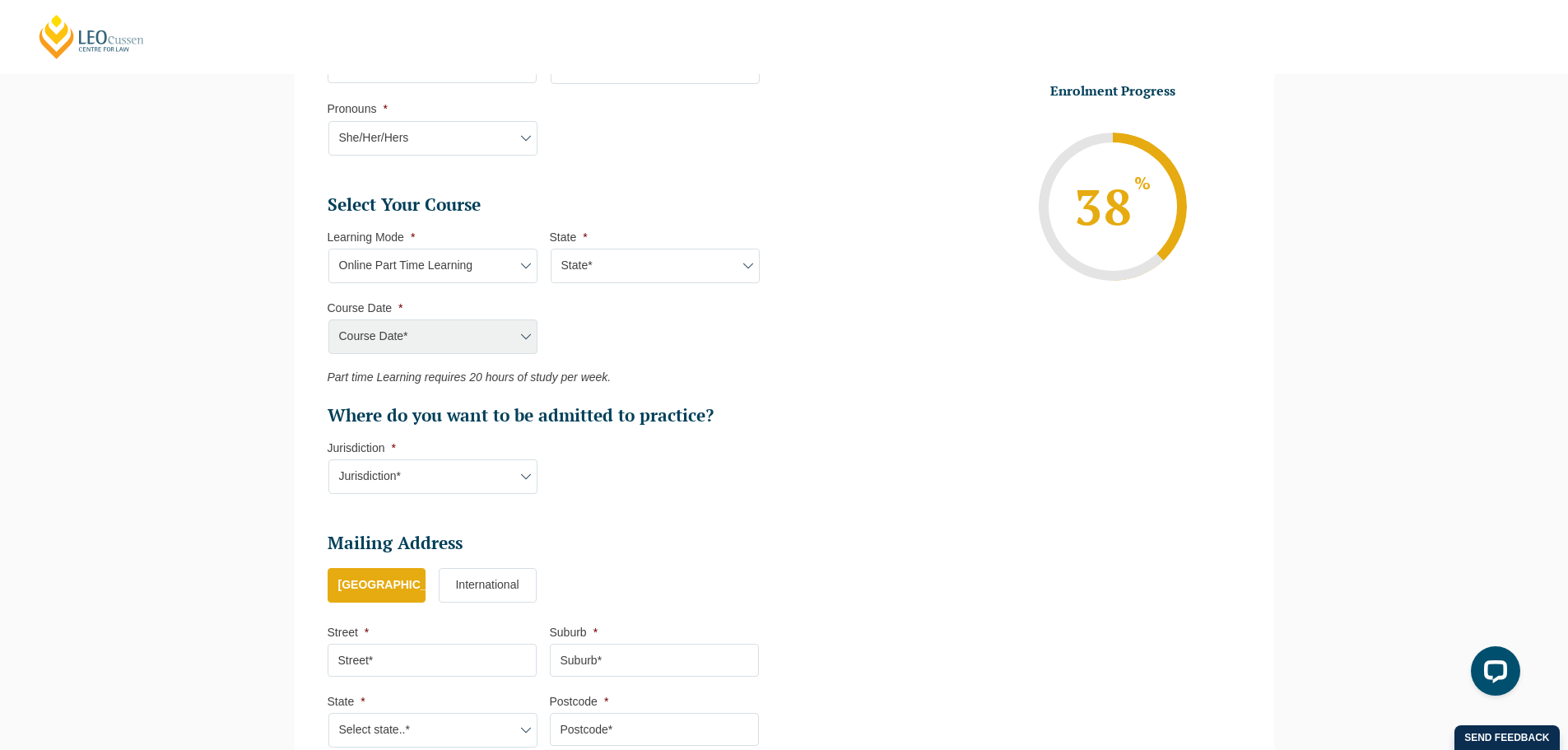
click at [597, 272] on select "State* National (ACT/NSW, VIC, QLD, SA, WA)" at bounding box center [655, 265] width 209 height 34
select select "National (ACT/NSW, VIC, QLD, SA, WA)"
click at [551, 248] on select "State* National (ACT/NSW, VIC, QLD, SA, WA)" at bounding box center [655, 265] width 209 height 34
click at [437, 264] on select "Learning Mode* Online Full Time Learning Online Part Time Learning Blended Full…" at bounding box center [433, 265] width 209 height 34
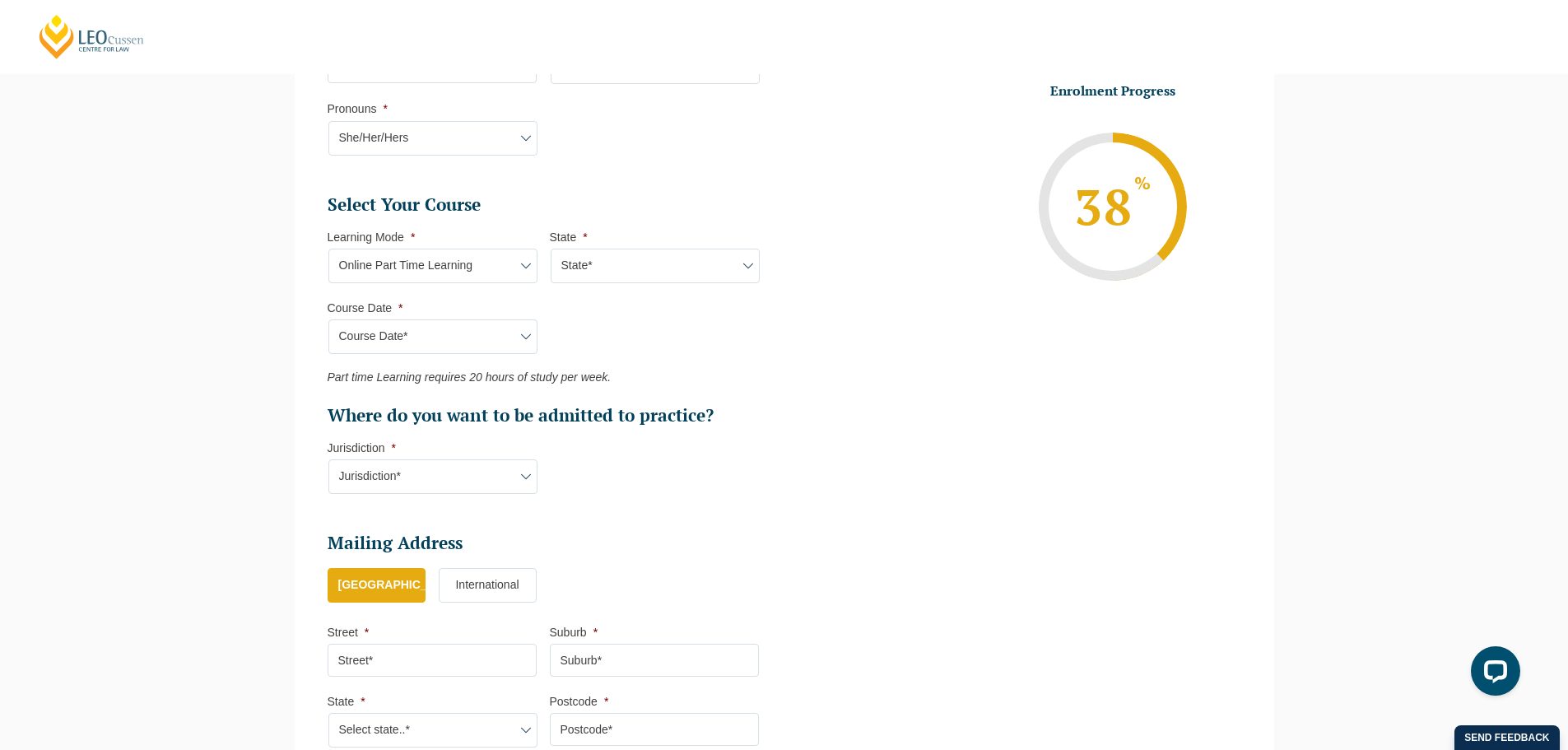
click at [454, 331] on select "Course Date* September 2025 (08-Sep-2025 to 17-Apr-2026) January 2026 (27-Jan-2…" at bounding box center [433, 336] width 209 height 34
select select "September 2025 (08-Sep-2025 to 17-Apr-2026)"
click at [328, 319] on select "Course Date* September 2025 (08-Sep-2025 to 17-Apr-2026) January 2026 (27-Jan-2…" at bounding box center [433, 336] width 209 height 34
type input "Intake 09 September 2025 PT"
type input "Practical Legal Training (NAT)"
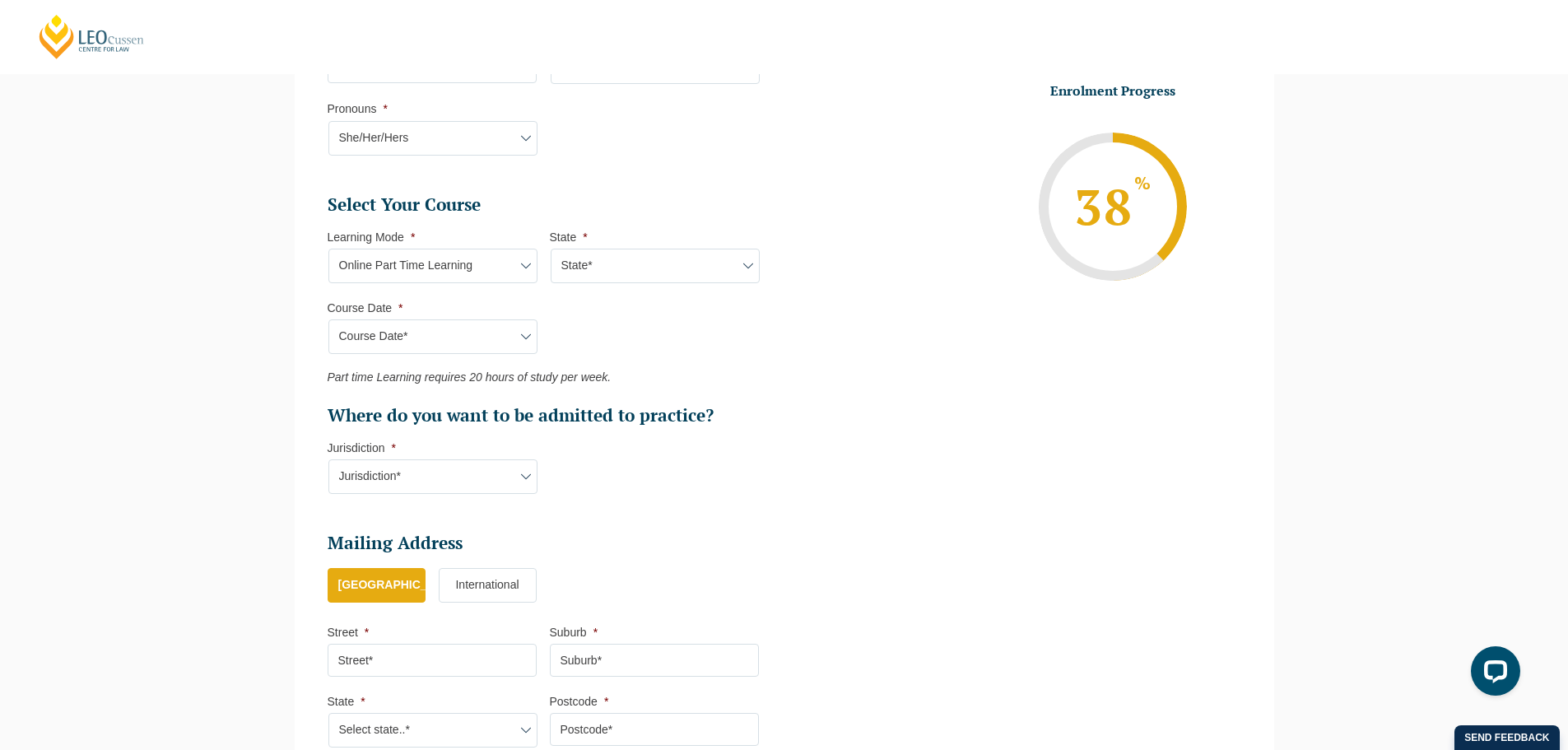
select select "NAT PLT (SEP) 2025 Part Time Online"
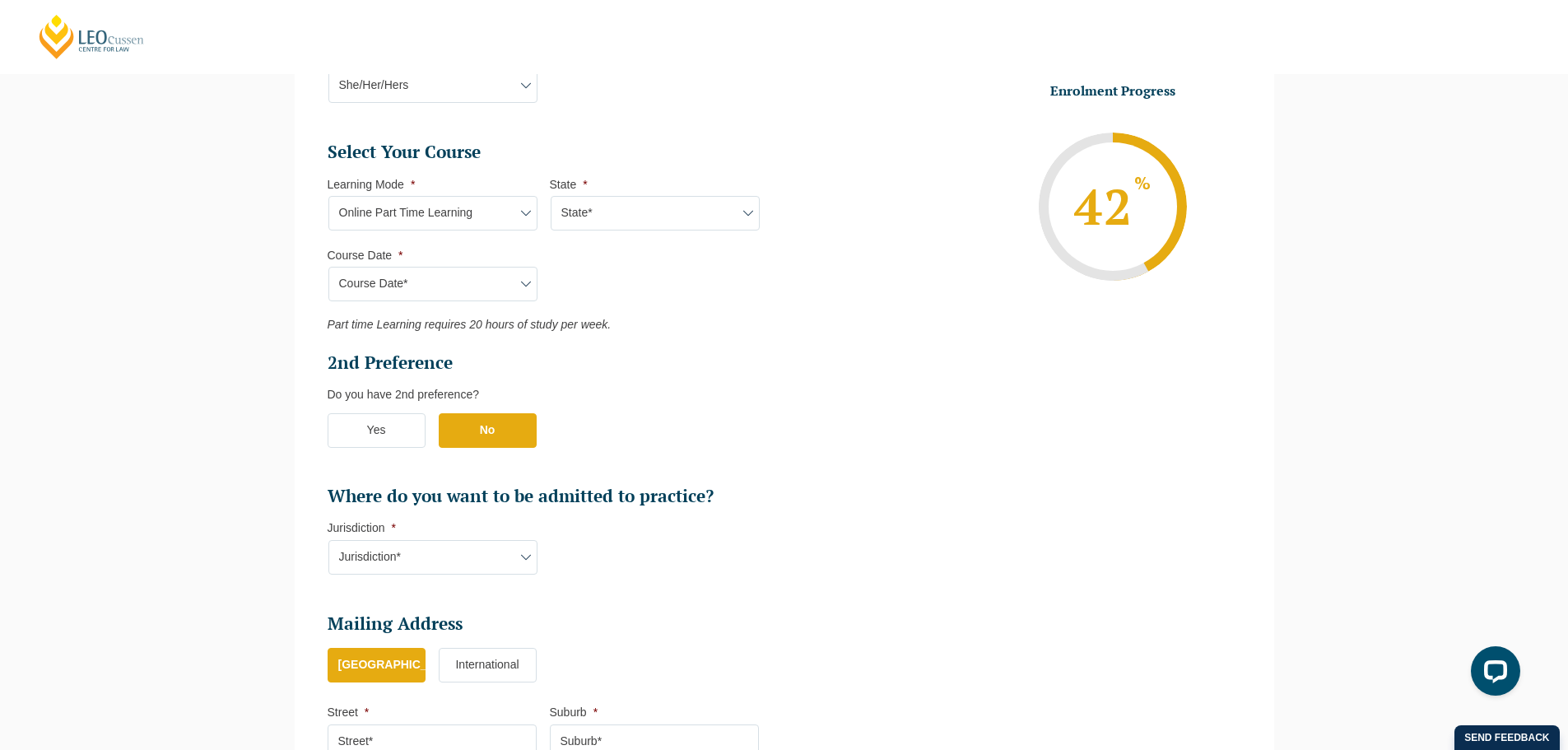
scroll to position [718, 0]
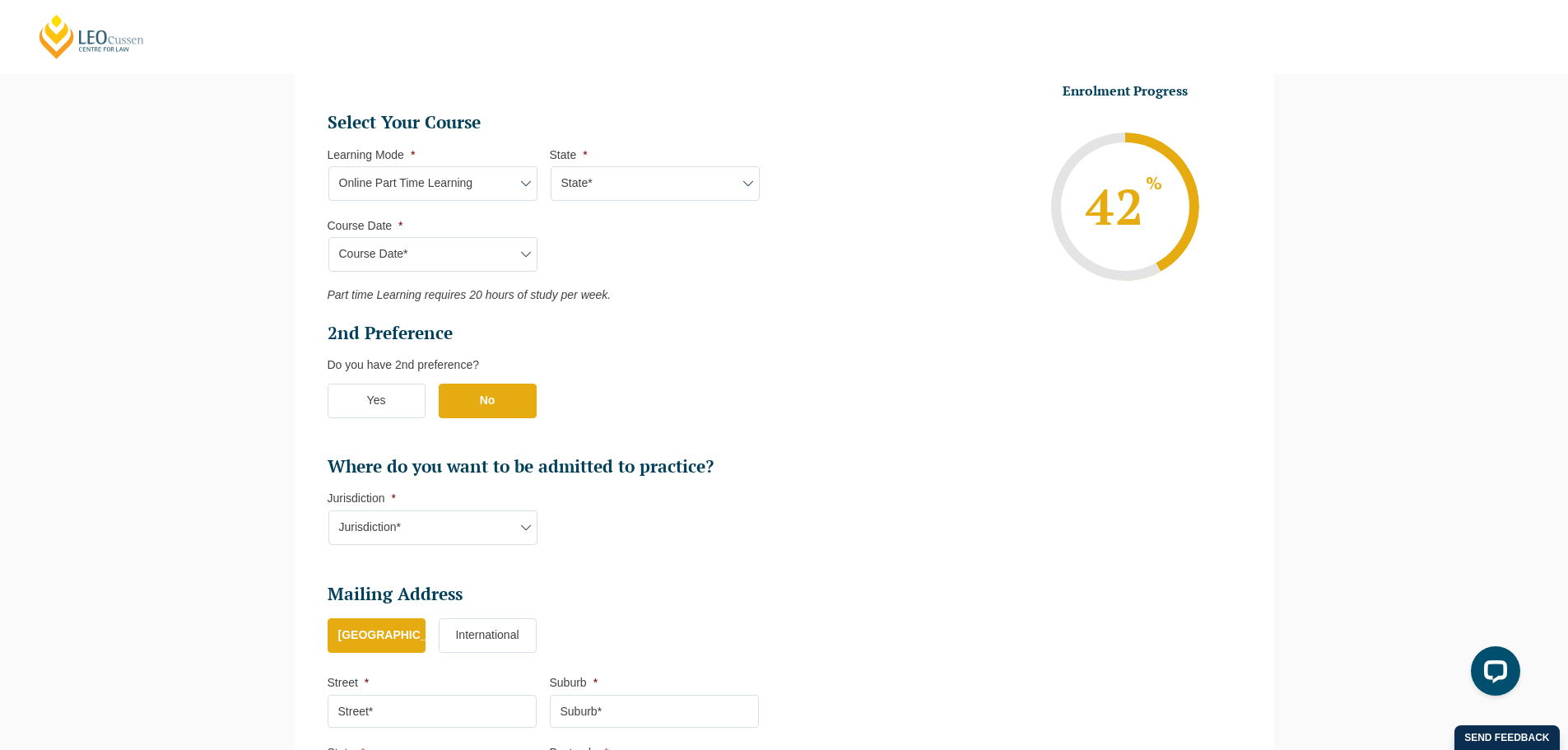
click at [382, 395] on label "Yes" at bounding box center [376, 400] width 98 height 34
click at [0, 0] on input "Yes" at bounding box center [0, 0] width 0 height 0
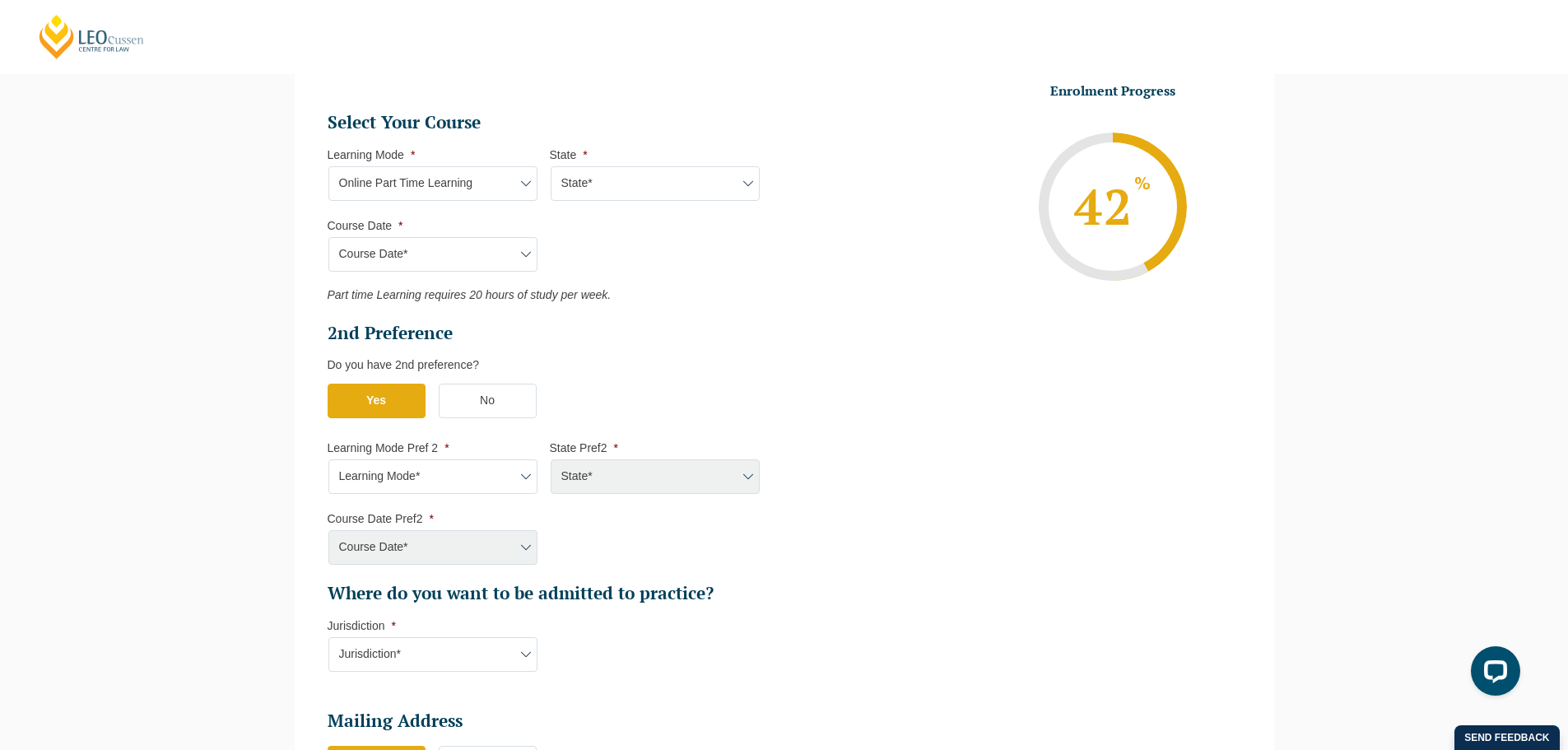
click at [470, 391] on label "No" at bounding box center [487, 400] width 98 height 34
click at [0, 0] on input "No" at bounding box center [0, 0] width 0 height 0
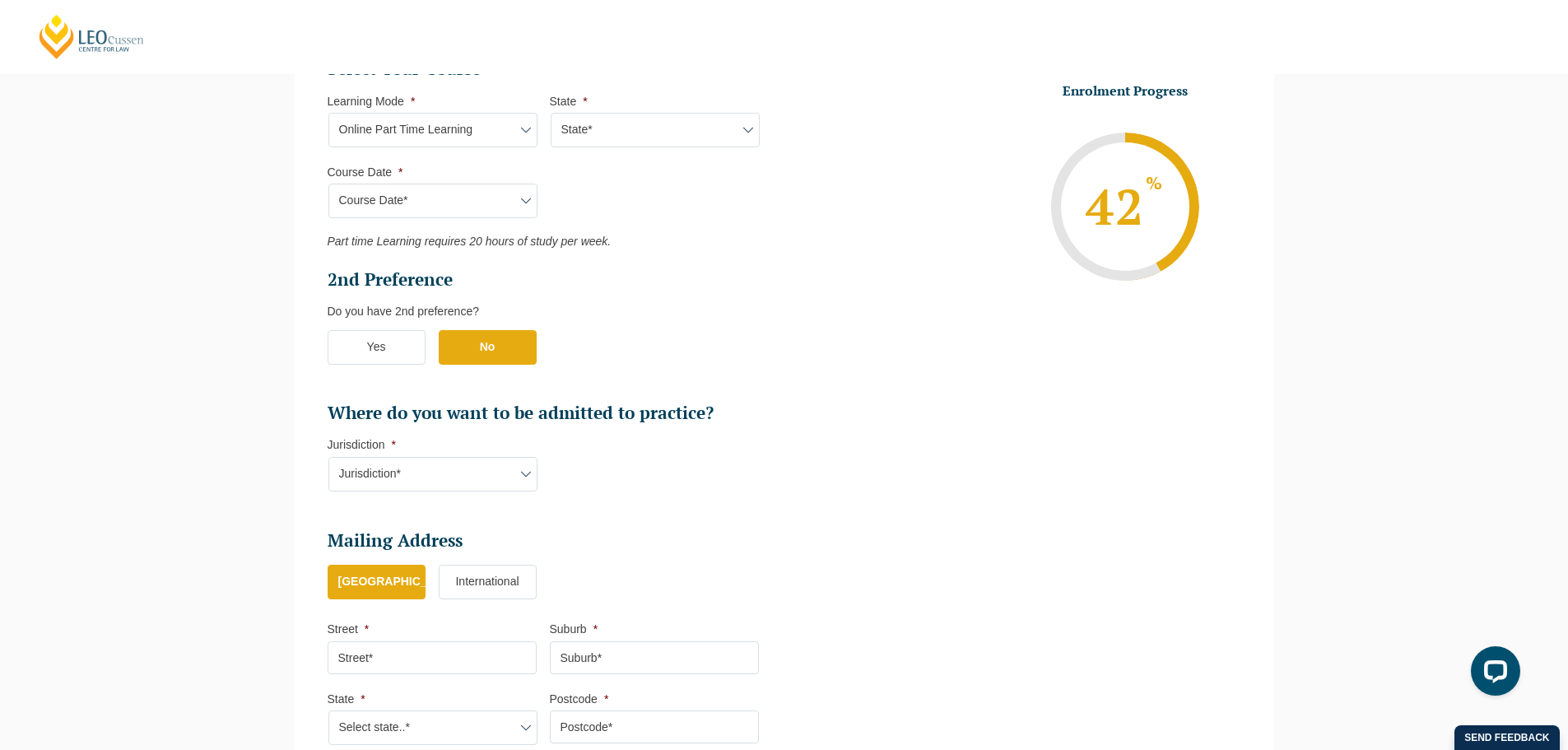
scroll to position [801, 0]
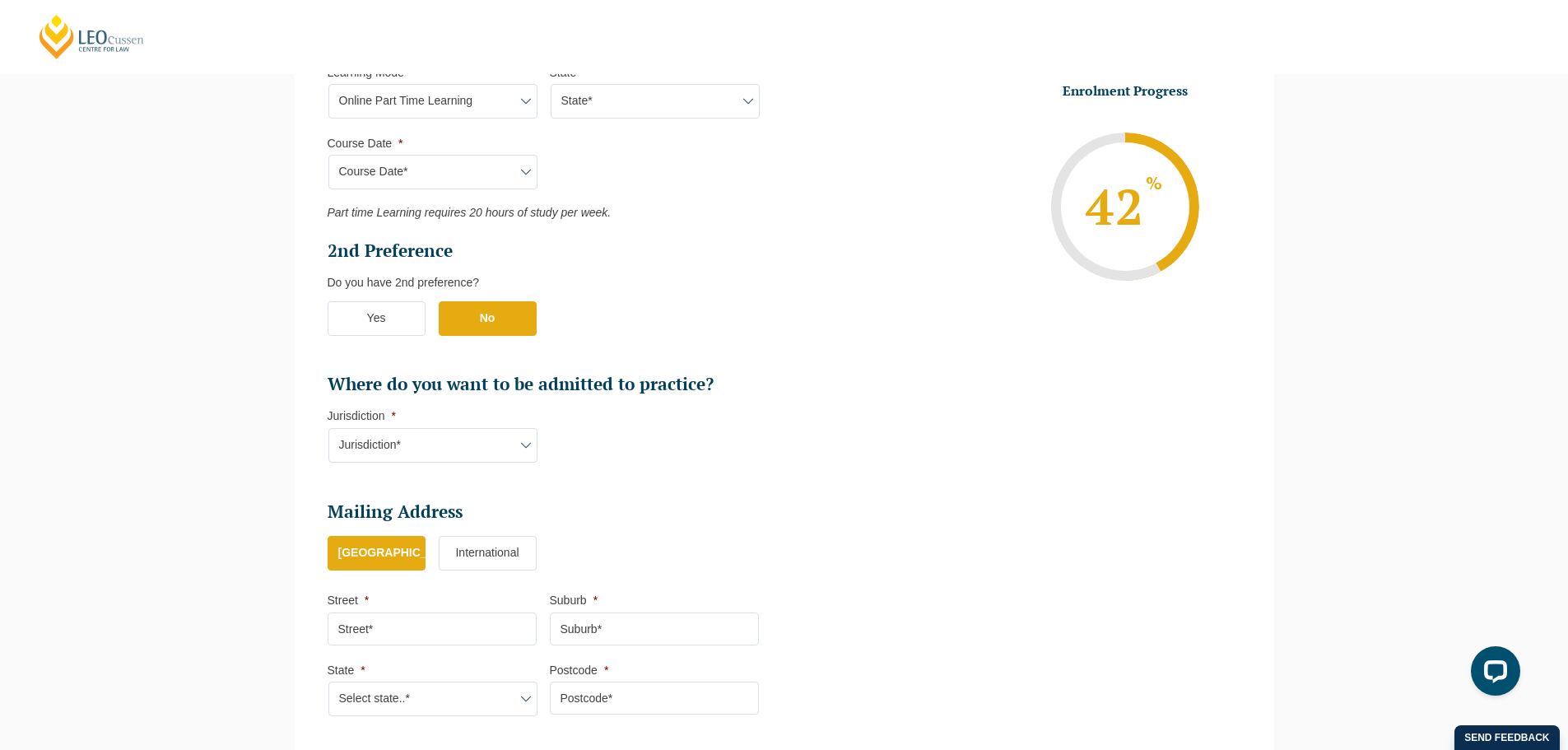
click at [414, 315] on label "Yes" at bounding box center [376, 318] width 98 height 34
click at [0, 0] on input "Yes" at bounding box center [0, 0] width 0 height 0
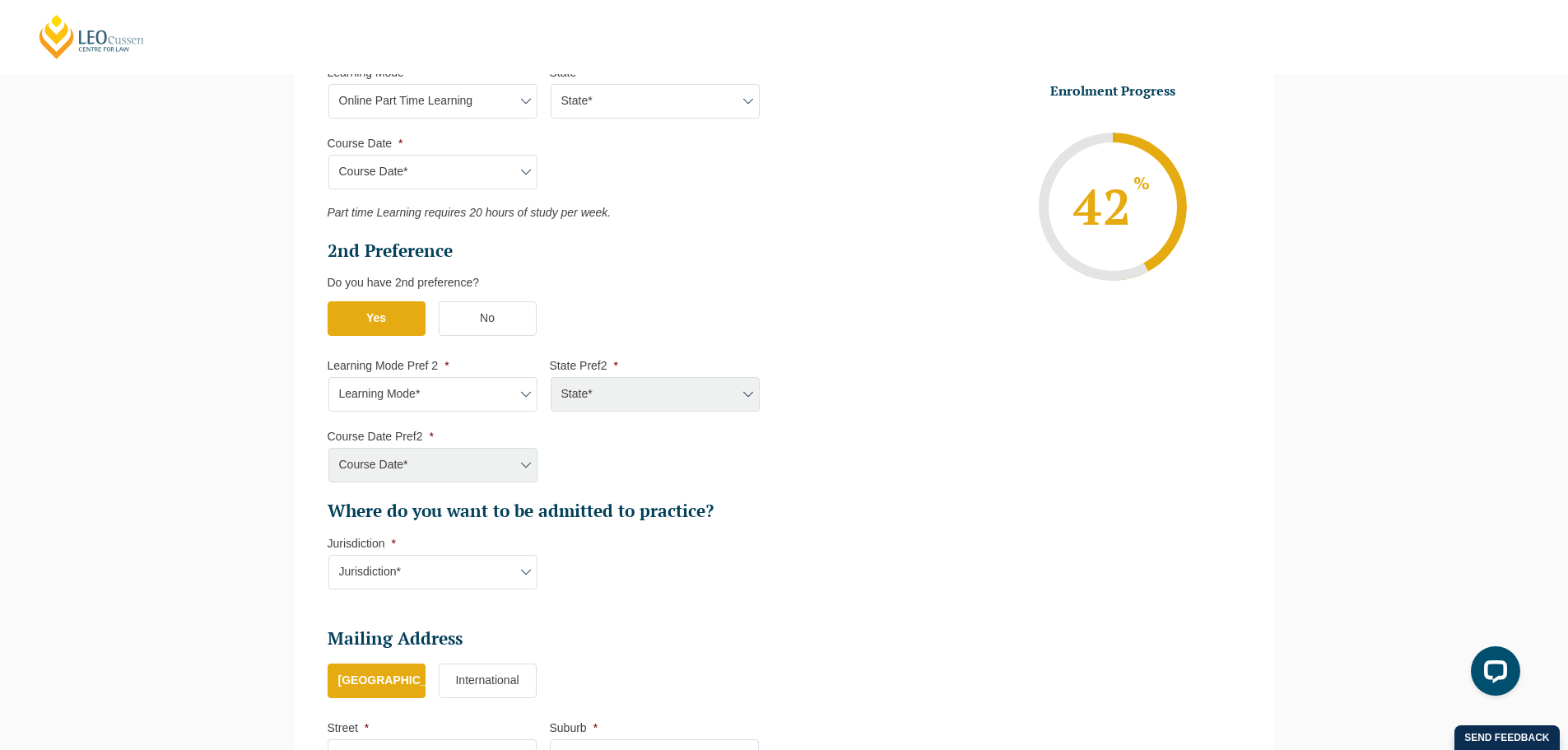
click at [462, 394] on select "Learning Mode* Online Full Time Learning Online Part Time Learning Blended Full…" at bounding box center [433, 394] width 209 height 34
select select "Online Full Time Learning"
click at [328, 377] on select "Learning Mode* Online Full Time Learning Online Part Time Learning Blended Full…" at bounding box center [433, 394] width 209 height 34
click at [615, 388] on select "State* National (ACT/NSW, VIC, QLD, SA, WA)" at bounding box center [655, 394] width 209 height 34
select select "National (ACT/NSW, VIC, QLD, SA, WA)"
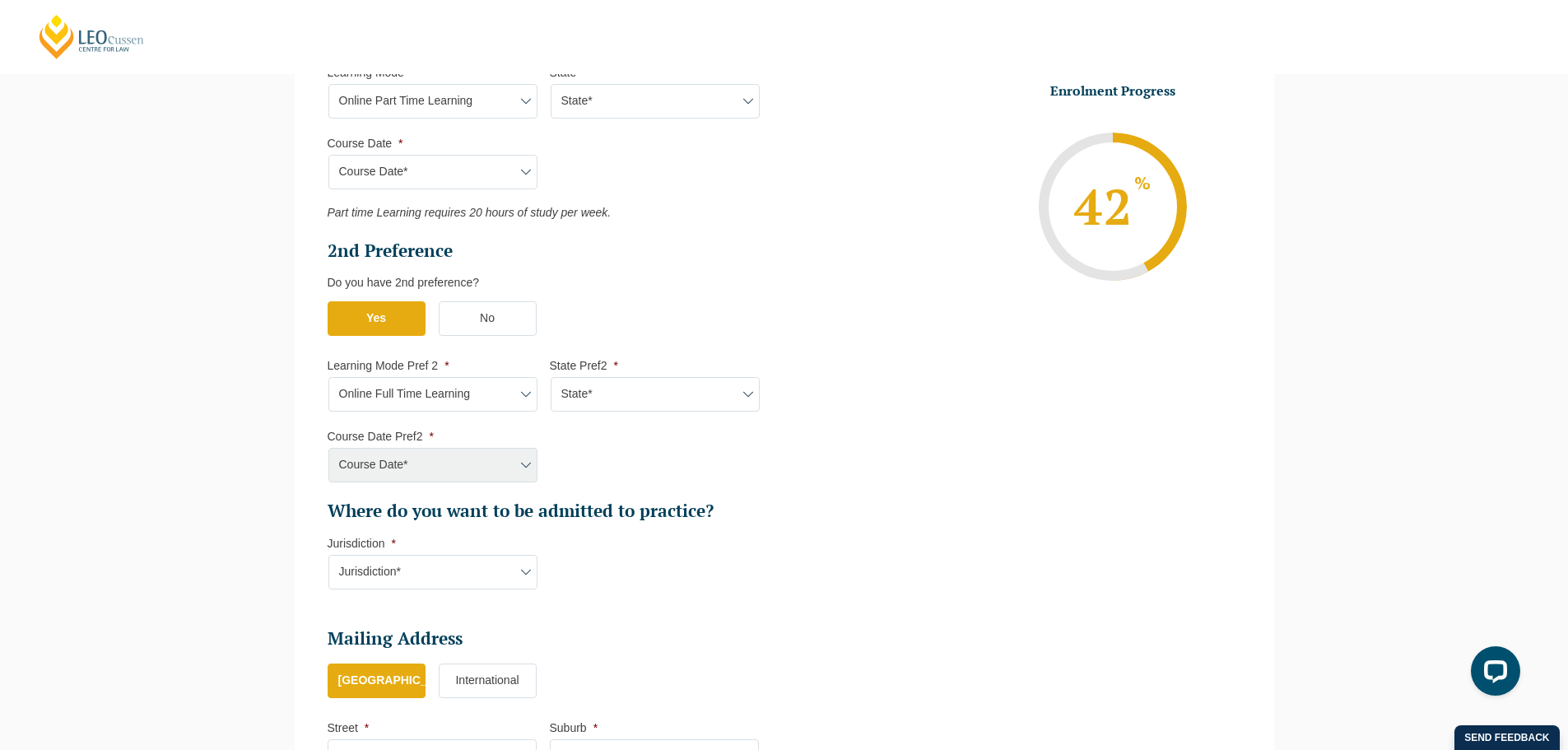
click at [551, 377] on select "State* National (ACT/NSW, VIC, QLD, SA, WA)" at bounding box center [655, 394] width 209 height 34
click at [487, 466] on select "Course Date* September 2025 (22-Sep-2025 to 20-Feb-2026) December 2025 (08-Dec-…" at bounding box center [433, 464] width 209 height 34
select select "September 2025 (22-Sep-2025 to 20-Feb-2026)"
click at [328, 448] on select "Course Date* September 2025 (22-Sep-2025 to 20-Feb-2026) December 2025 (08-Dec-…" at bounding box center [433, 464] width 209 height 34
type input "Intake 10 September 2025 FT"
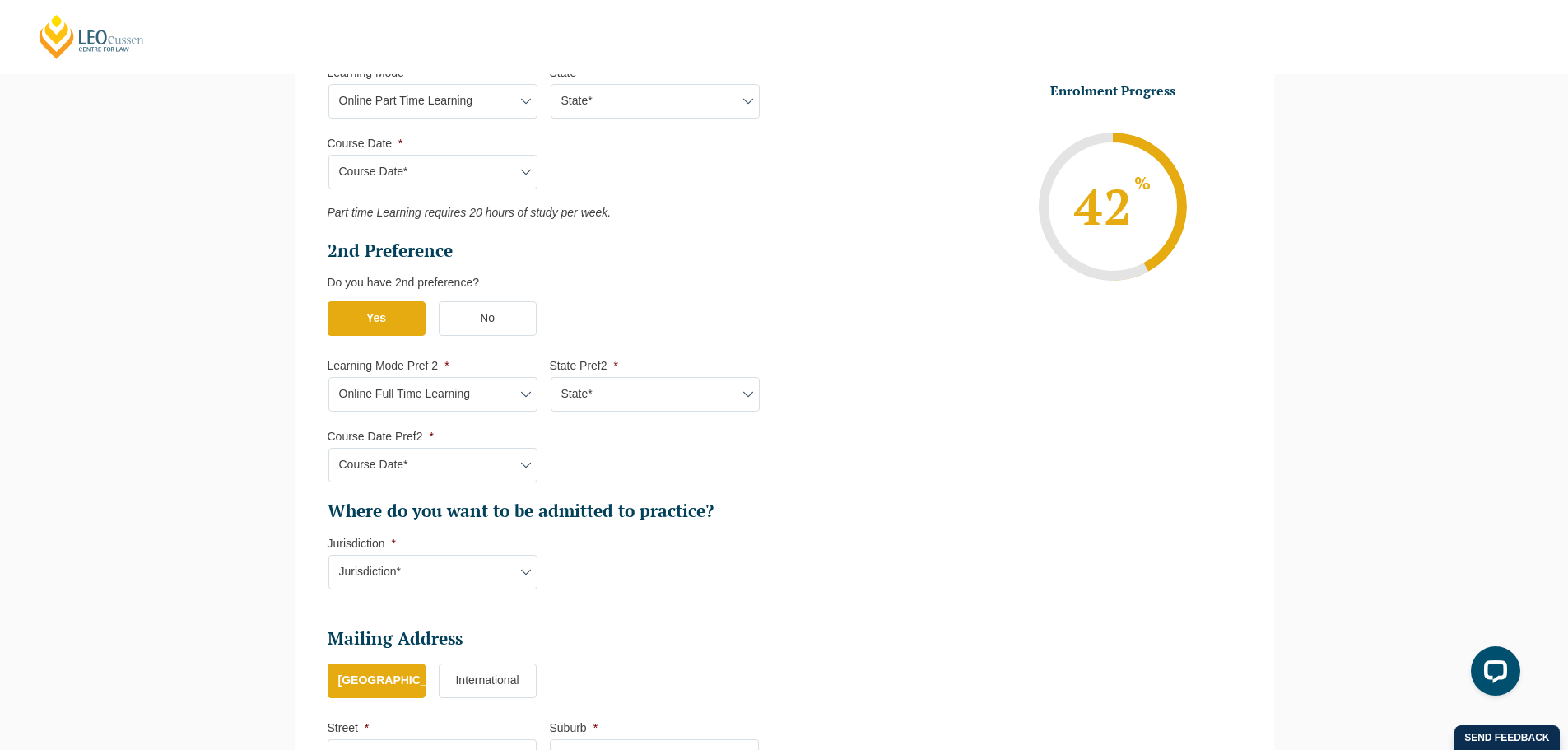
type input "Practical Legal Training (NAT)"
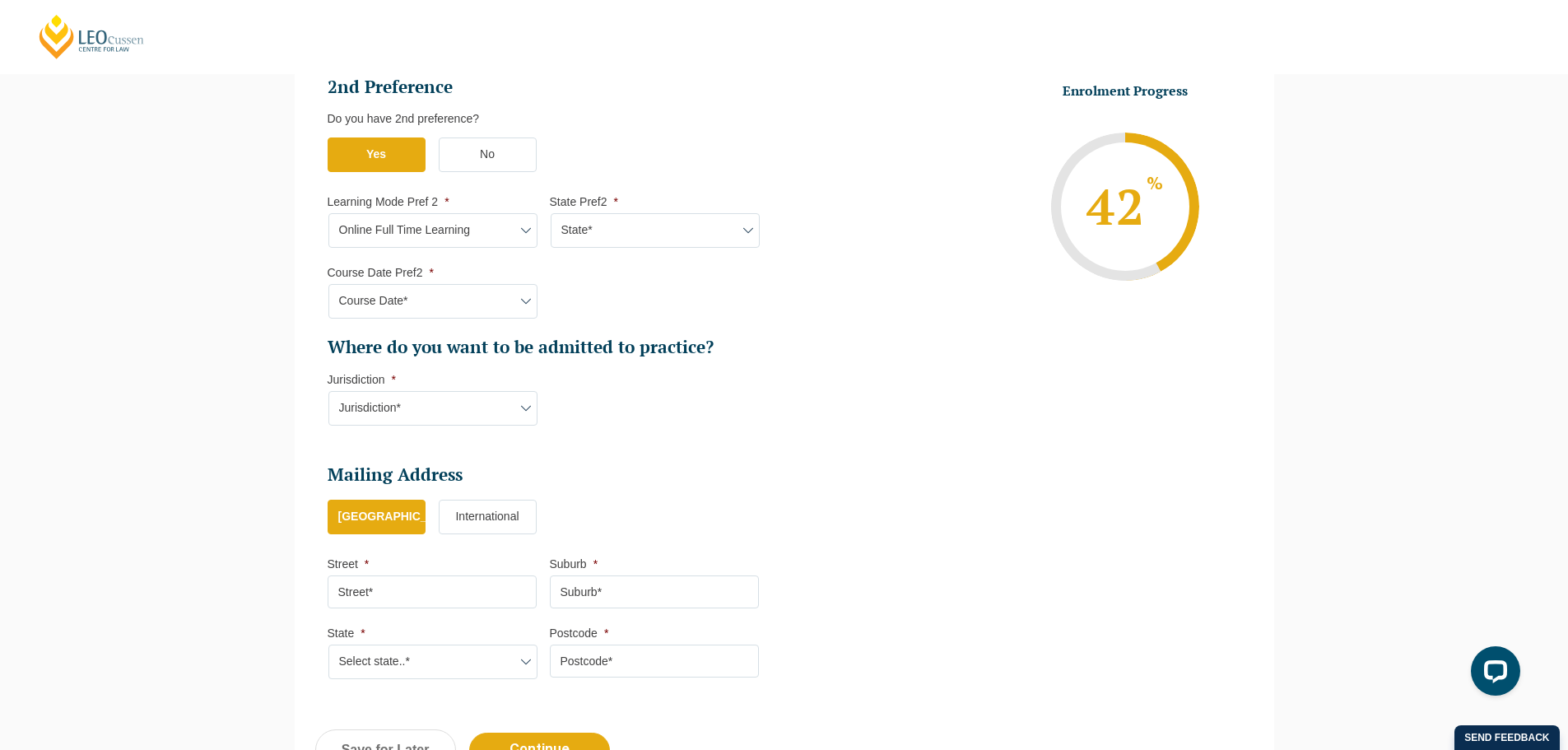
scroll to position [965, 0]
click at [442, 416] on select "Jurisdiction* VIC ACT/NSW SA WA QLD" at bounding box center [433, 407] width 209 height 34
select select "VIC"
click at [328, 390] on select "Jurisdiction* VIC ACT/NSW SA WA QLD" at bounding box center [433, 407] width 209 height 34
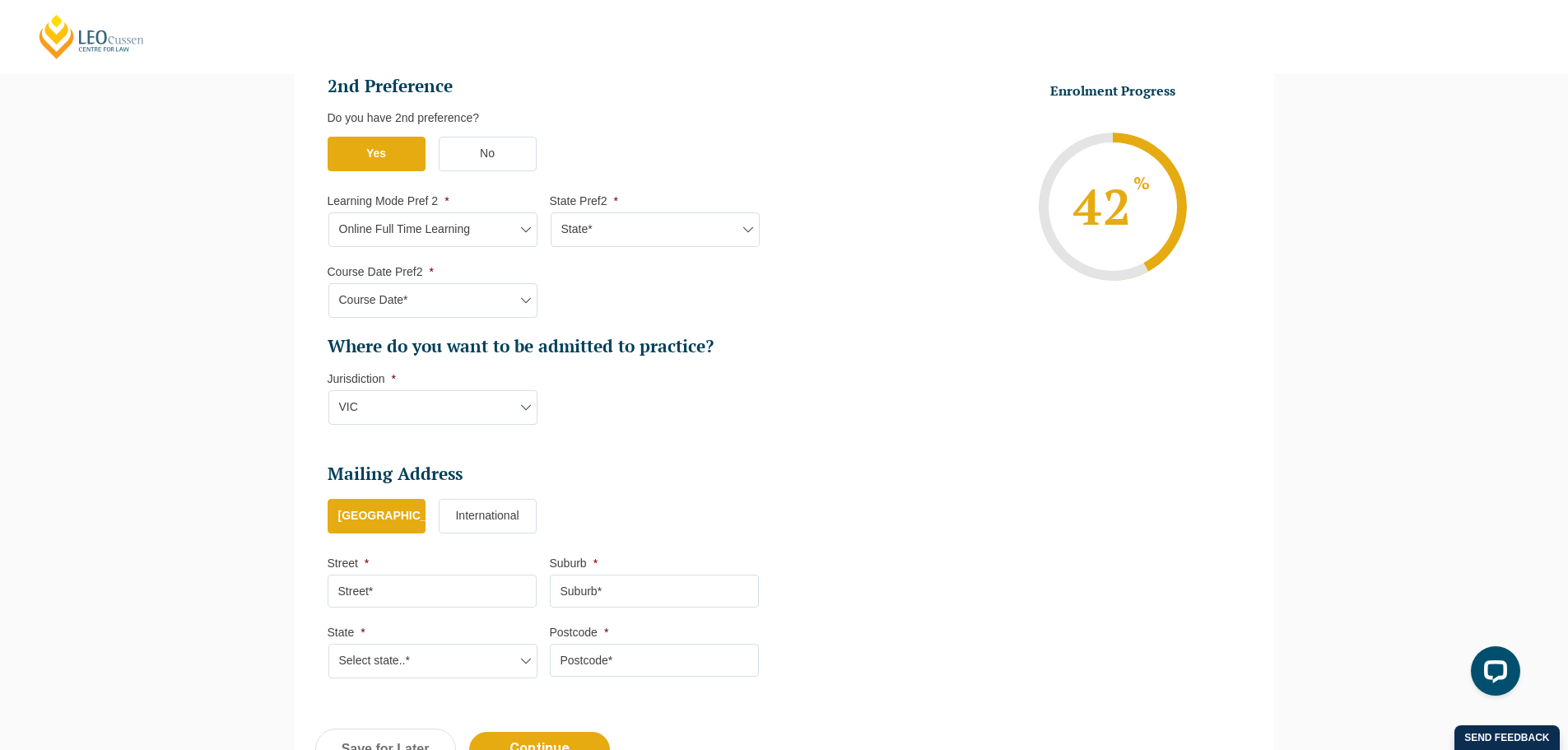
click at [450, 391] on select "Jurisdiction* VIC ACT/NSW SA WA QLD" at bounding box center [433, 407] width 209 height 34
click at [328, 390] on select "Jurisdiction* VIC ACT/NSW SA WA QLD" at bounding box center [433, 407] width 209 height 34
click at [440, 403] on select "Jurisdiction* VIC ACT/NSW SA WA QLD" at bounding box center [433, 407] width 209 height 34
select select "VIC"
click at [328, 390] on select "Jurisdiction* VIC ACT/NSW SA WA QLD" at bounding box center [433, 407] width 209 height 34
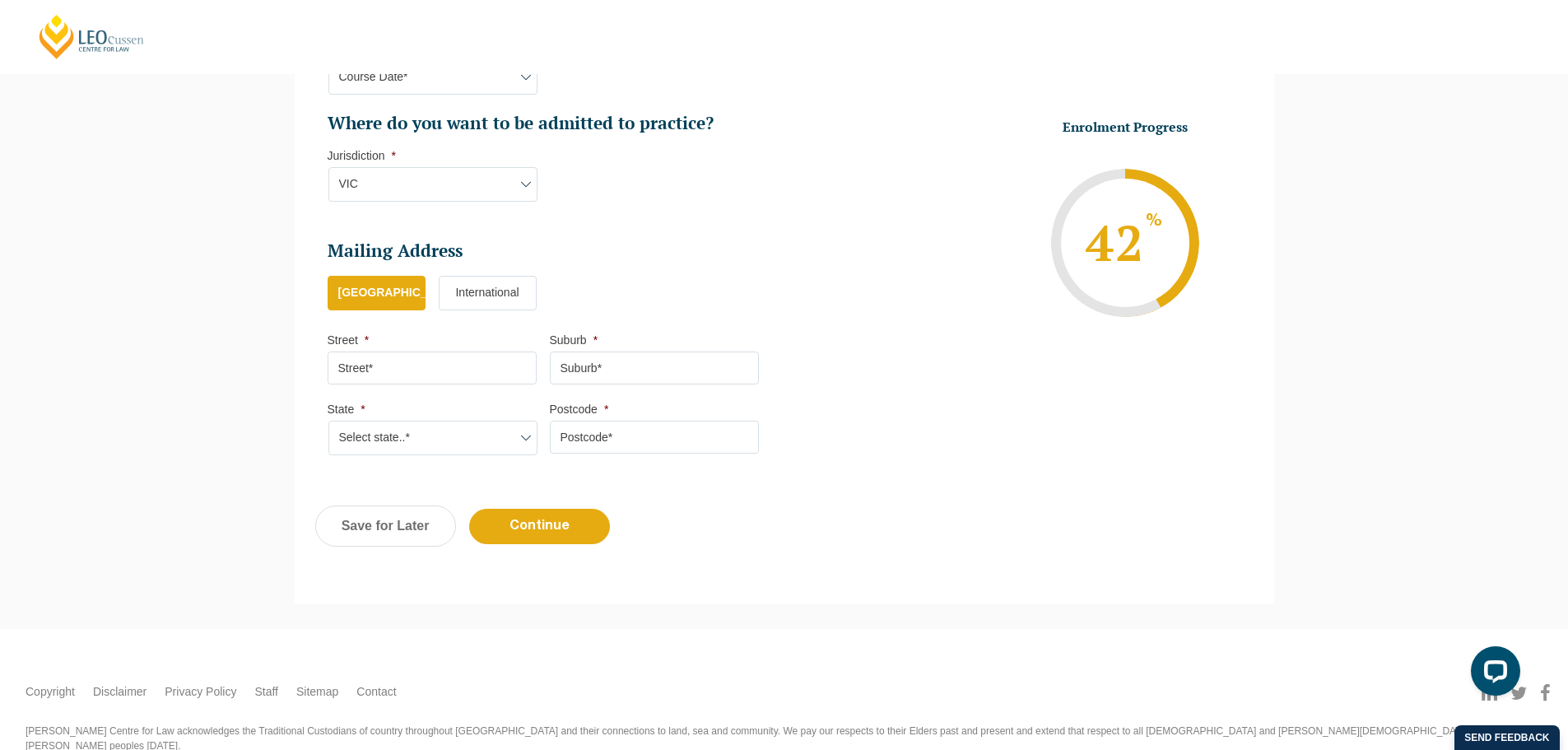
scroll to position [1212, 0]
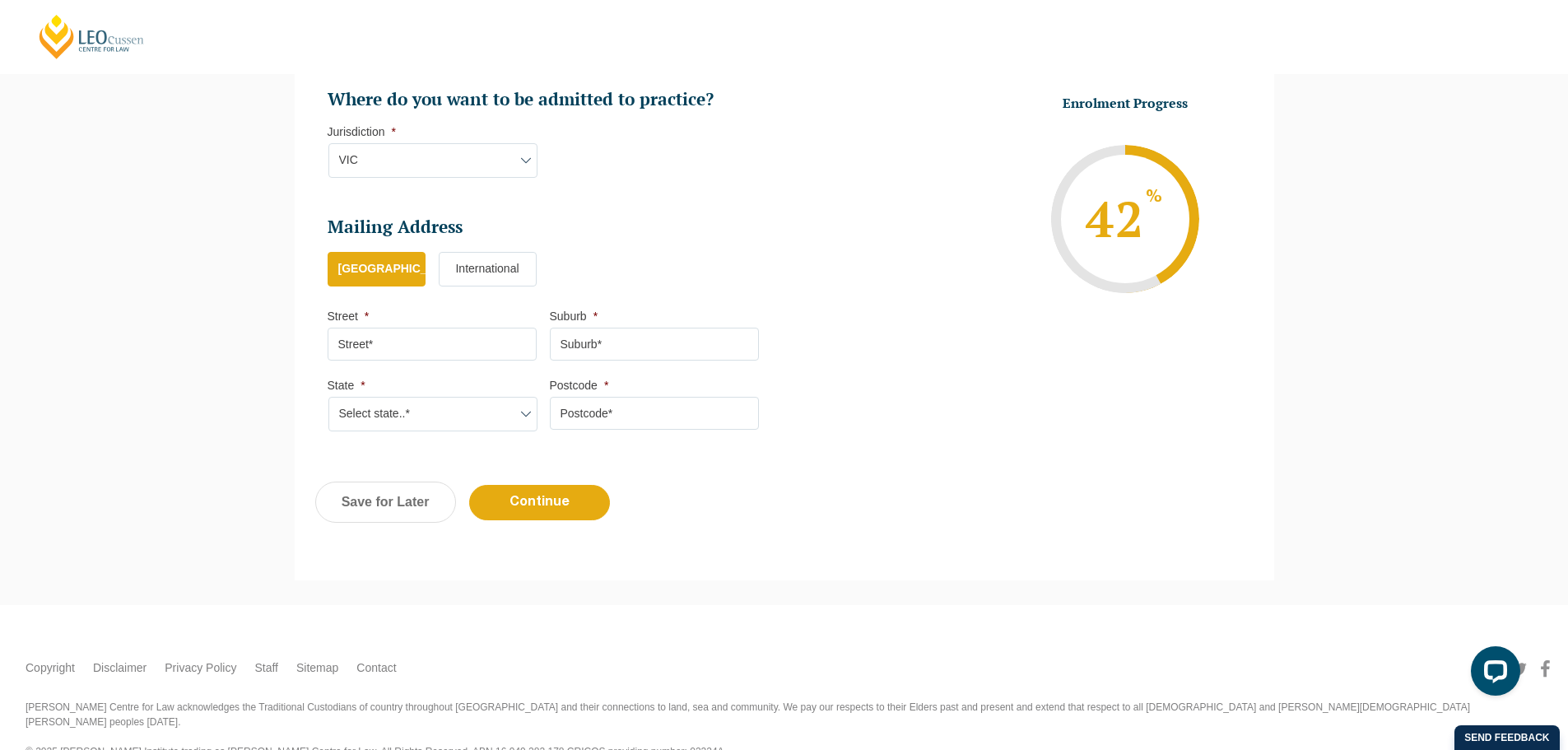
click at [428, 342] on input "Street *" at bounding box center [432, 343] width 209 height 33
type input "32 Truganina Avenue"
type input "Seabrook"
select select "VIC"
type input "3028"
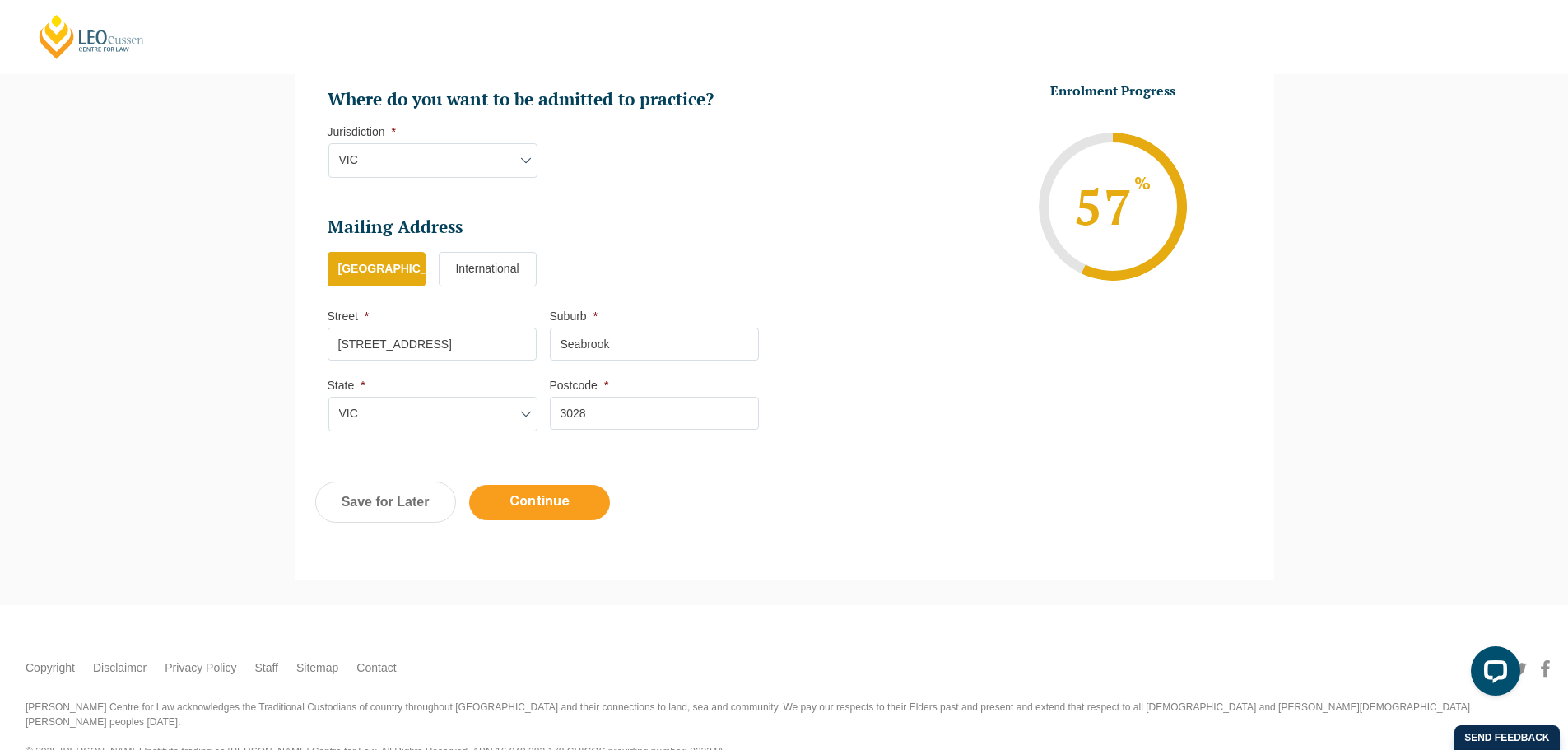
click at [560, 494] on input "Continue" at bounding box center [539, 502] width 141 height 35
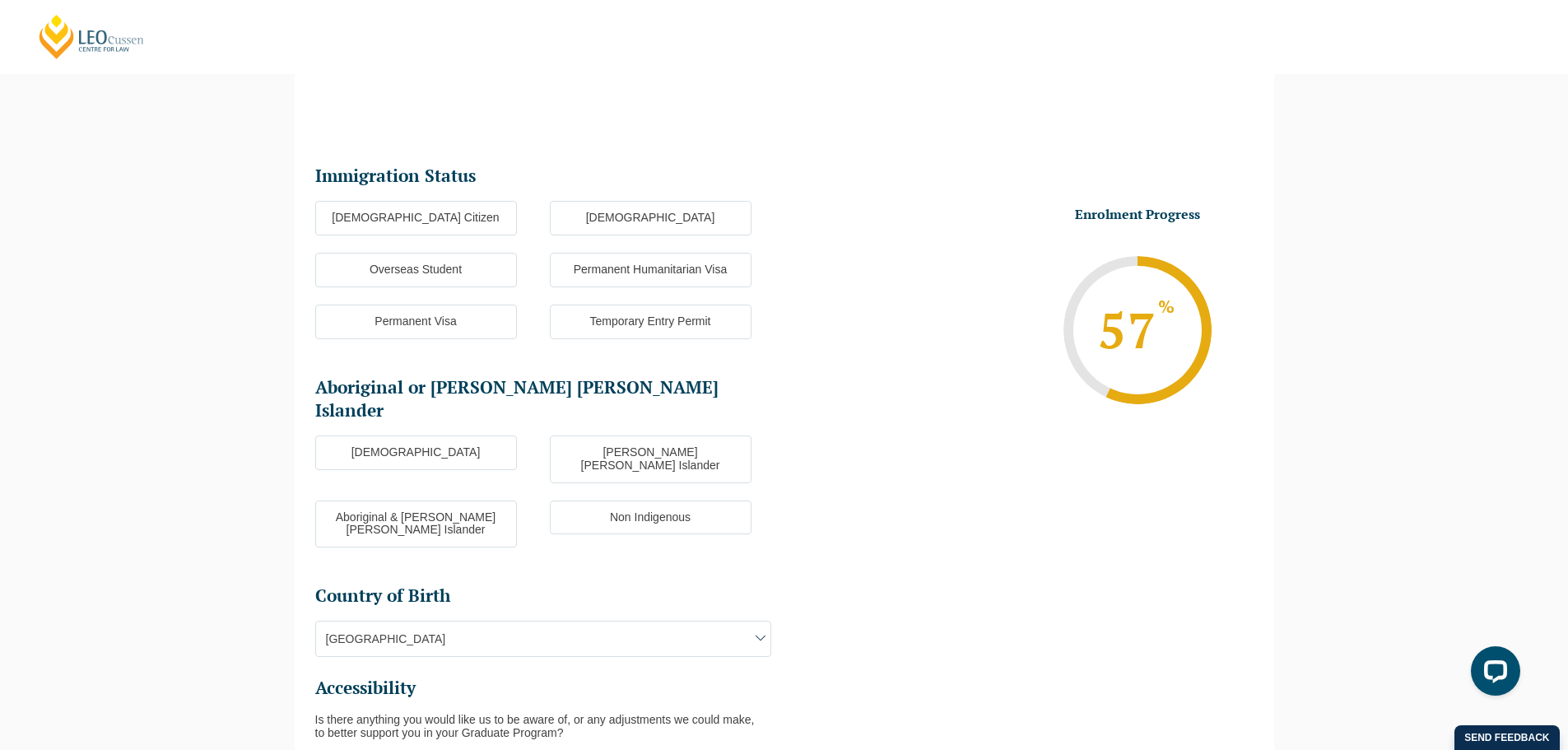
scroll to position [142, 0]
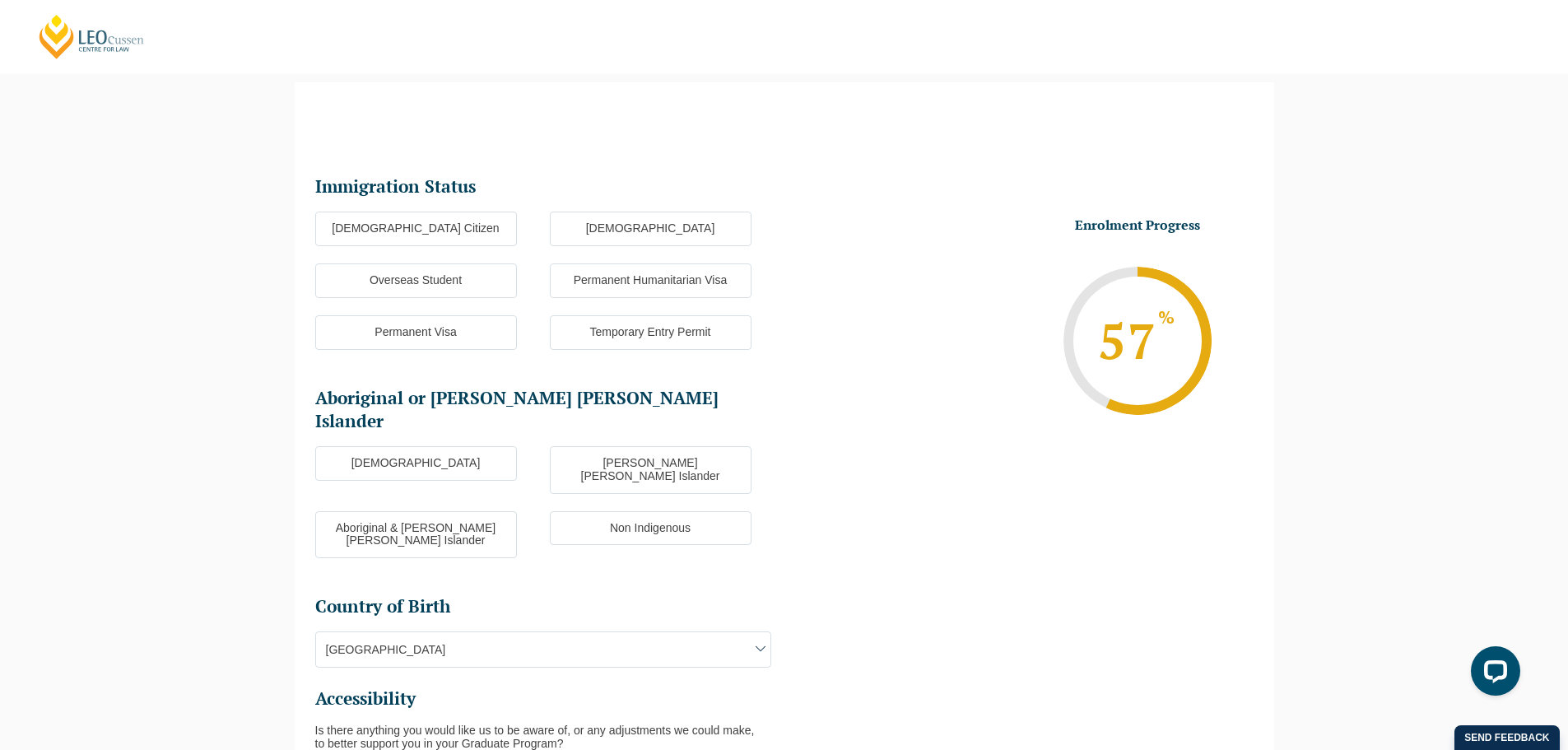
click at [431, 221] on label "Australian Citizen" at bounding box center [416, 228] width 202 height 34
click at [0, 0] on input "Australian Citizen" at bounding box center [0, 0] width 0 height 0
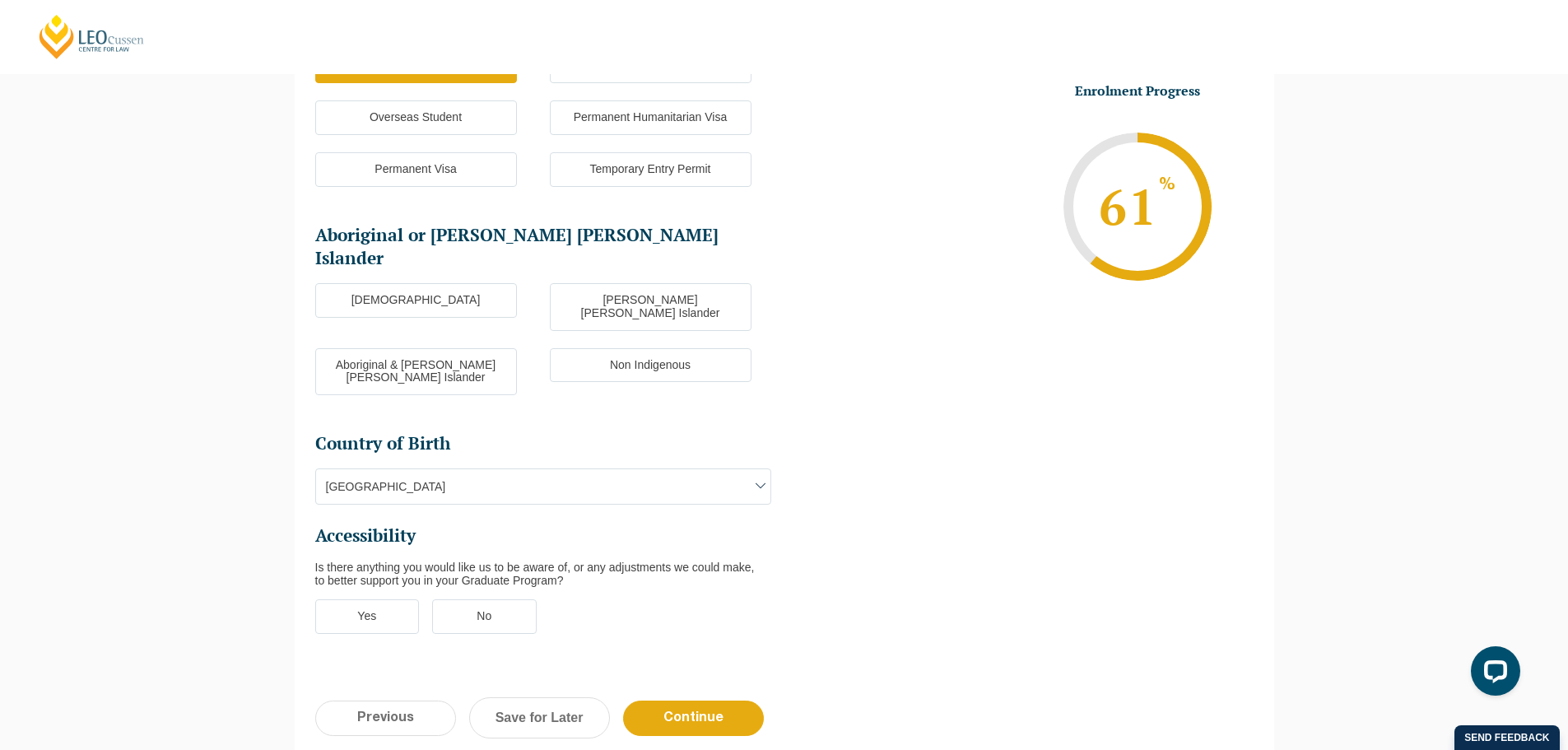
scroll to position [307, 0]
click at [663, 346] on label "Non Indigenous" at bounding box center [650, 363] width 202 height 34
click at [0, 0] on input "Non Indigenous" at bounding box center [0, 0] width 0 height 0
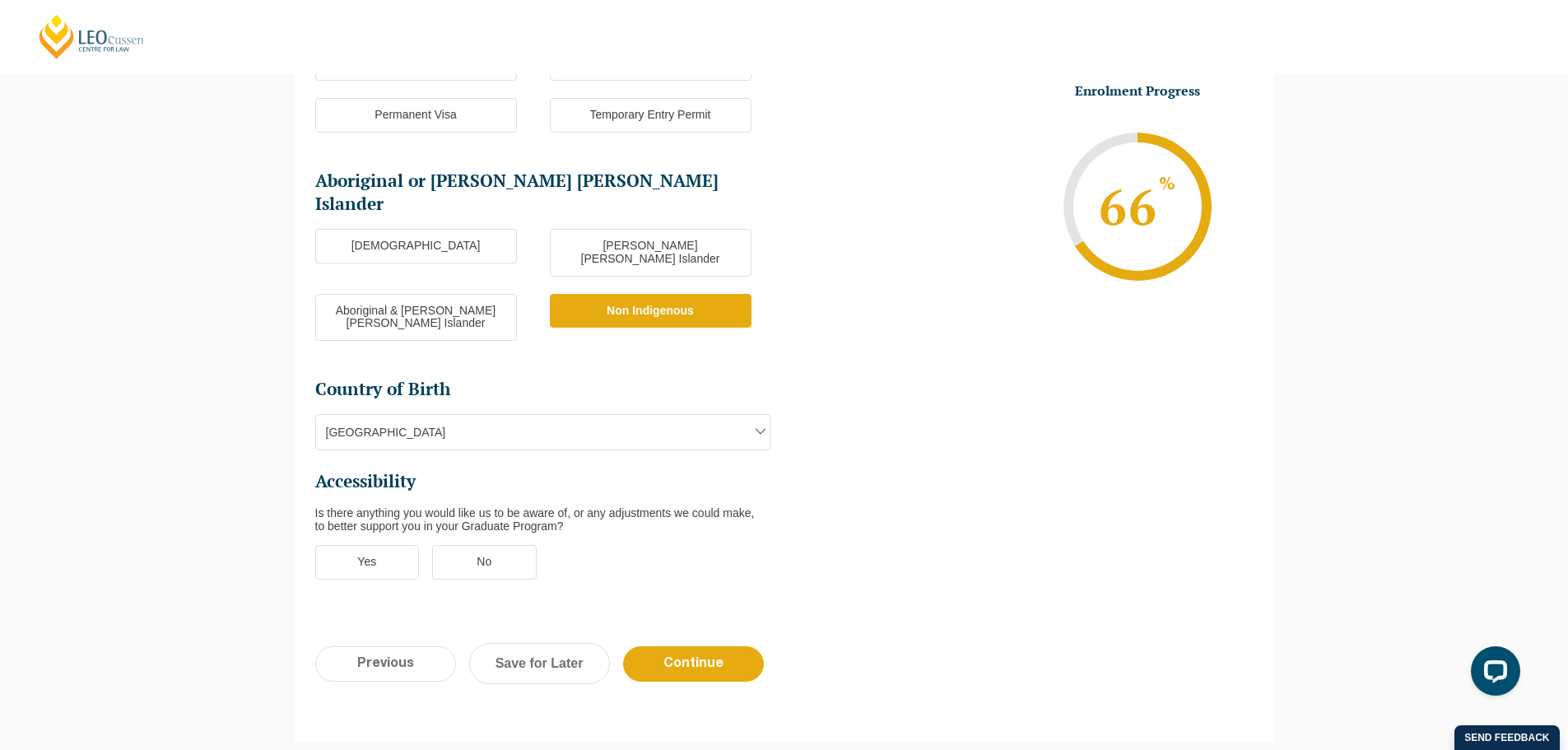
scroll to position [389, 0]
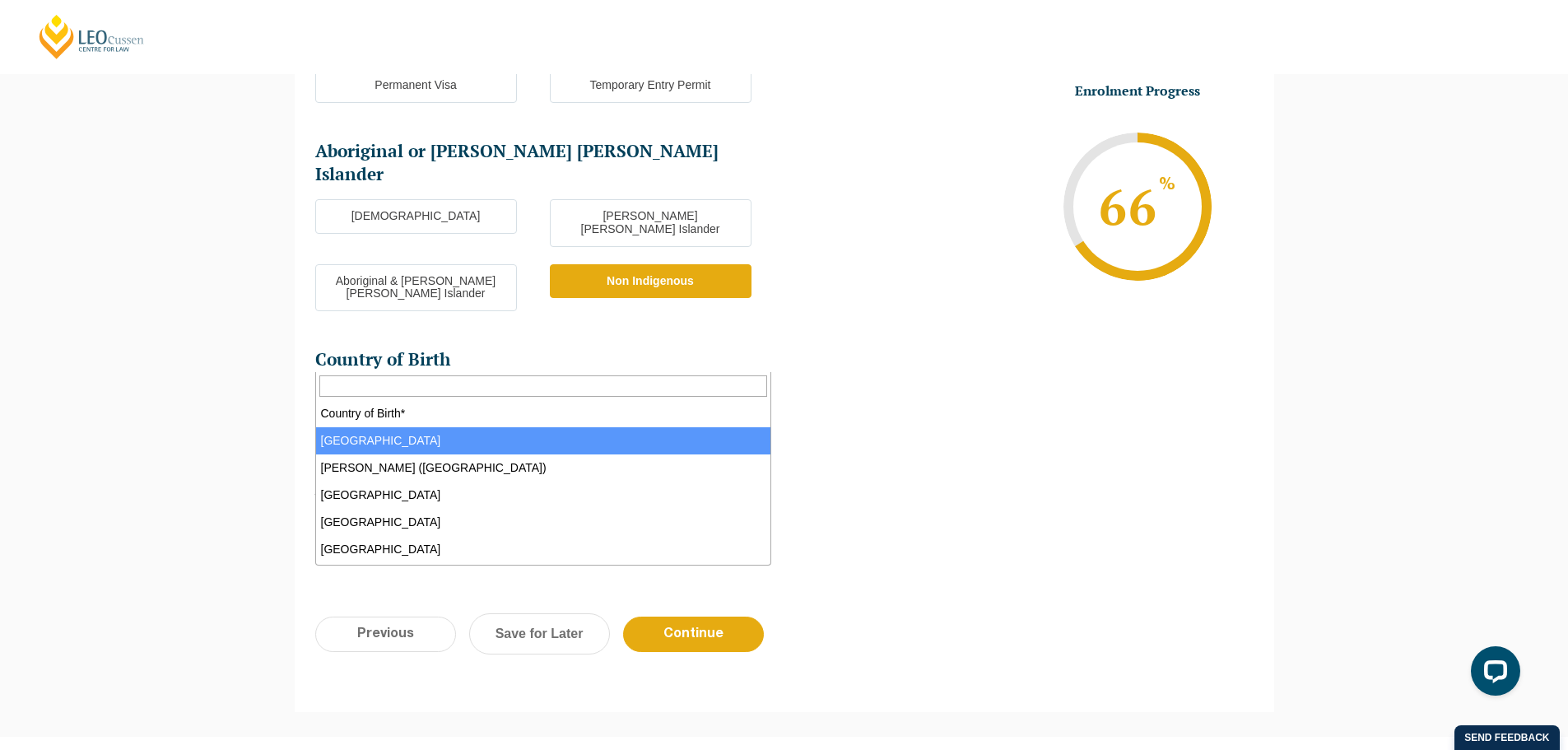
click at [433, 385] on span "Australia" at bounding box center [543, 402] width 454 height 34
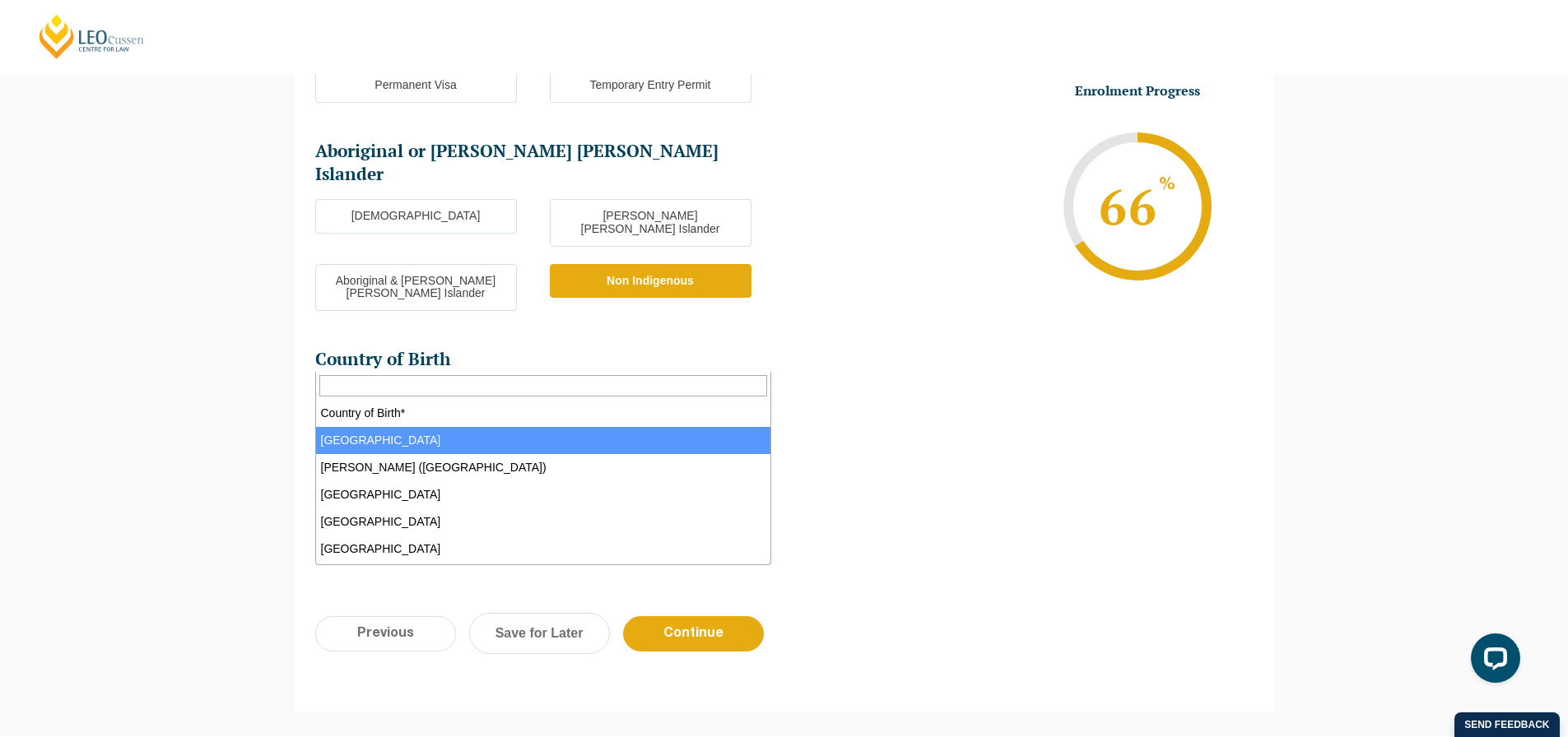
click at [433, 385] on span "Australia" at bounding box center [543, 402] width 454 height 34
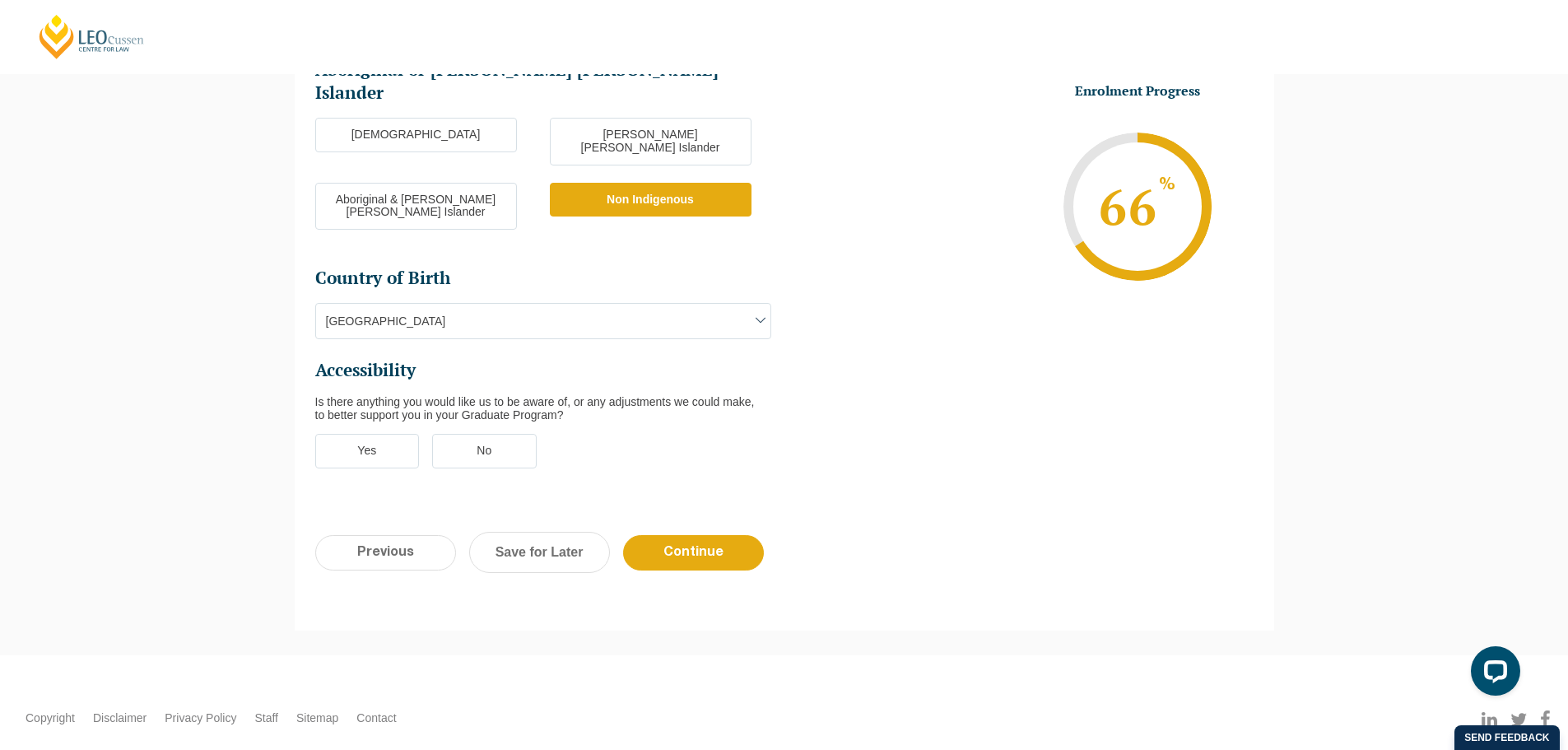
scroll to position [472, 0]
click at [473, 433] on label "No" at bounding box center [484, 449] width 104 height 34
click at [0, 0] on input "No" at bounding box center [0, 0] width 0 height 0
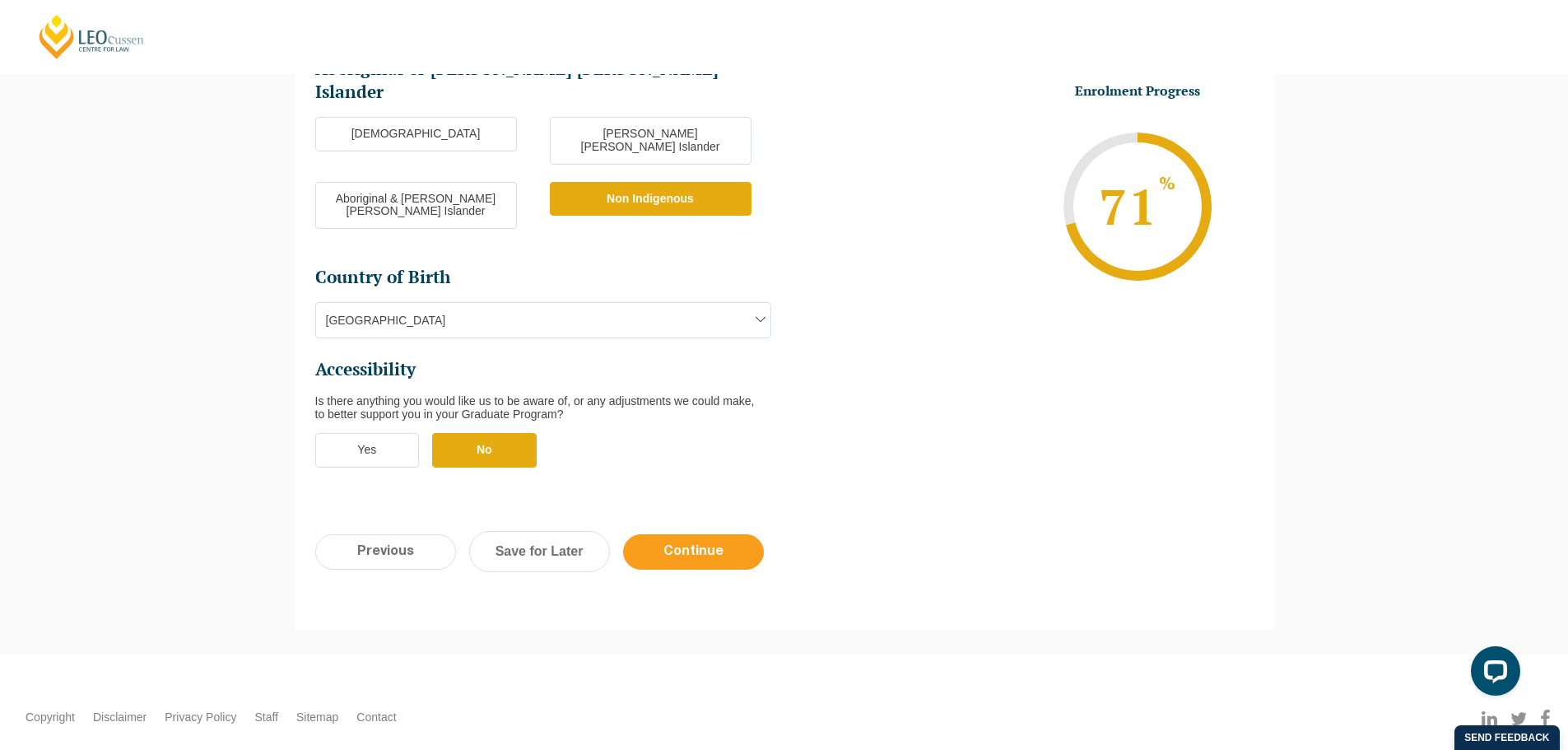
click at [716, 534] on input "Continue" at bounding box center [693, 552] width 141 height 35
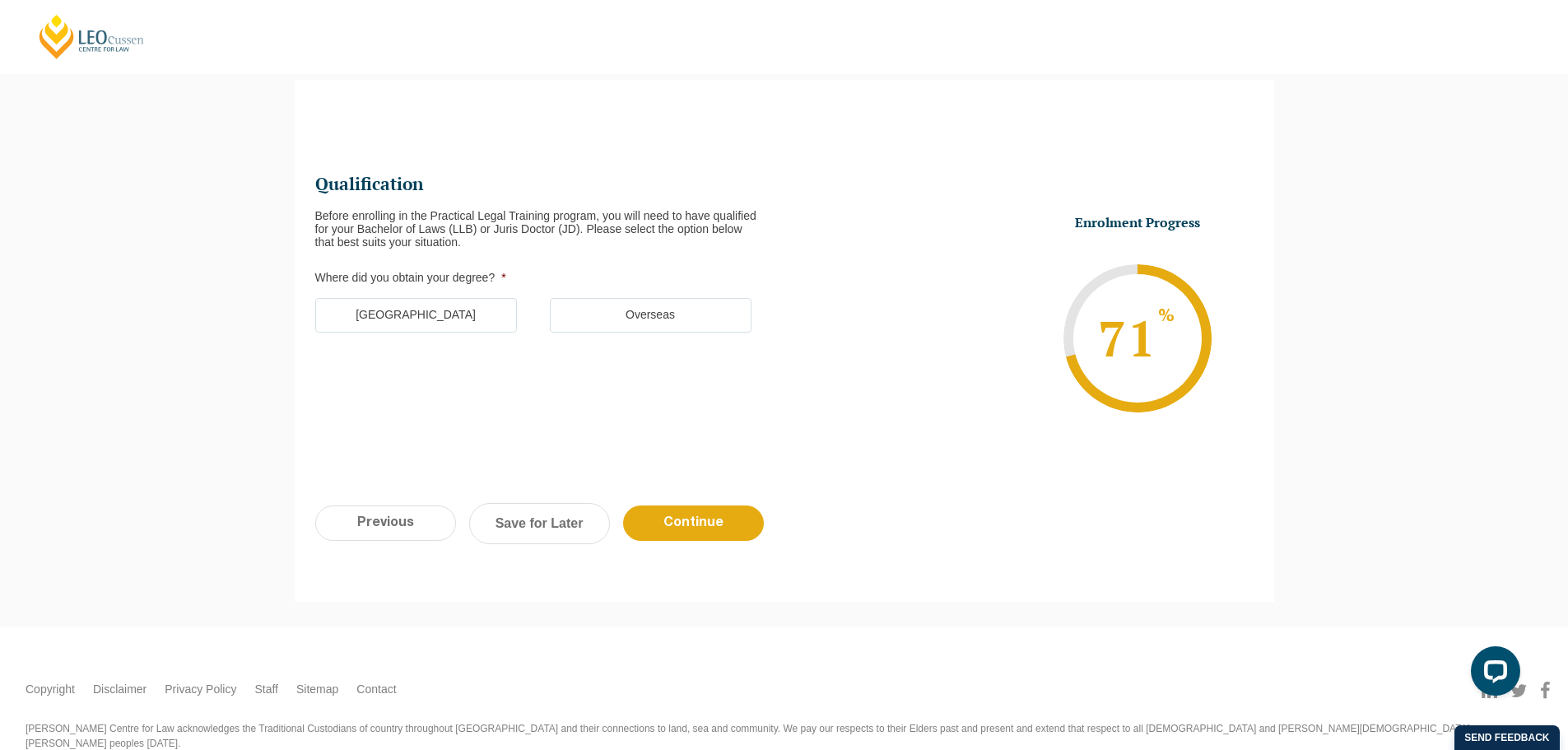
scroll to position [142, 0]
click at [401, 318] on label "Australia" at bounding box center [416, 317] width 202 height 34
click at [0, 0] on input "Australia" at bounding box center [0, 0] width 0 height 0
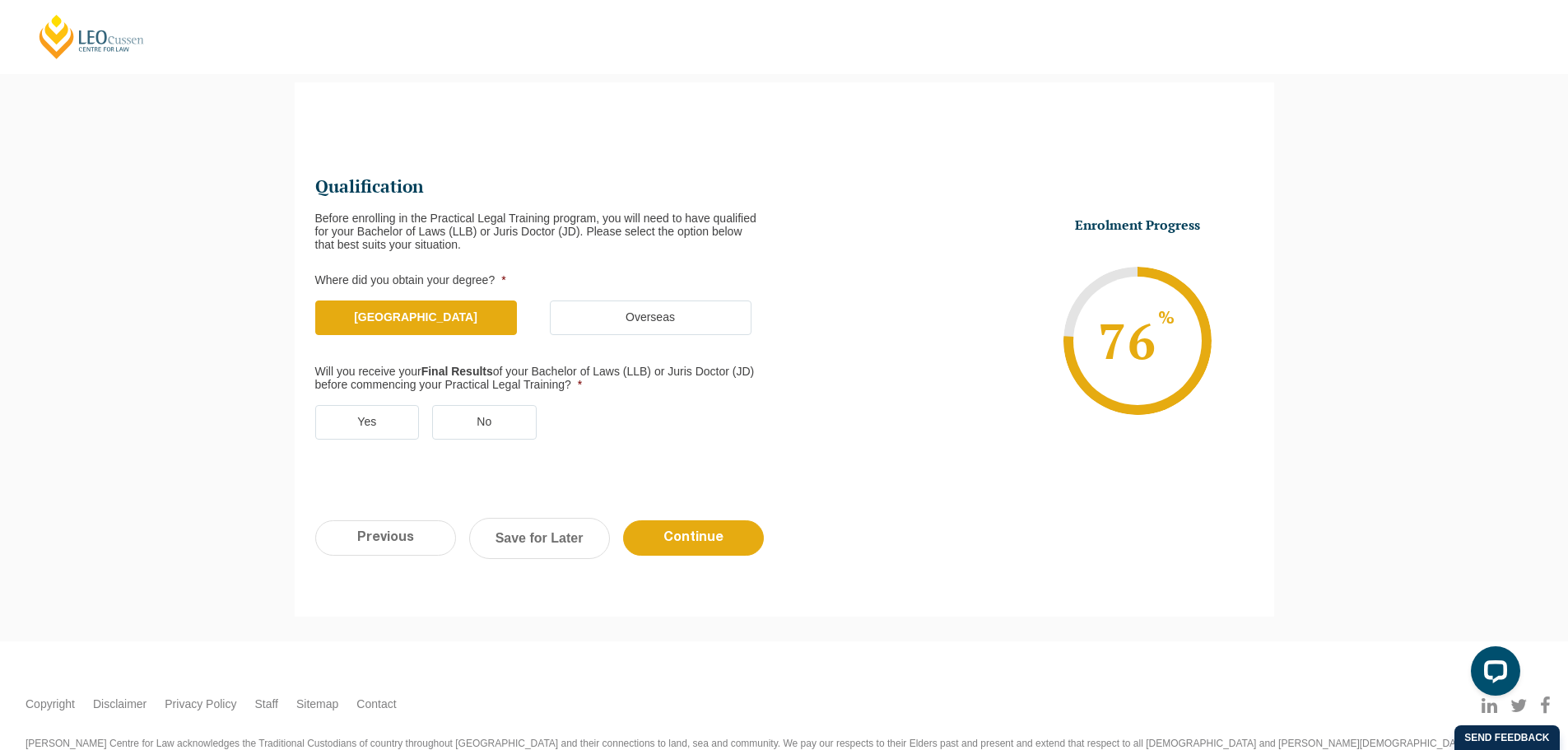
click at [356, 408] on label "Yes" at bounding box center [368, 422] width 104 height 34
click at [0, 0] on input "Yes" at bounding box center [0, 0] width 0 height 0
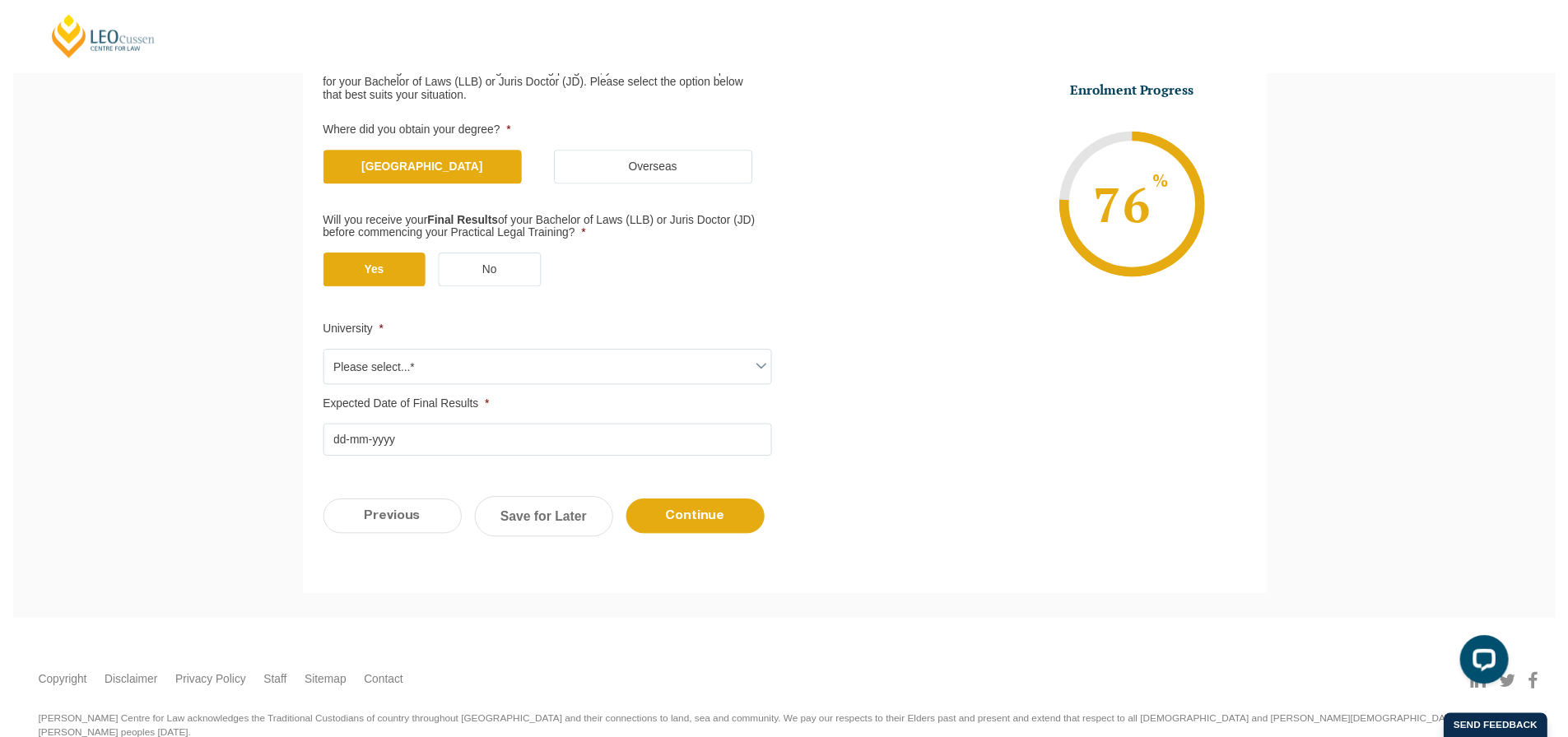
scroll to position [307, 0]
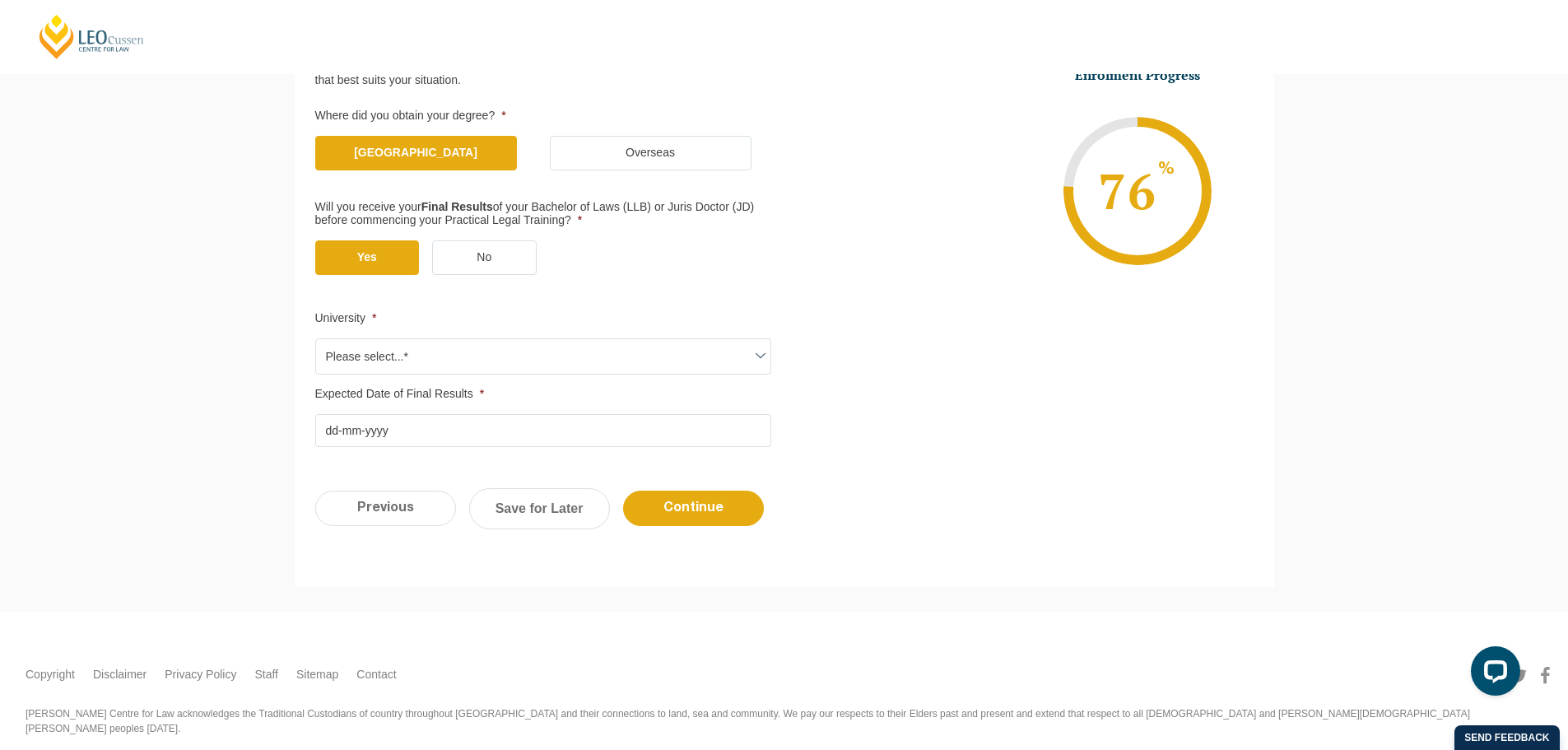
click at [390, 360] on span "Please select...*" at bounding box center [543, 355] width 454 height 34
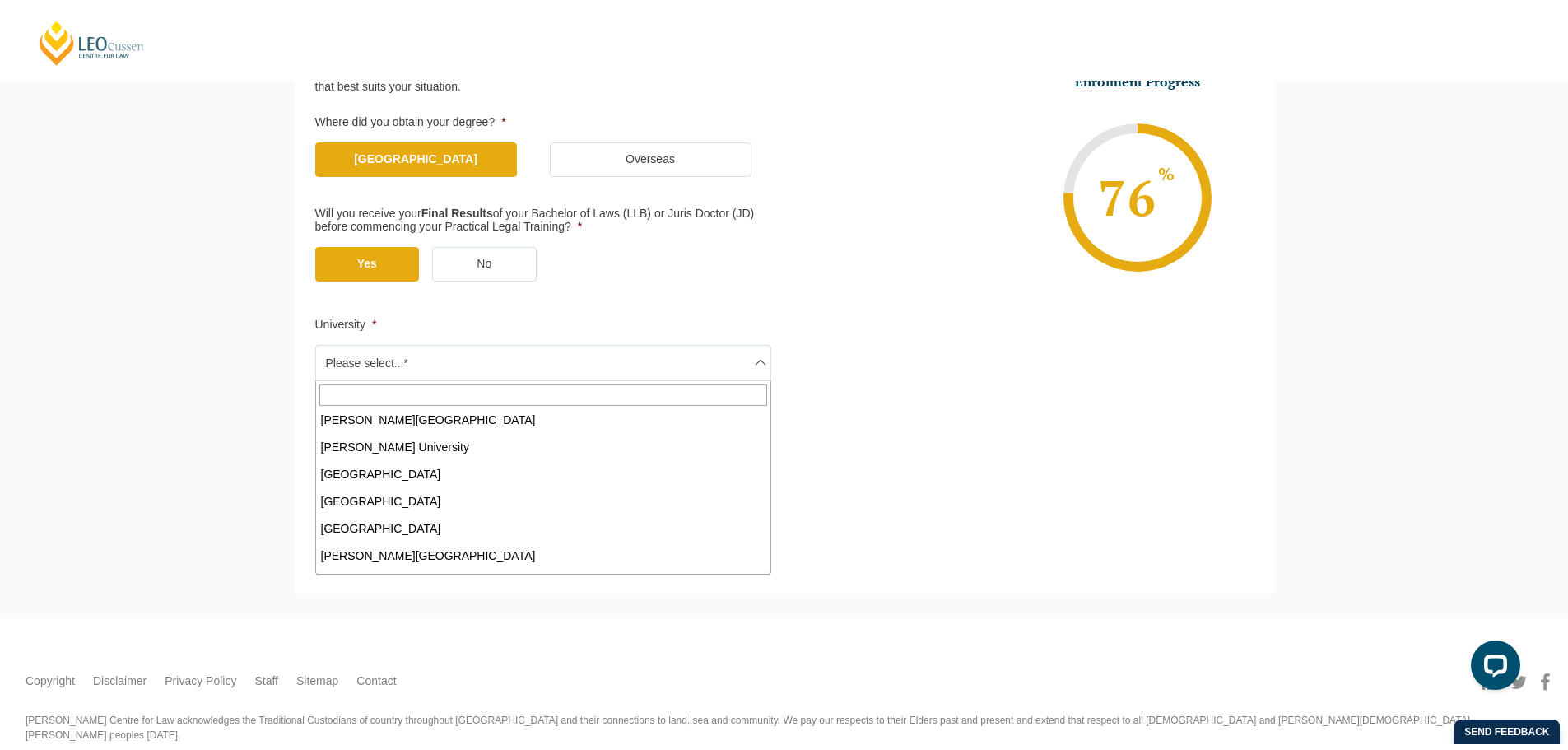
scroll to position [329, 0]
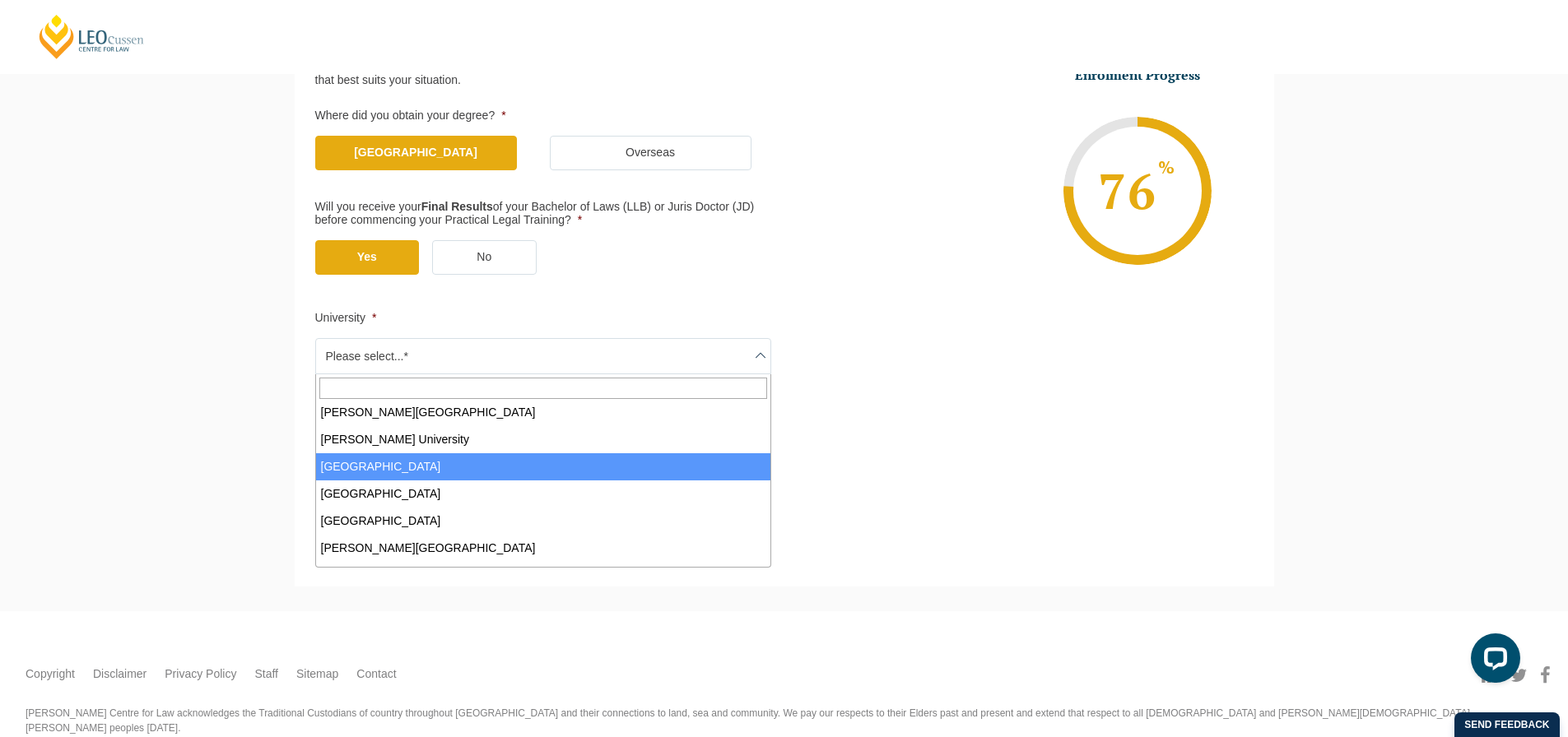
select select "La Trobe University"
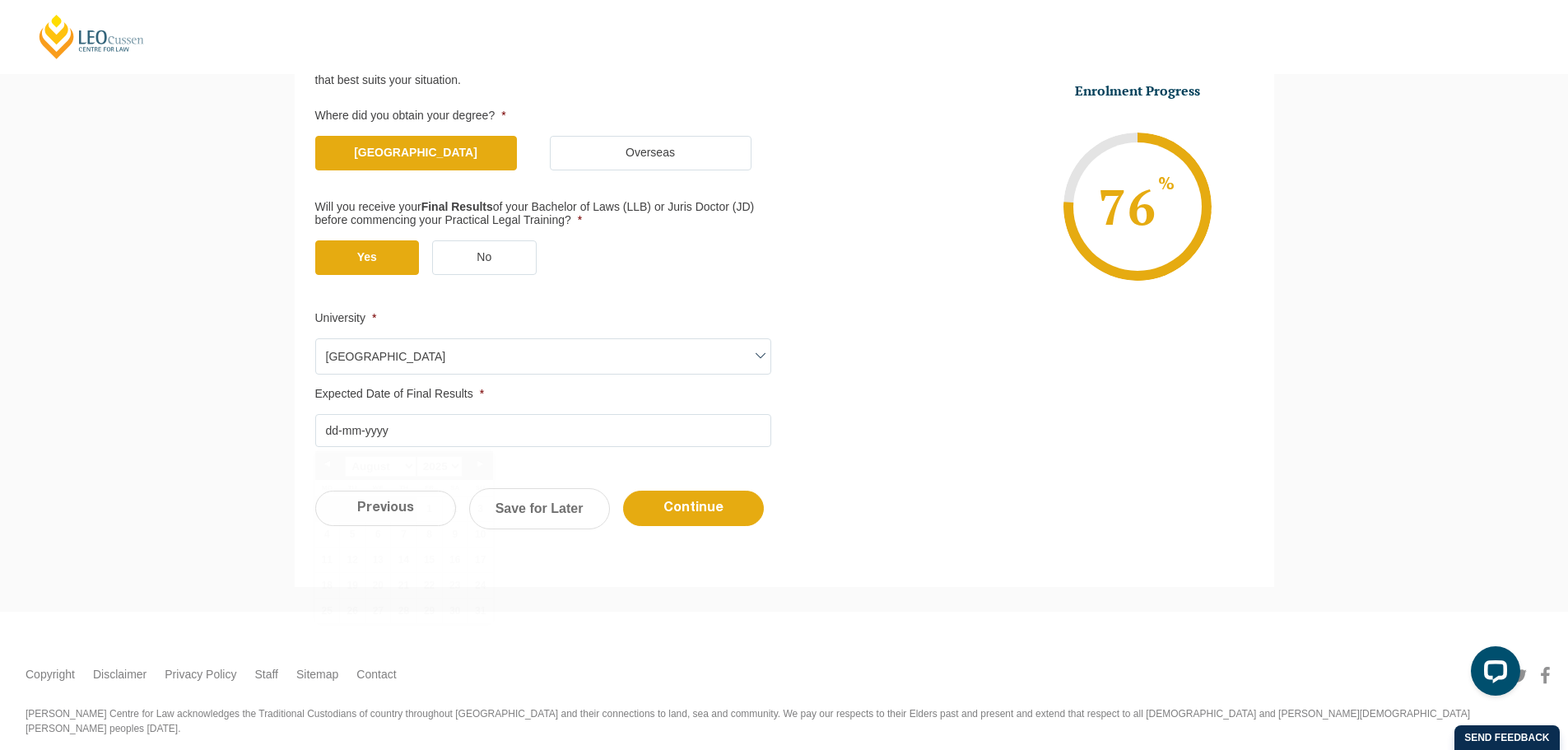
click at [456, 424] on input "Expected Date of Final Results *" at bounding box center [543, 430] width 456 height 33
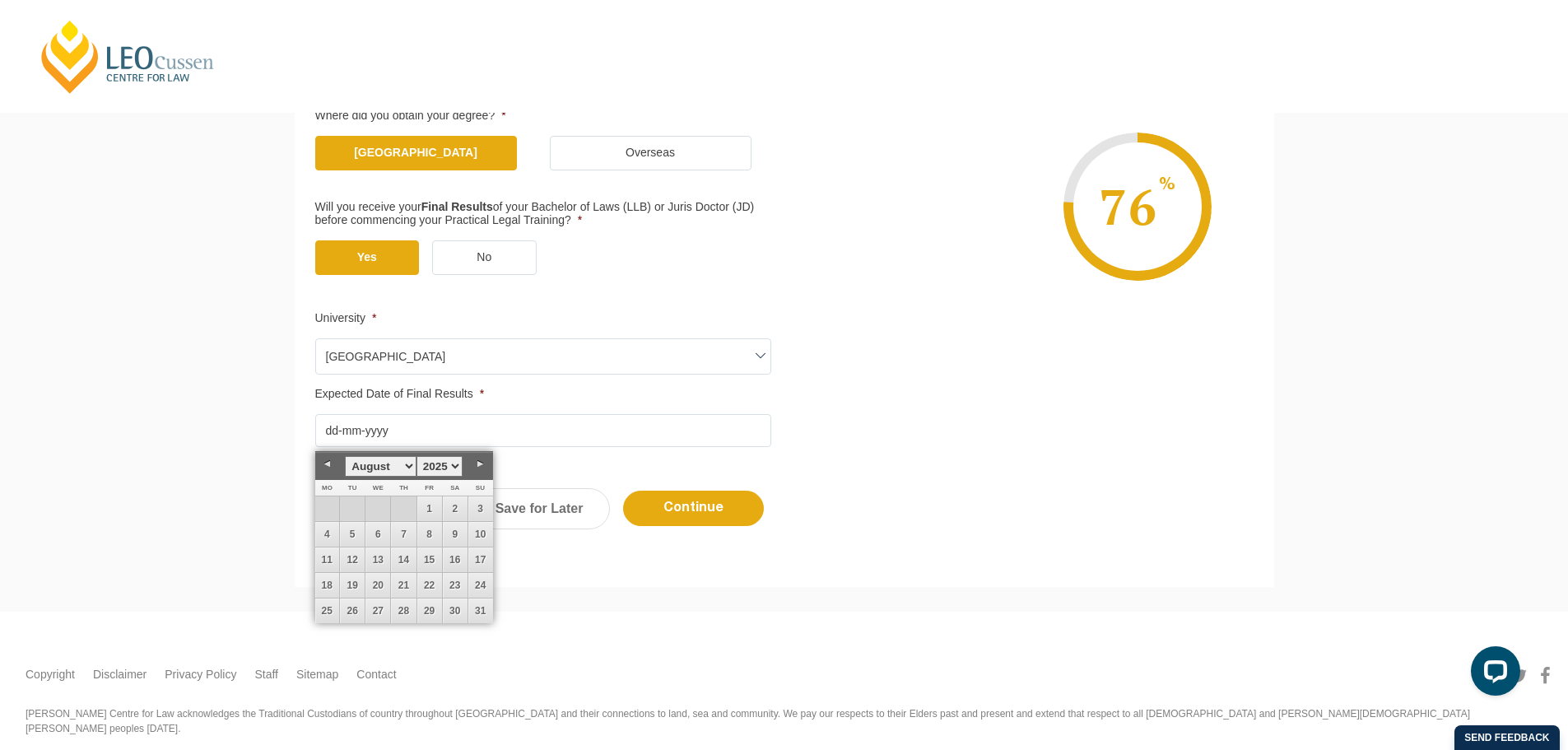
click at [409, 460] on select "January February March April May June July August September October November De…" at bounding box center [381, 466] width 71 height 20
click at [354, 616] on link "29" at bounding box center [352, 610] width 25 height 25
type input "29-07-2025"
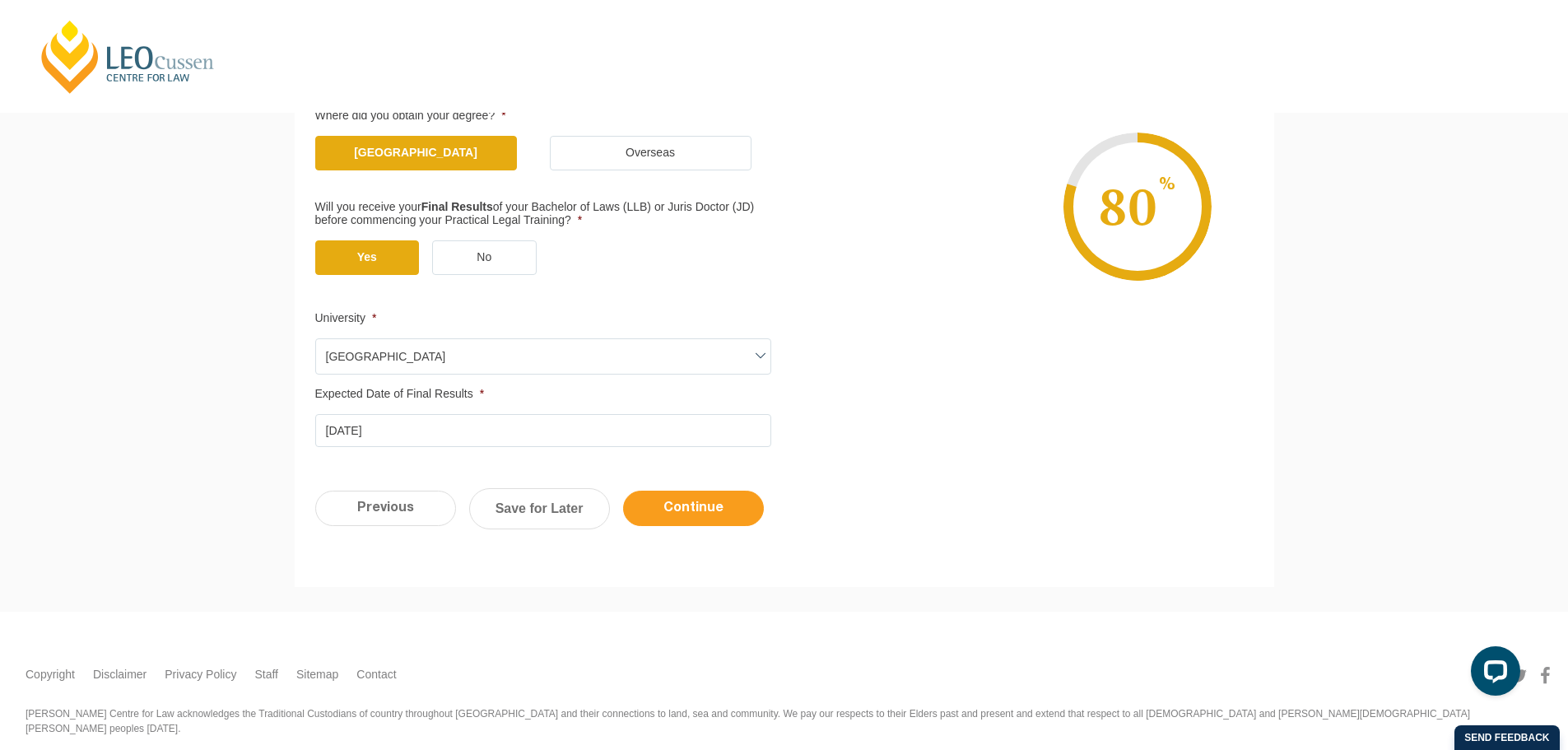
click at [722, 514] on input "Continue" at bounding box center [693, 508] width 141 height 35
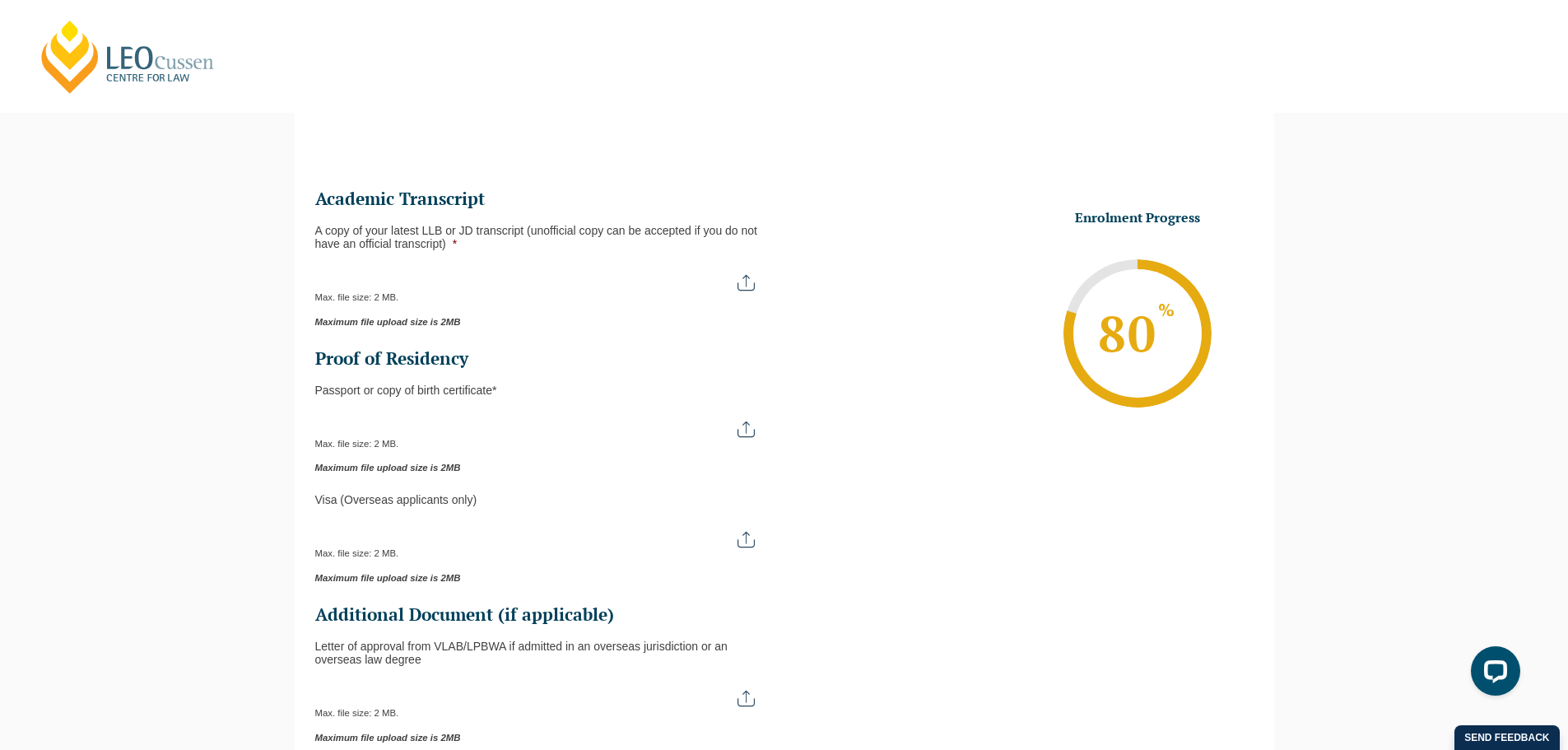
scroll to position [142, 0]
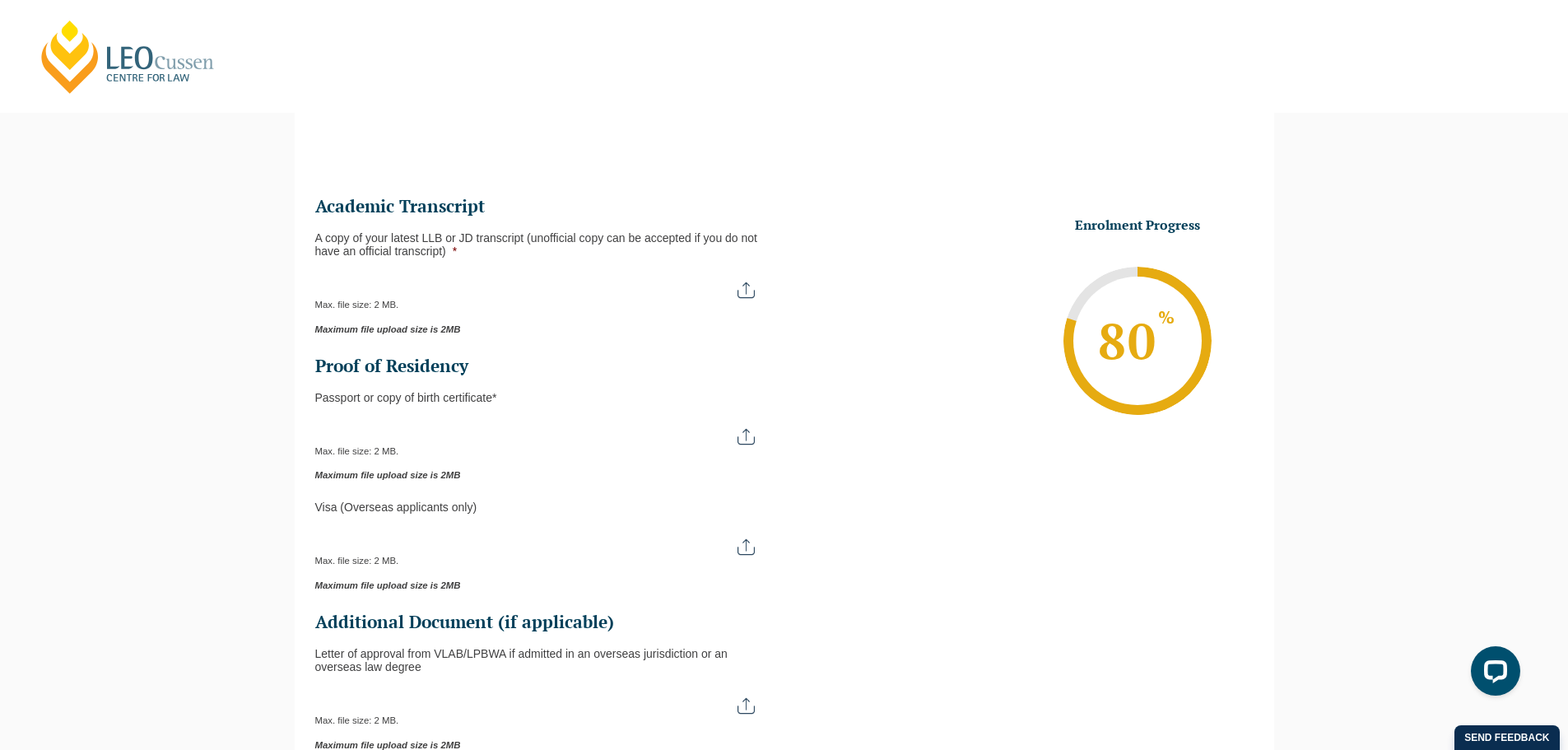
click at [752, 302] on div "Max. file size: 2 MB." at bounding box center [543, 290] width 456 height 41
click at [748, 290] on input "A copy of your latest LLB or JD transcript (unofficial copy can be accepted if …" at bounding box center [543, 284] width 456 height 28
type input "C:\fakepath\8328218c-71b2-4ea8-b788-ef284abe0914.pdf"
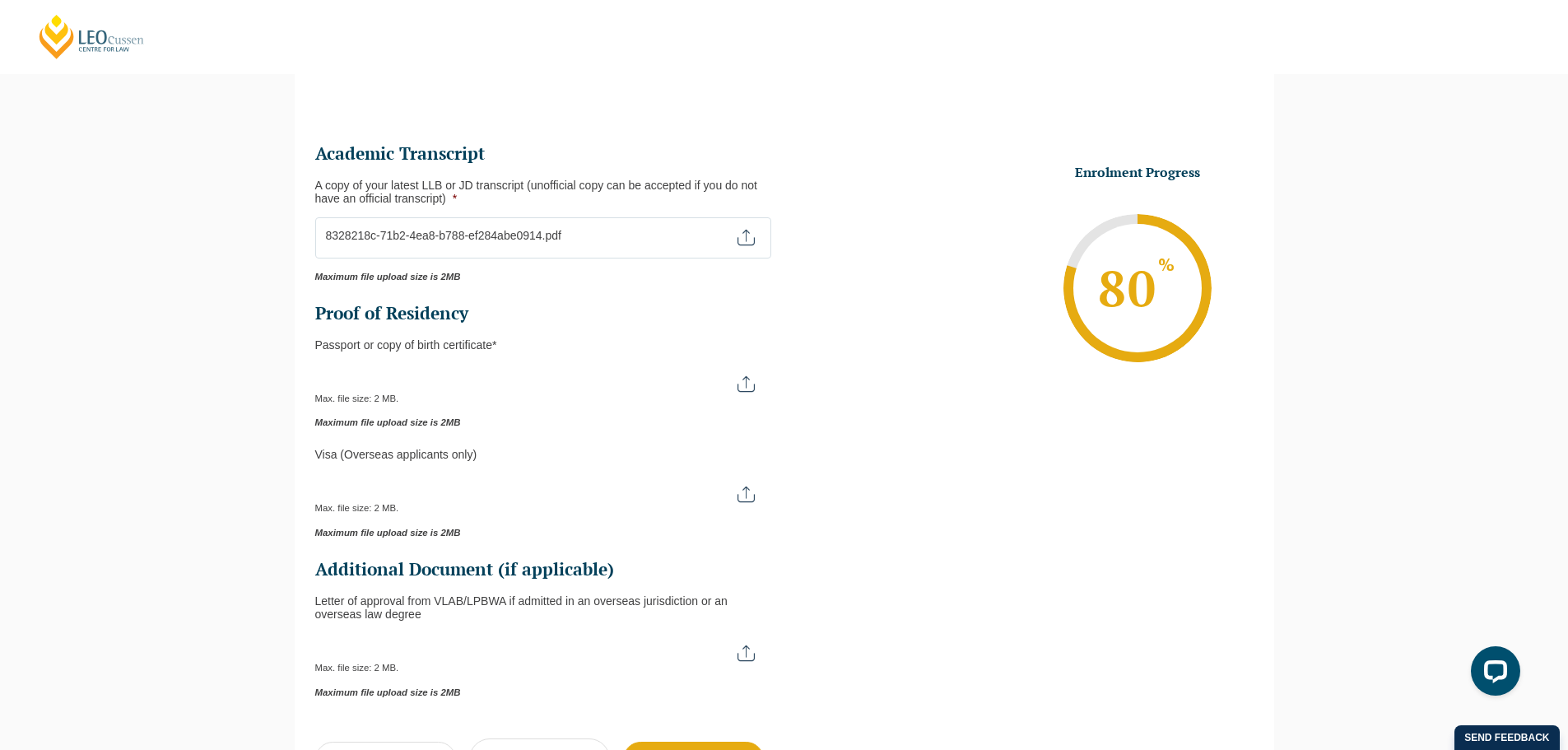
scroll to position [224, 0]
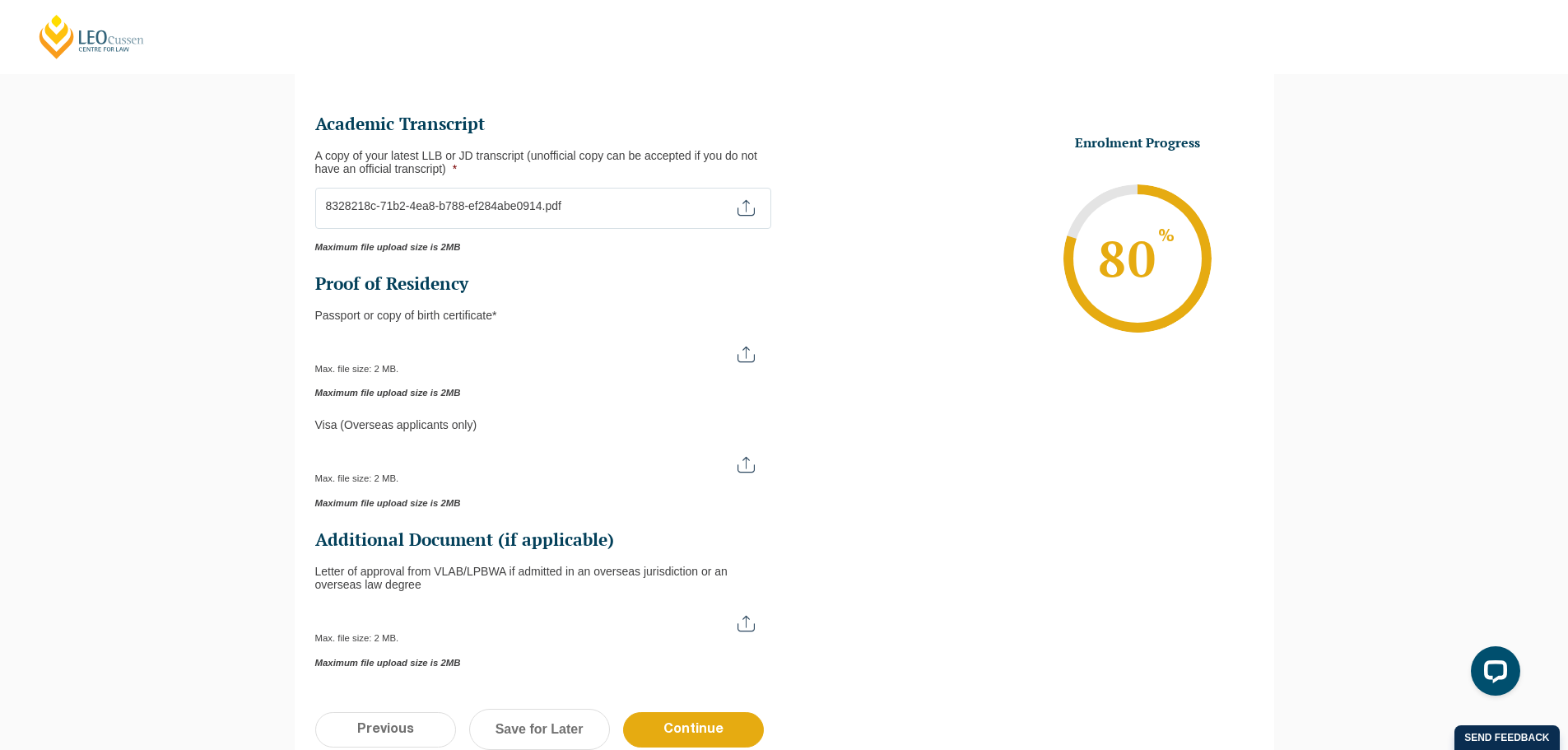
click at [646, 353] on input "Passport or Copy of Birth Certificate *" at bounding box center [543, 348] width 456 height 28
click at [744, 359] on input "Passport or Copy of Birth Certificate *" at bounding box center [543, 348] width 456 height 28
type input "C:\fakepath\20250824_104131.PDF"
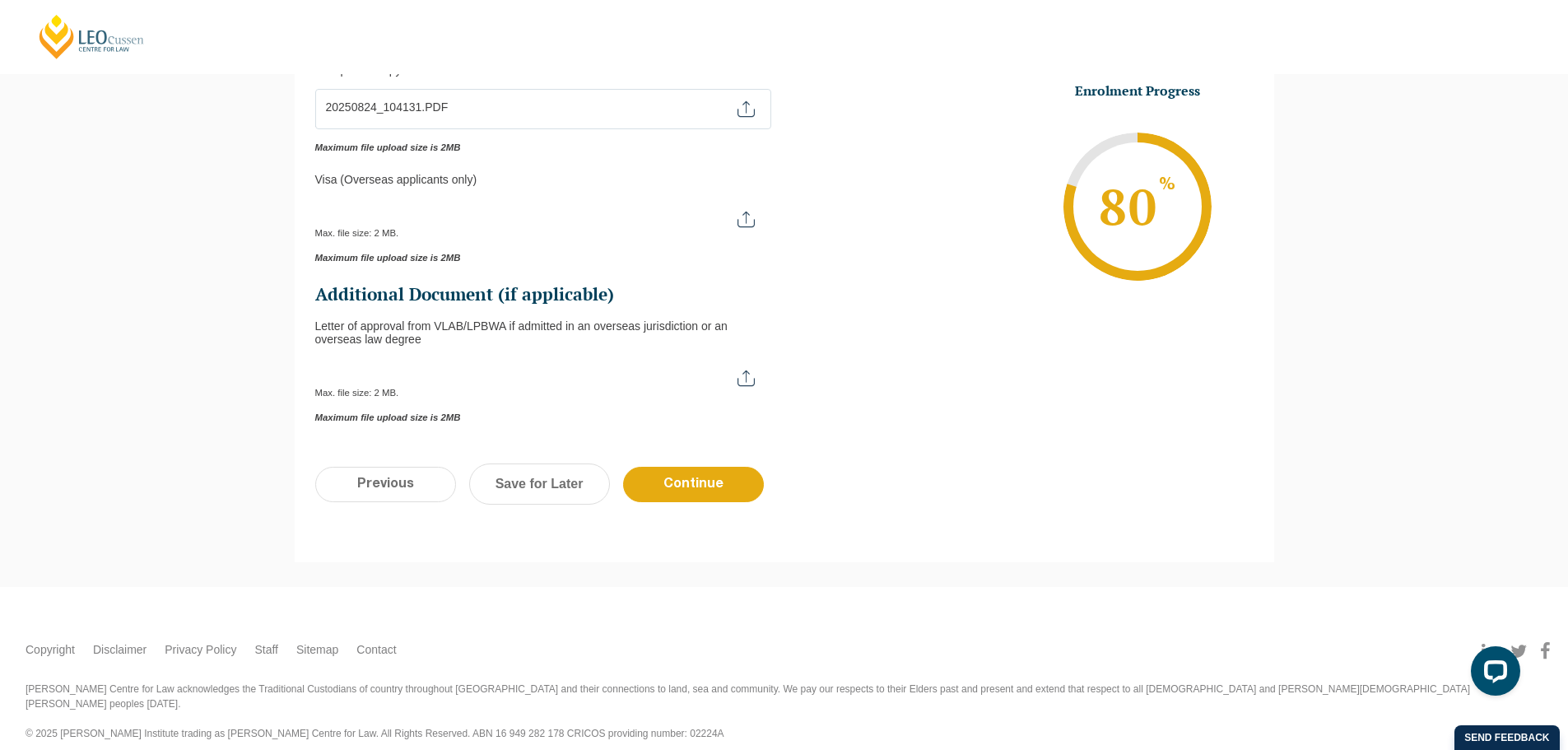
scroll to position [471, 0]
click at [729, 488] on input "Continue" at bounding box center [693, 484] width 141 height 35
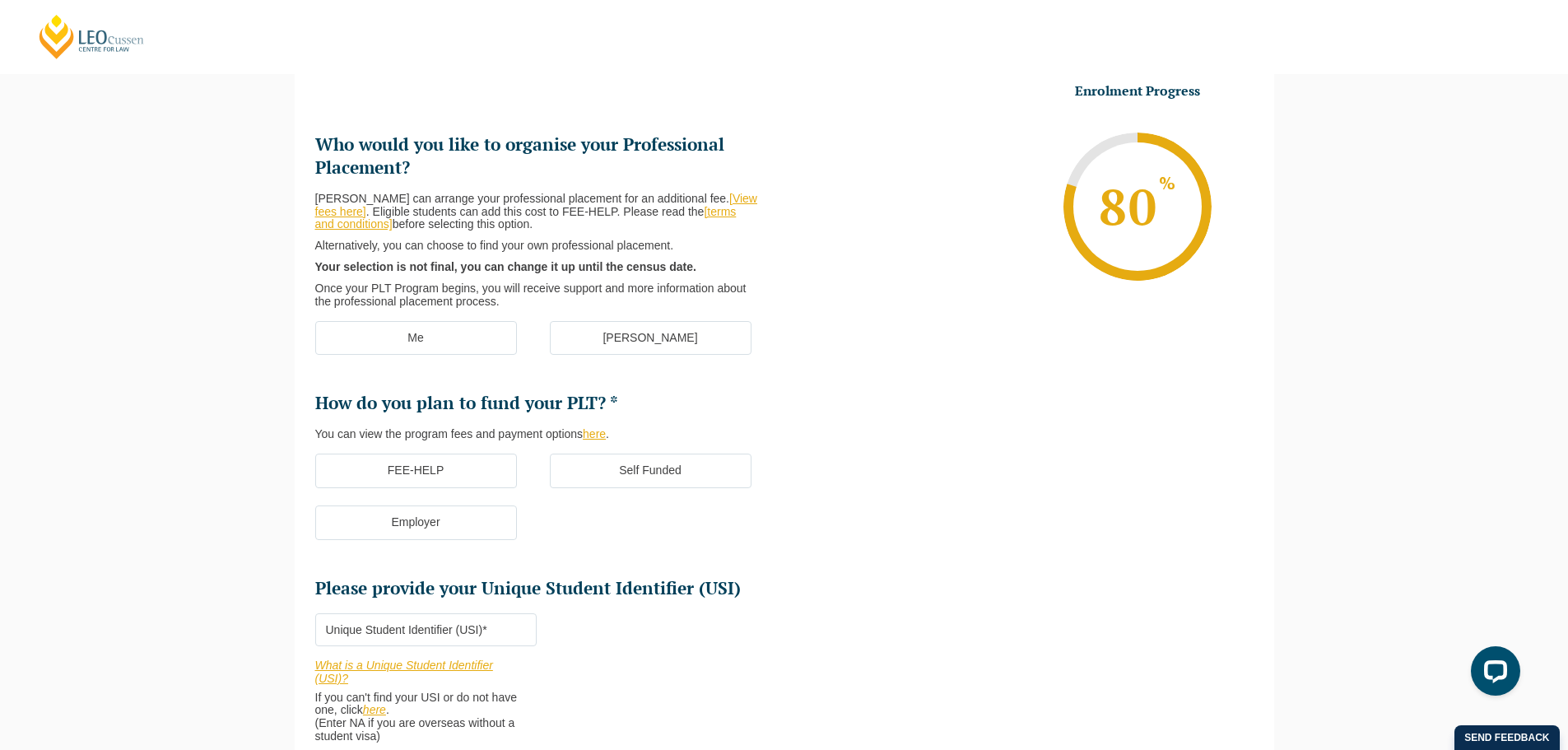
scroll to position [142, 0]
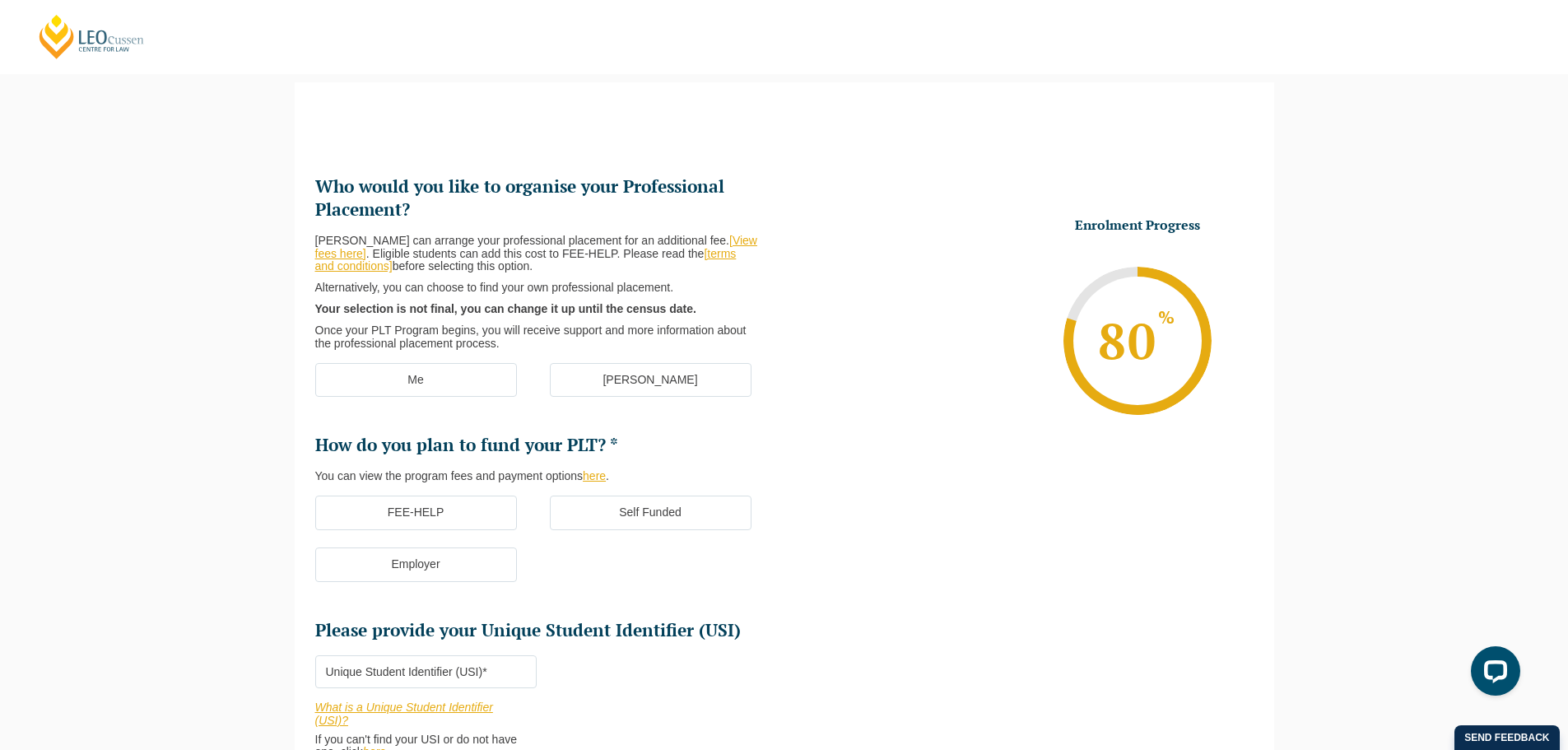
click at [447, 374] on label "Me" at bounding box center [416, 380] width 202 height 34
click at [0, 0] on input "Me" at bounding box center [0, 0] width 0 height 0
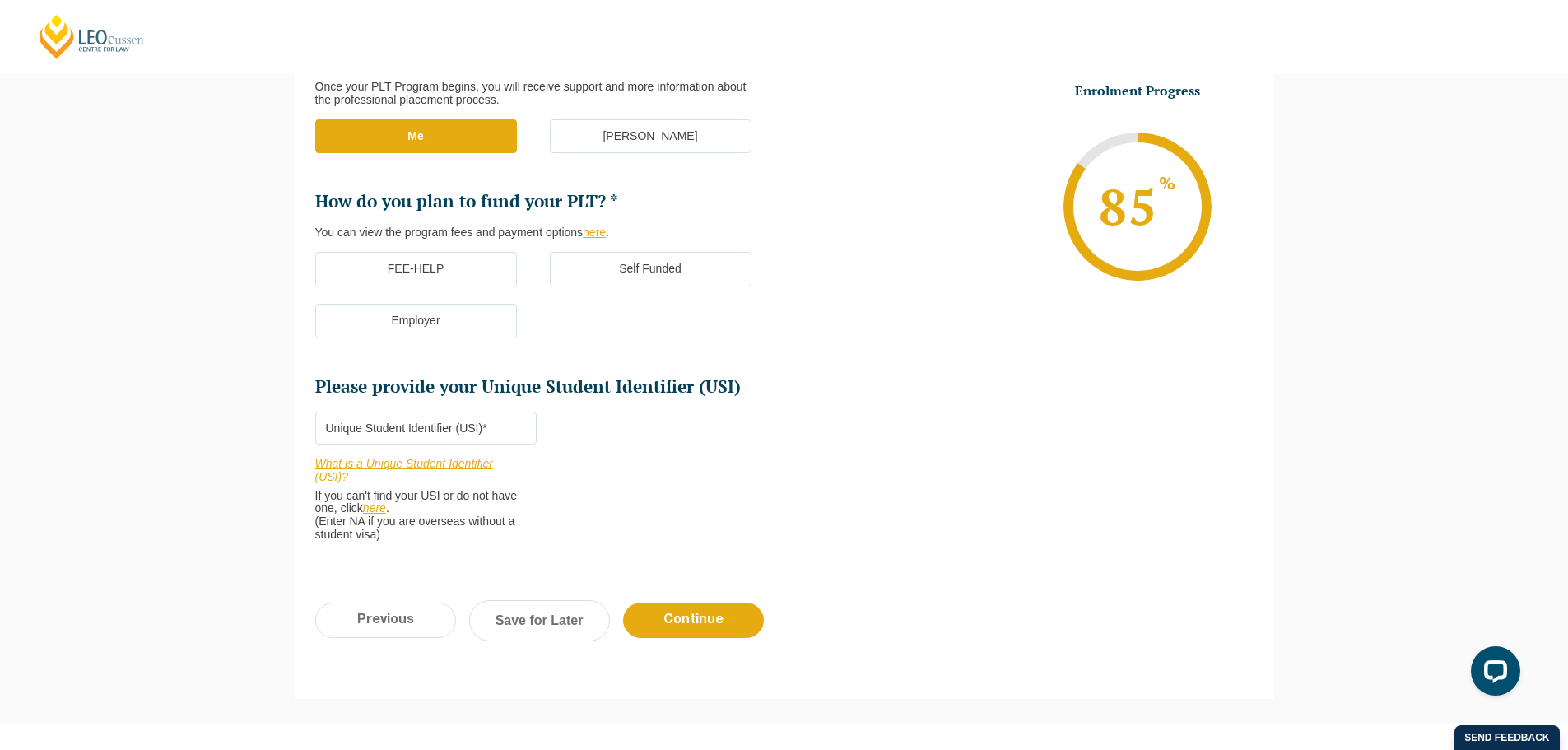
scroll to position [389, 0]
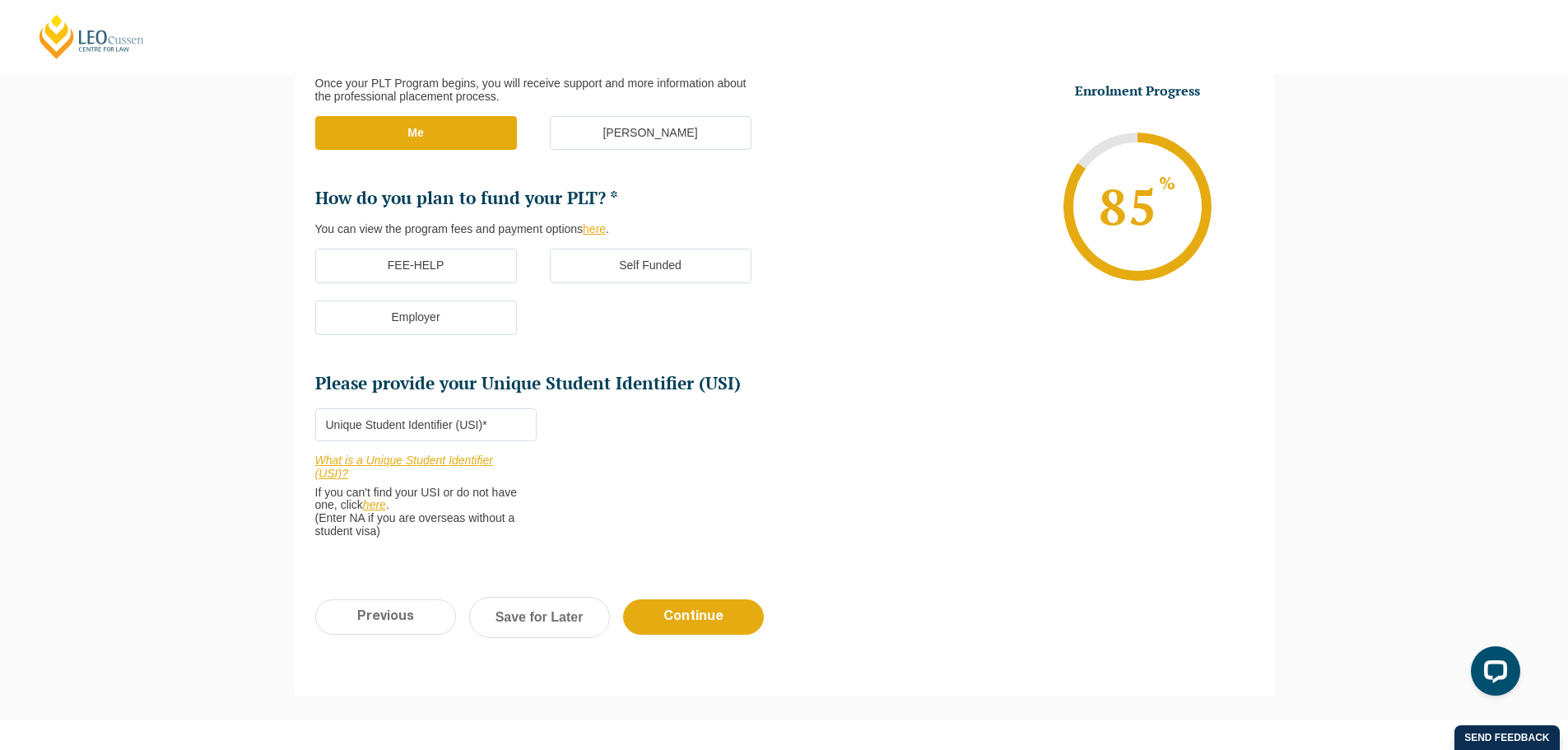
click at [460, 271] on label "FEE-HELP" at bounding box center [416, 265] width 202 height 34
click at [0, 0] on input "FEE-HELP" at bounding box center [0, 0] width 0 height 0
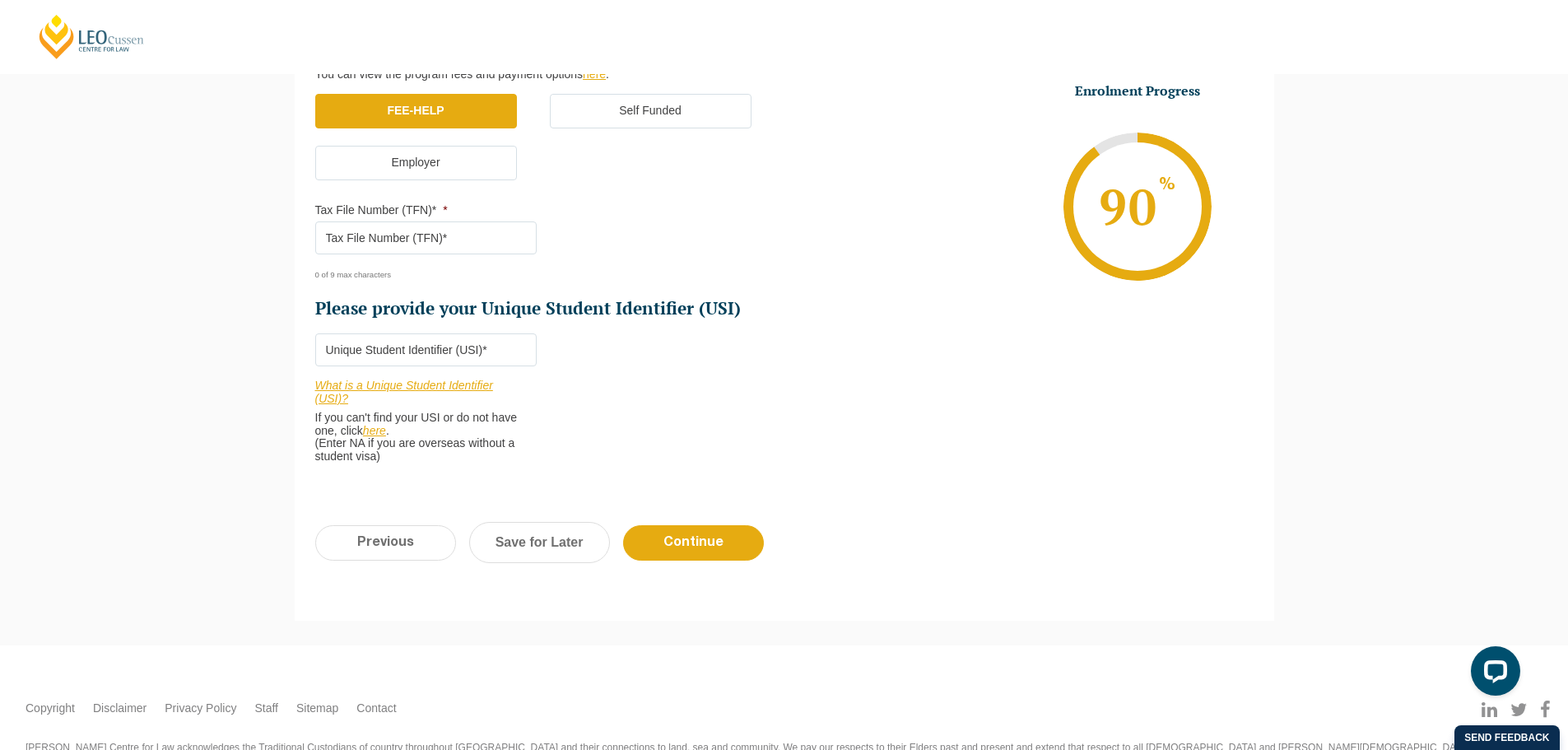
scroll to position [554, 0]
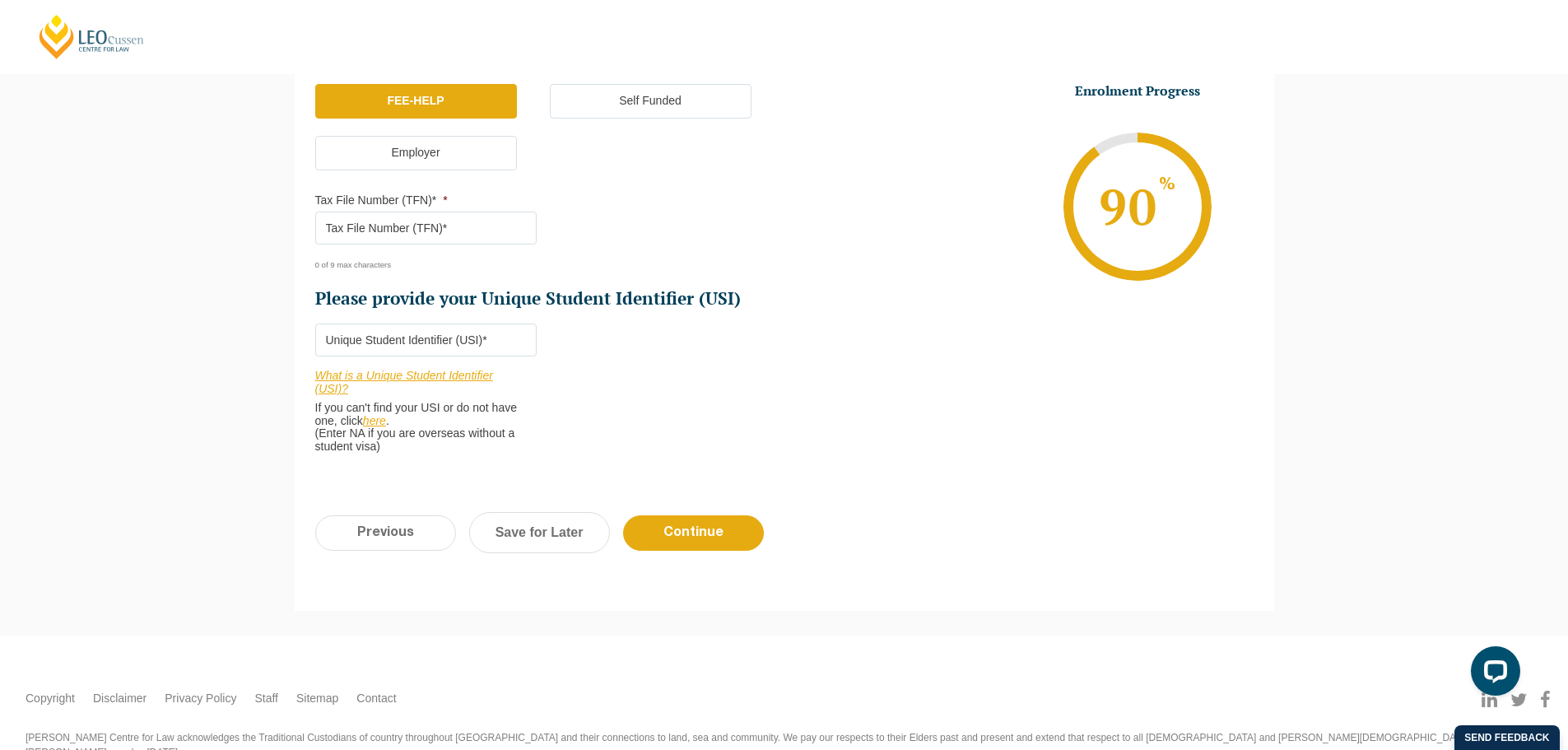
click at [378, 226] on input "Tax File Number (TFN)* *" at bounding box center [426, 227] width 221 height 33
type input "496274957"
click at [495, 344] on input "Please provide your Unique Student Identifier (USI) *" at bounding box center [426, 340] width 221 height 33
click at [378, 416] on link "here" at bounding box center [374, 421] width 23 height 13
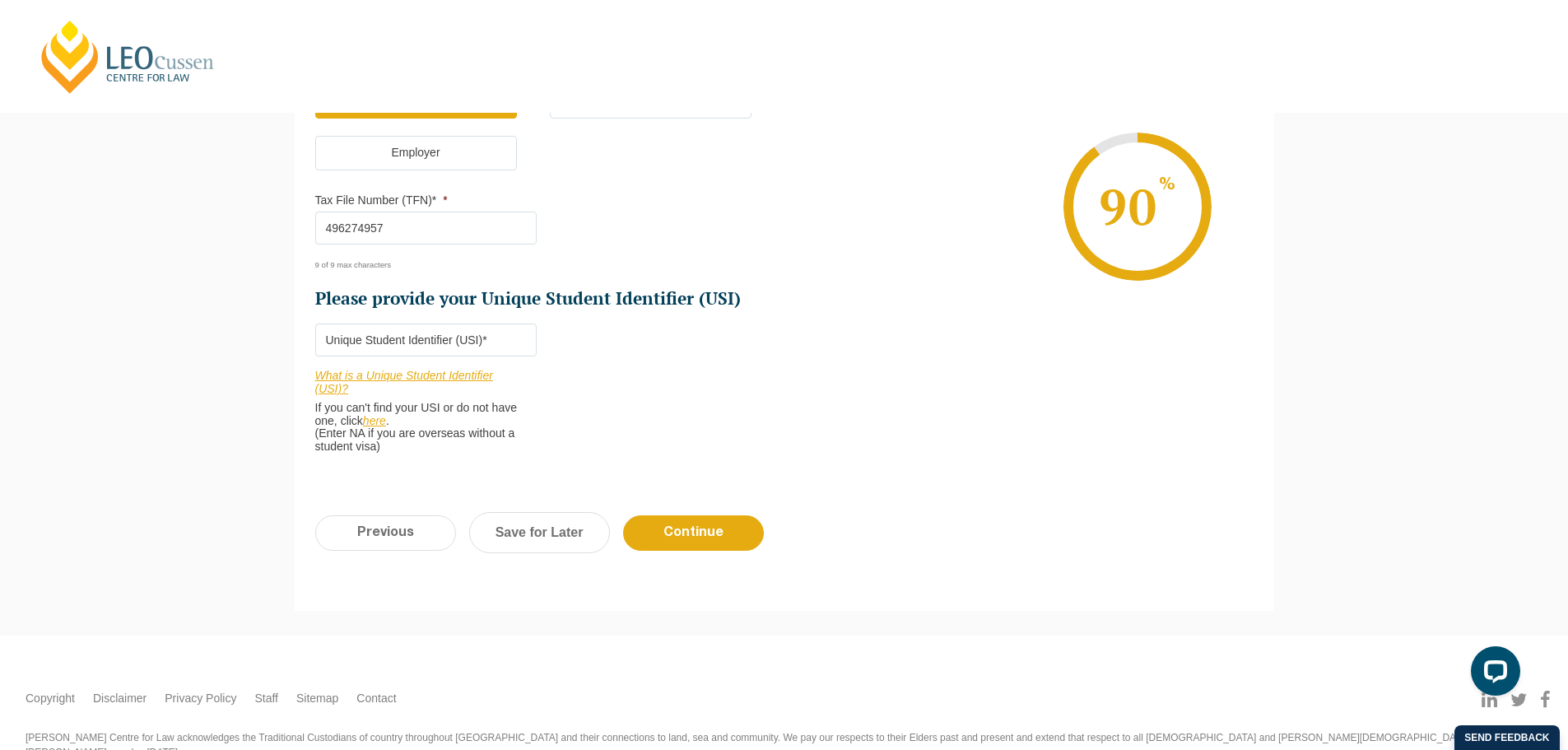
click at [409, 338] on input "Please provide your Unique Student Identifier (USI) *" at bounding box center [426, 340] width 221 height 33
drag, startPoint x: 409, startPoint y: 338, endPoint x: 366, endPoint y: 331, distance: 43.6
click at [366, 331] on input "Please provide your Unique Student Identifier (USI) *" at bounding box center [426, 340] width 221 height 33
paste input "T3DW62TX32"
type input "T3DW62TX32"
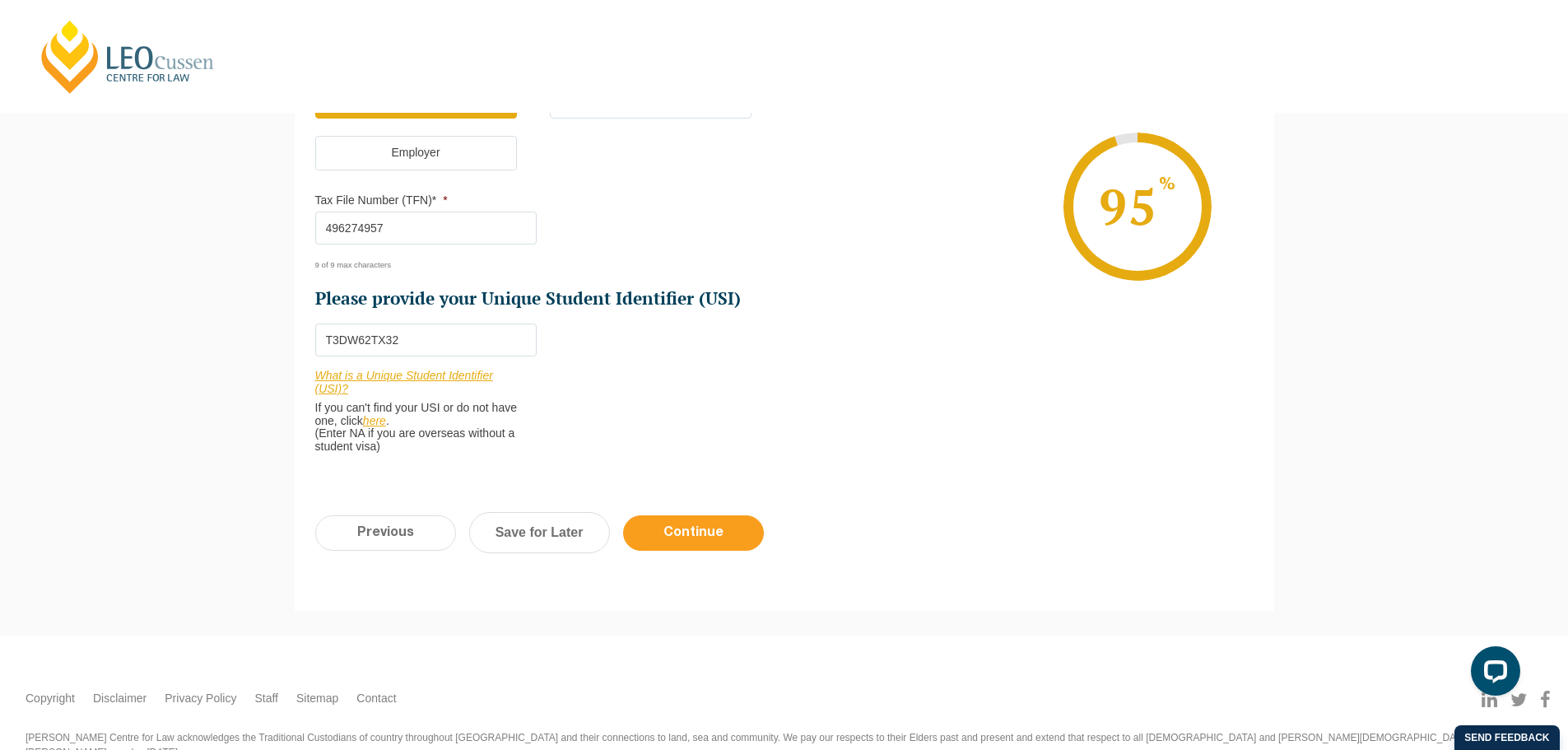
click at [709, 532] on input "Continue" at bounding box center [693, 533] width 141 height 35
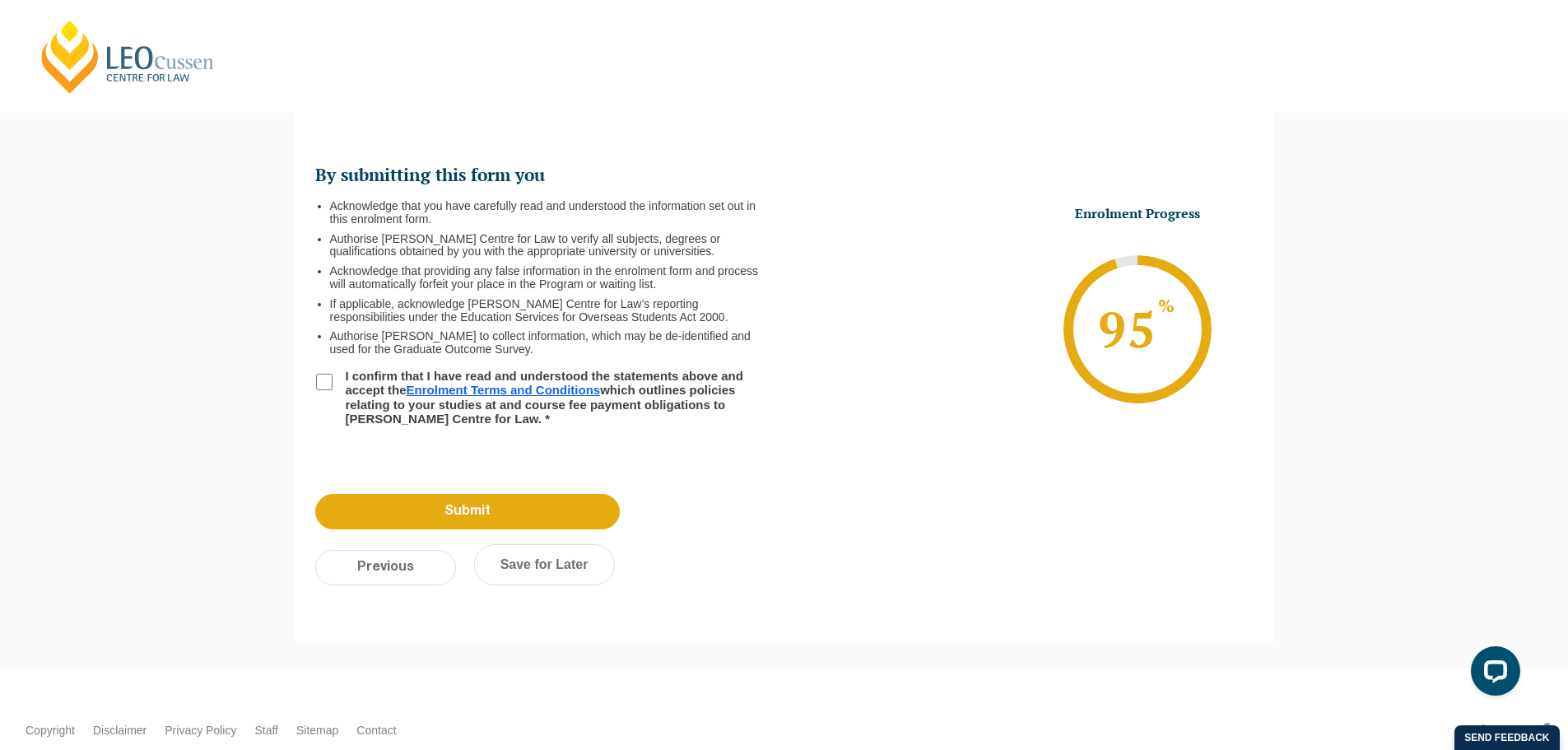
scroll to position [142, 0]
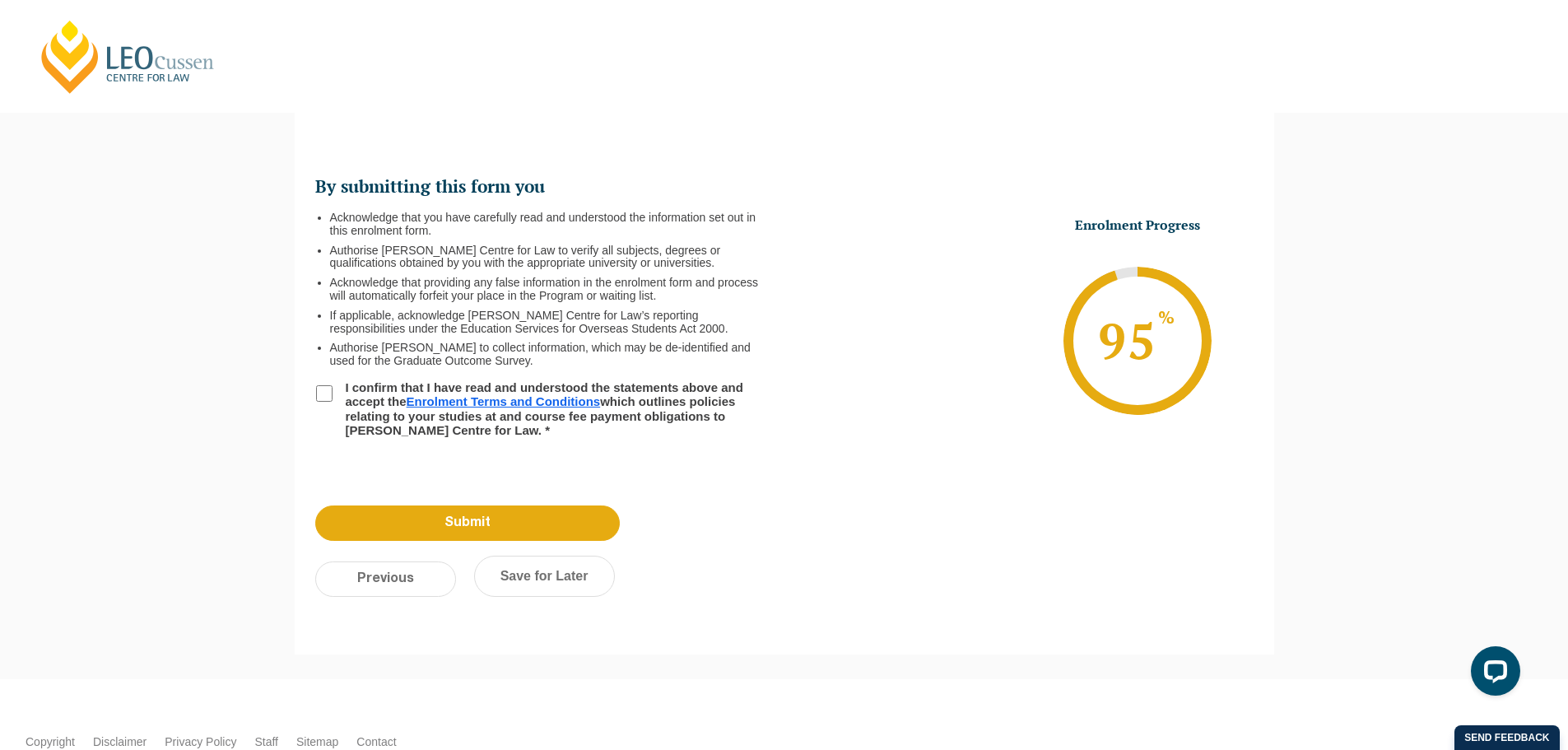
click at [324, 394] on input "I confirm that I have read and understood the statements above and accept the E…" at bounding box center [325, 394] width 17 height 17
checkbox input "true"
click at [476, 524] on input "Submit" at bounding box center [467, 523] width 304 height 35
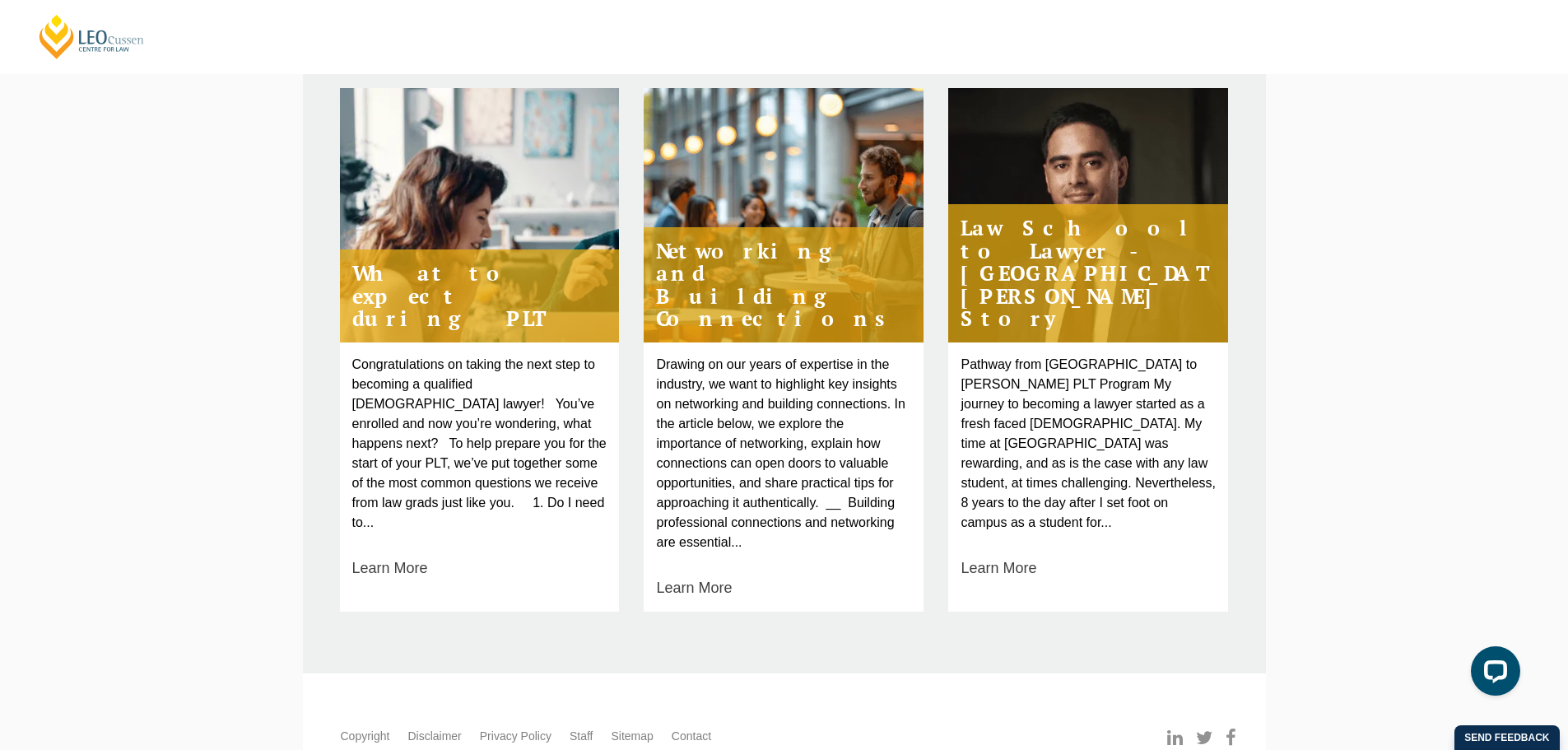
scroll to position [782, 0]
